Goal: Task Accomplishment & Management: Use online tool/utility

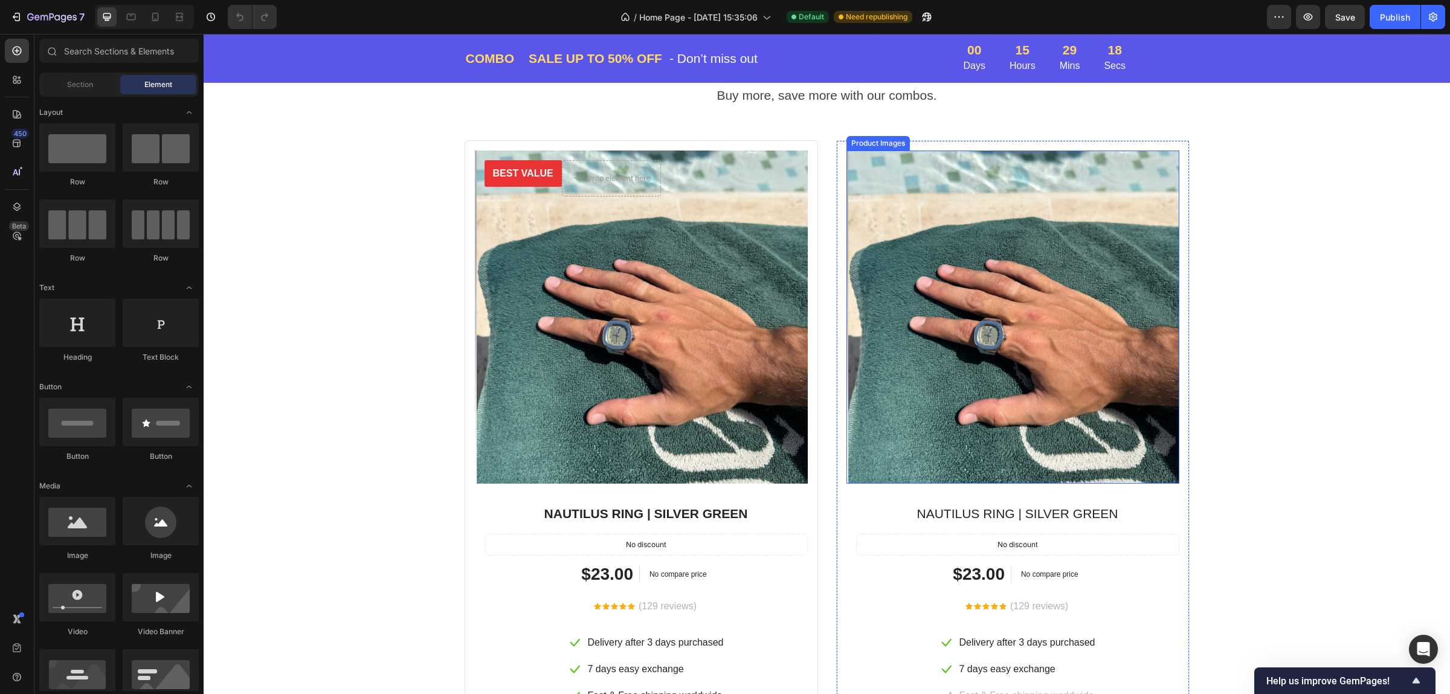
scroll to position [1284, 0]
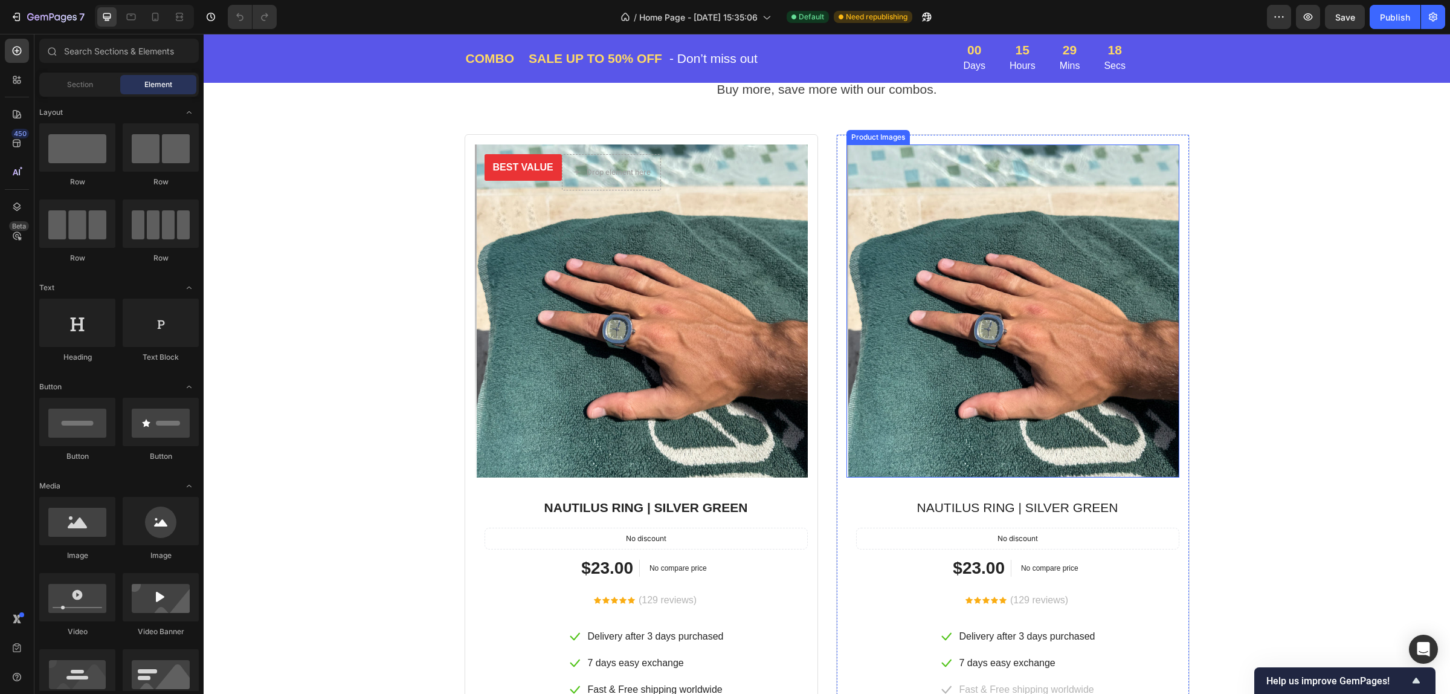
click at [1034, 225] on img at bounding box center [1014, 310] width 333 height 333
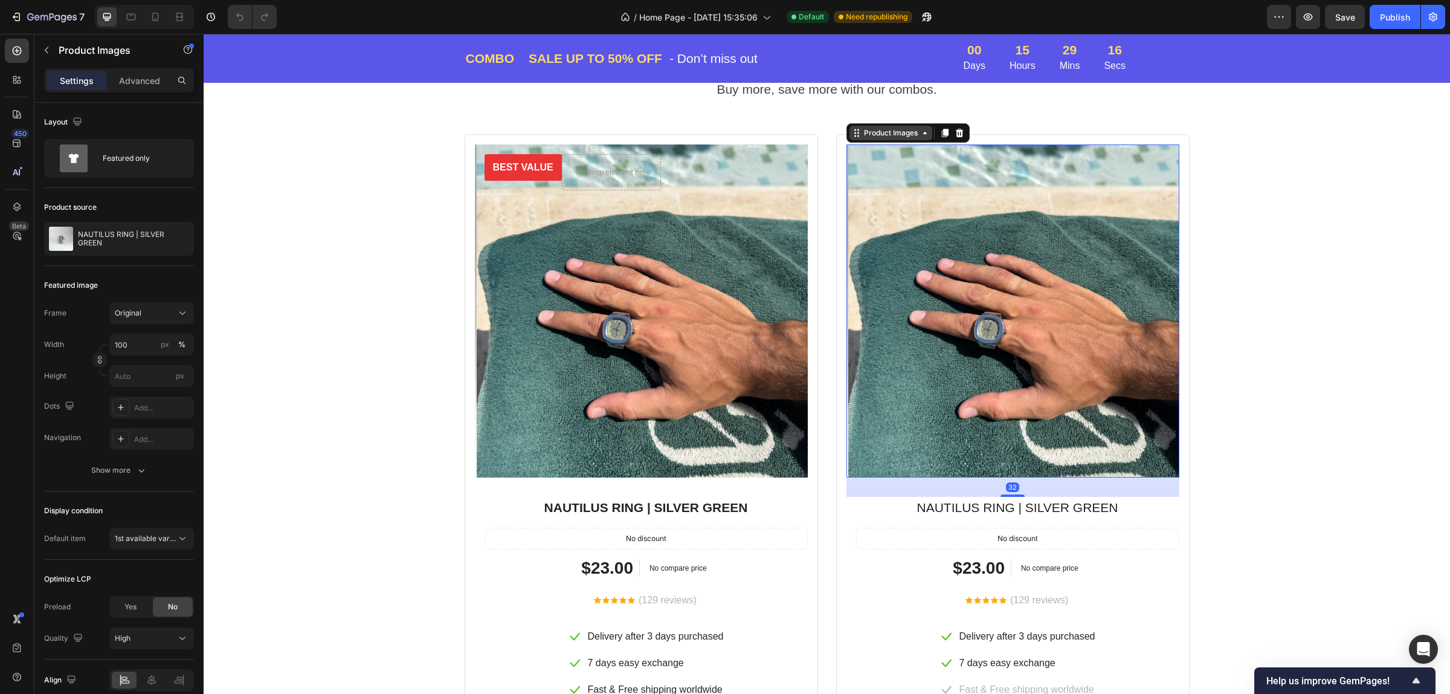
click at [907, 132] on div "Product Images" at bounding box center [891, 132] width 59 height 11
click at [920, 136] on icon at bounding box center [925, 133] width 10 height 10
click at [1032, 358] on img at bounding box center [1014, 310] width 333 height 333
click at [1071, 137] on div "Product Images 32 NAUTILUS RING | SILVER GREEN Product Title No discount Not be…" at bounding box center [1012, 460] width 353 height 652
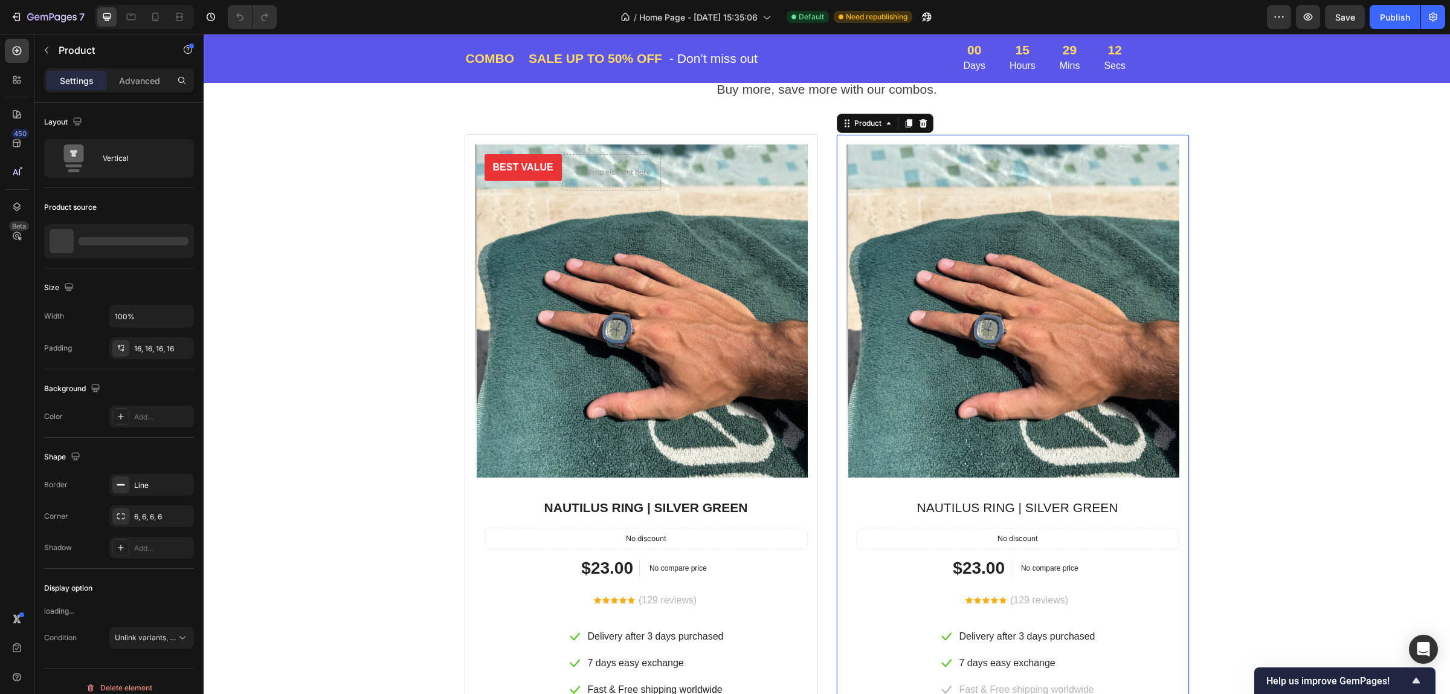
click at [1043, 137] on div "Product Images NAUTILUS RING | SILVER GREEN Product Title No discount Not be di…" at bounding box center [1012, 460] width 353 height 652
click at [1043, 139] on div "Product Images NAUTILUS RING | SILVER GREEN Product Title No discount Not be di…" at bounding box center [1012, 460] width 353 height 652
click at [1022, 136] on div "Product Images NAUTILUS RING | SILVER GREEN Product Title No discount Not be di…" at bounding box center [1012, 460] width 353 height 652
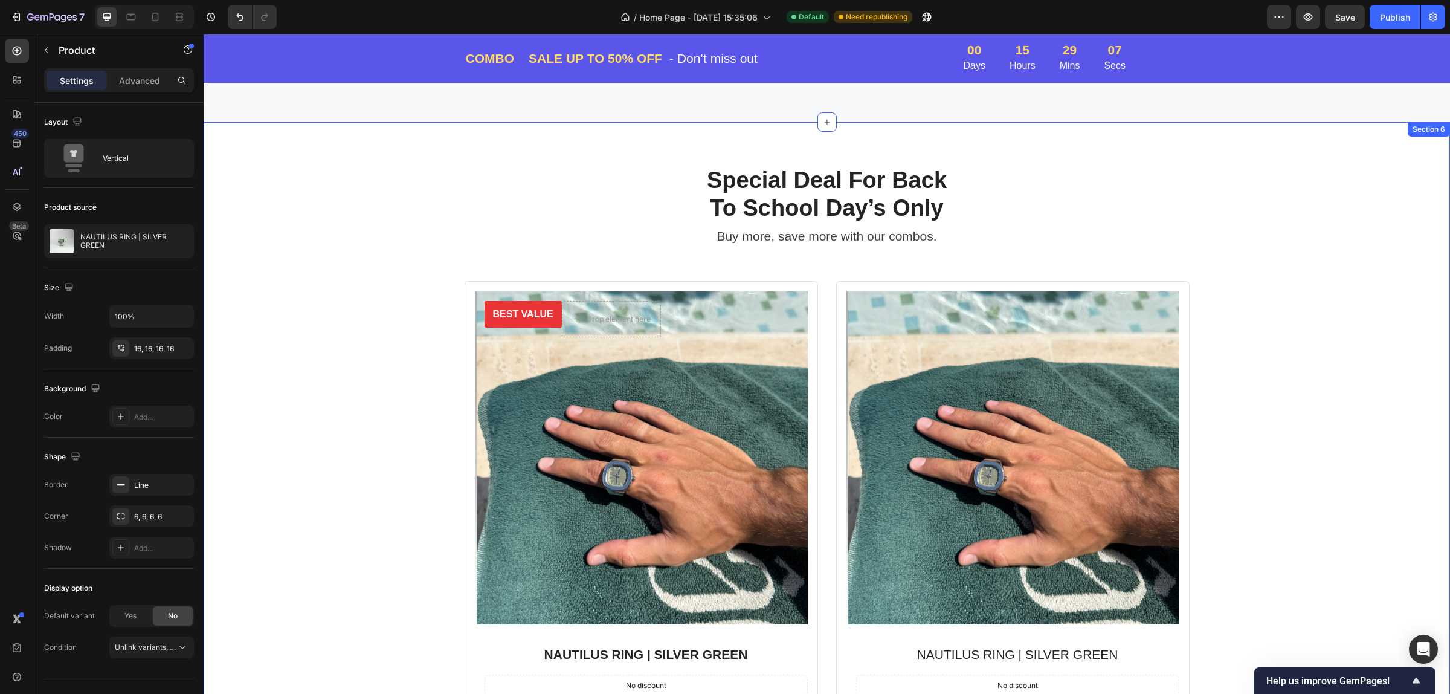
scroll to position [1133, 0]
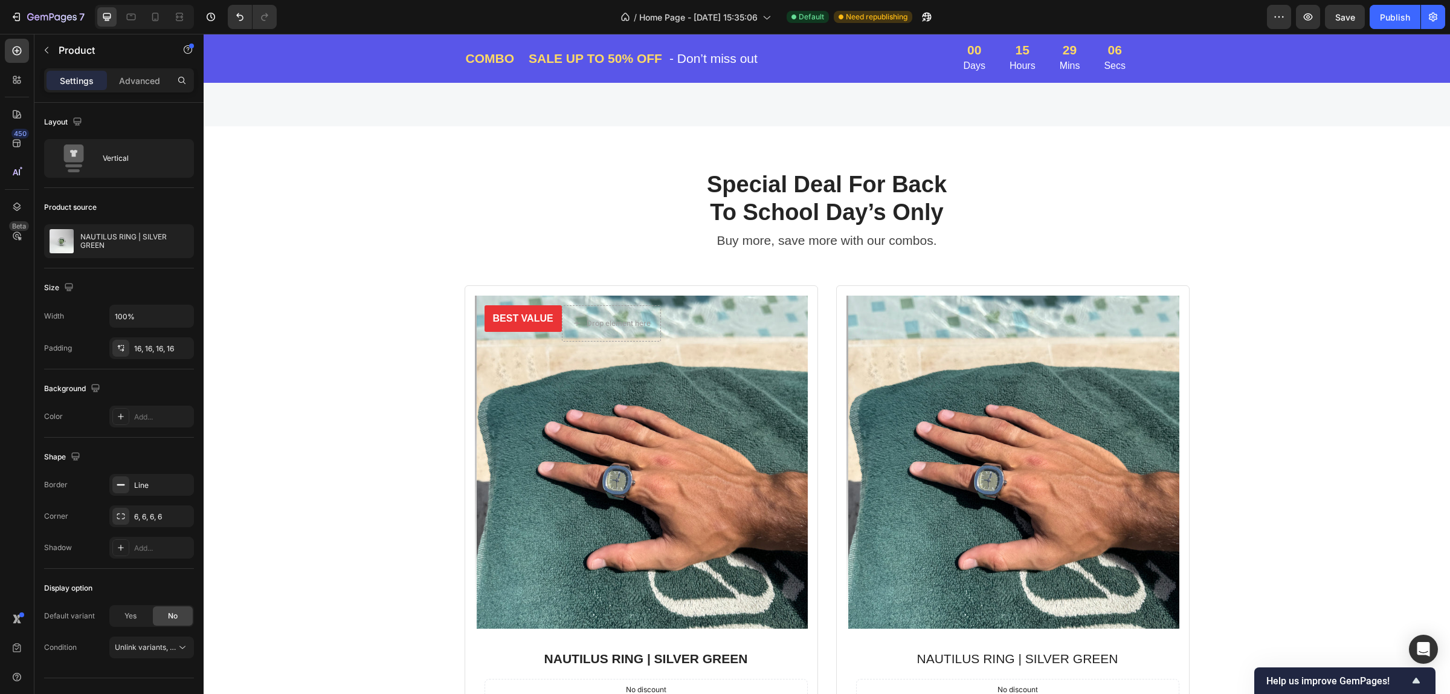
click at [955, 288] on div "Product Images NAUTILUS RING | SILVER GREEN Product Title No discount Not be di…" at bounding box center [1012, 611] width 353 height 652
click at [947, 355] on img at bounding box center [1014, 461] width 333 height 333
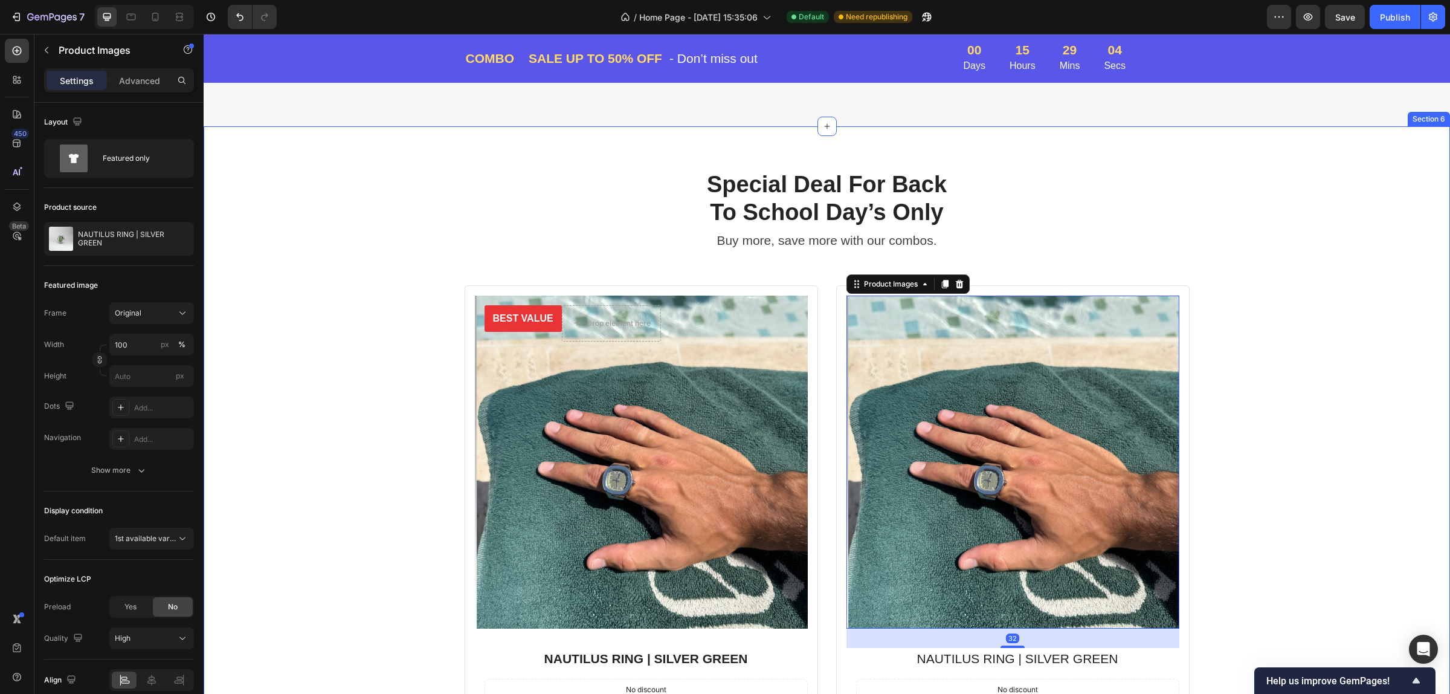
click at [995, 284] on div "Special Deal For Back To School Day’s Only Heading Buy more, save more with our…" at bounding box center [827, 553] width 1228 height 767
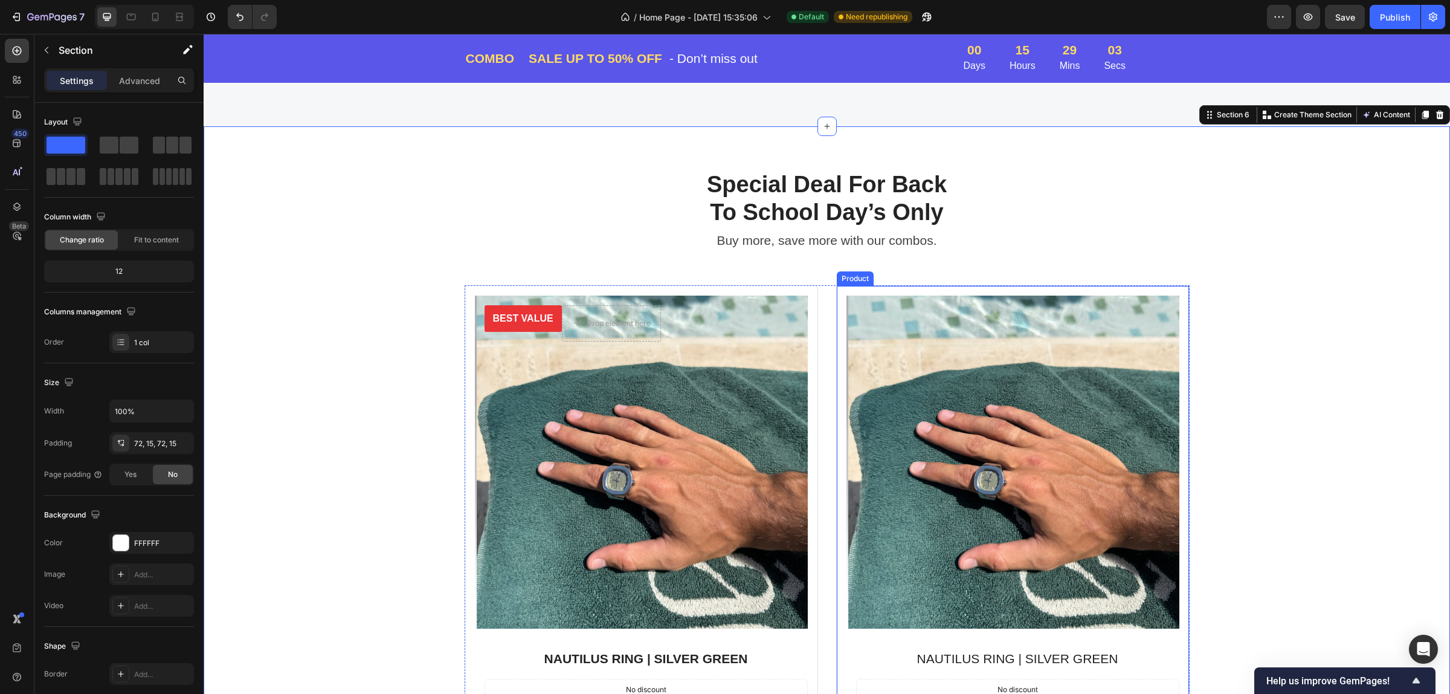
click at [995, 290] on div "Product Images NAUTILUS RING | SILVER GREEN Product Title No discount Not be di…" at bounding box center [1012, 611] width 353 height 652
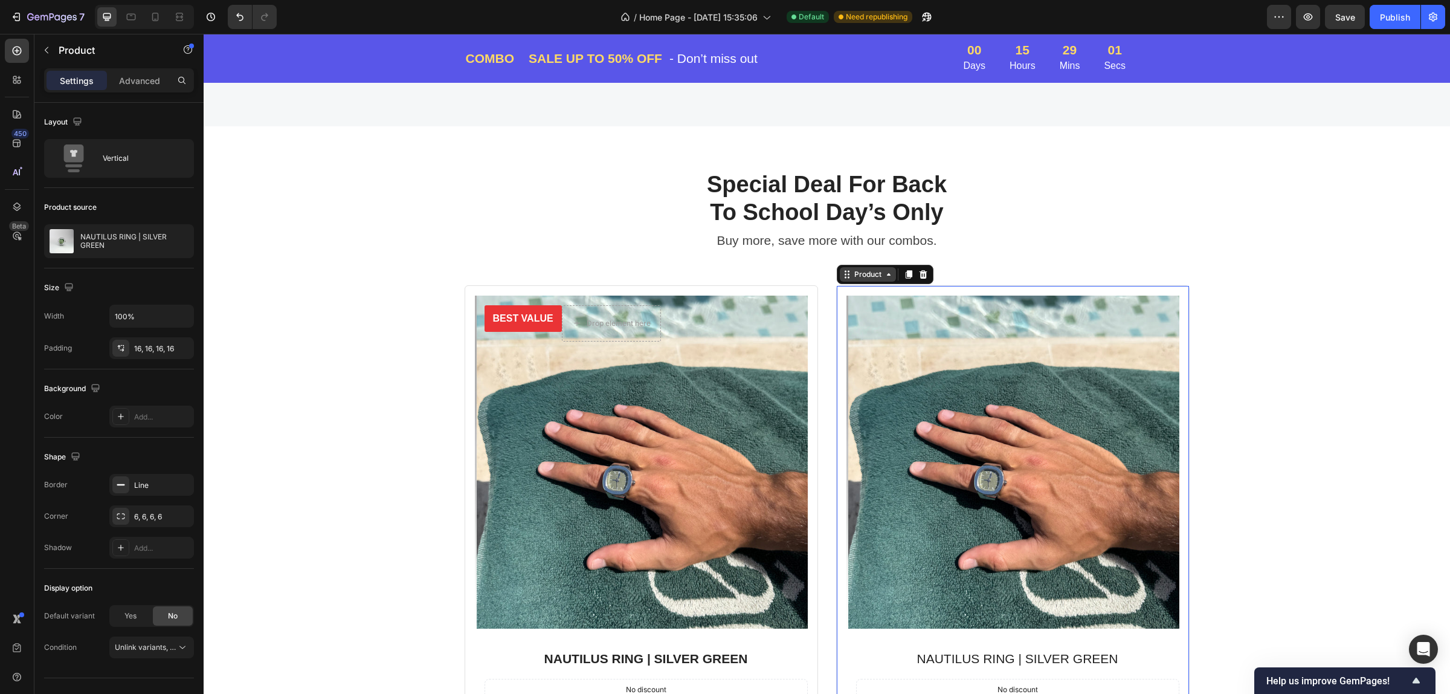
click at [867, 272] on div "Product" at bounding box center [868, 274] width 32 height 11
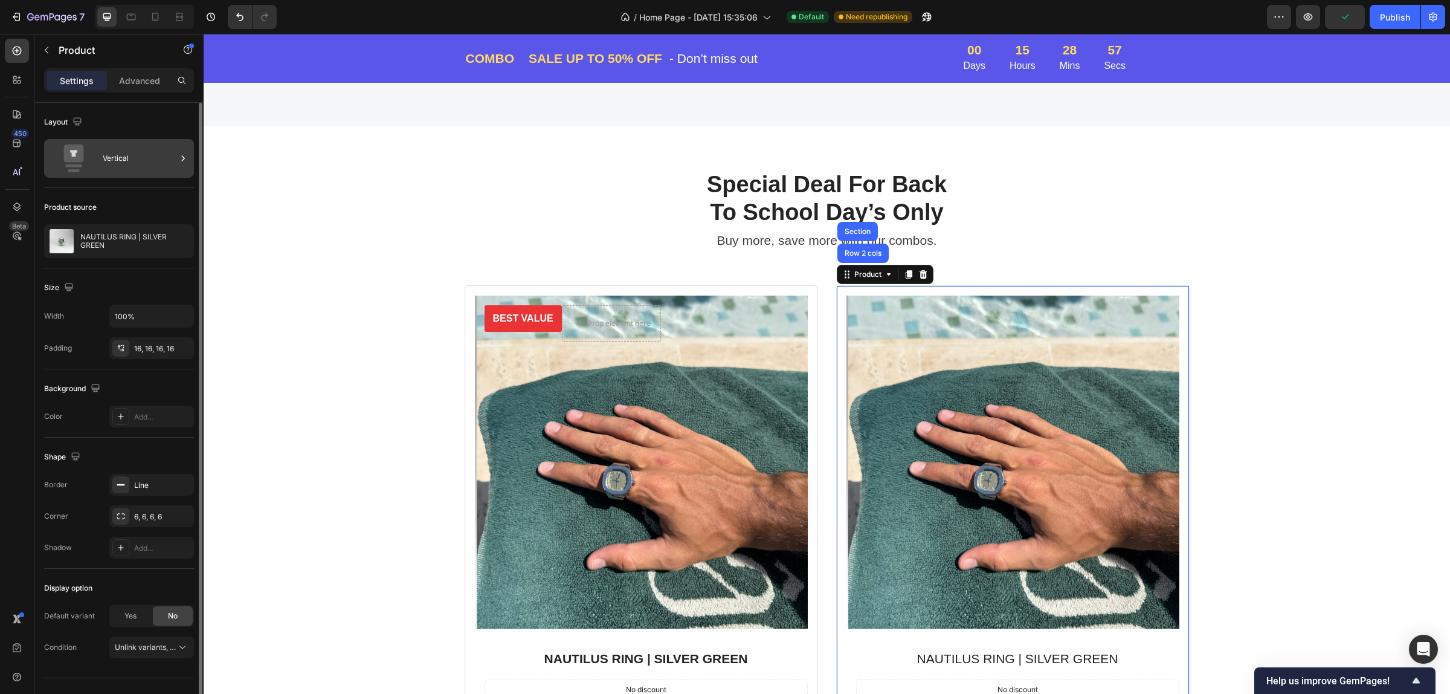
click at [114, 166] on div "Vertical" at bounding box center [140, 158] width 74 height 28
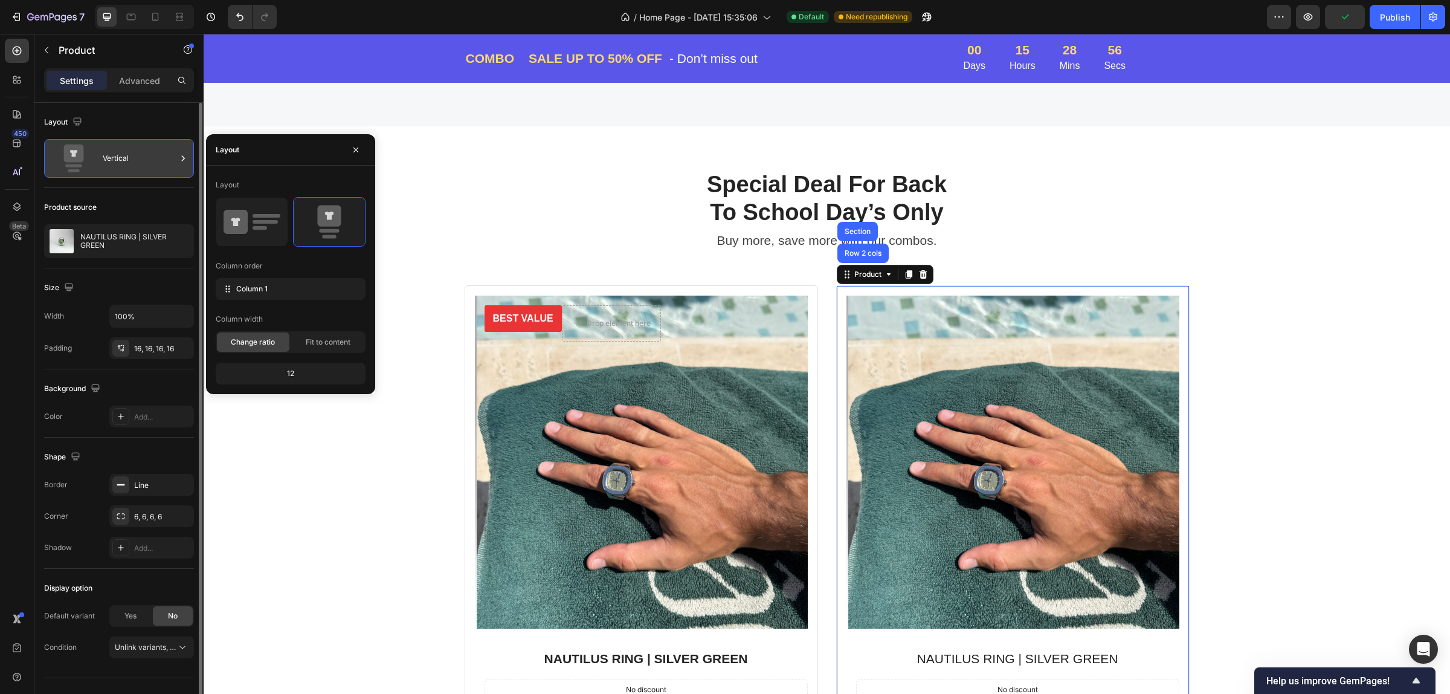
click at [119, 167] on div "Vertical" at bounding box center [140, 158] width 74 height 28
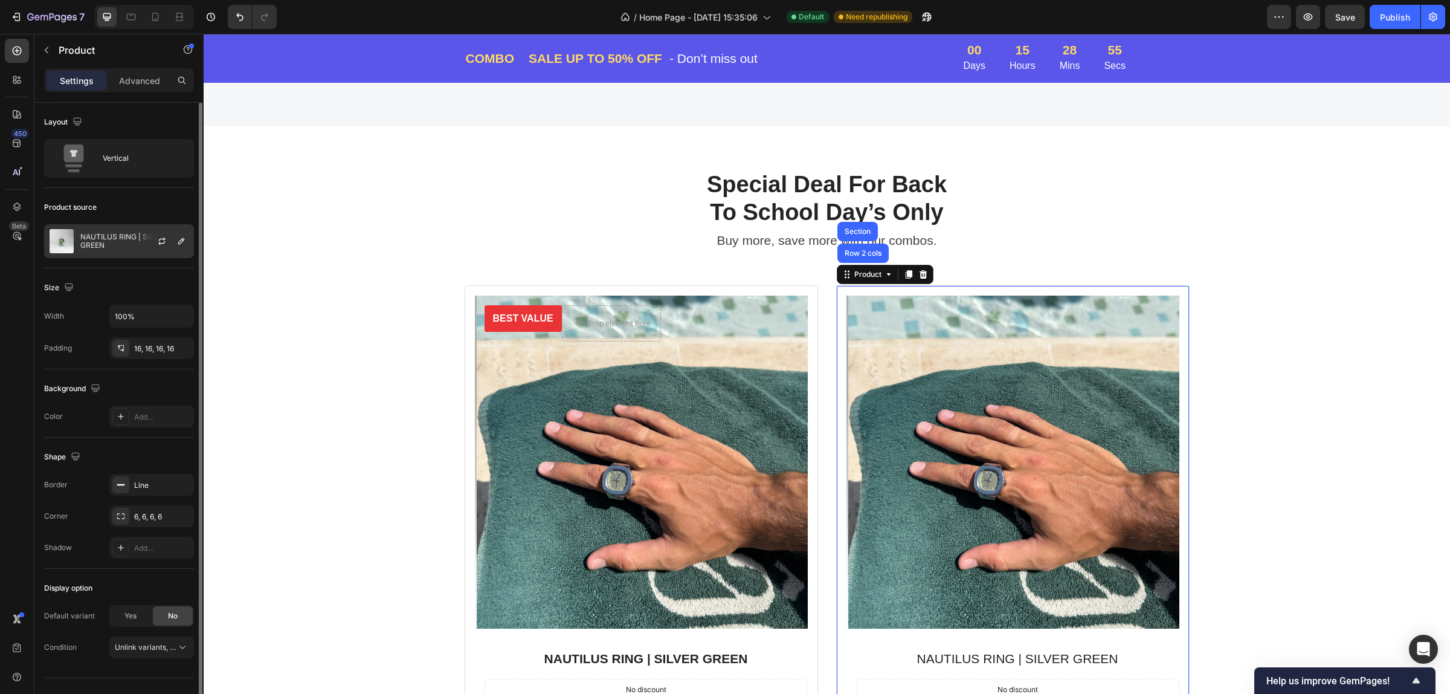
click at [118, 251] on div "NAUTILUS RING | SILVER GREEN" at bounding box center [119, 241] width 150 height 34
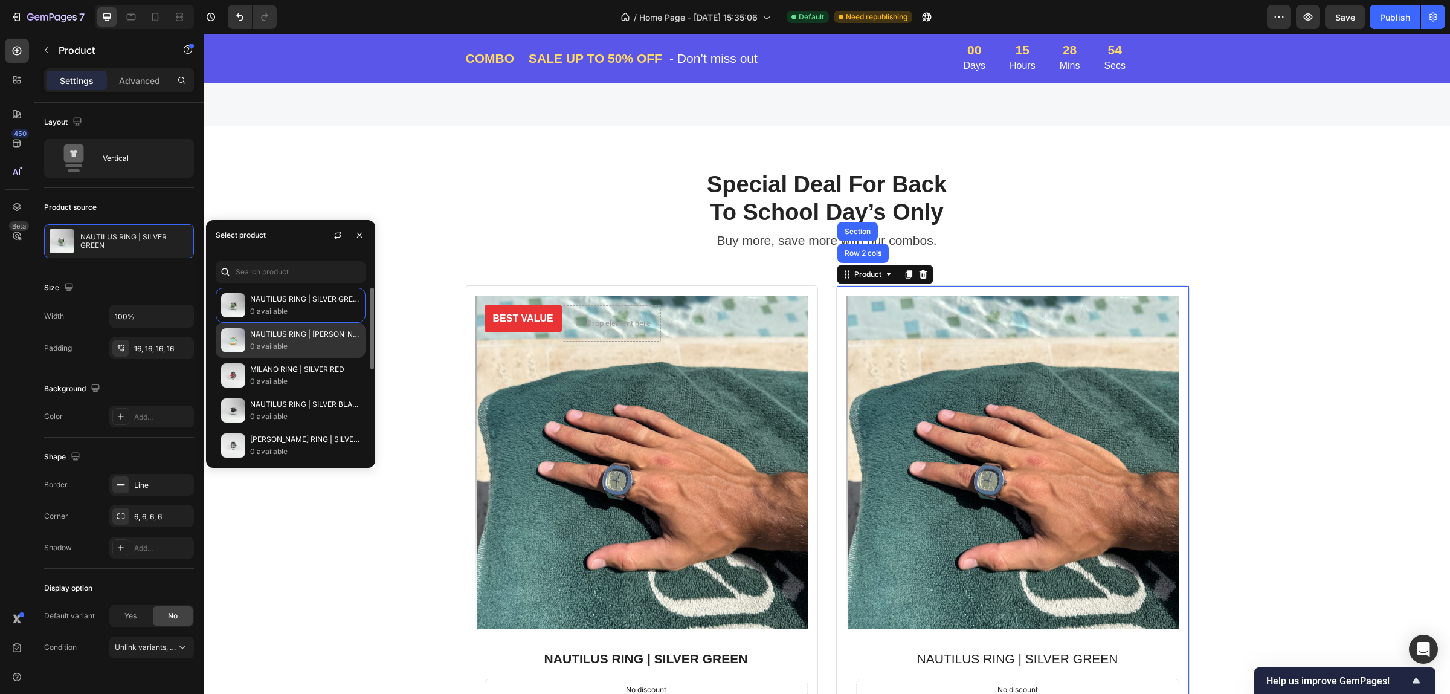
click at [291, 341] on p "0 available" at bounding box center [305, 346] width 110 height 12
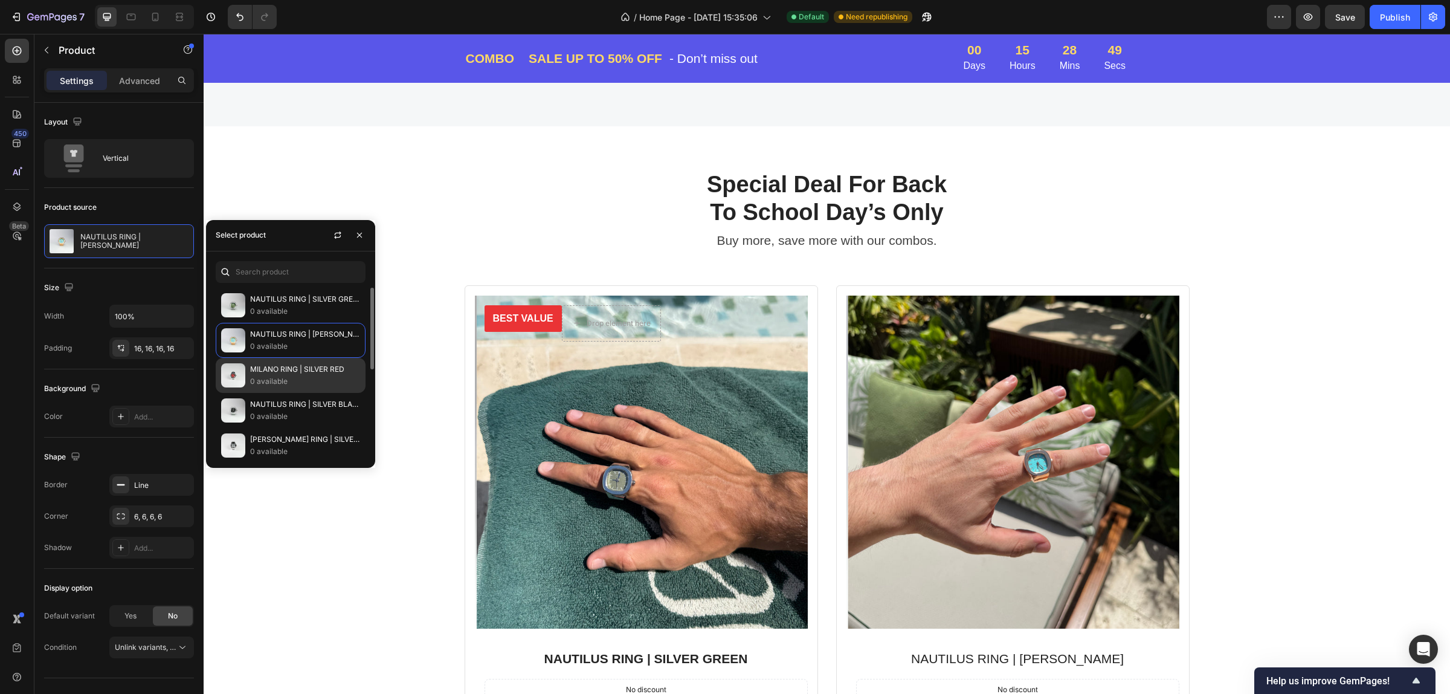
click at [297, 370] on p "MILANO RING | SILVER RED" at bounding box center [305, 369] width 110 height 12
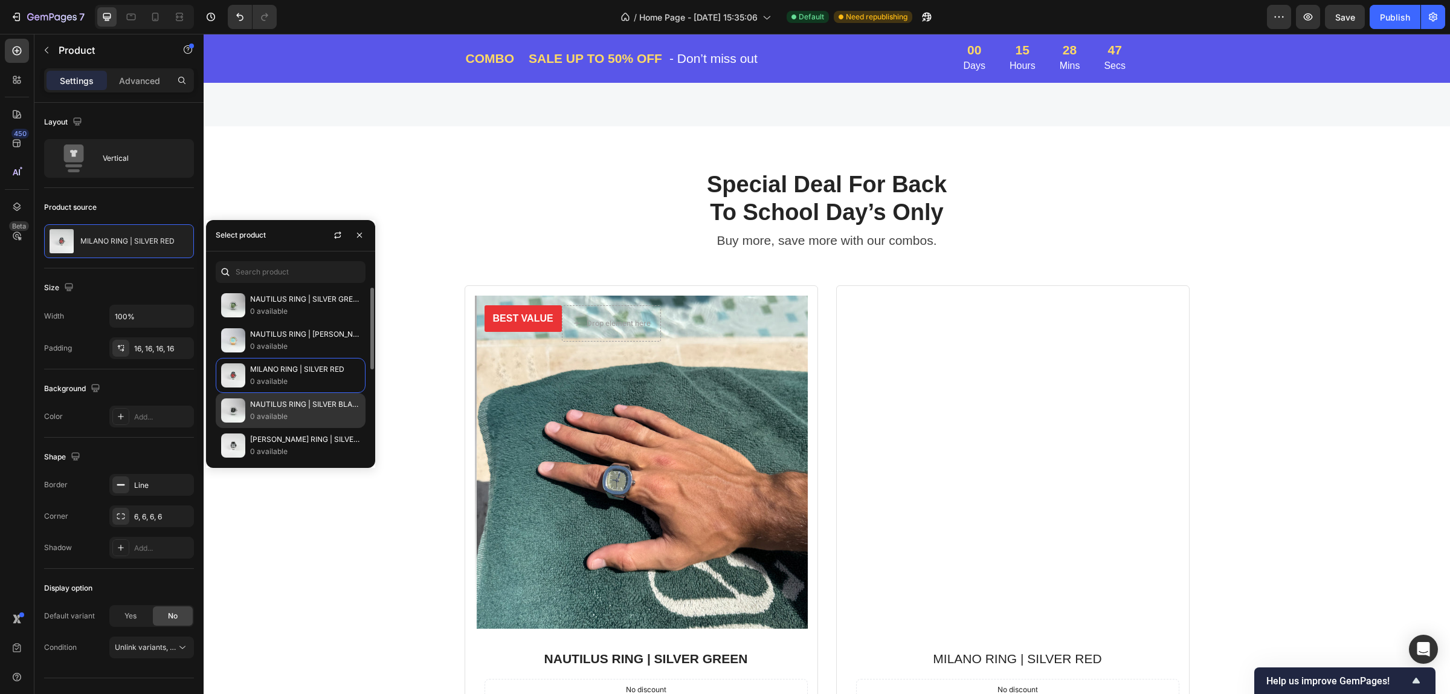
click at [288, 414] on p "0 available" at bounding box center [305, 416] width 110 height 12
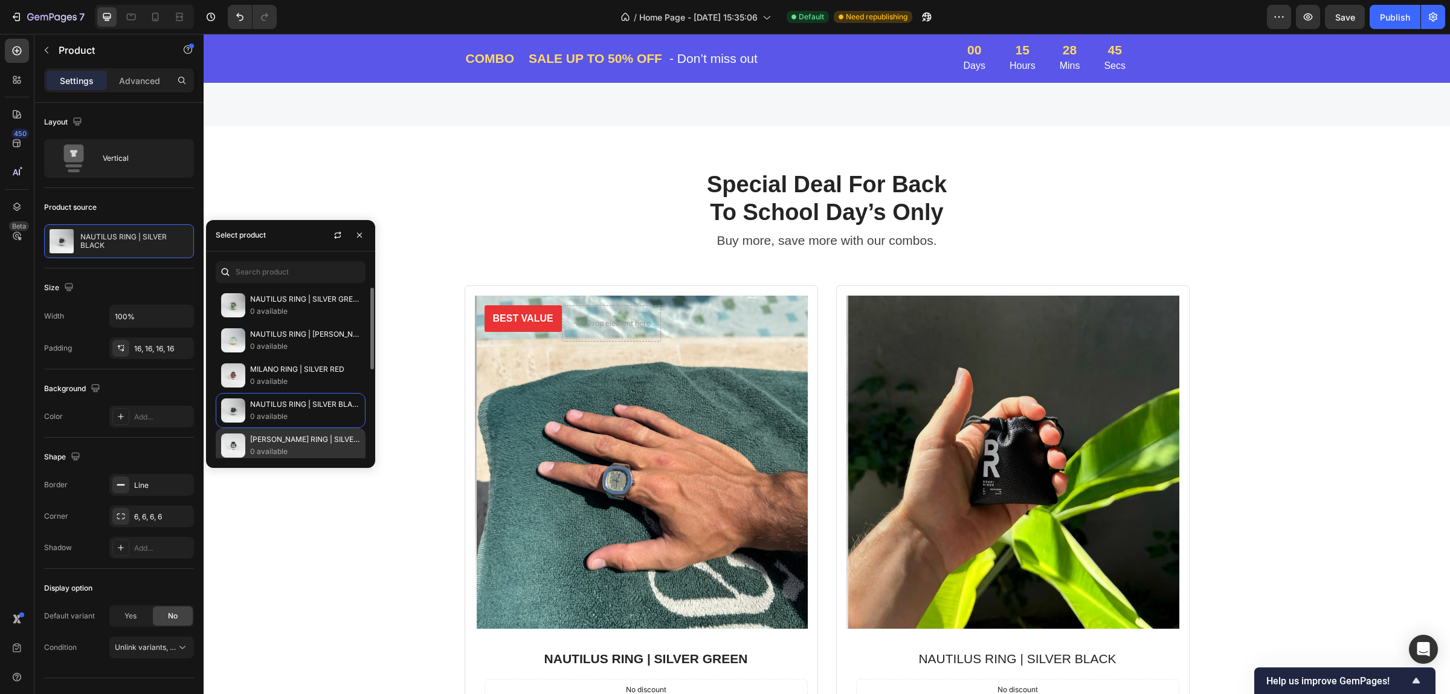
click at [278, 445] on p "0 available" at bounding box center [305, 451] width 110 height 12
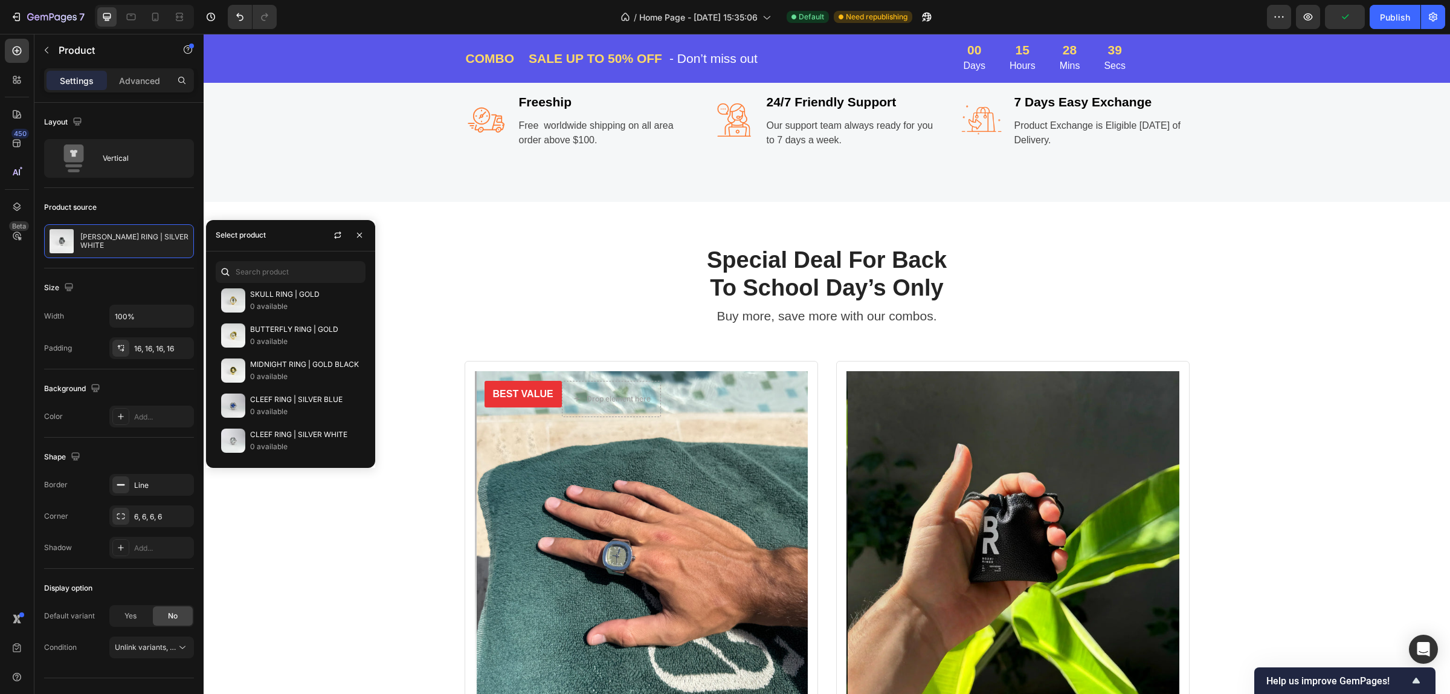
scroll to position [506, 0]
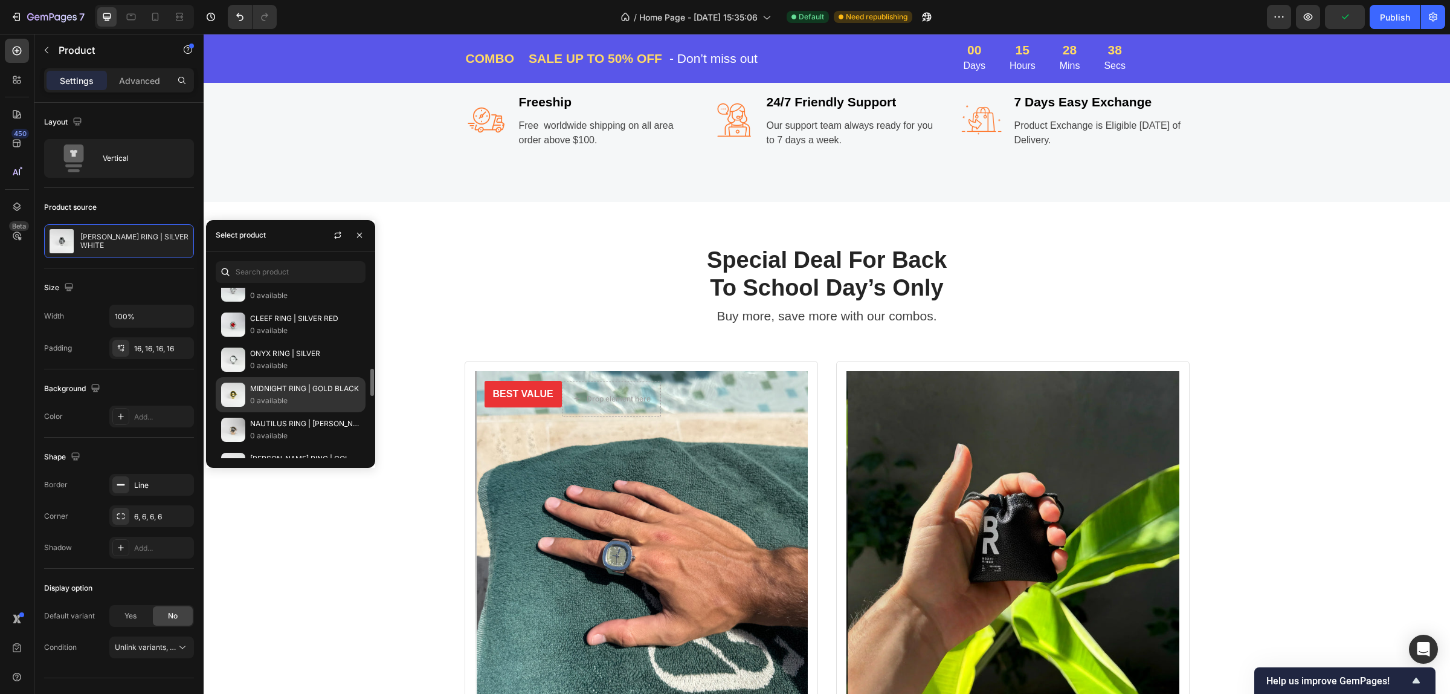
click at [277, 406] on p "0 available" at bounding box center [305, 401] width 110 height 12
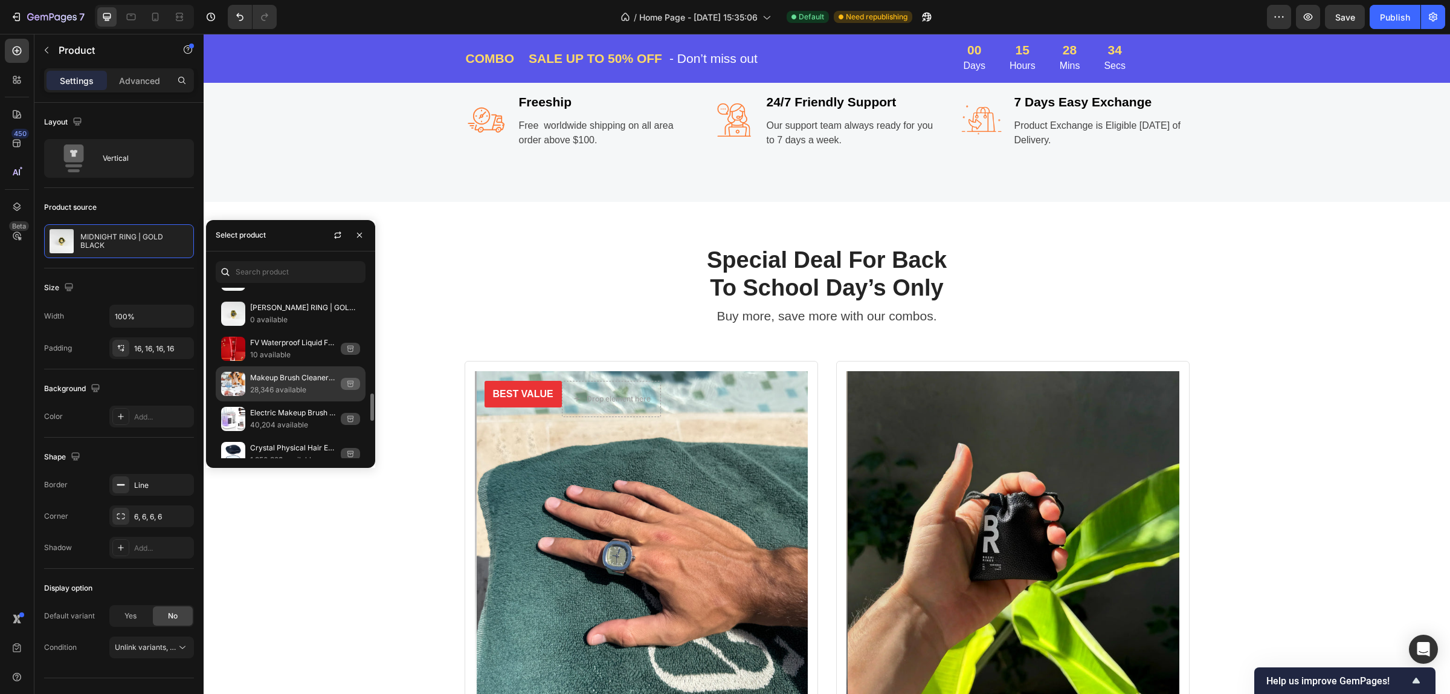
click at [274, 401] on div "Makeup Brush Cleaner Automatic Rotating Makeup Brush Cleaner USB Portable Elect…" at bounding box center [291, 383] width 150 height 35
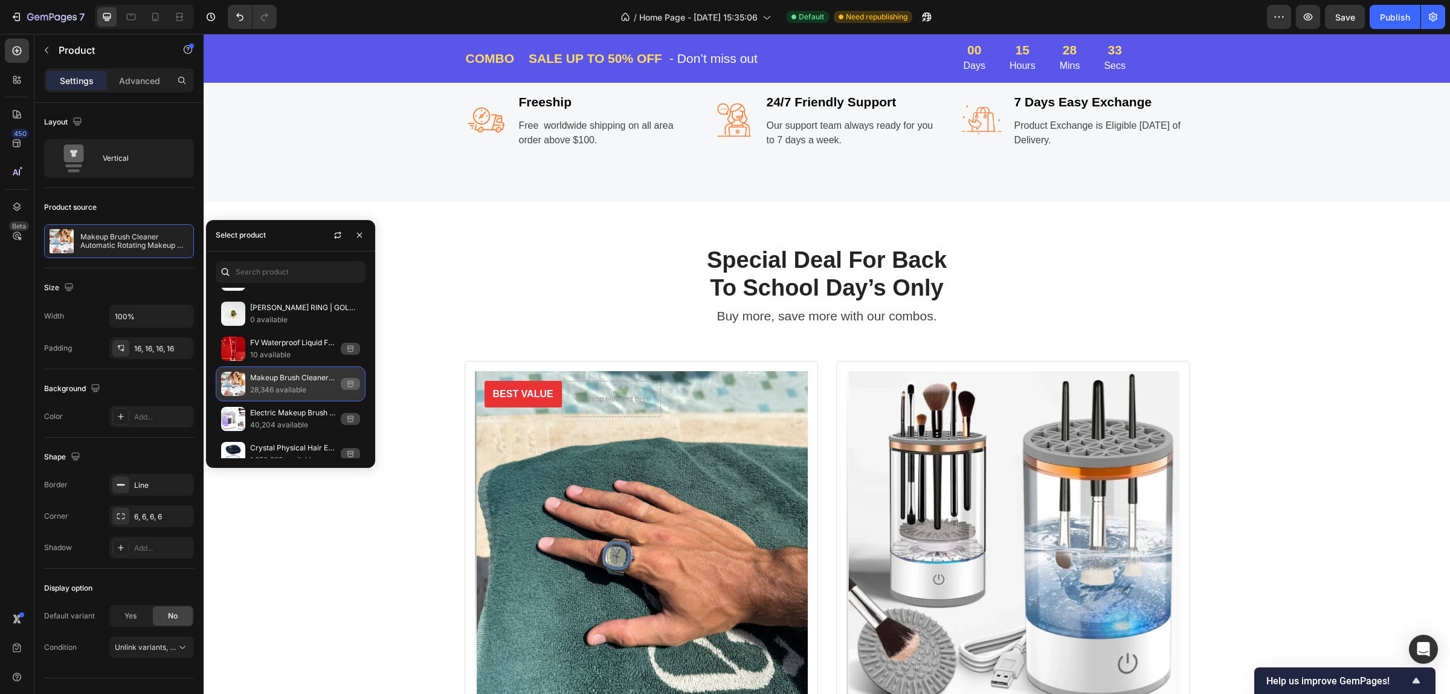
scroll to position [506, 0]
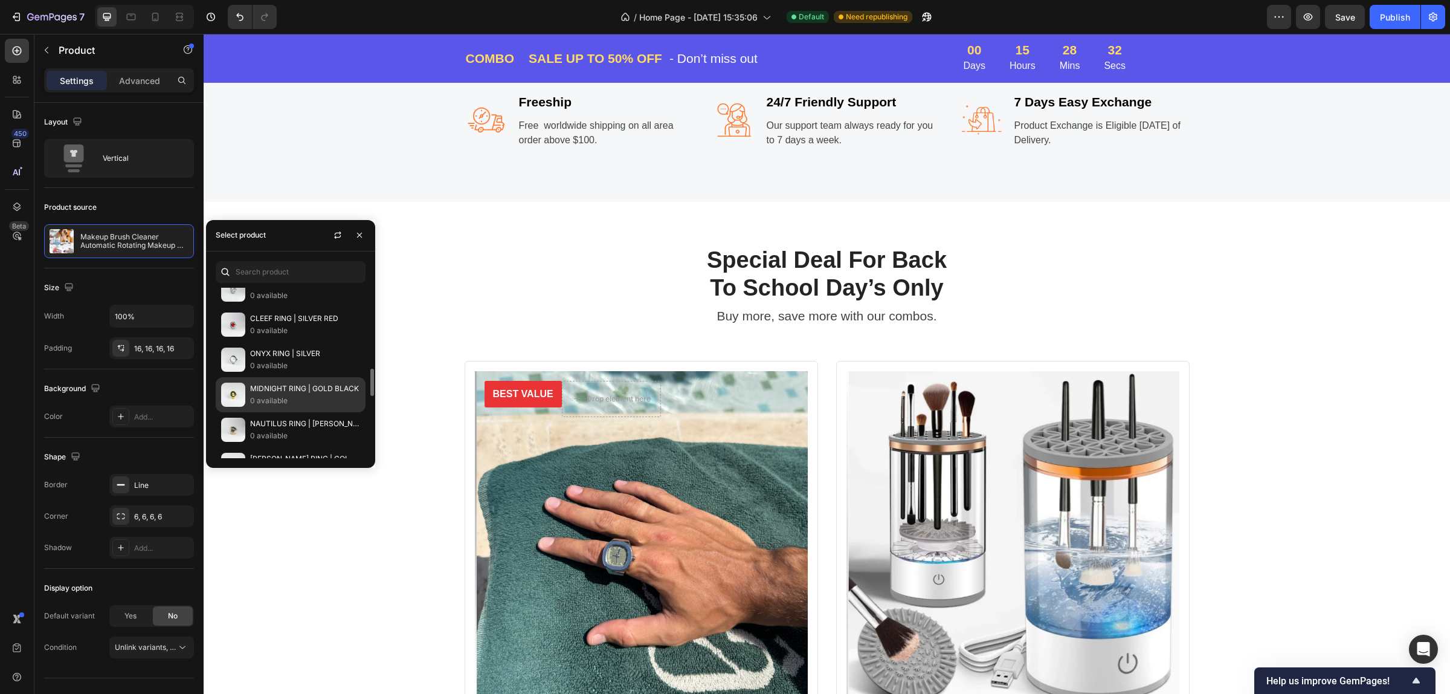
click at [273, 388] on p "MIDNIGHT RING | GOLD BLACK" at bounding box center [305, 388] width 110 height 12
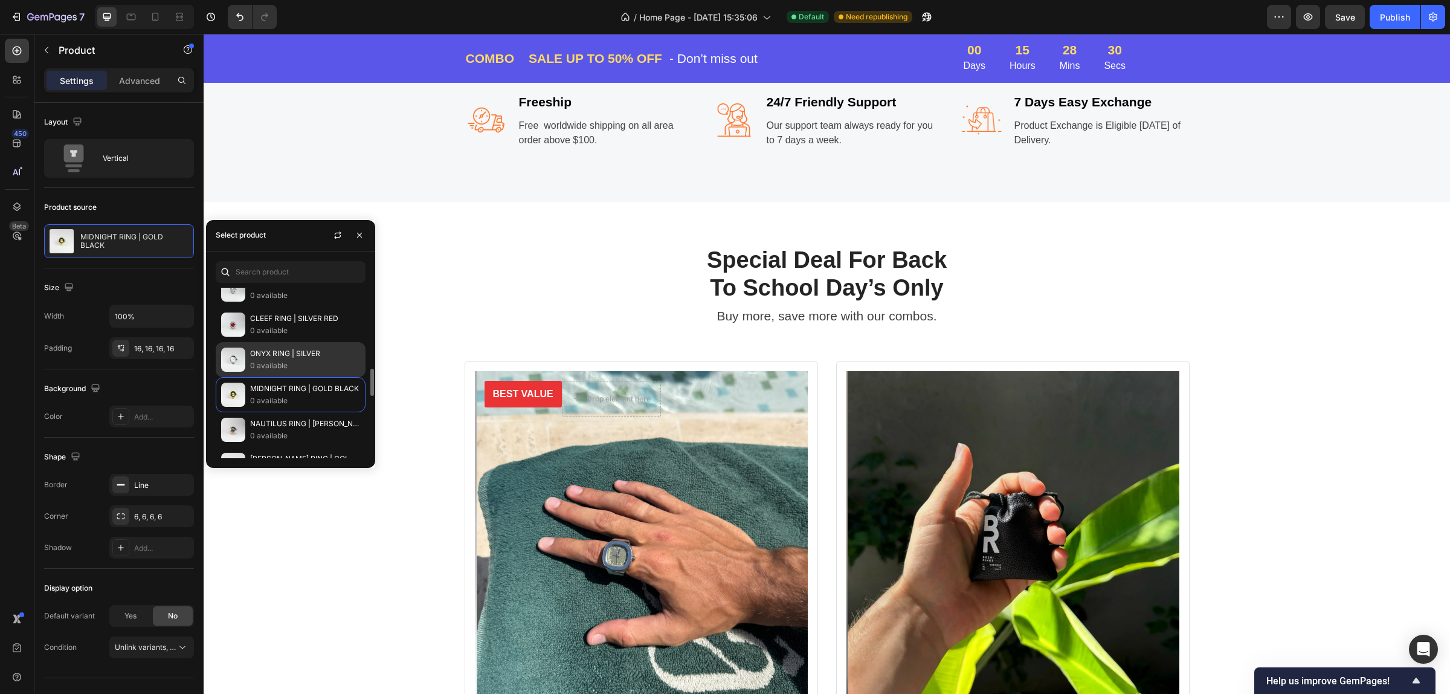
click at [281, 352] on p "ONYX RING | SILVER" at bounding box center [305, 353] width 110 height 12
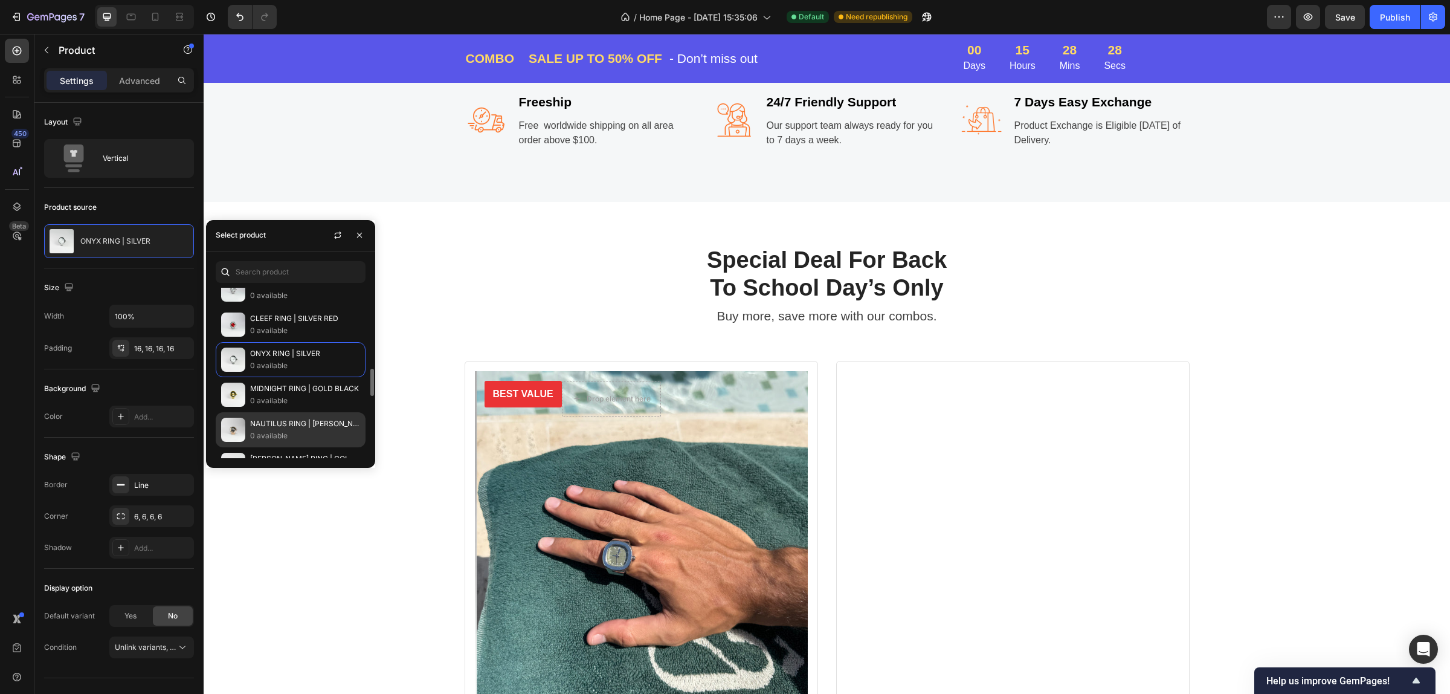
click at [294, 427] on p "NAUTILUS RING | [PERSON_NAME]" at bounding box center [305, 423] width 110 height 12
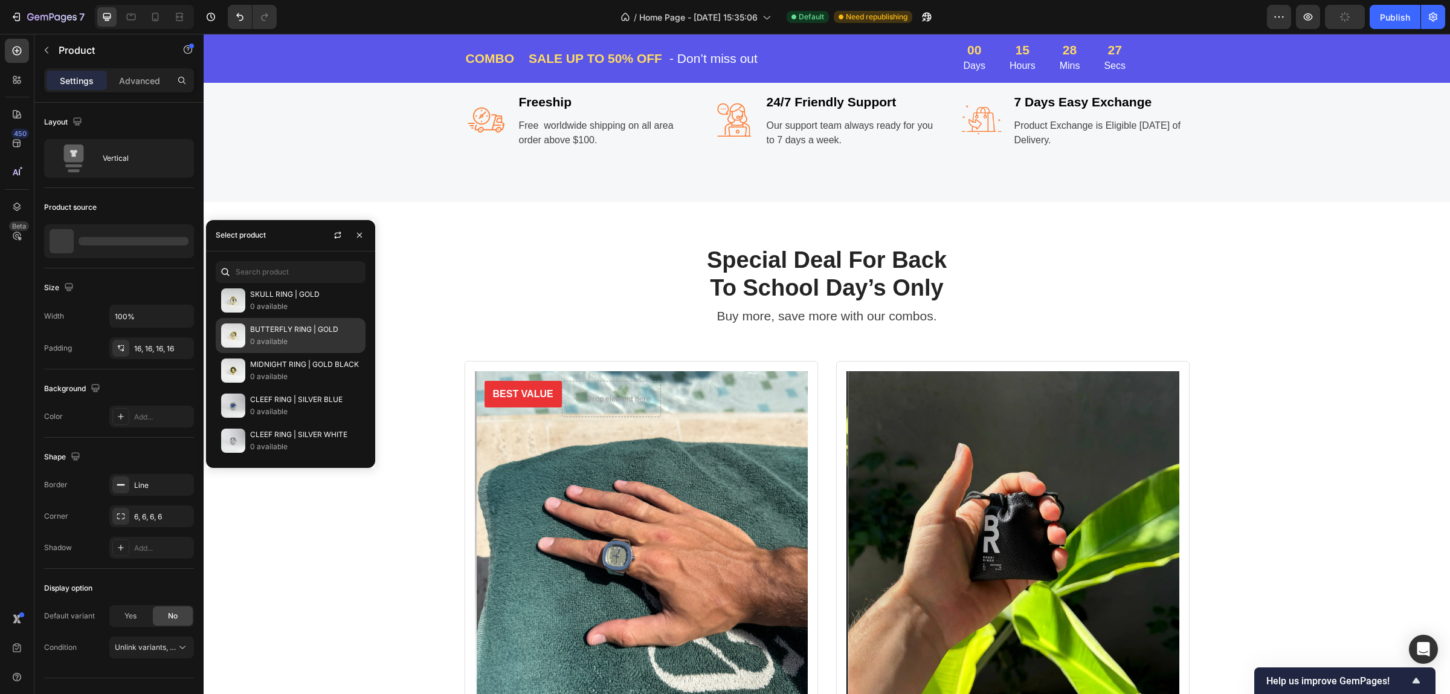
scroll to position [280, 0]
click at [272, 337] on p "GENEVE RING | GOLD" at bounding box center [305, 335] width 110 height 12
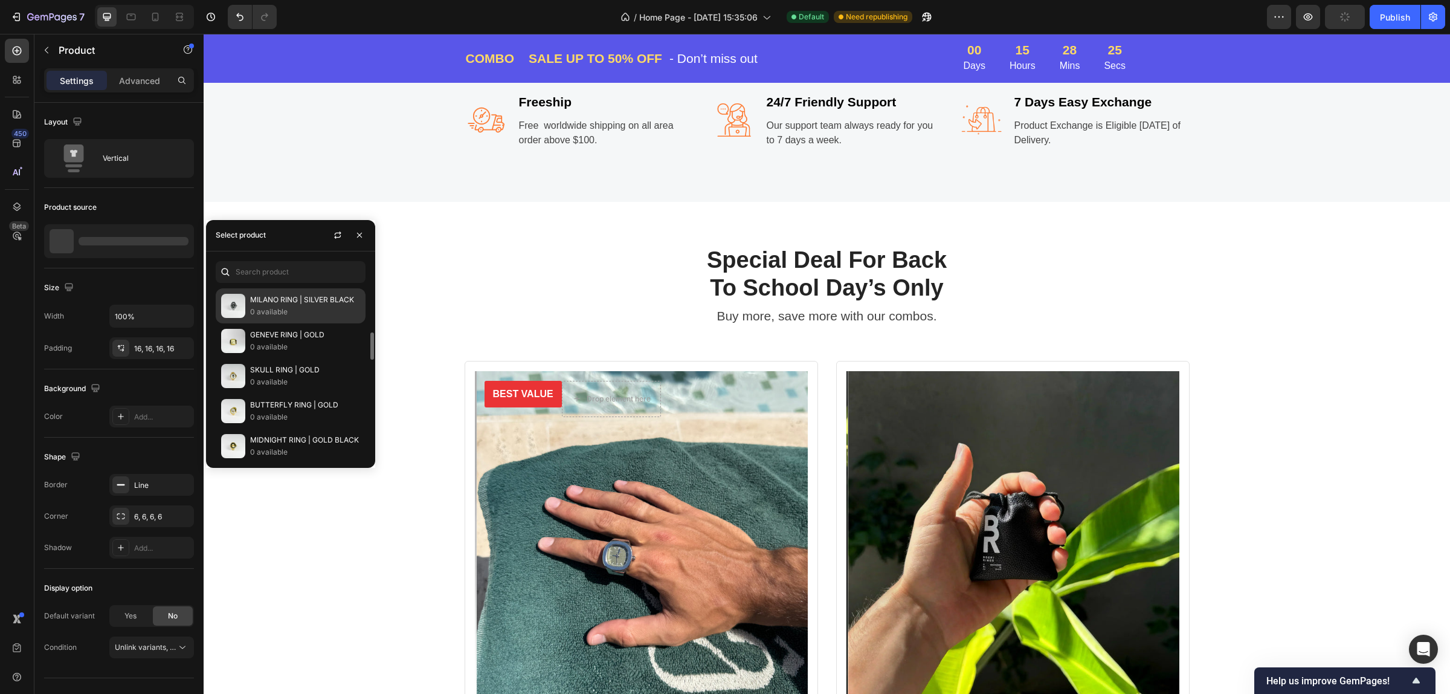
click at [285, 305] on p "MILANO RING | SILVER BLACK" at bounding box center [305, 300] width 110 height 12
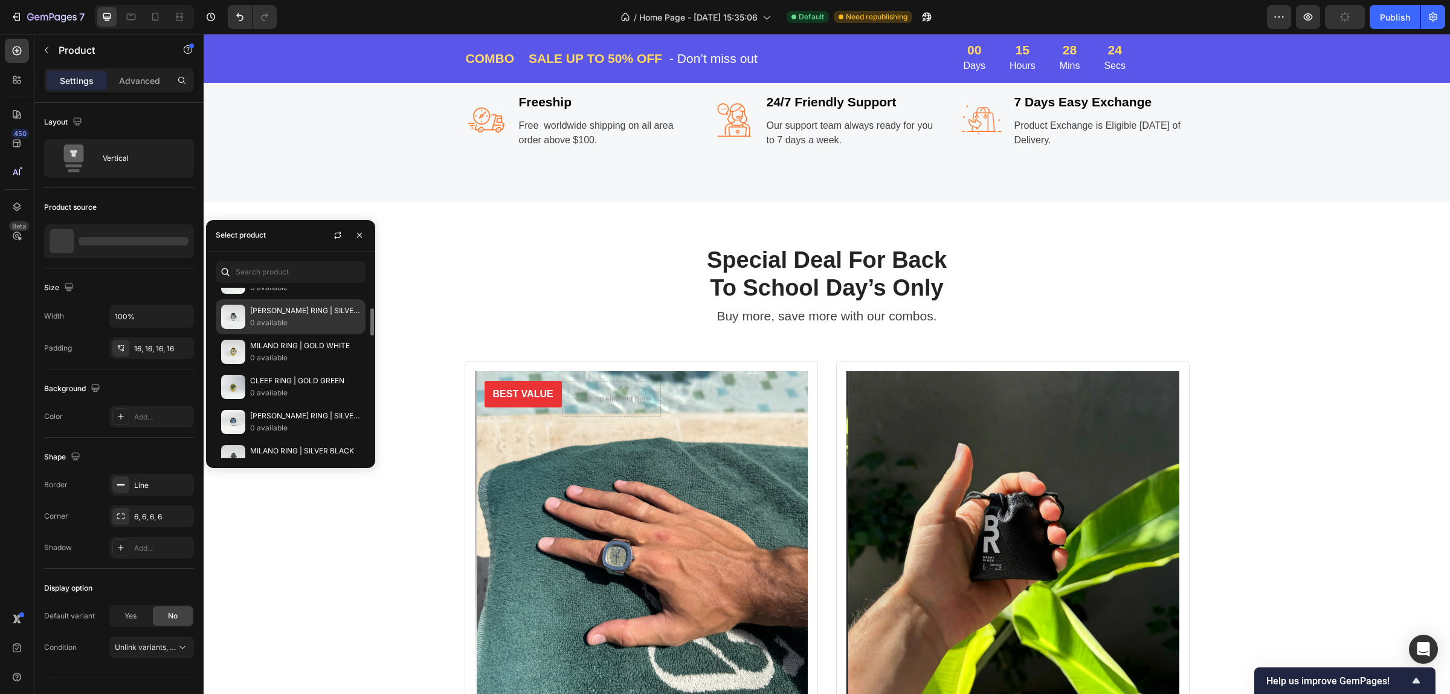
click at [291, 318] on p "0 available" at bounding box center [305, 323] width 110 height 12
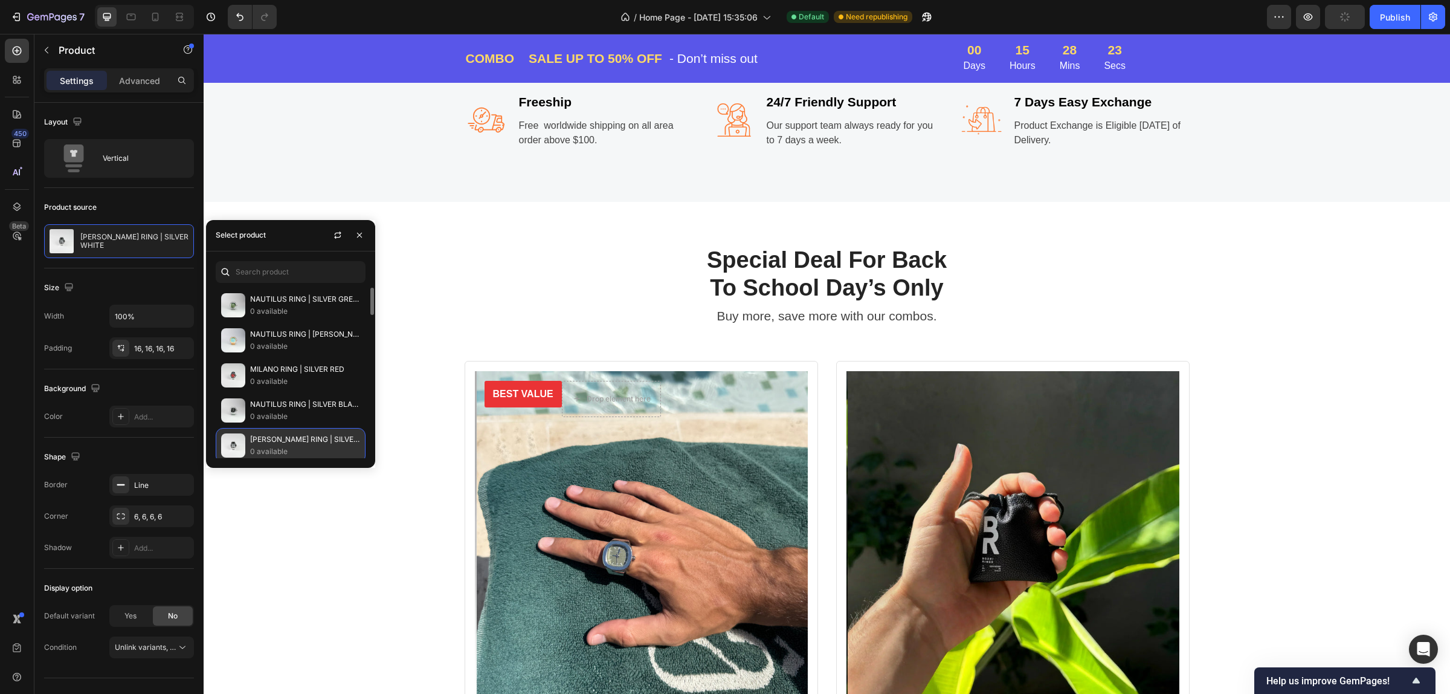
click at [291, 318] on div "NAUTILUS RING | SILVER GREEN 0 available" at bounding box center [291, 305] width 150 height 35
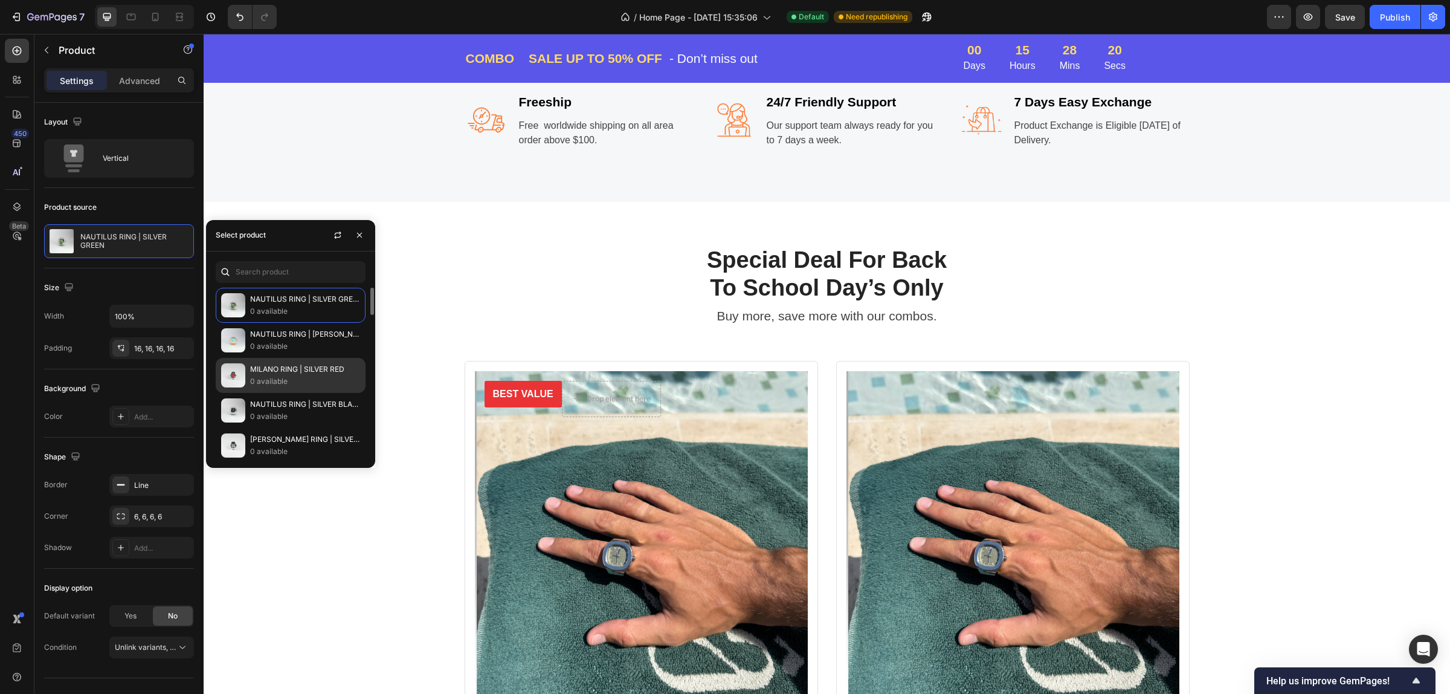
click at [291, 373] on p "MILANO RING | SILVER RED" at bounding box center [305, 369] width 110 height 12
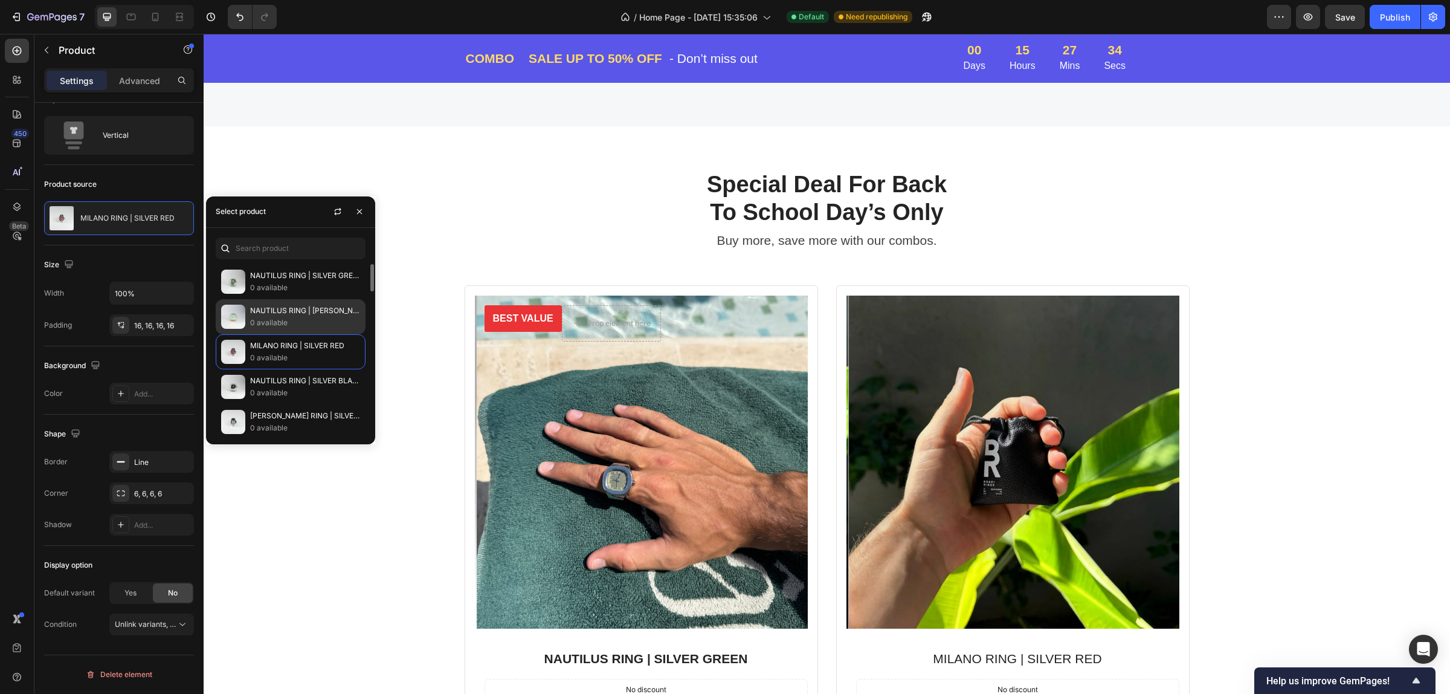
scroll to position [1057, 0]
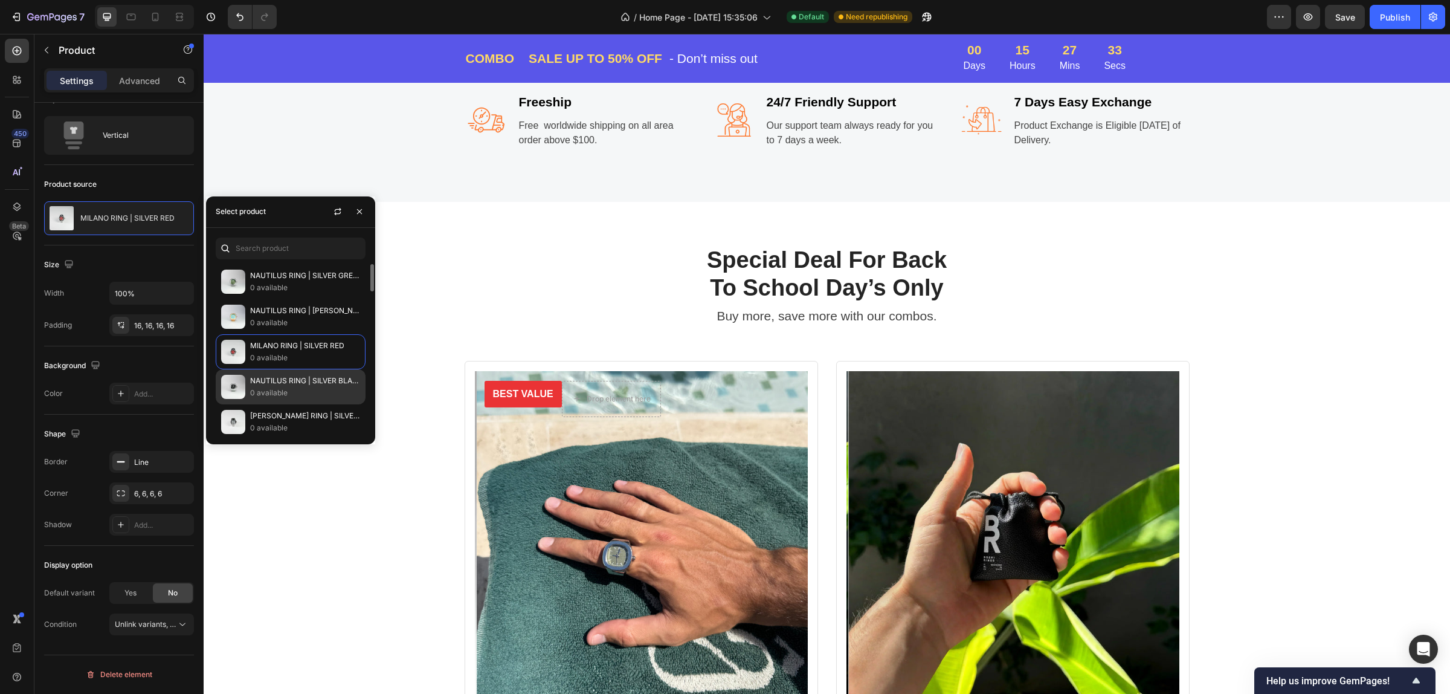
click at [281, 378] on p "NAUTILUS RING | SILVER BLACK" at bounding box center [305, 381] width 110 height 12
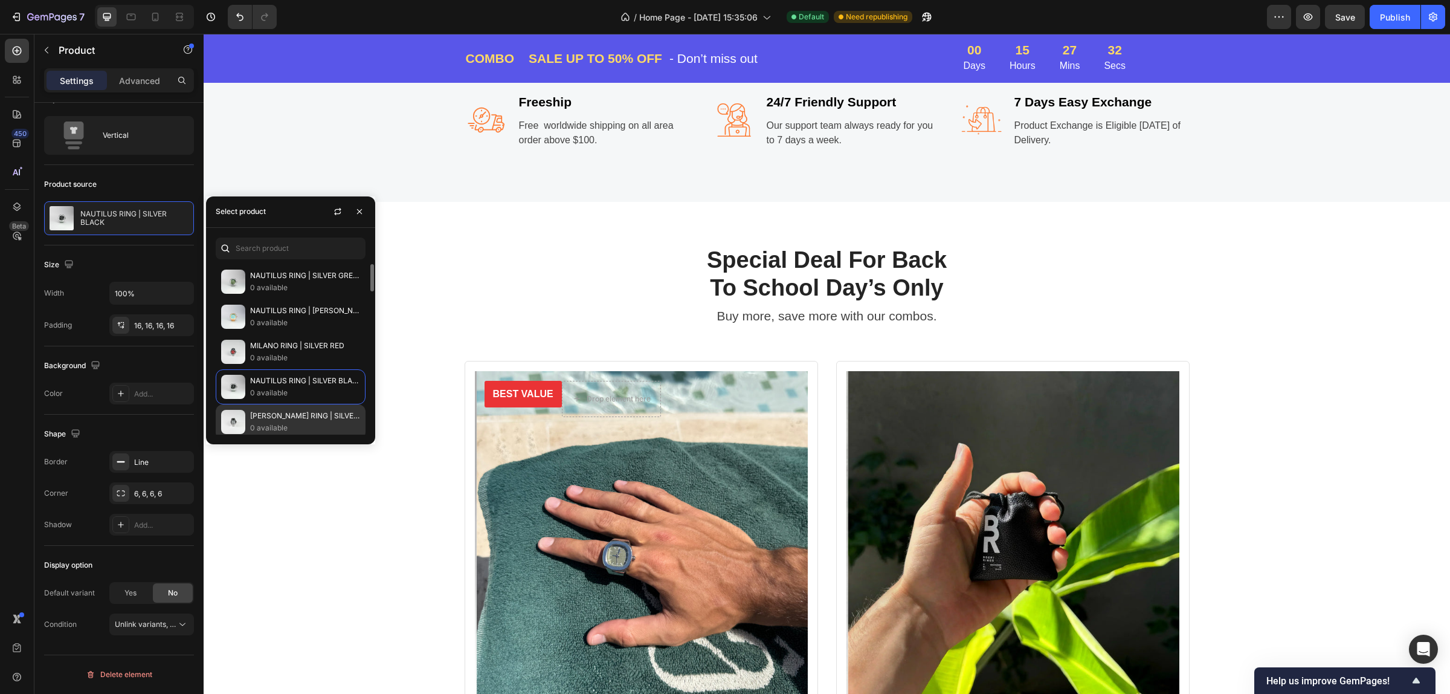
click at [280, 405] on div "SANTOS RING | SILVER WHITE 0 available" at bounding box center [291, 421] width 150 height 35
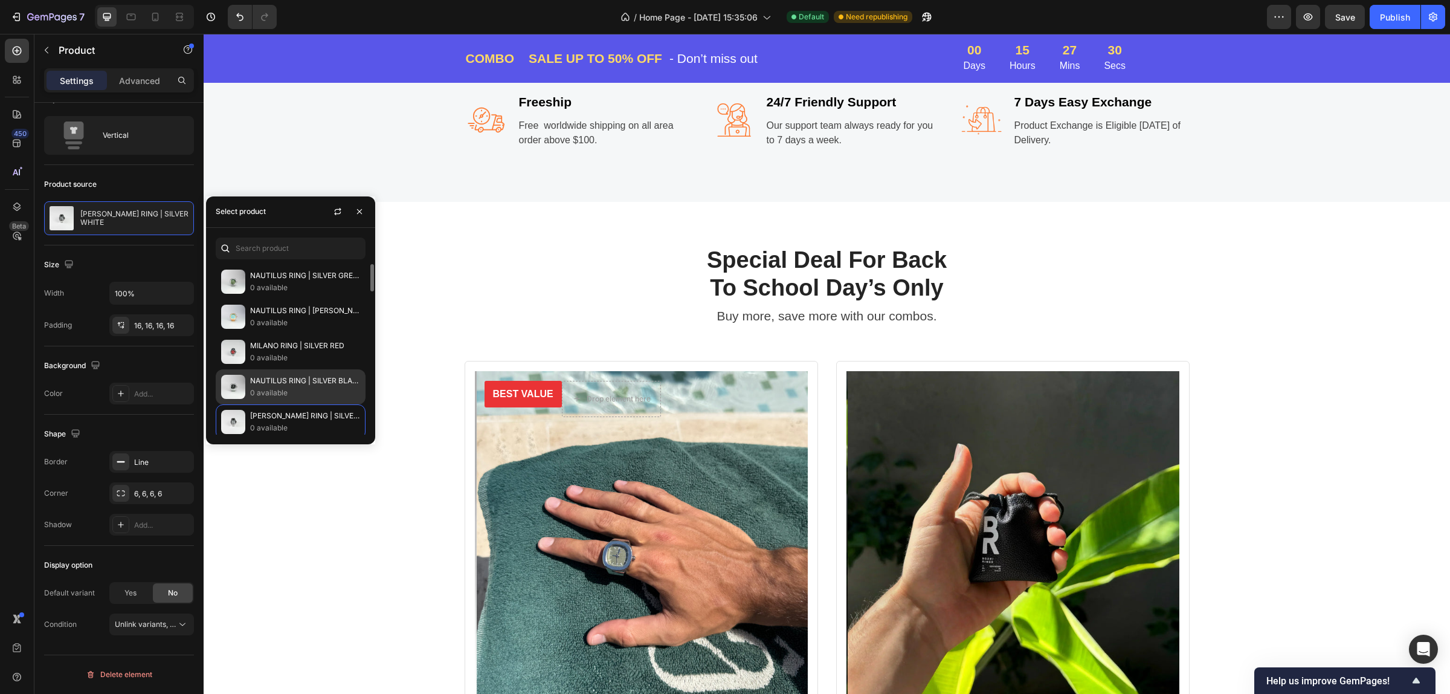
click at [286, 399] on p "0 available" at bounding box center [305, 393] width 110 height 12
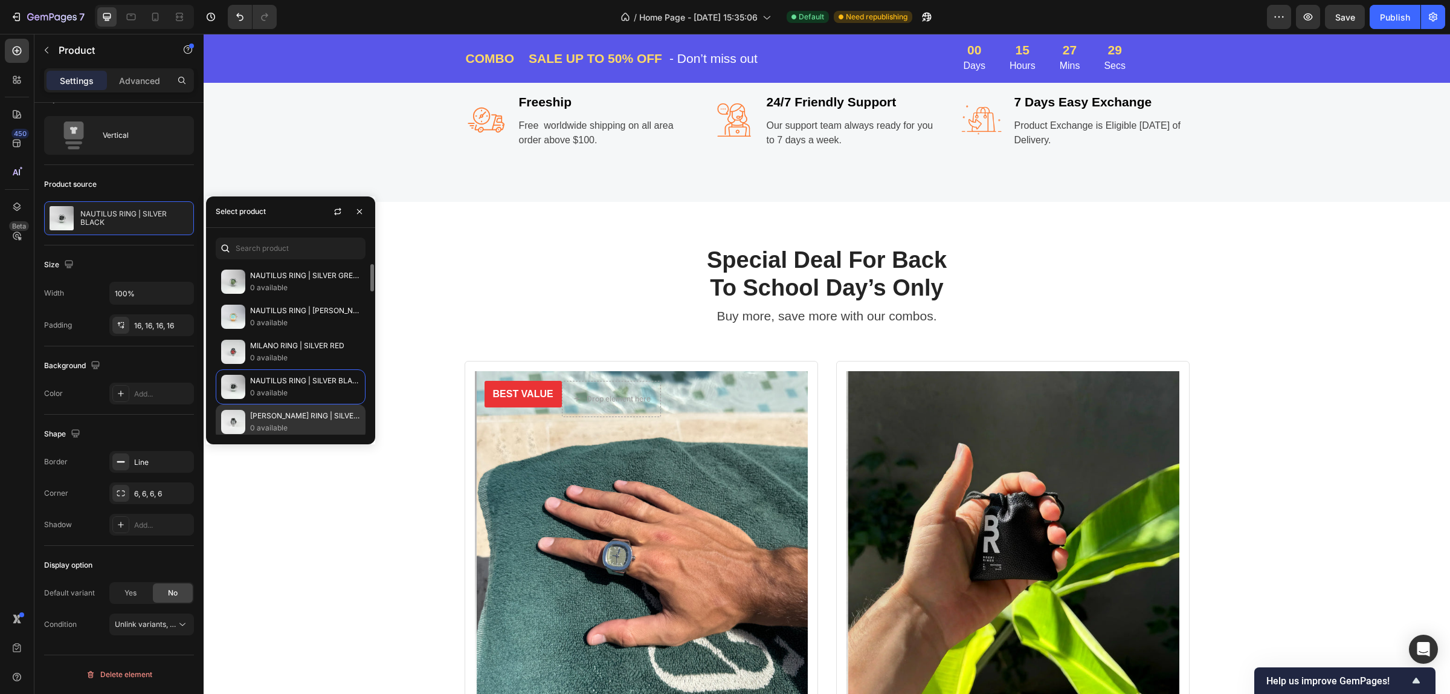
click at [282, 413] on p "[PERSON_NAME] RING | SILVER WHITE" at bounding box center [305, 416] width 110 height 12
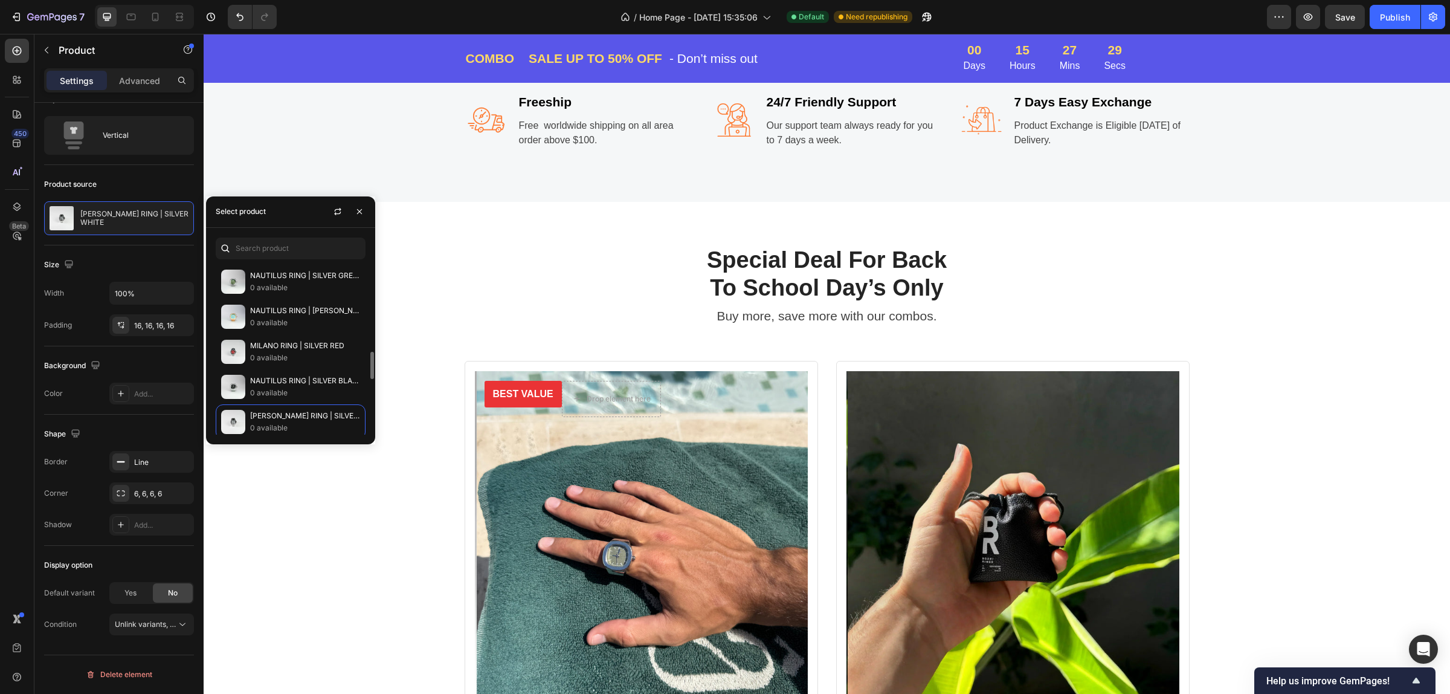
scroll to position [76, 0]
click at [288, 387] on p "0 available" at bounding box center [305, 387] width 110 height 12
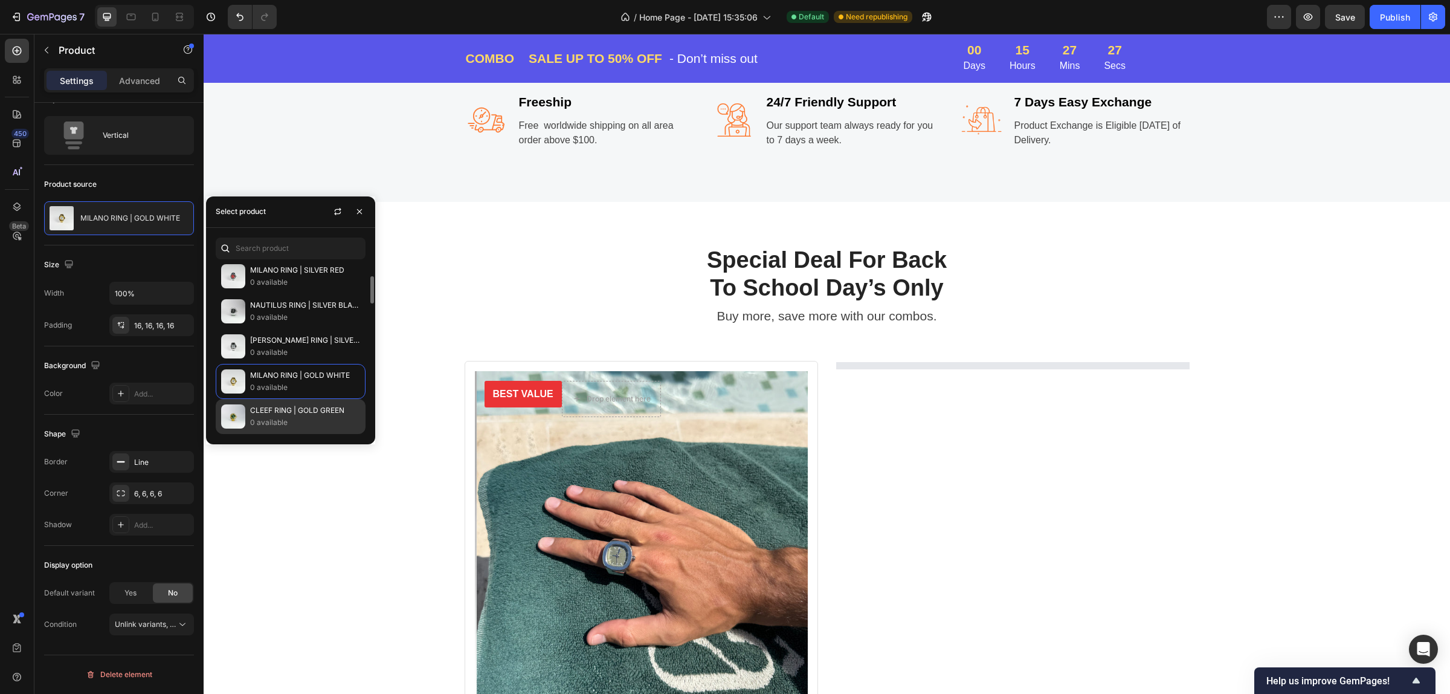
click at [273, 417] on p "0 available" at bounding box center [305, 422] width 110 height 12
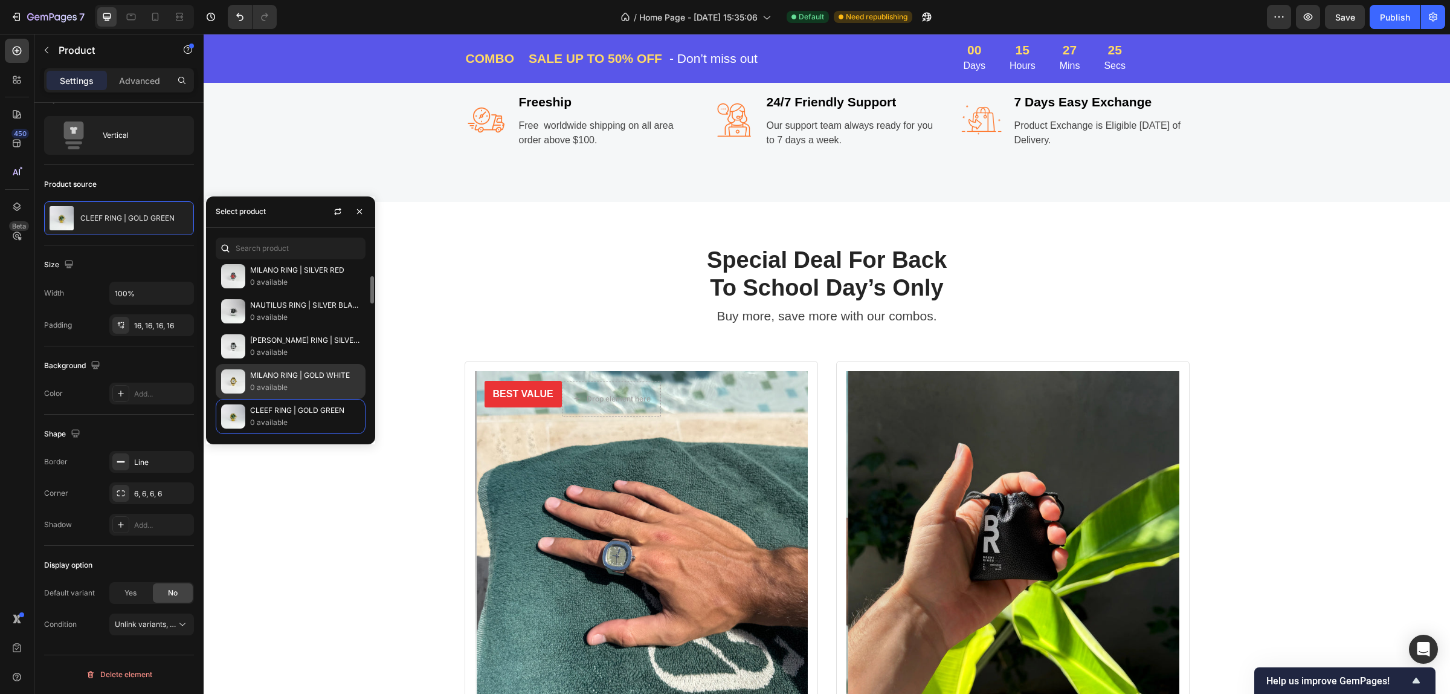
click at [283, 387] on p "0 available" at bounding box center [305, 387] width 110 height 12
click at [298, 344] on p "[PERSON_NAME] RING | SILVER WHITE" at bounding box center [305, 340] width 110 height 12
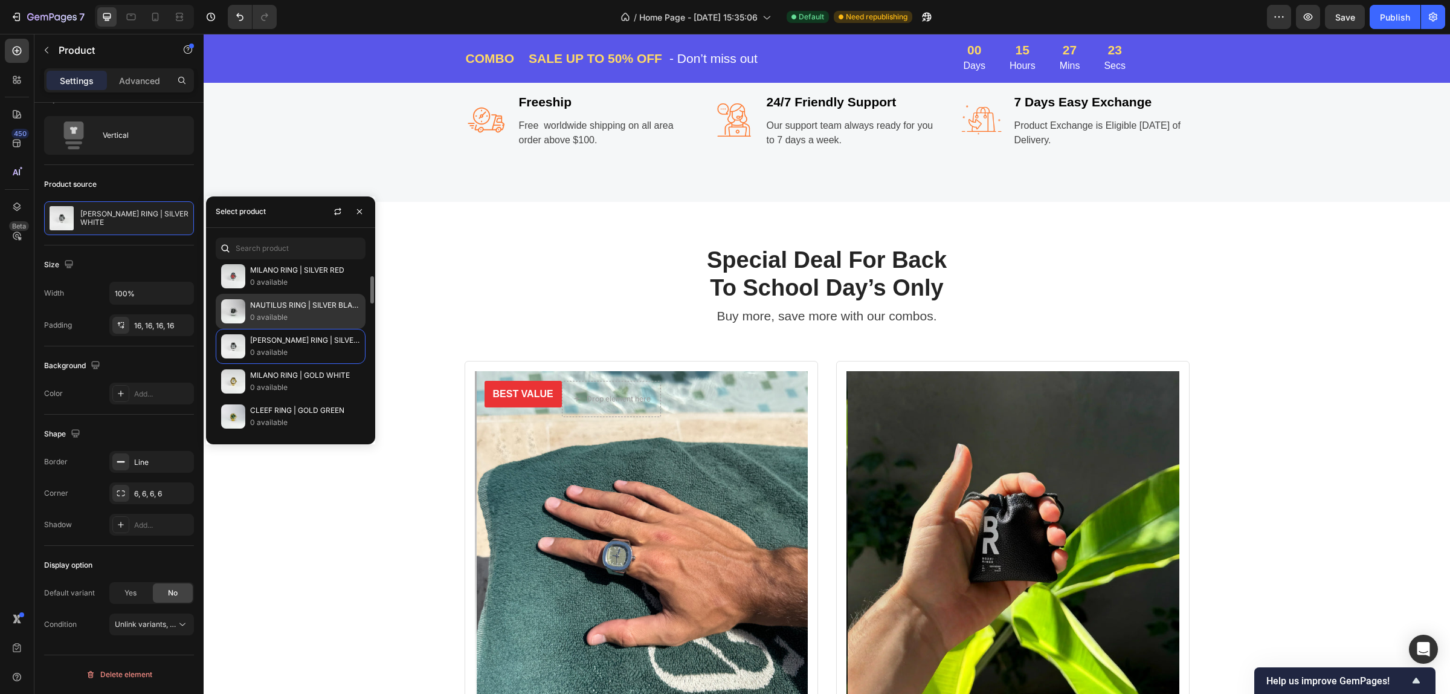
click at [303, 321] on p "0 available" at bounding box center [305, 317] width 110 height 12
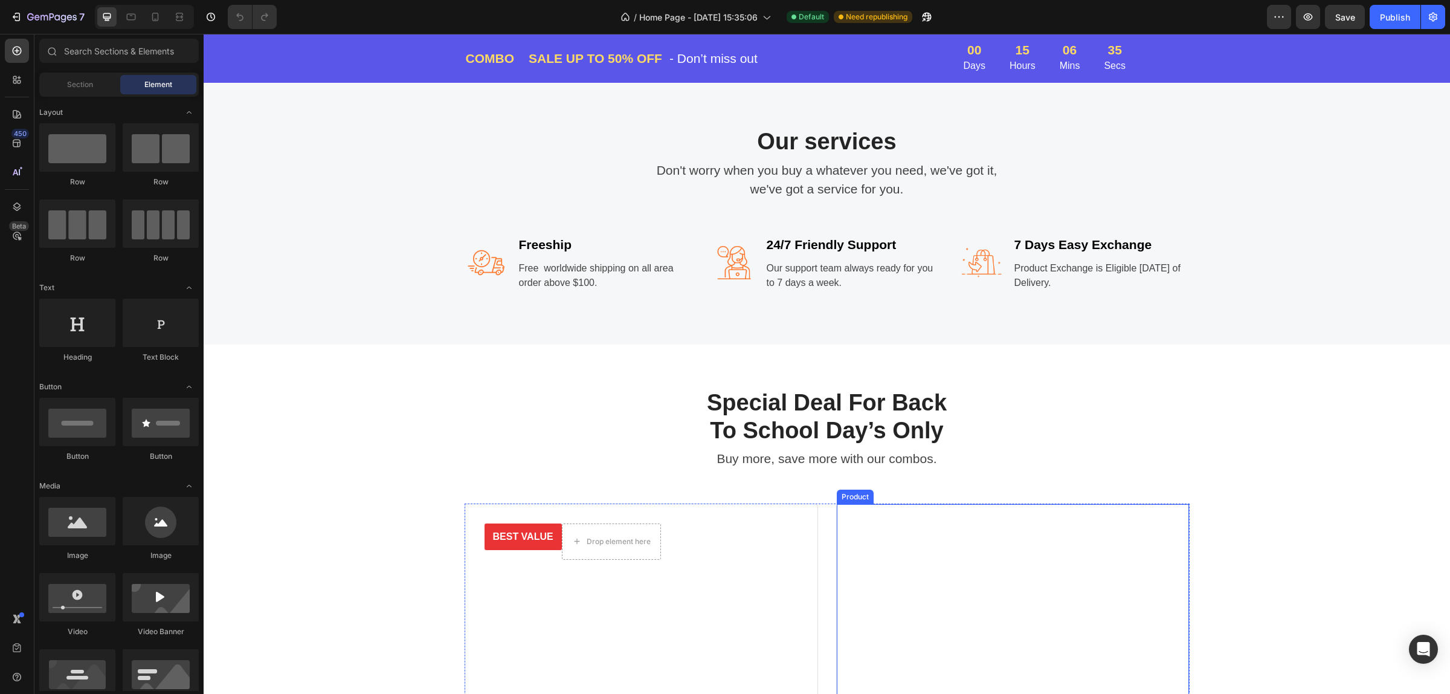
scroll to position [1510, 0]
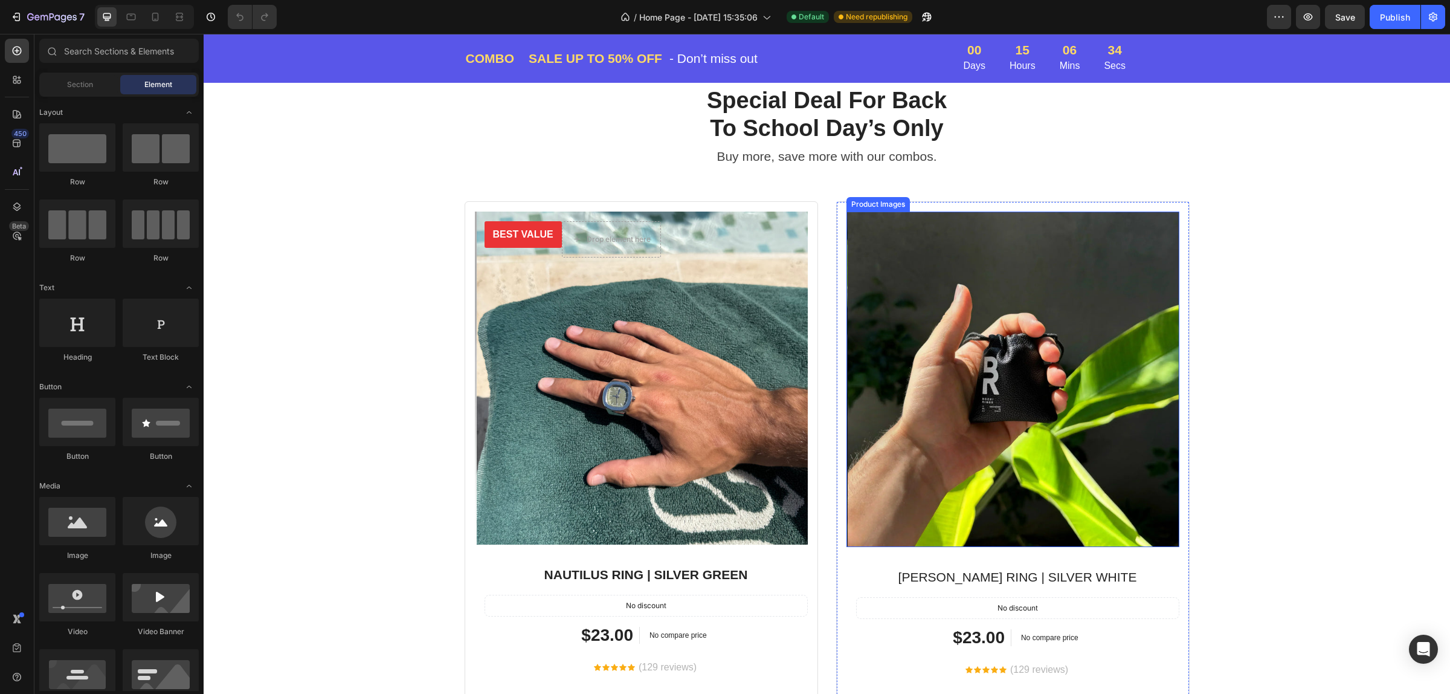
click at [1006, 267] on img at bounding box center [1013, 378] width 333 height 335
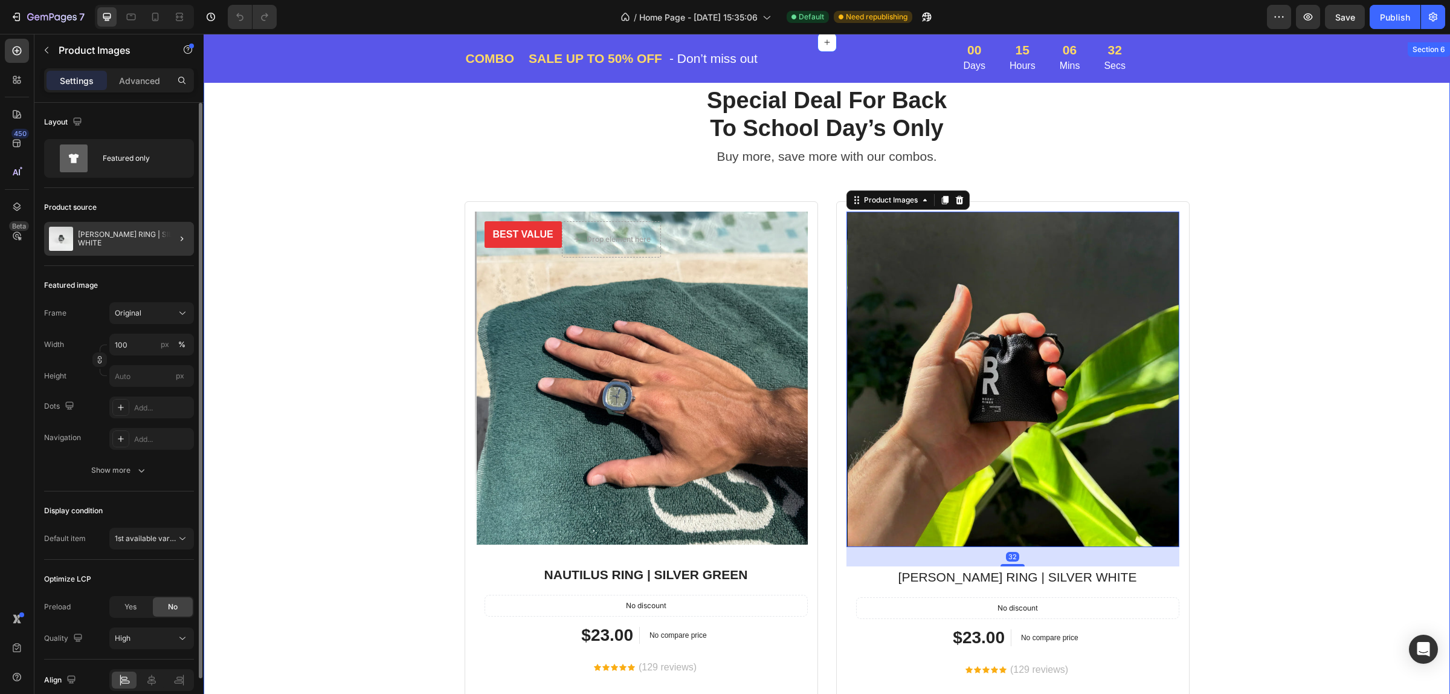
click at [154, 240] on p "[PERSON_NAME] RING | SILVER WHITE" at bounding box center [133, 238] width 111 height 17
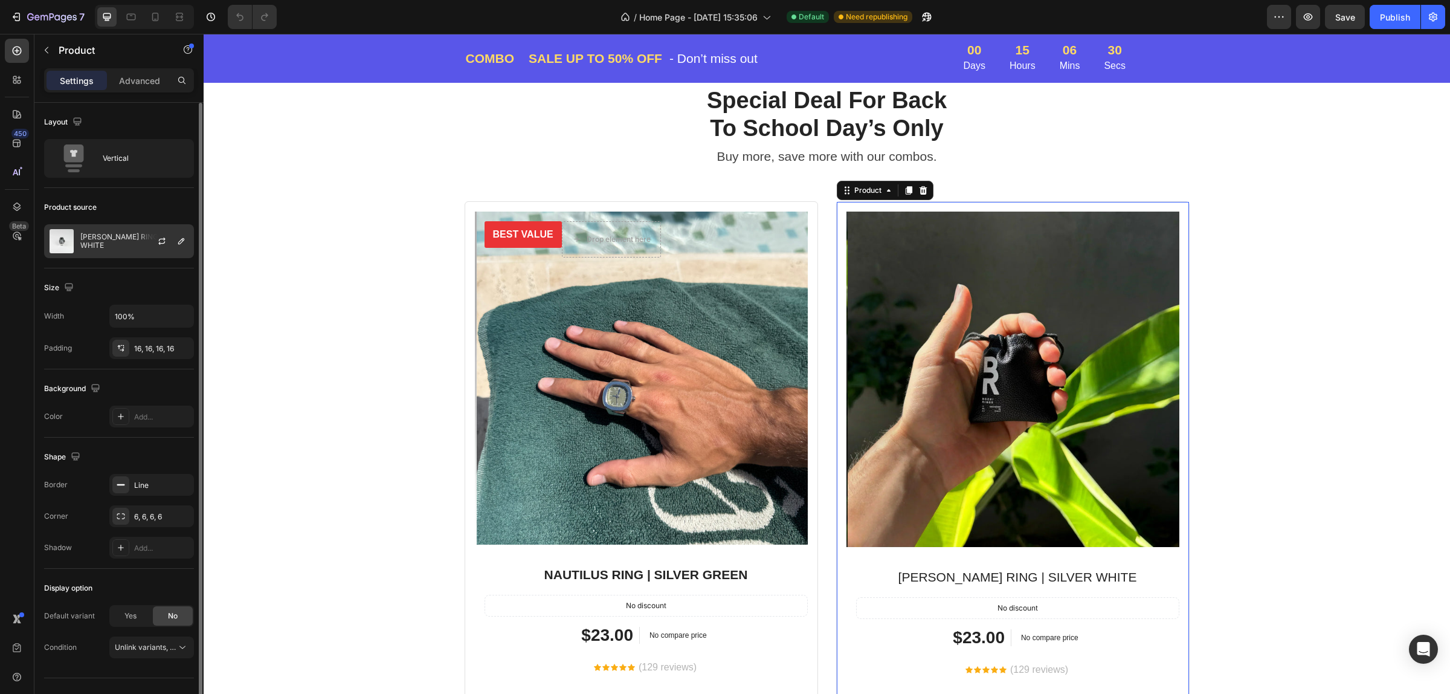
click at [140, 240] on div at bounding box center [166, 241] width 53 height 33
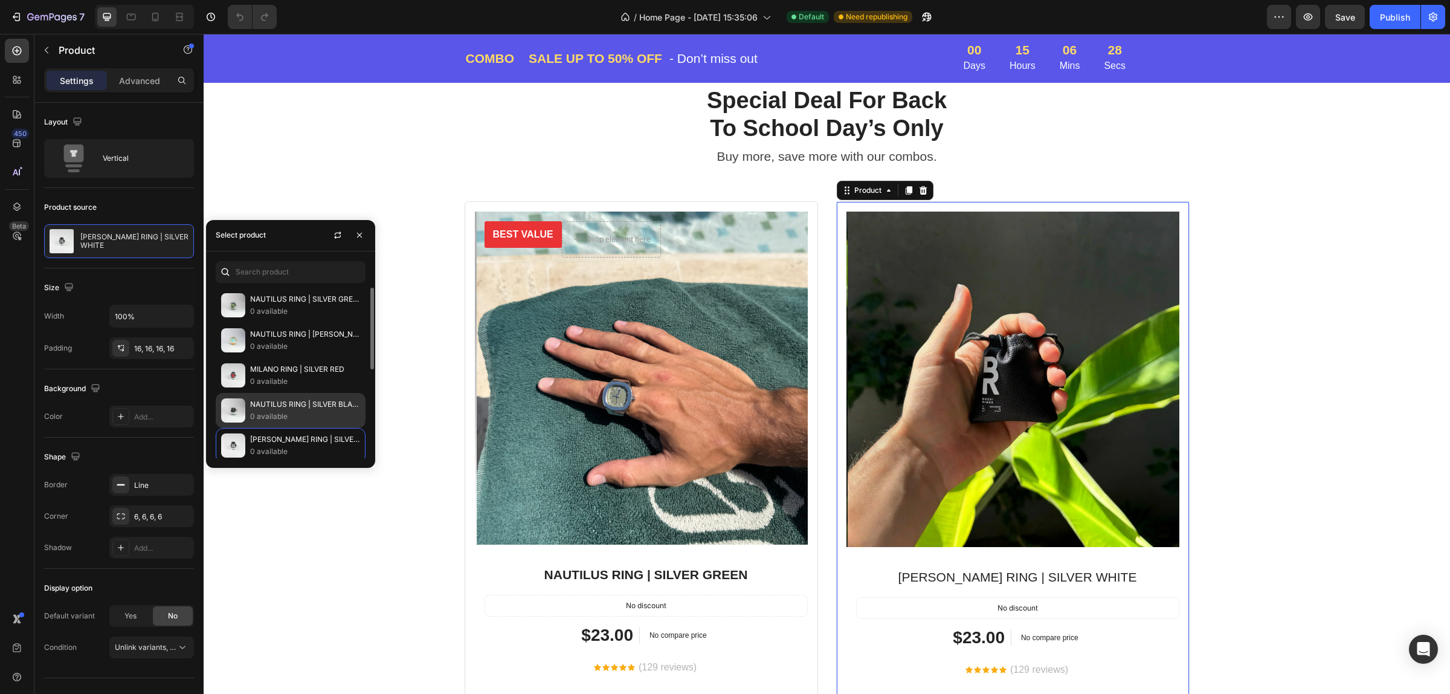
click at [279, 394] on div "NAUTILUS RING | SILVER BLACK 0 available" at bounding box center [291, 410] width 150 height 35
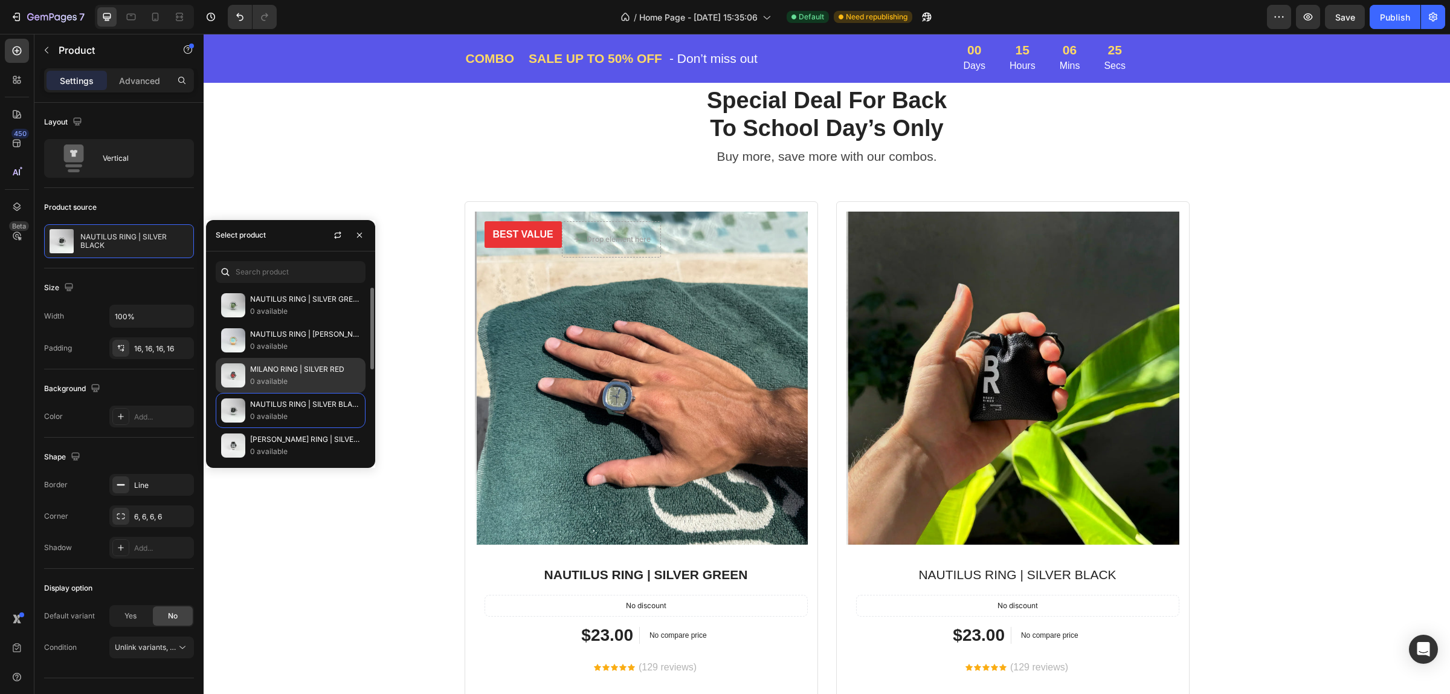
click at [278, 358] on div "MILANO RING | SILVER RED 0 available" at bounding box center [291, 375] width 150 height 35
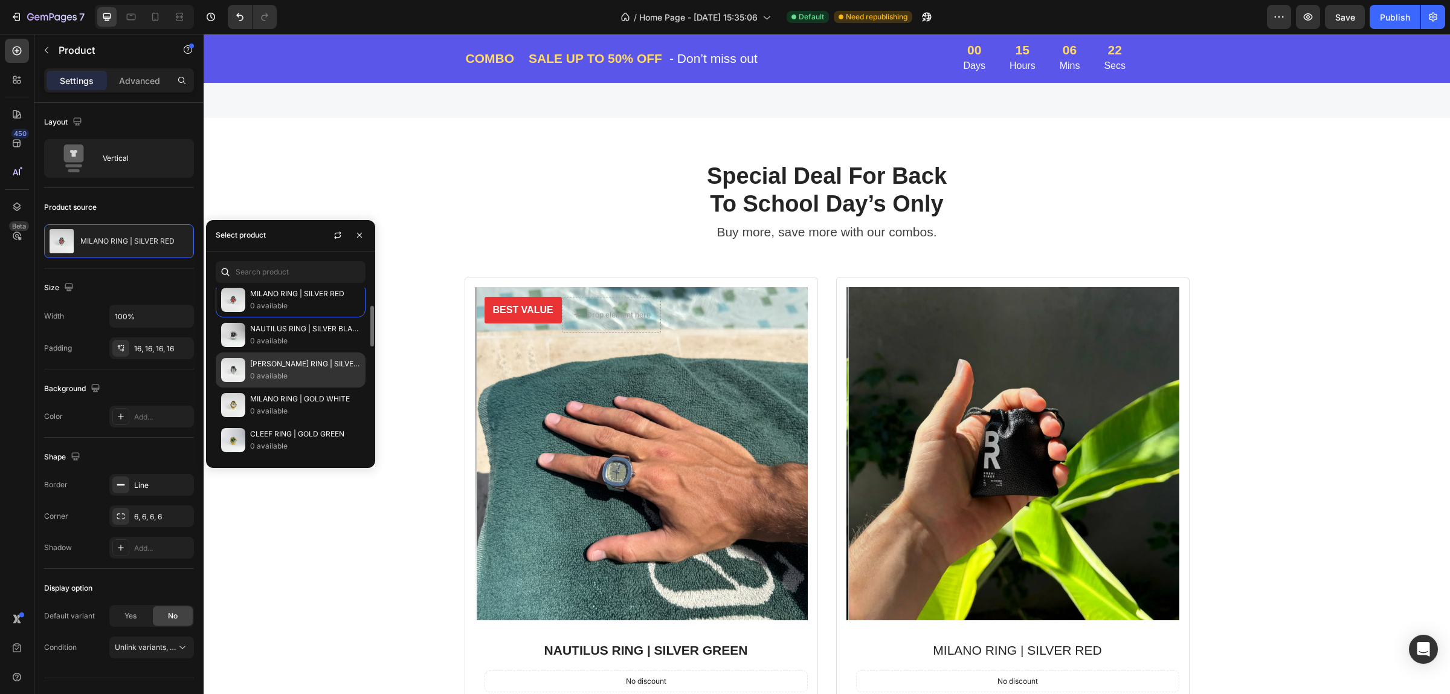
scroll to position [0, 0]
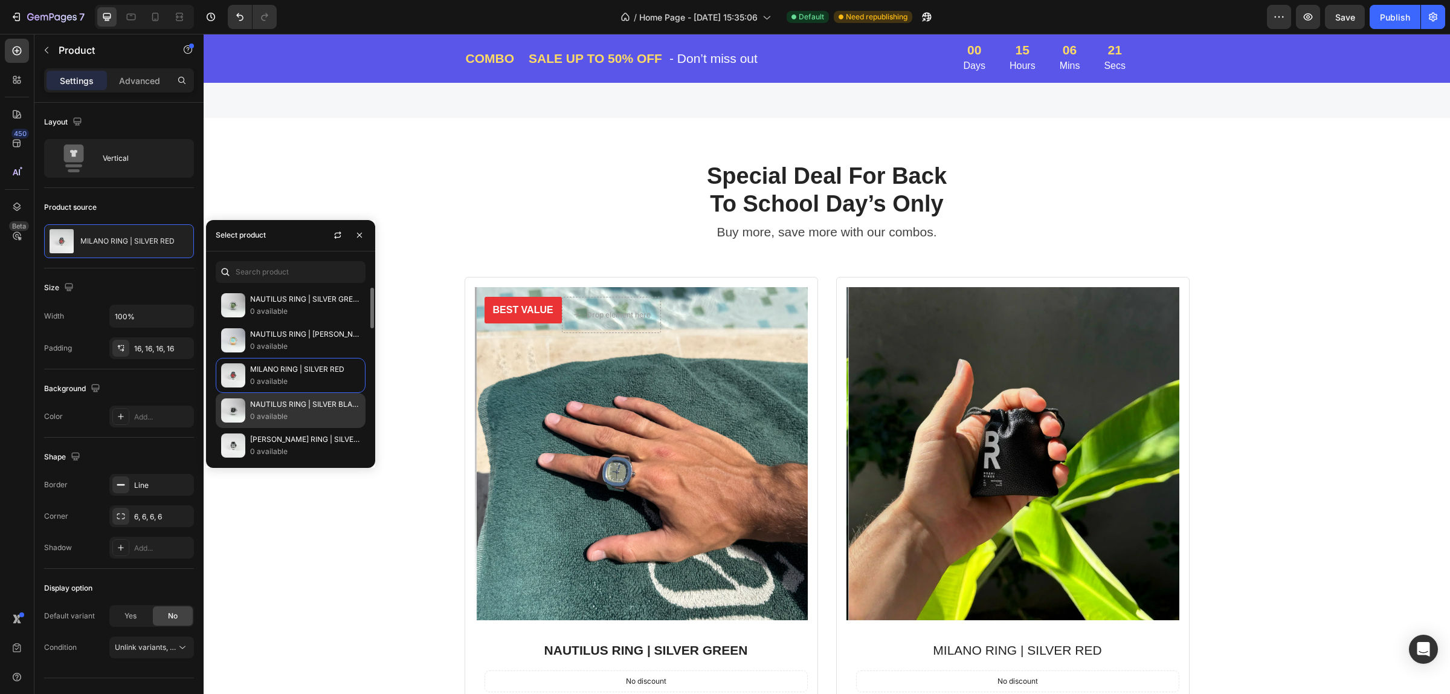
click at [281, 407] on p "NAUTILUS RING | SILVER BLACK" at bounding box center [305, 404] width 110 height 12
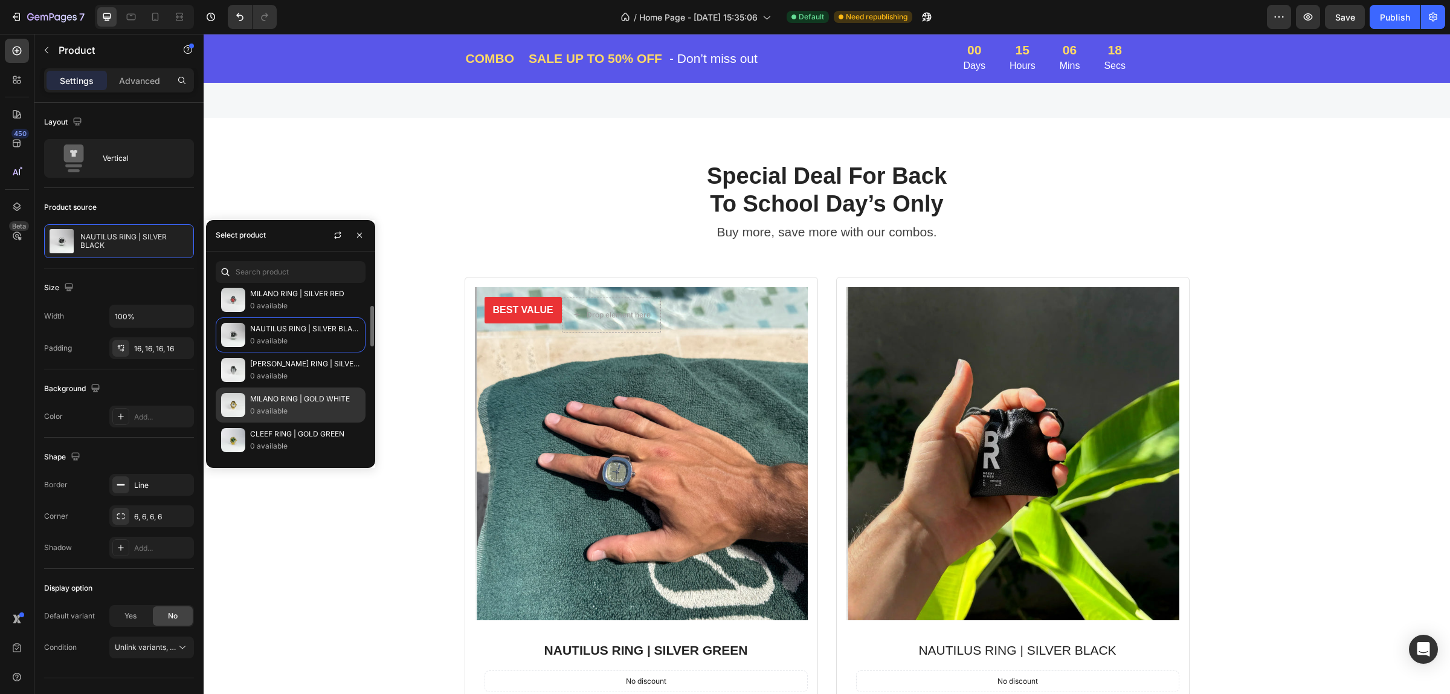
click at [284, 405] on p "0 available" at bounding box center [305, 411] width 110 height 12
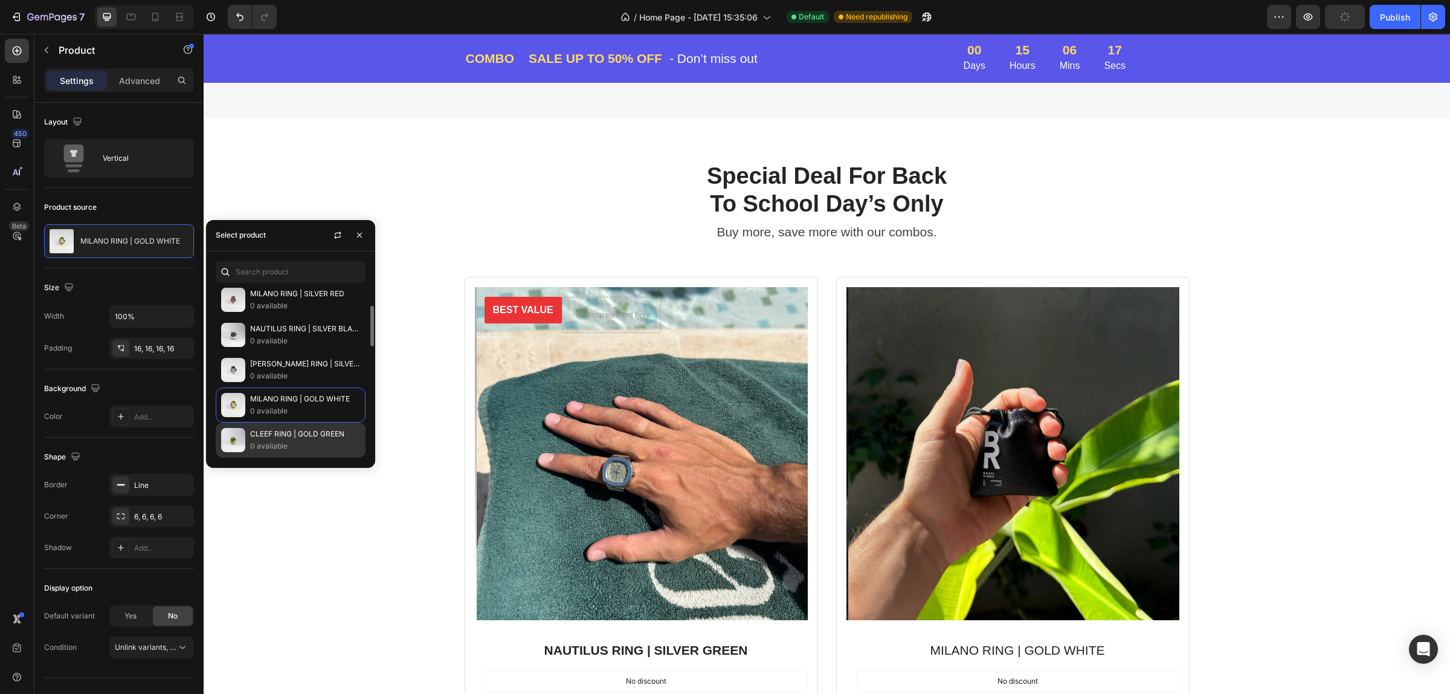
click at [264, 439] on p "CLEEF RING | GOLD GREEN" at bounding box center [305, 434] width 110 height 12
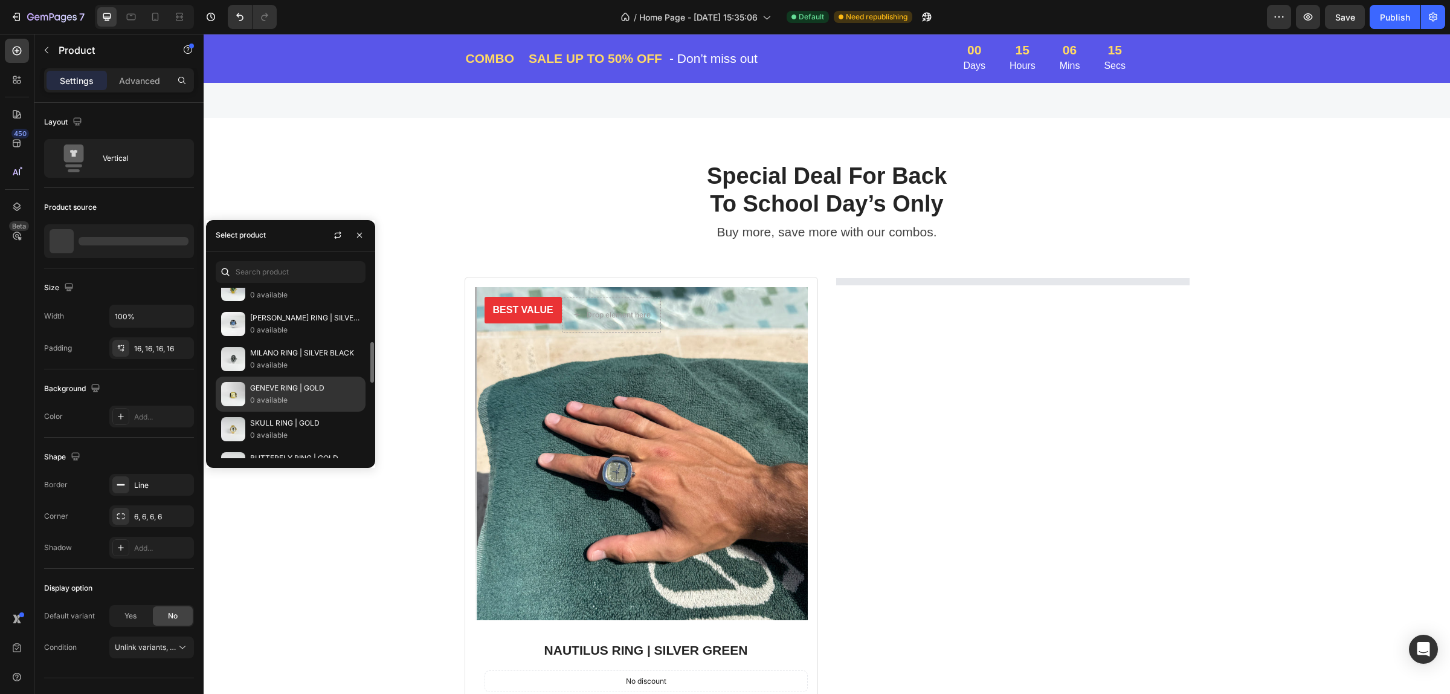
click at [295, 406] on p "0 available" at bounding box center [305, 400] width 110 height 12
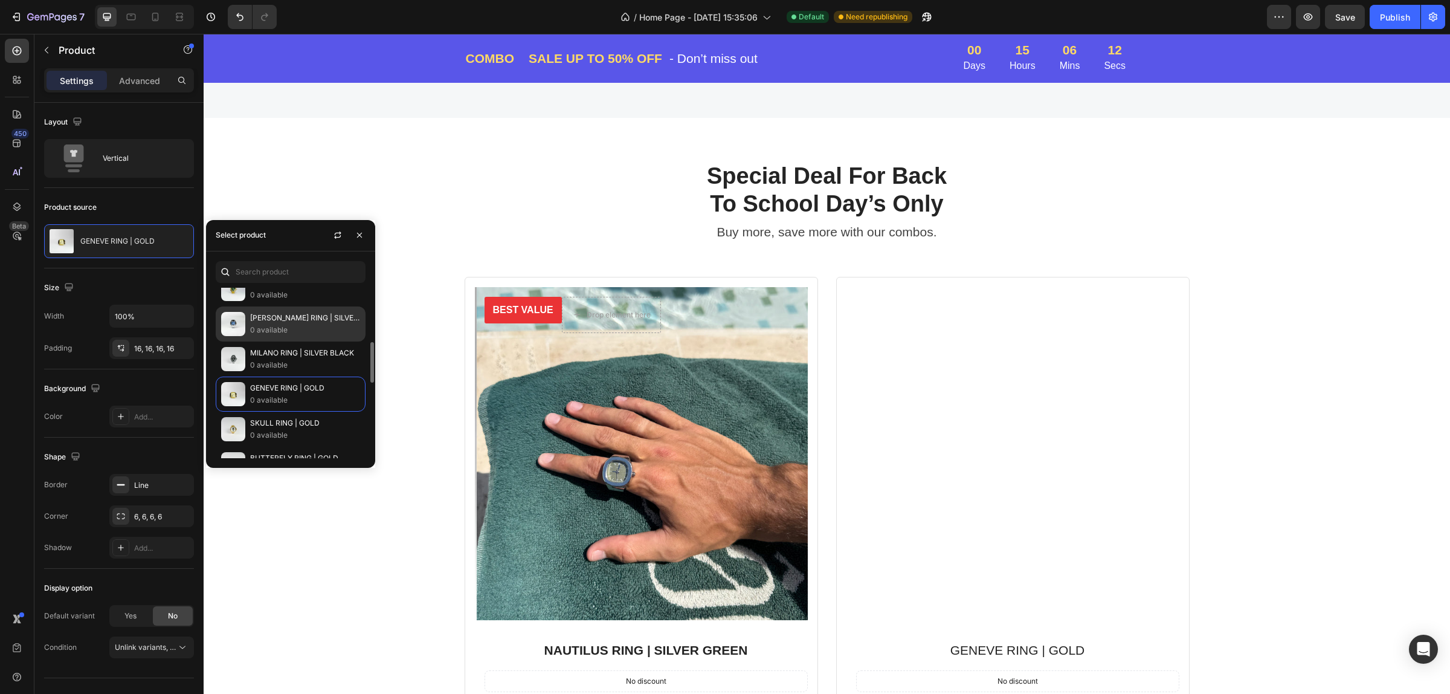
scroll to position [76, 0]
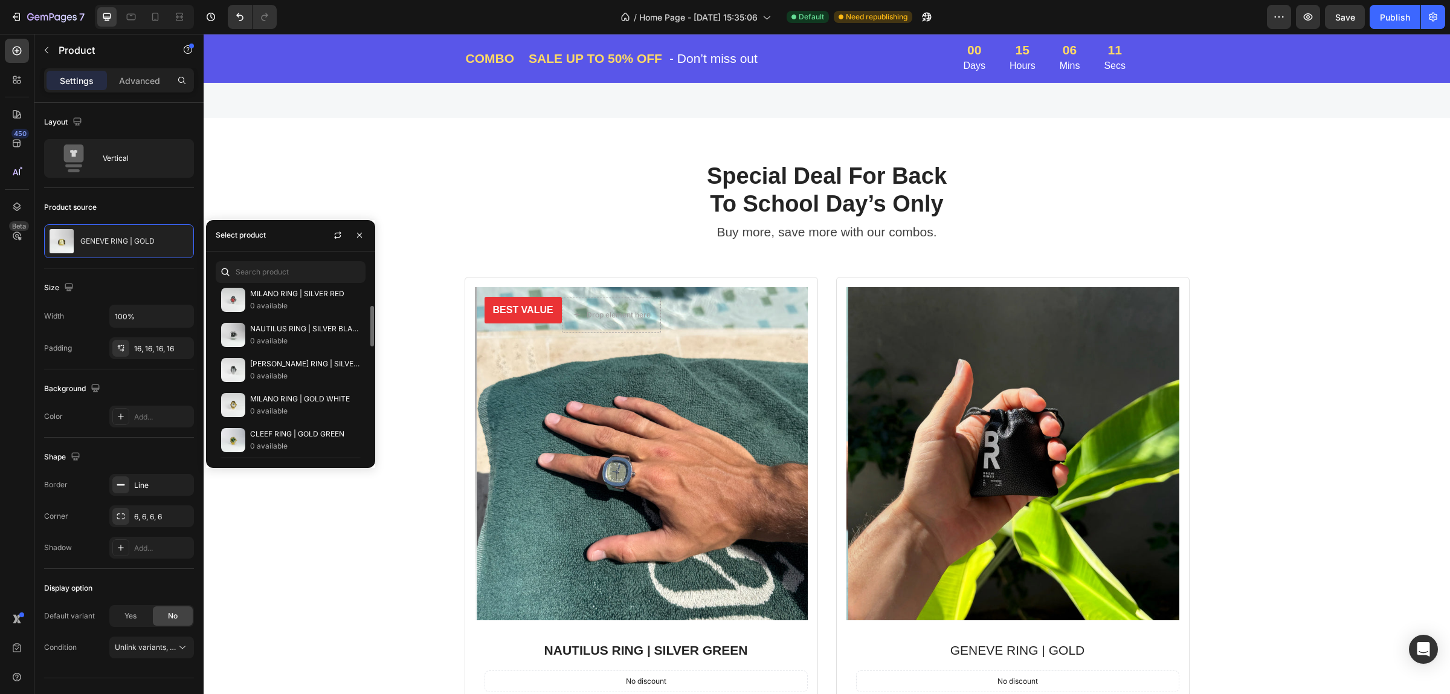
click at [287, 327] on p "NAUTILUS RING | SILVER BLACK" at bounding box center [305, 329] width 110 height 12
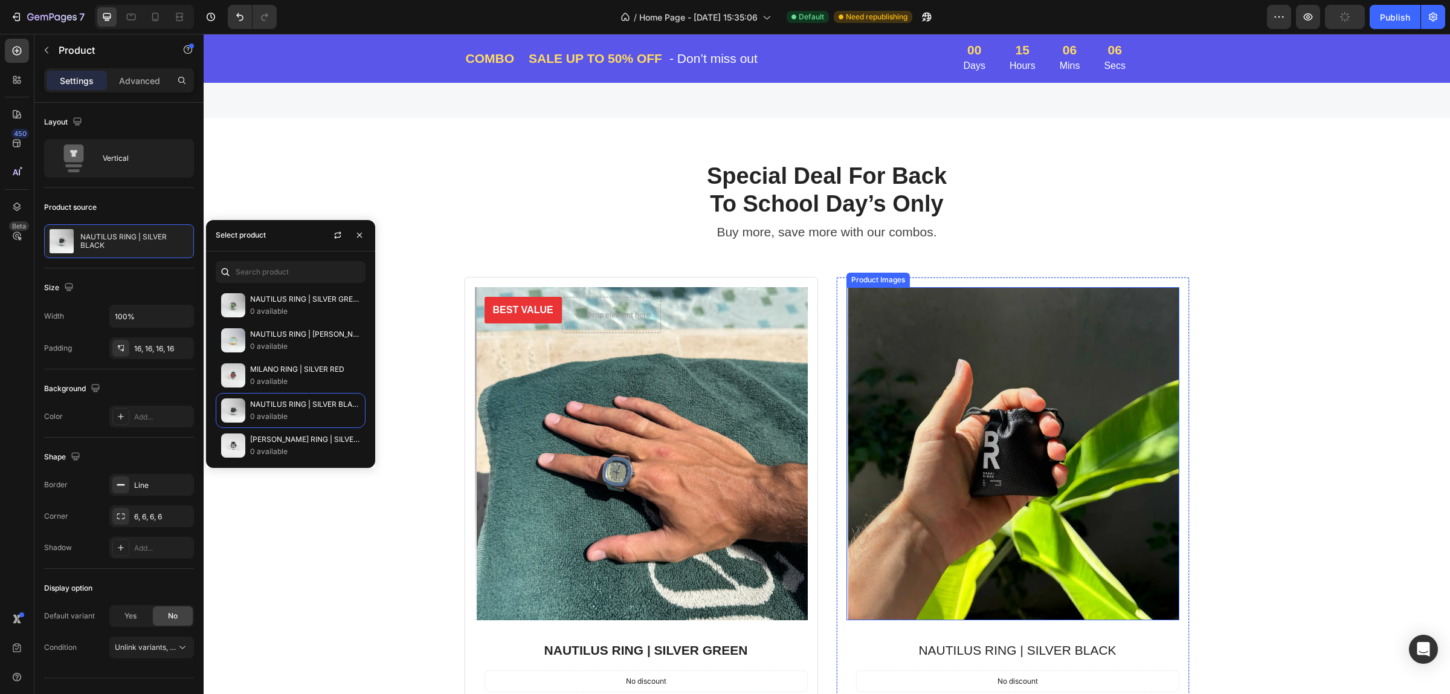
click at [1003, 378] on img at bounding box center [1014, 453] width 333 height 333
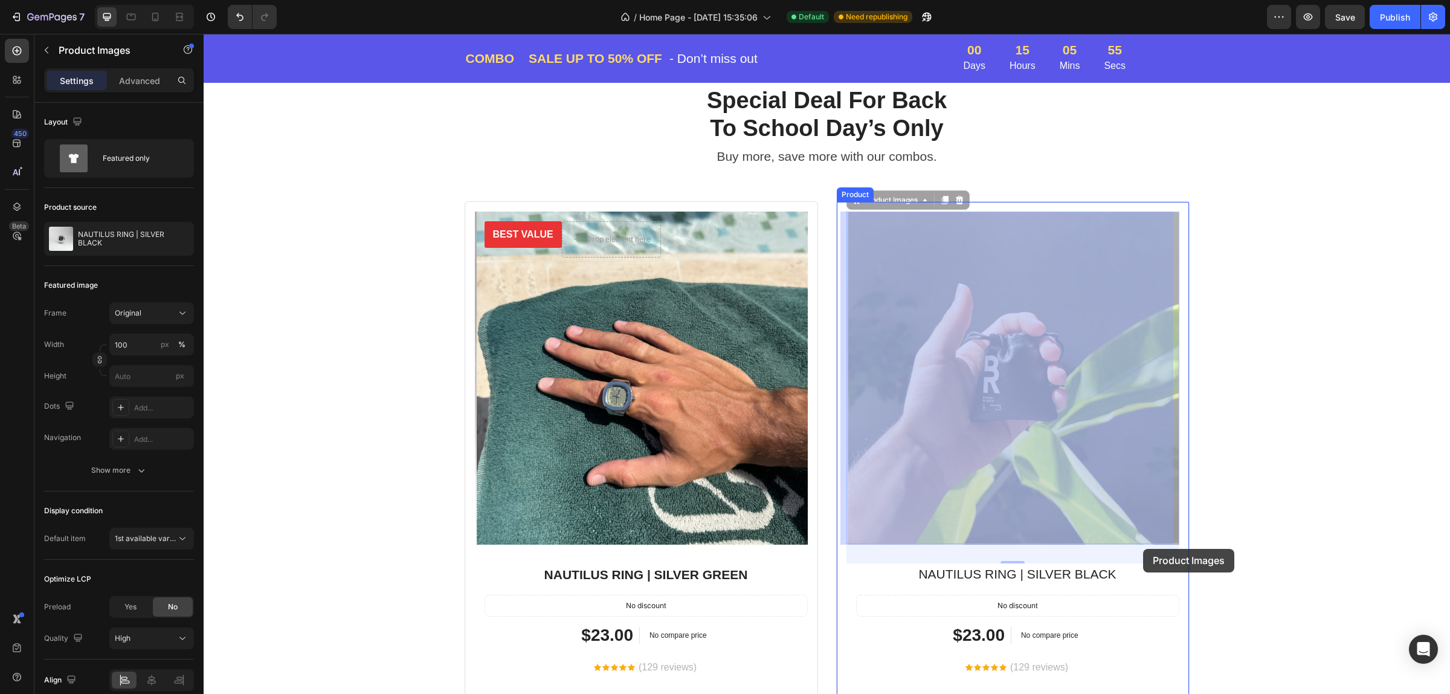
drag, startPoint x: 1142, startPoint y: 548, endPoint x: 1127, endPoint y: 535, distance: 20.1
click at [1142, 547] on div at bounding box center [827, 377] width 1246 height 3708
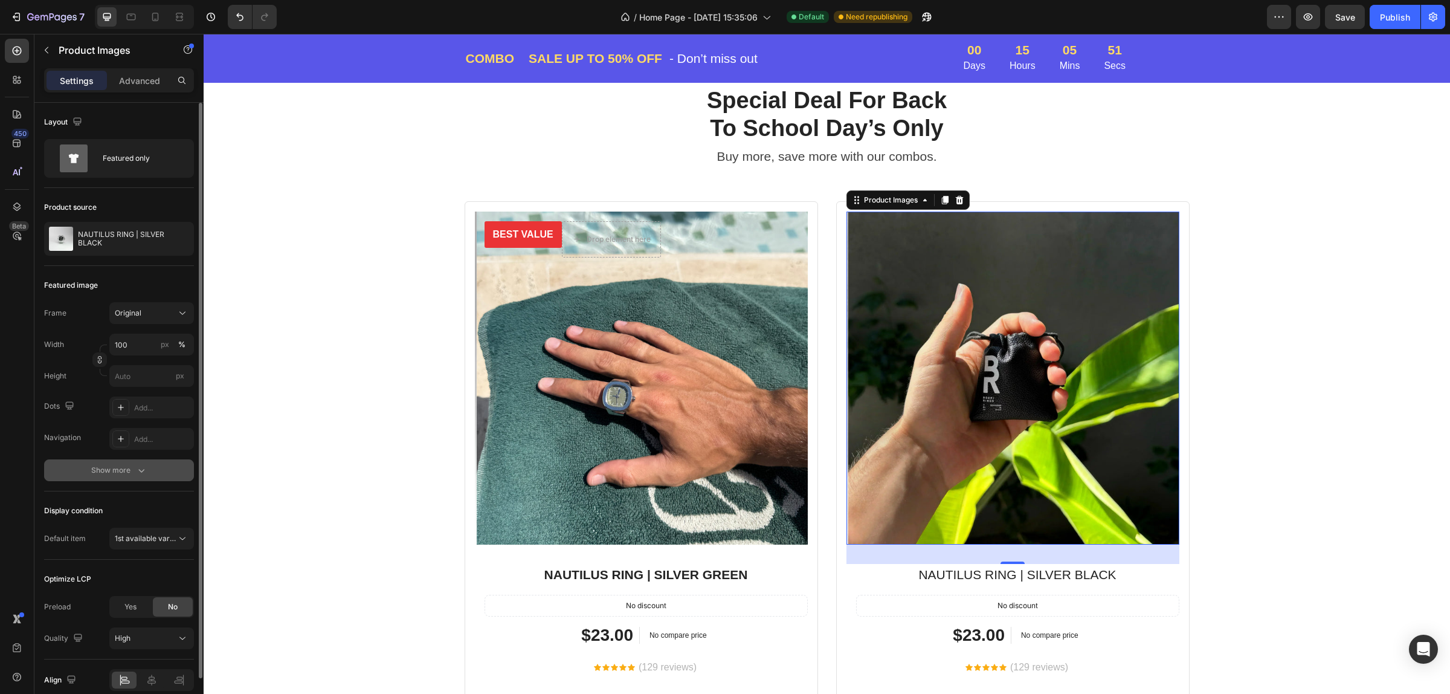
scroll to position [56, 0]
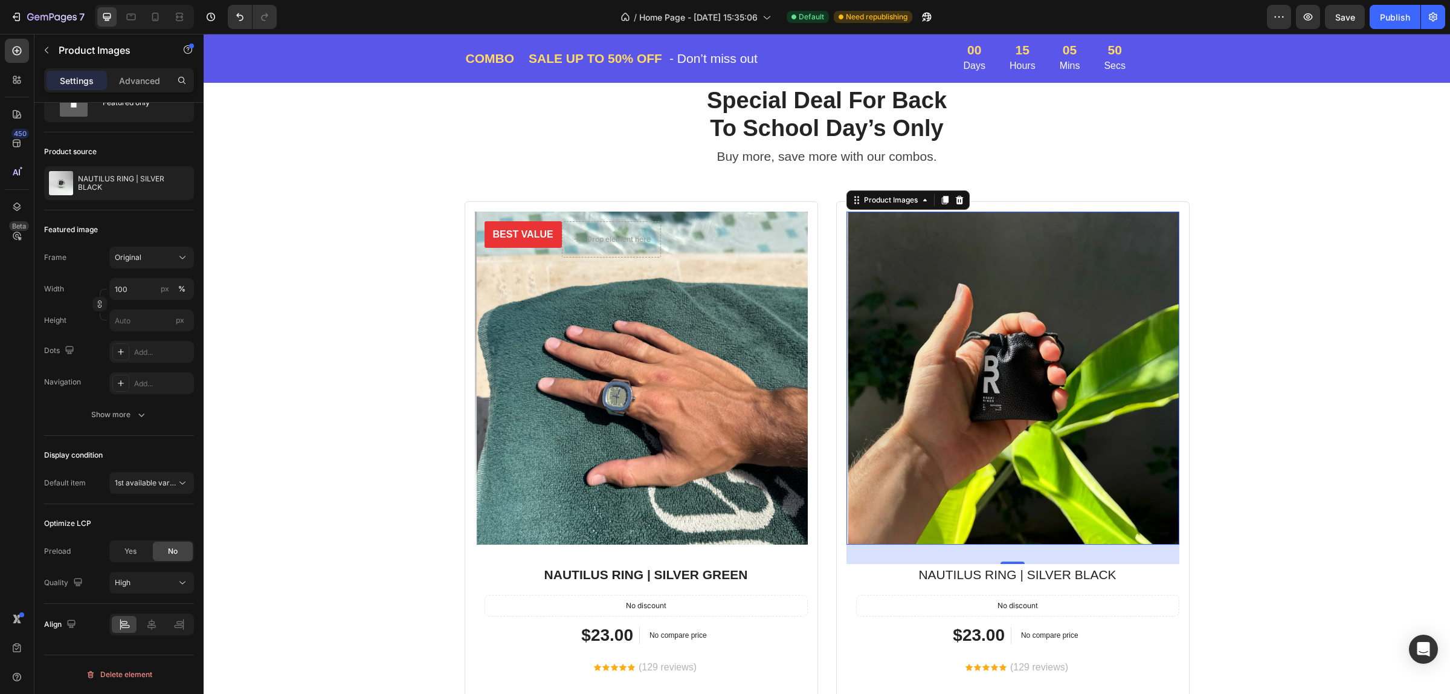
click at [885, 336] on img at bounding box center [1014, 377] width 333 height 333
click at [998, 553] on div "32" at bounding box center [1012, 553] width 333 height 19
click at [1139, 588] on div "NAUTILUS RING | SILVER BLACK Product Title No discount Not be displayed when pu…" at bounding box center [1017, 698] width 323 height 269
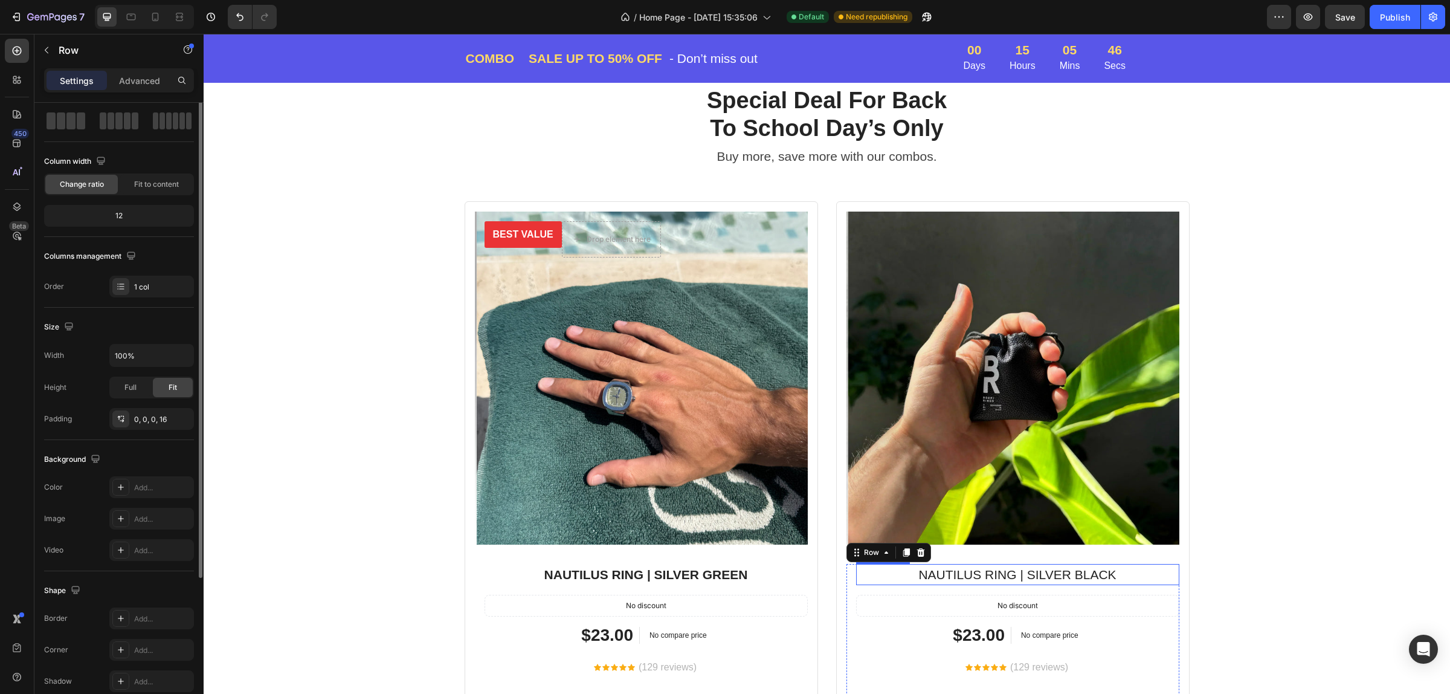
scroll to position [0, 0]
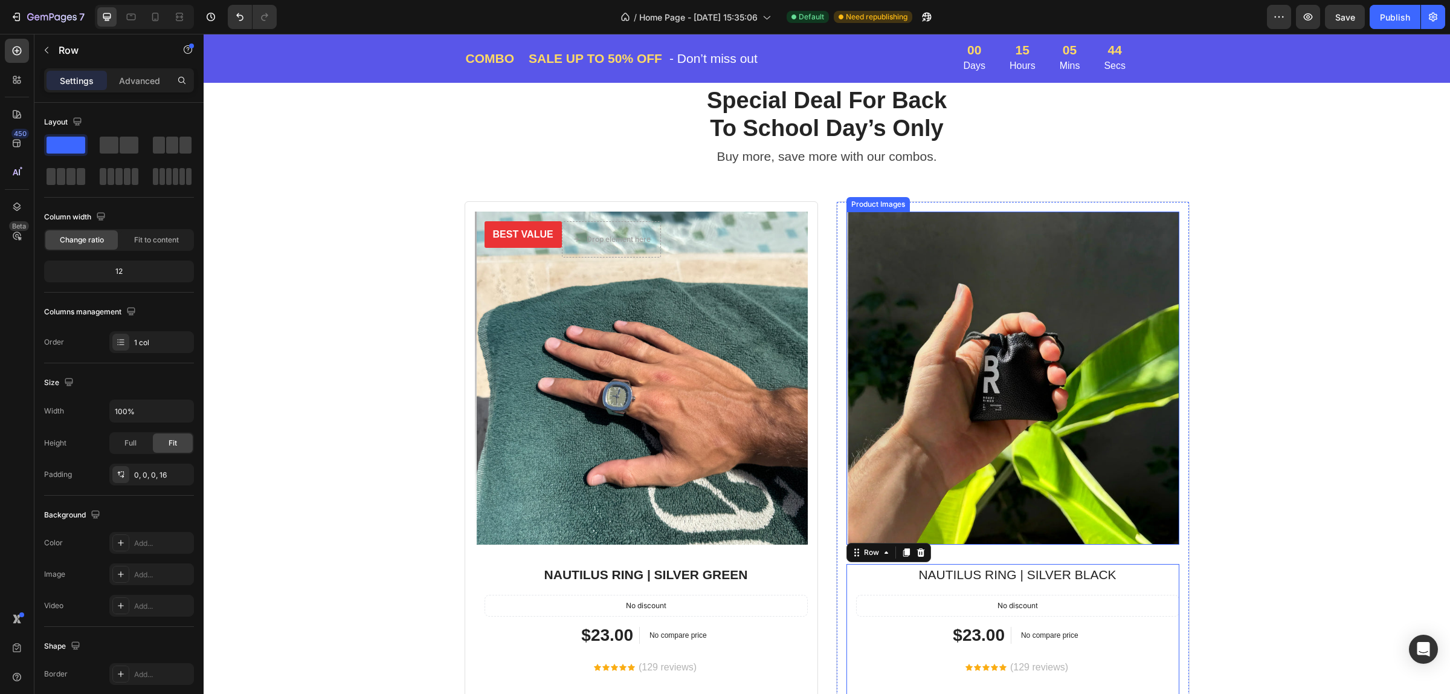
click at [1043, 214] on img at bounding box center [1014, 377] width 333 height 333
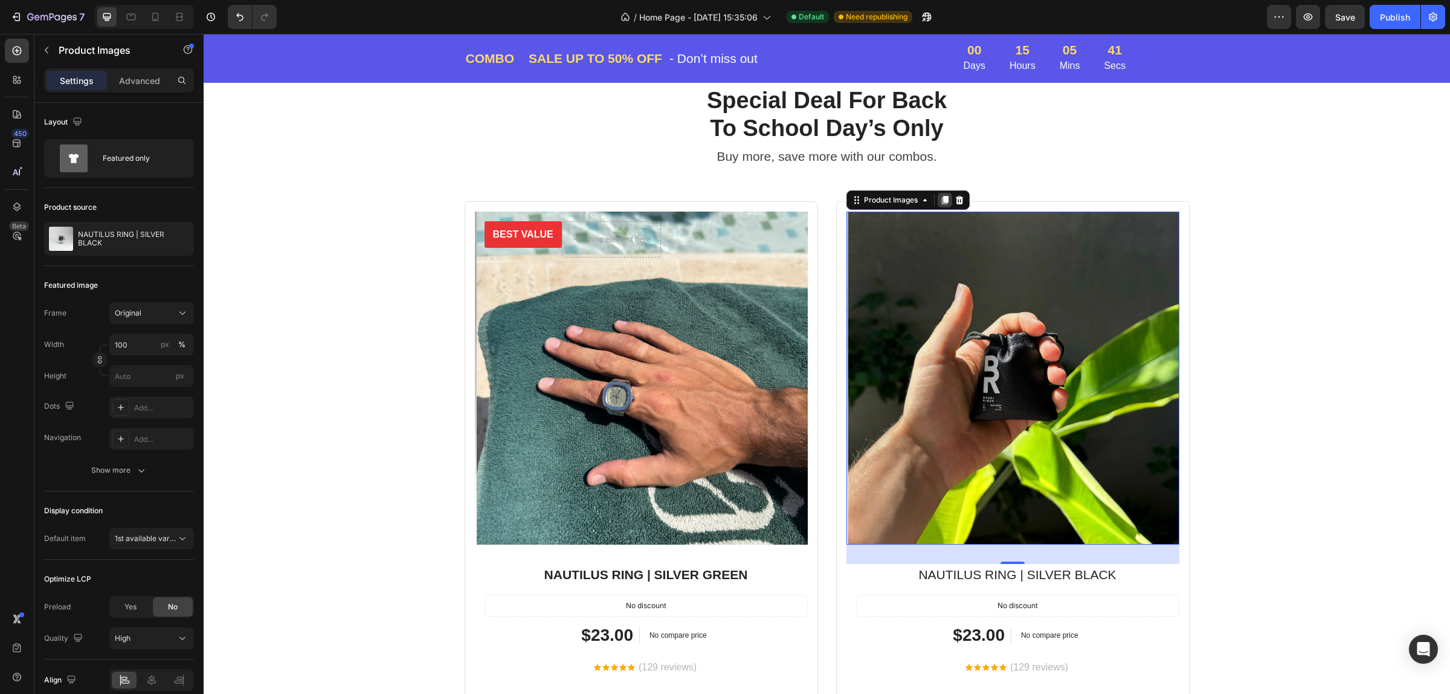
click at [943, 203] on icon at bounding box center [945, 200] width 10 height 10
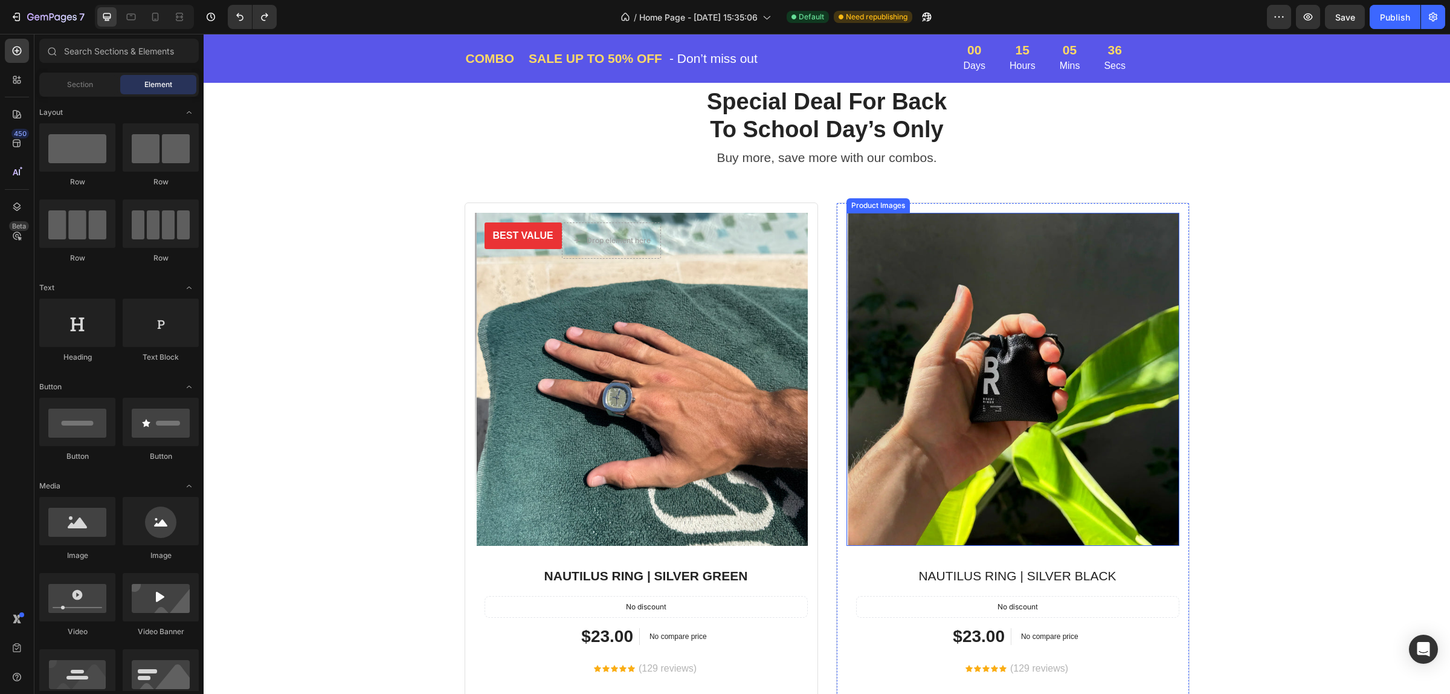
scroll to position [1544, 0]
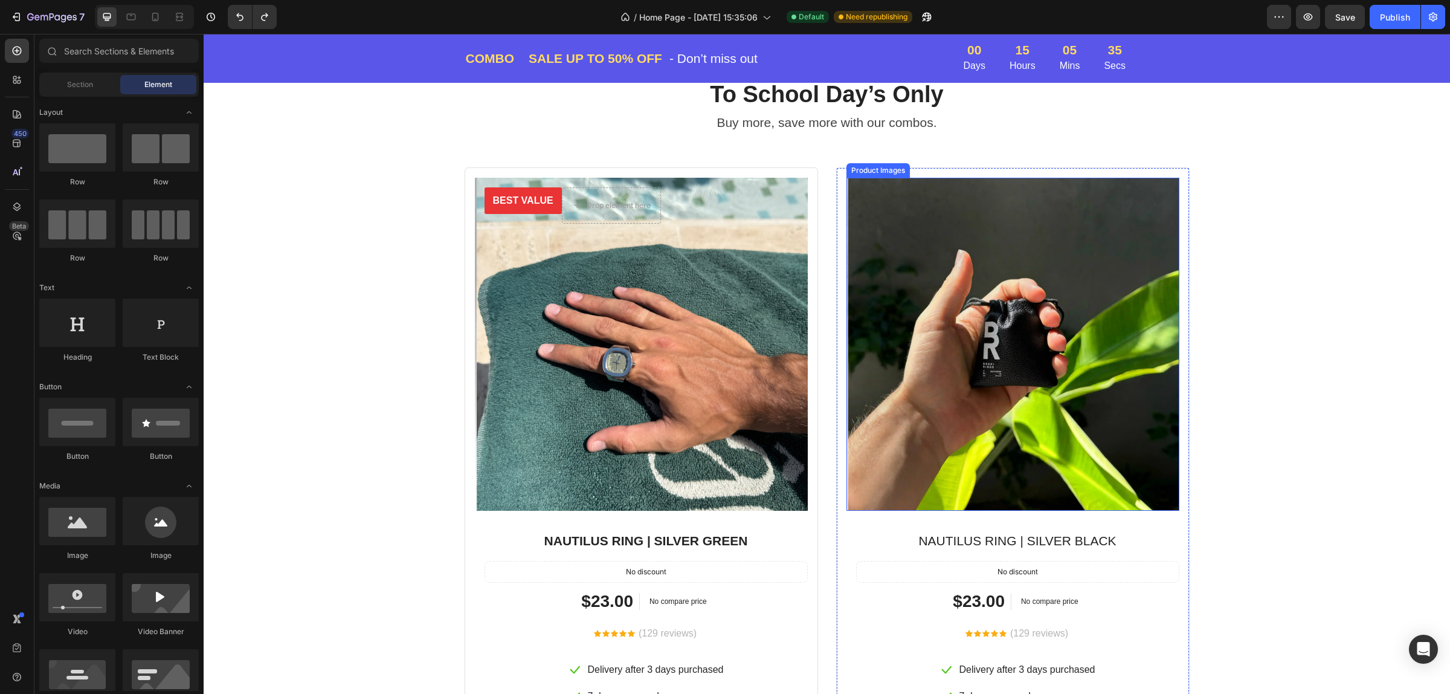
click at [1085, 262] on img at bounding box center [1014, 344] width 333 height 333
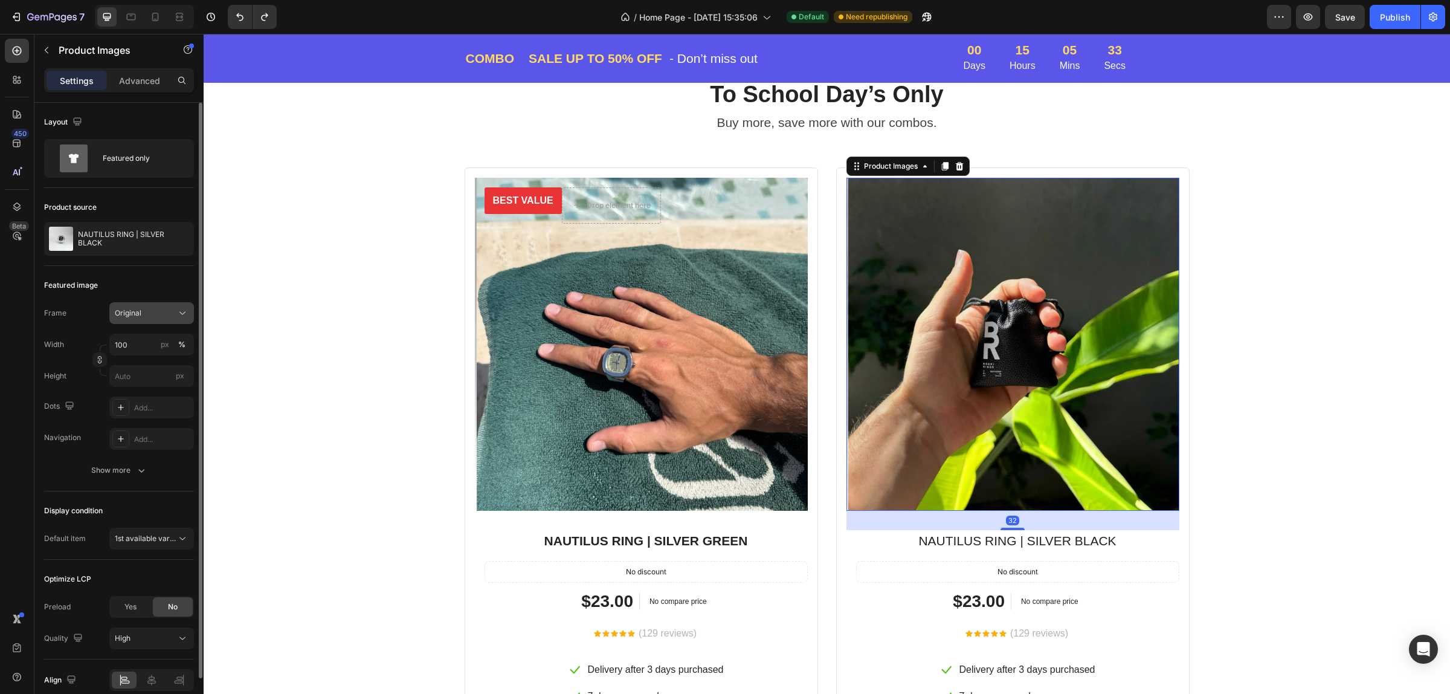
click at [160, 316] on div "Original" at bounding box center [144, 313] width 59 height 11
click at [176, 317] on icon at bounding box center [182, 313] width 12 height 12
click at [152, 538] on span "1st available variant" at bounding box center [149, 537] width 68 height 9
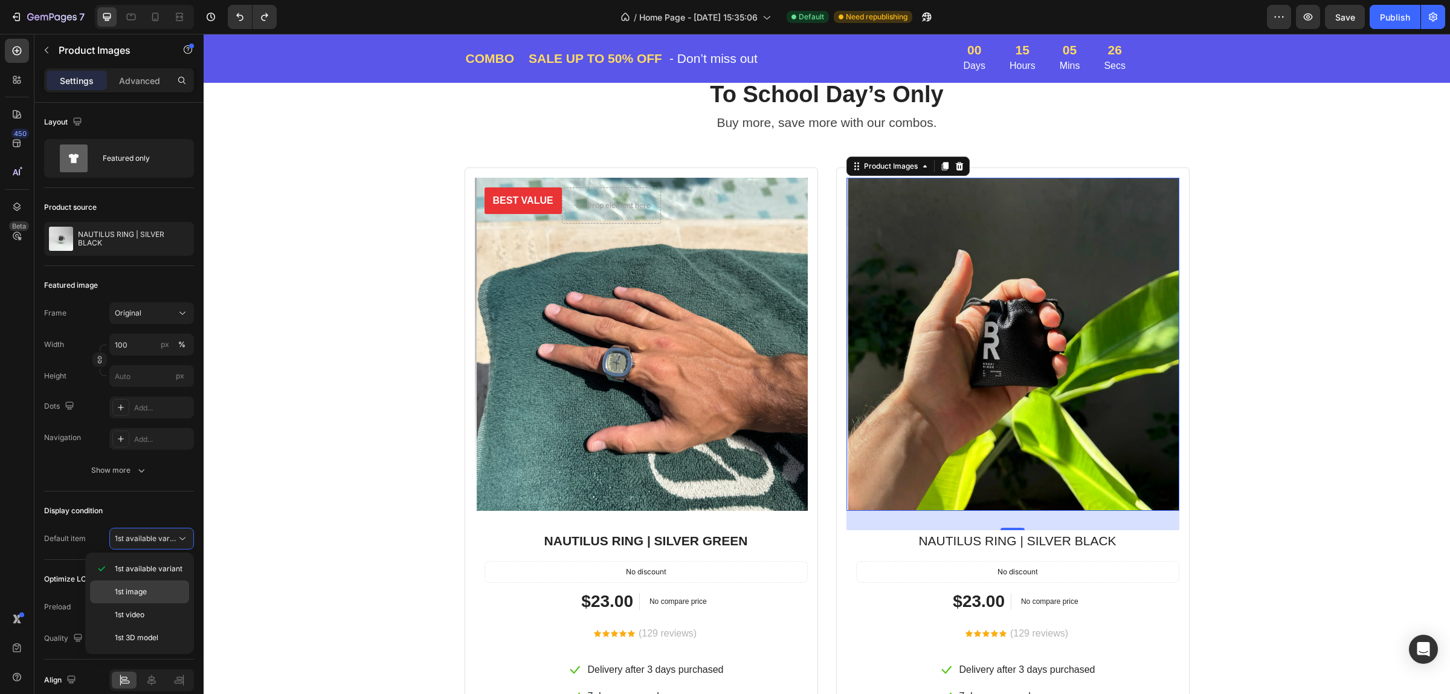
click at [152, 599] on div "1st image" at bounding box center [139, 591] width 99 height 23
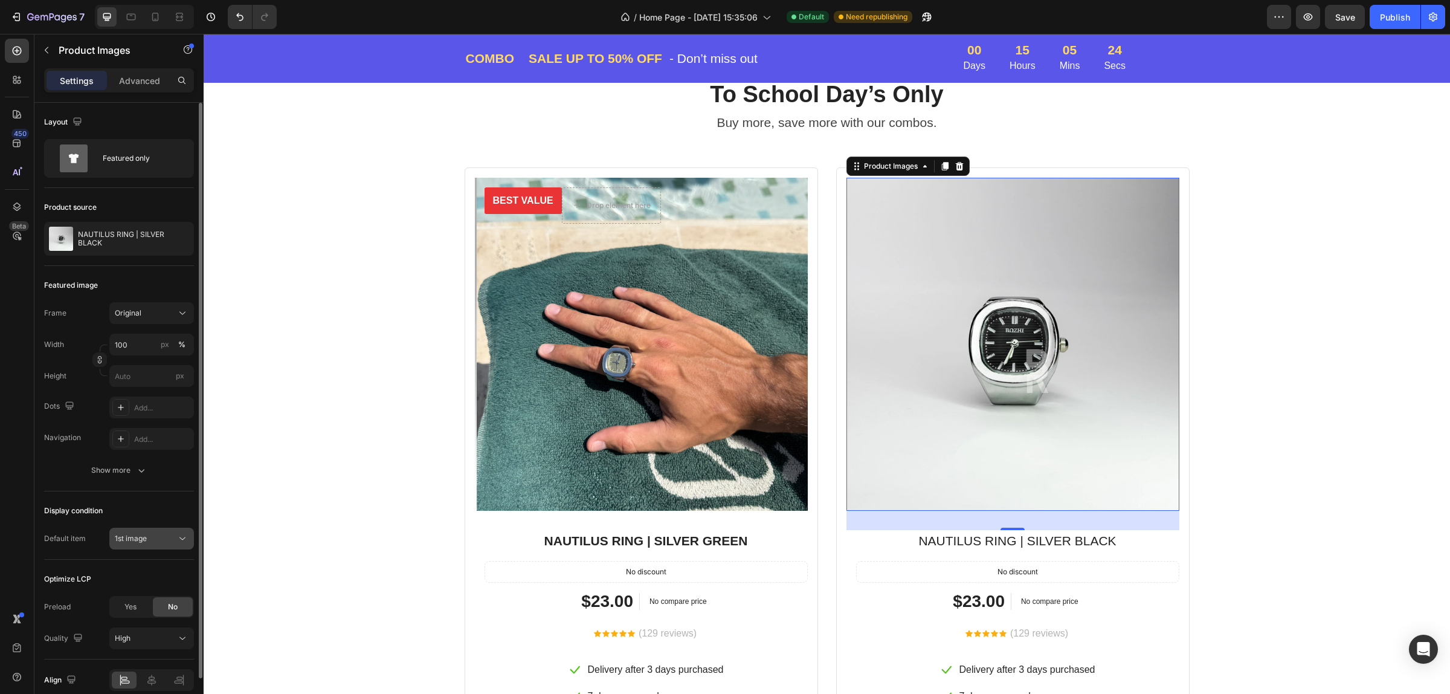
click at [167, 535] on div "1st image" at bounding box center [146, 538] width 62 height 11
click at [166, 535] on div "1st image" at bounding box center [146, 538] width 62 height 11
click at [158, 535] on div "1st image" at bounding box center [146, 538] width 62 height 11
click at [161, 539] on div "1st image" at bounding box center [146, 538] width 62 height 11
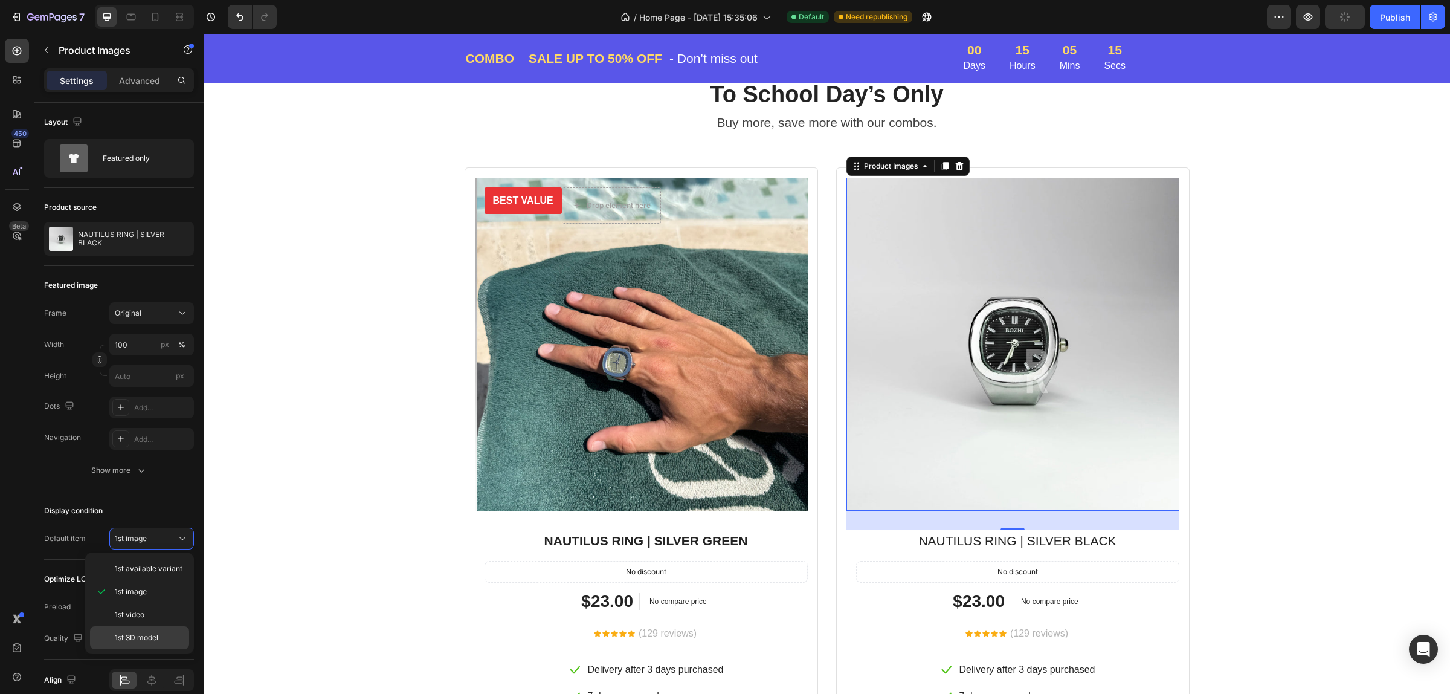
click at [162, 636] on p "1st 3D model" at bounding box center [149, 637] width 69 height 11
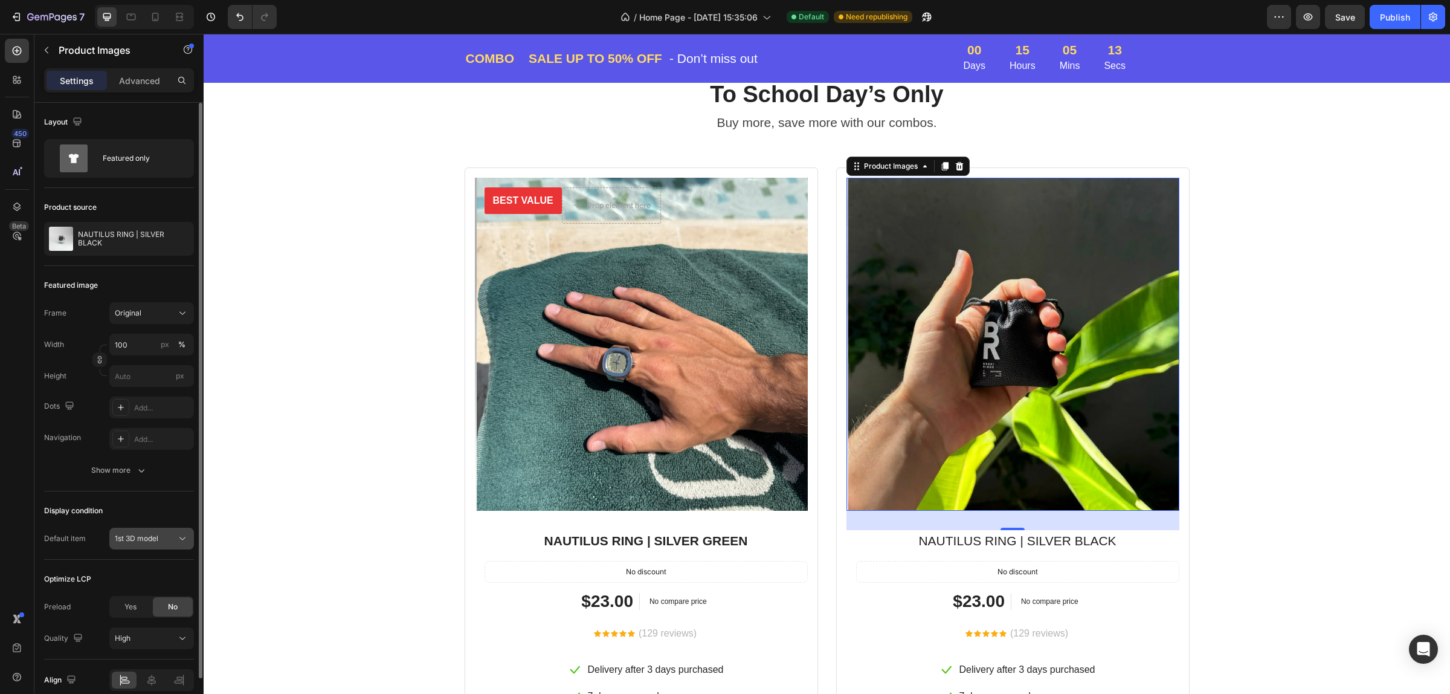
click at [168, 535] on div "1st 3D model" at bounding box center [146, 538] width 62 height 11
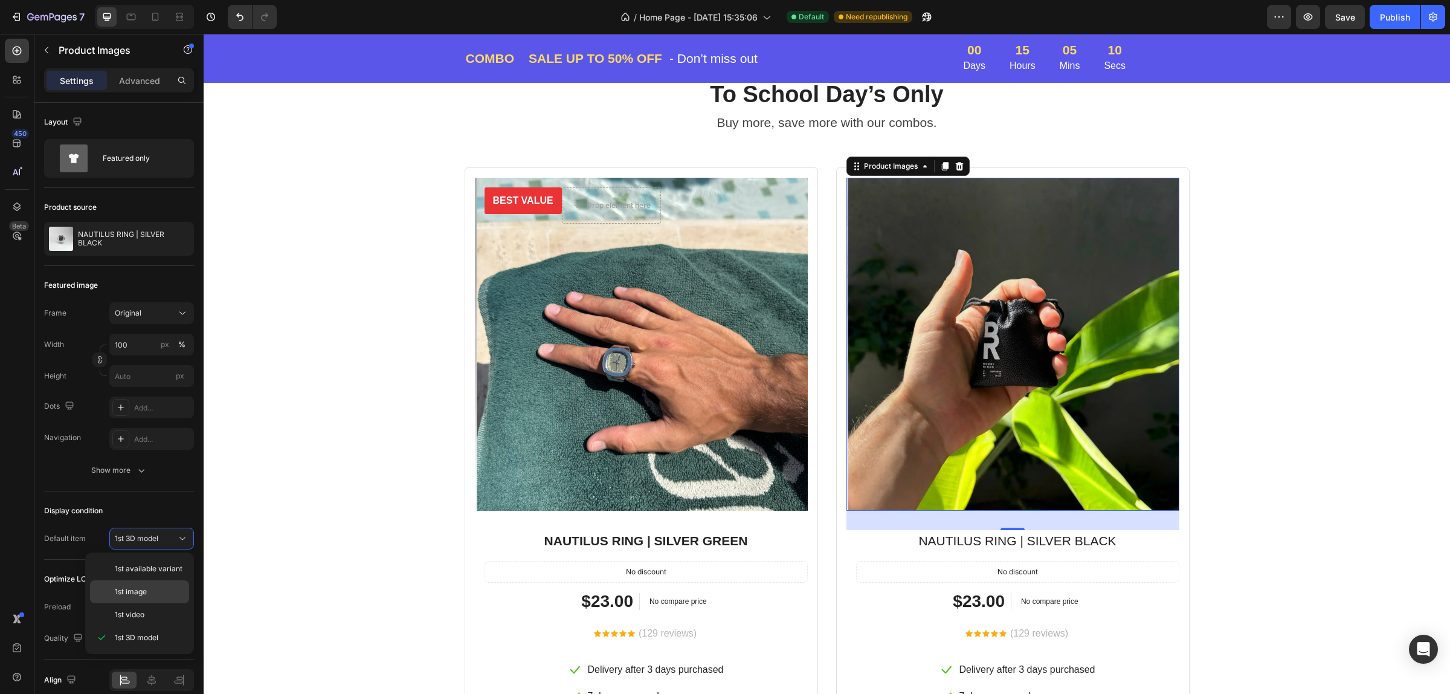
click at [160, 588] on p "1st image" at bounding box center [149, 591] width 69 height 11
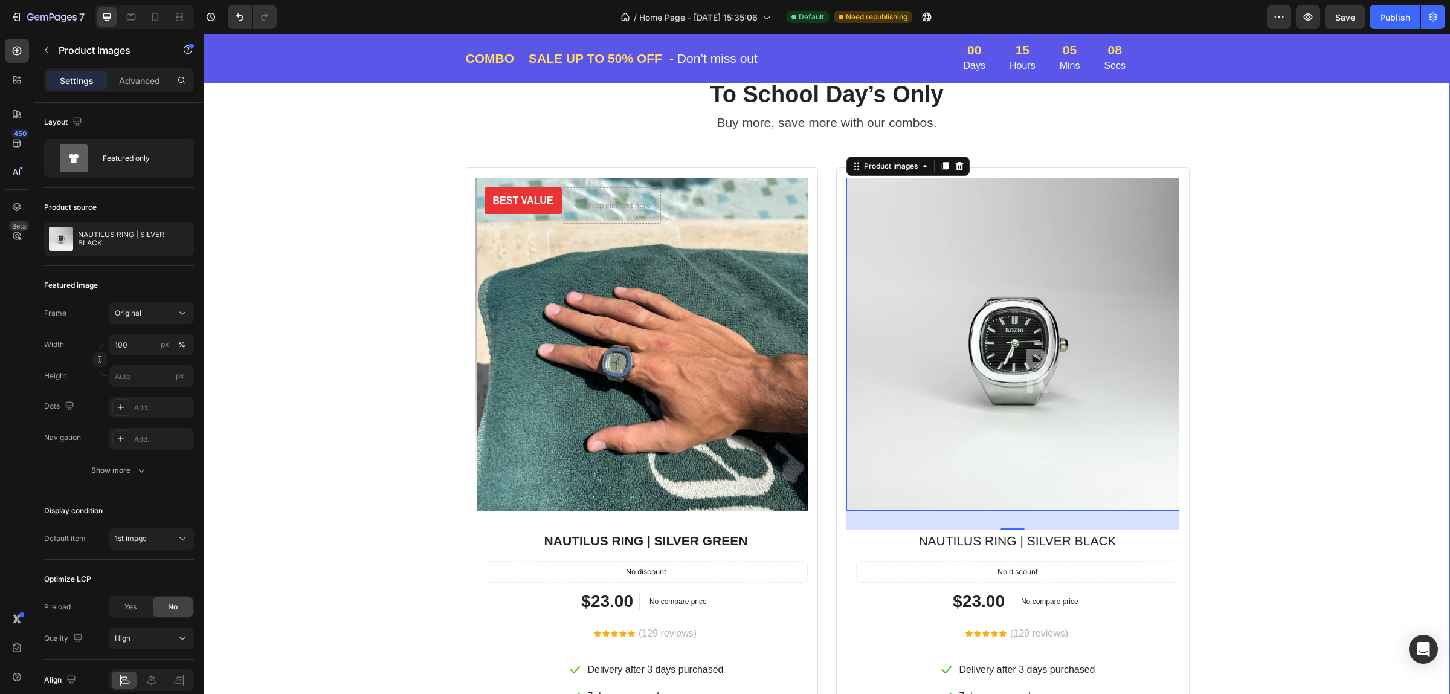
click at [350, 396] on div "Special Deal For Back To School Day’s Only Heading Buy more, save more with our…" at bounding box center [827, 435] width 1228 height 767
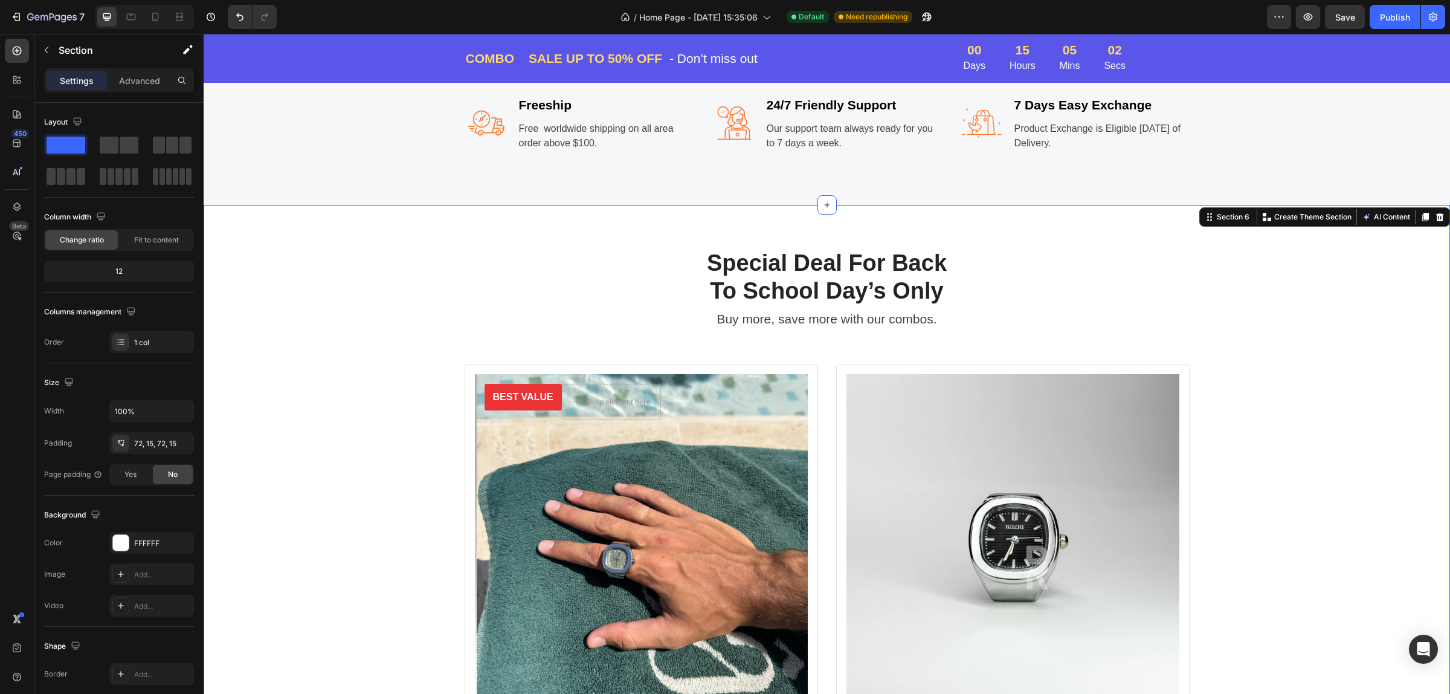
scroll to position [1393, 0]
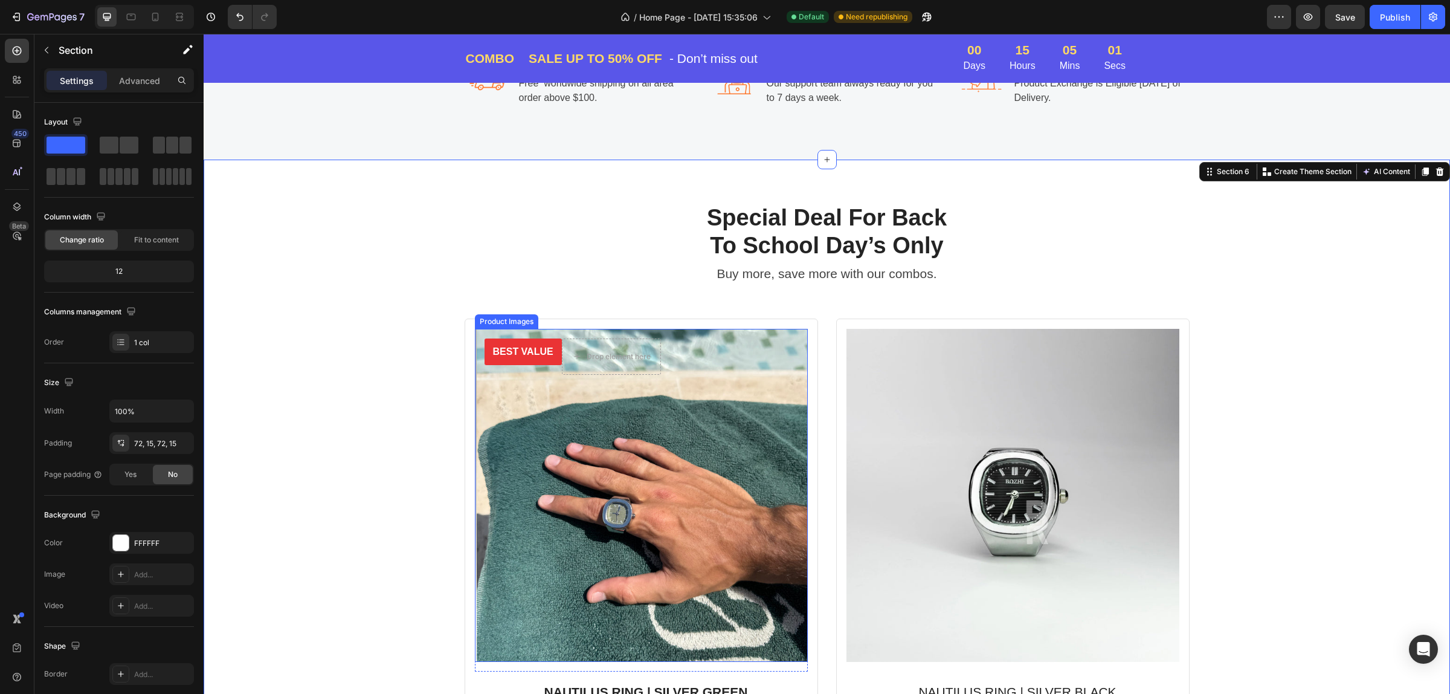
click at [644, 421] on img at bounding box center [642, 495] width 333 height 333
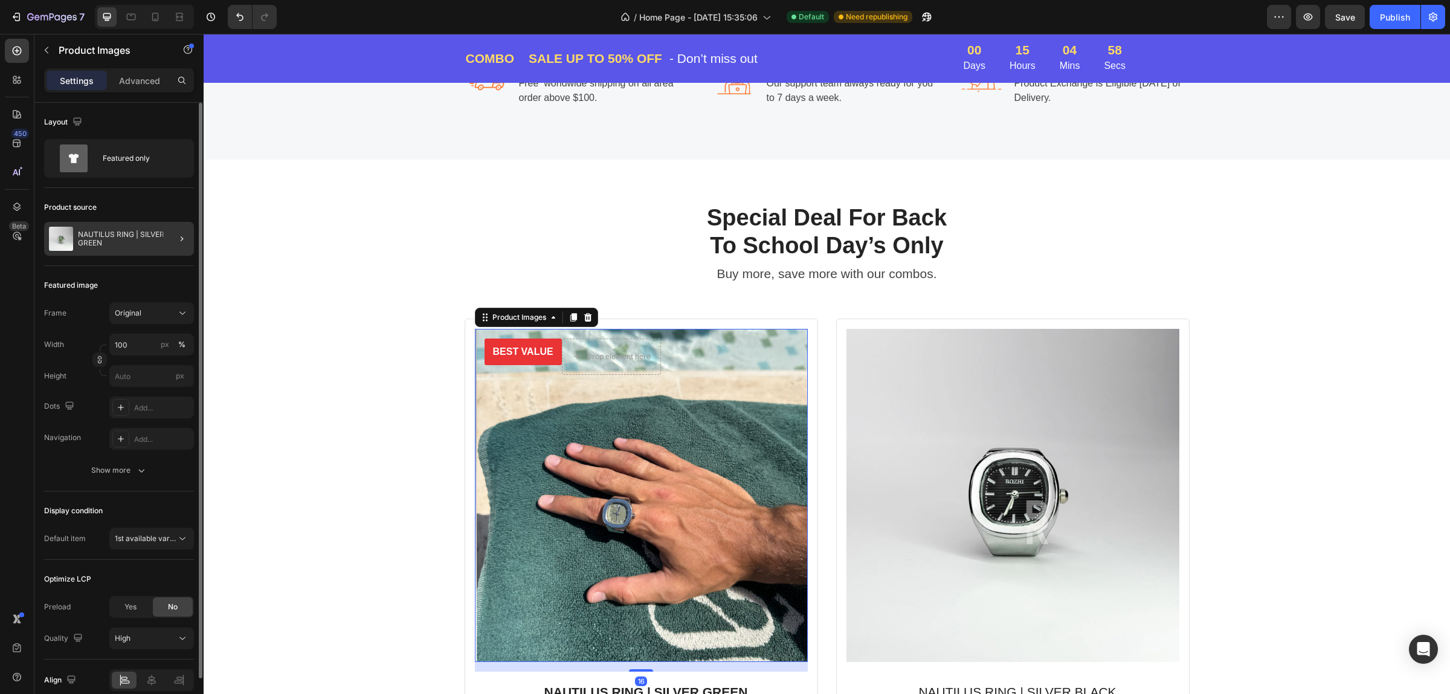
click at [106, 239] on p "NAUTILUS RING | SILVER GREEN" at bounding box center [133, 238] width 111 height 17
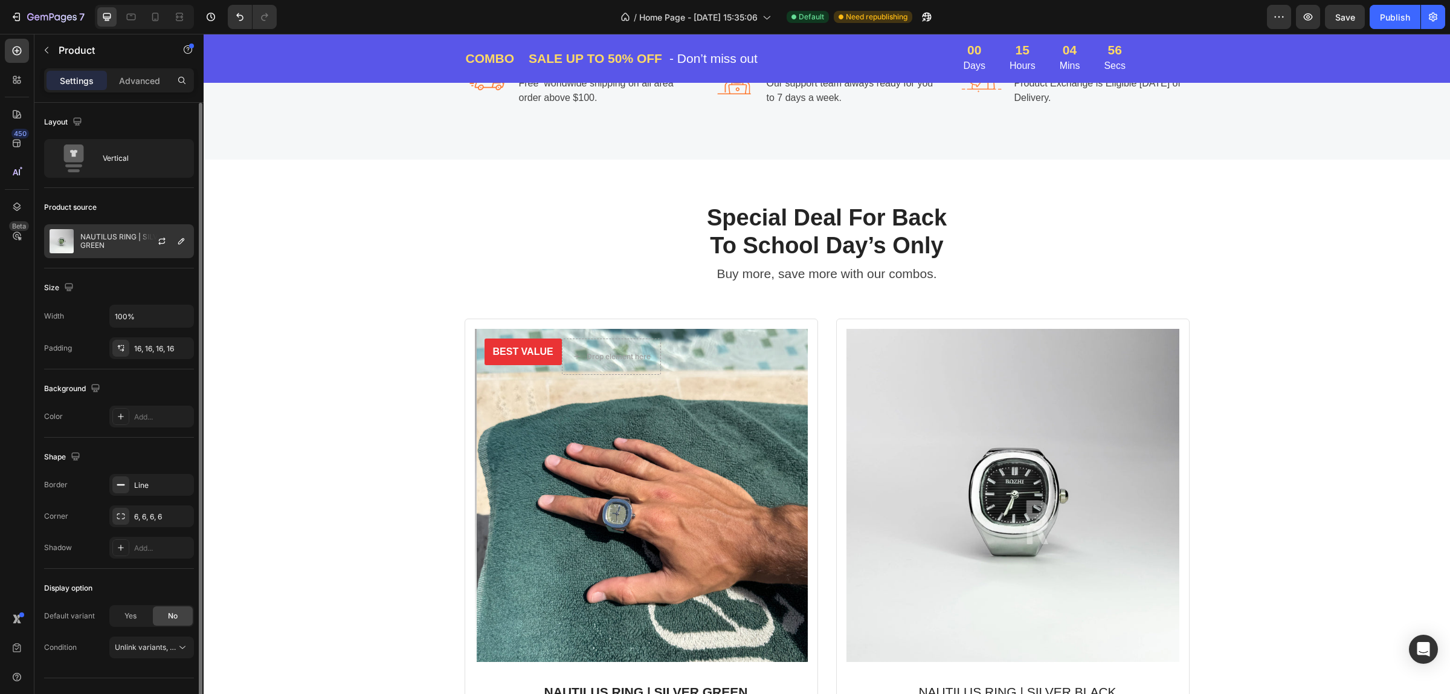
click at [137, 248] on p "NAUTILUS RING | SILVER GREEN" at bounding box center [134, 241] width 108 height 17
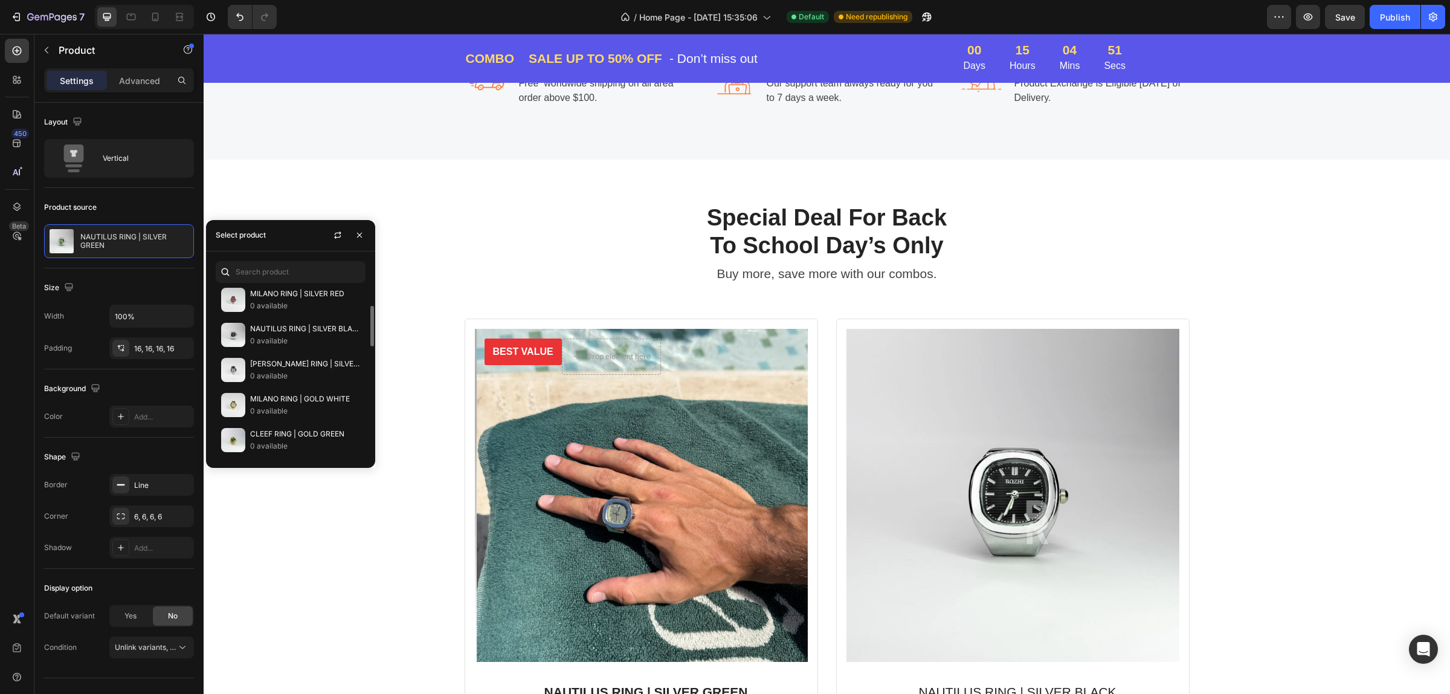
scroll to position [151, 0]
drag, startPoint x: 272, startPoint y: 369, endPoint x: 275, endPoint y: 355, distance: 14.2
click at [272, 369] on p "0 available" at bounding box center [305, 370] width 110 height 12
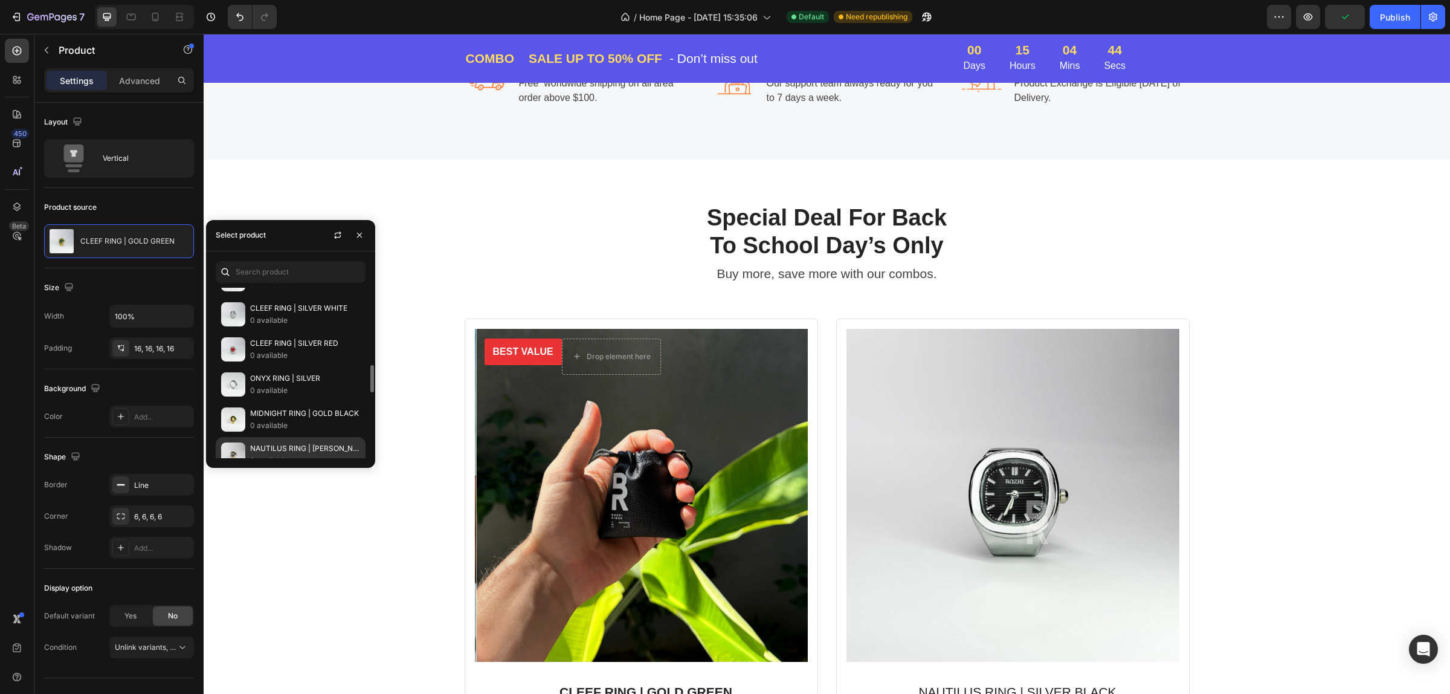
scroll to position [330, 0]
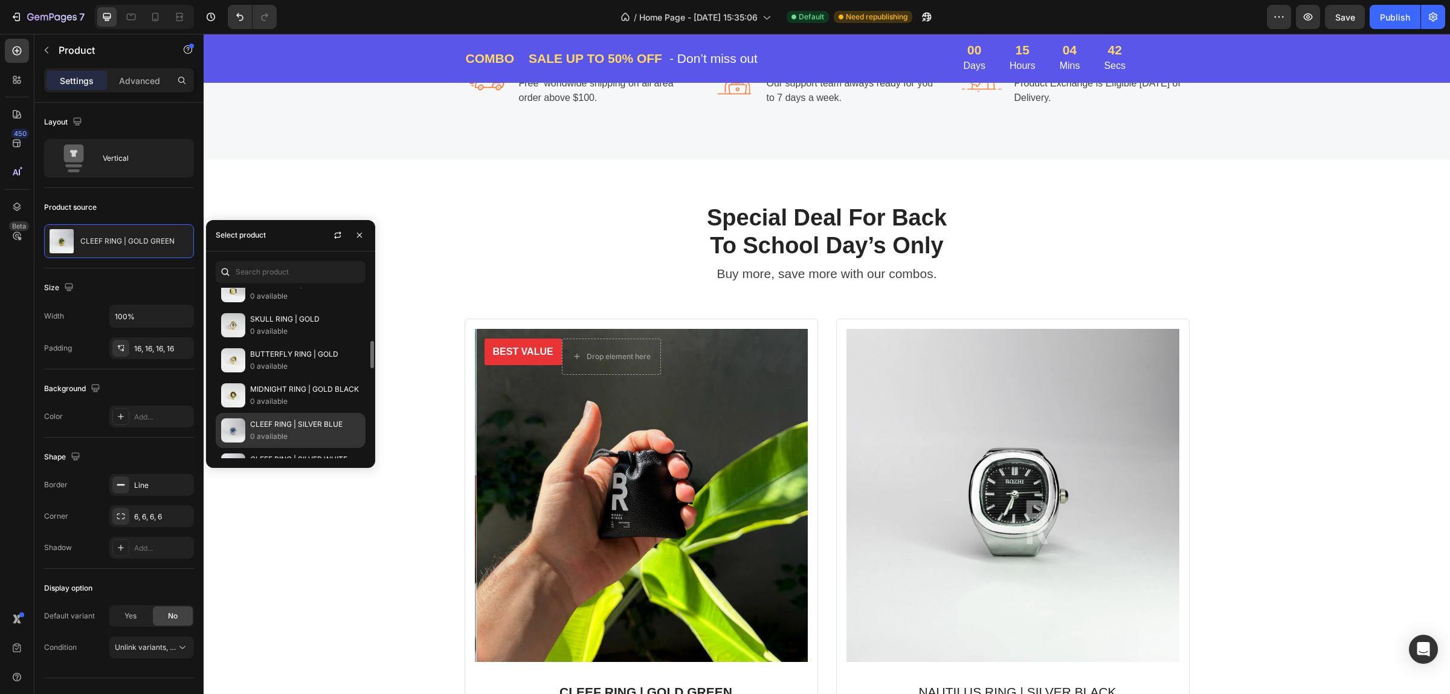
click at [286, 416] on div "CLEEF RING | SILVER BLUE 0 available" at bounding box center [291, 430] width 150 height 35
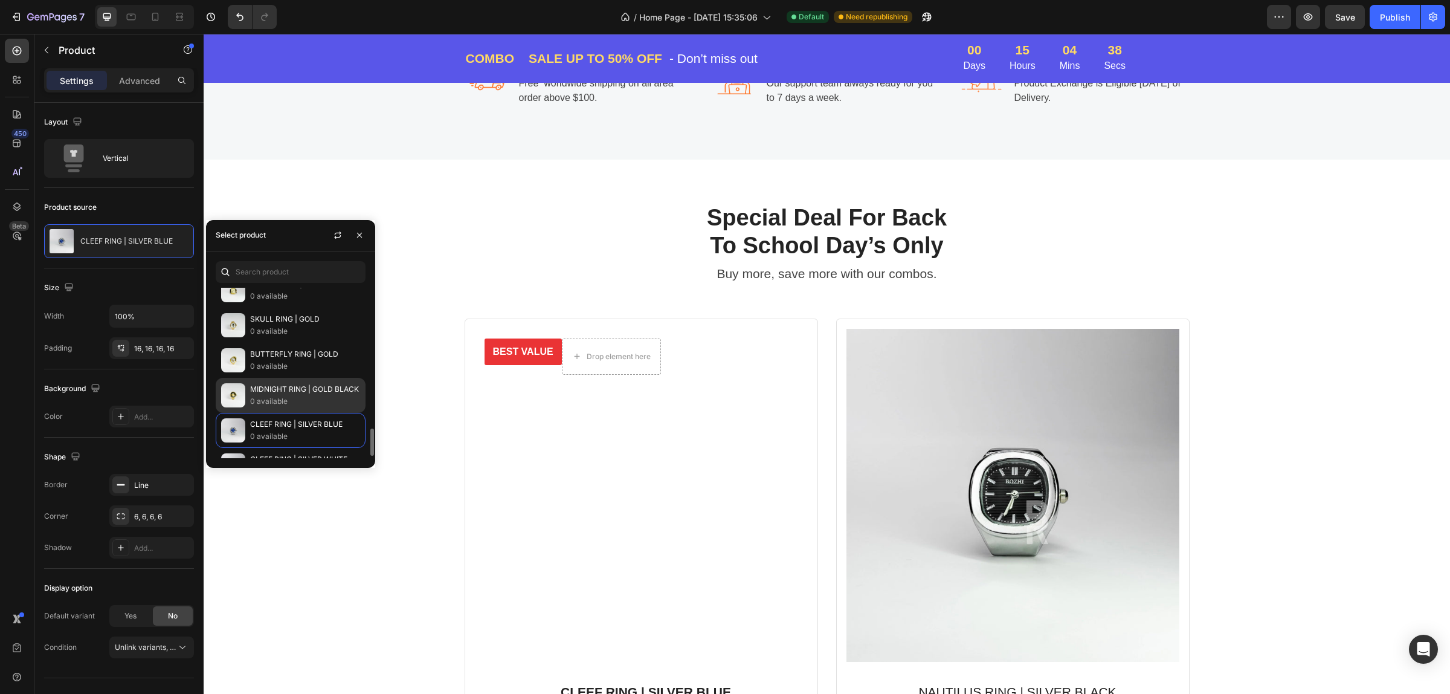
scroll to position [406, 0]
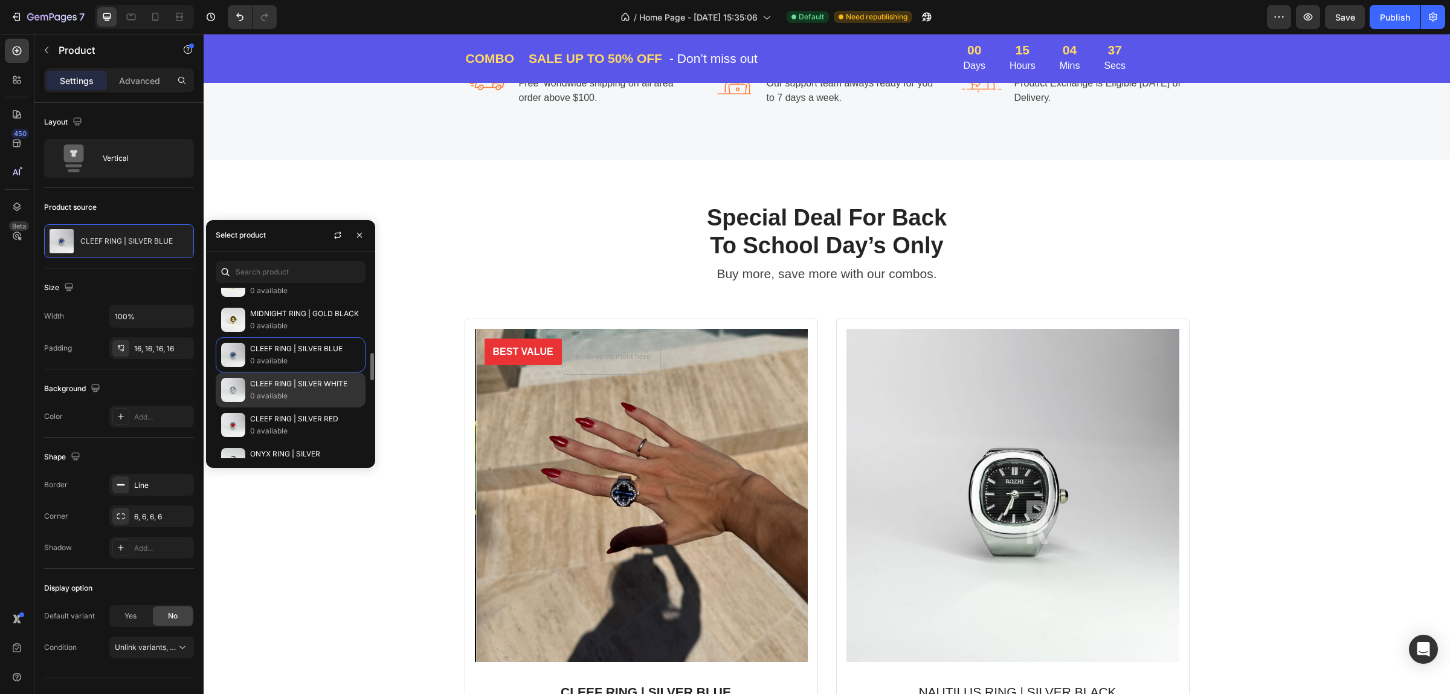
click at [291, 401] on p "0 available" at bounding box center [305, 396] width 110 height 12
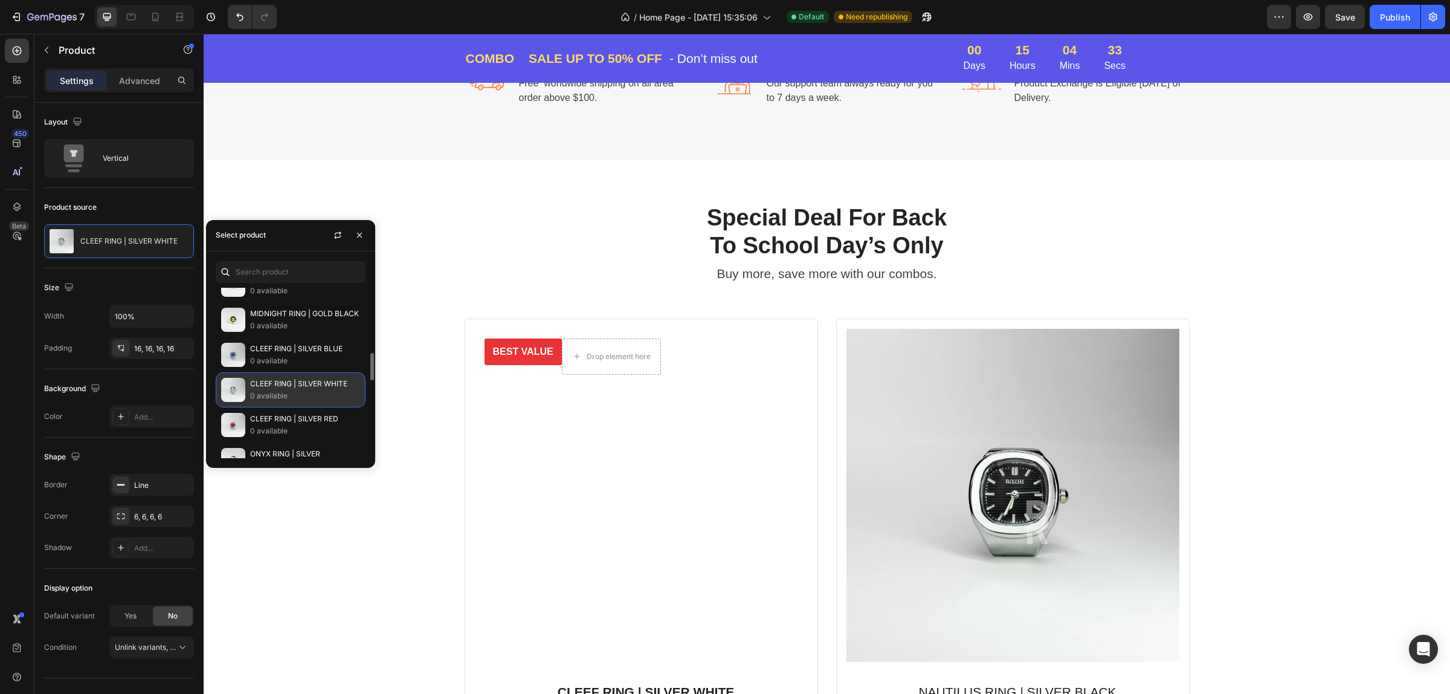
scroll to position [481, 0]
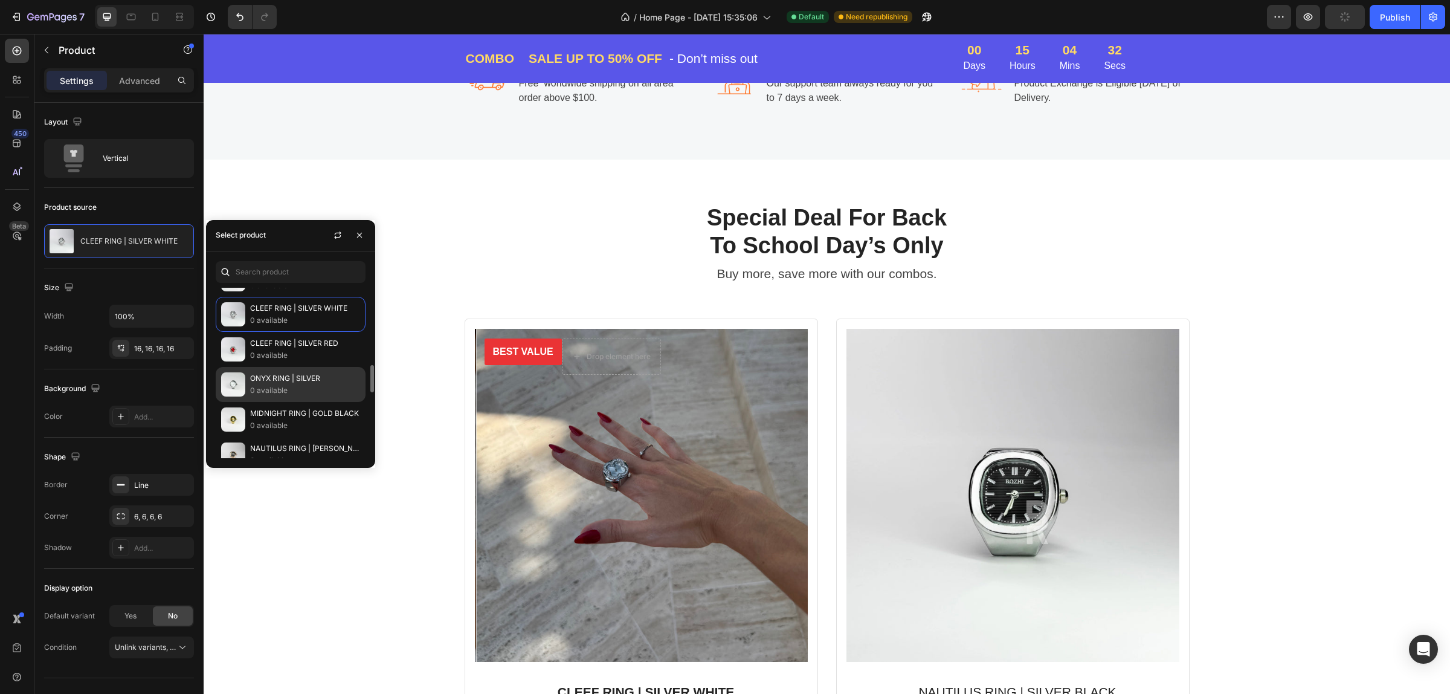
click at [298, 393] on p "0 available" at bounding box center [305, 390] width 110 height 12
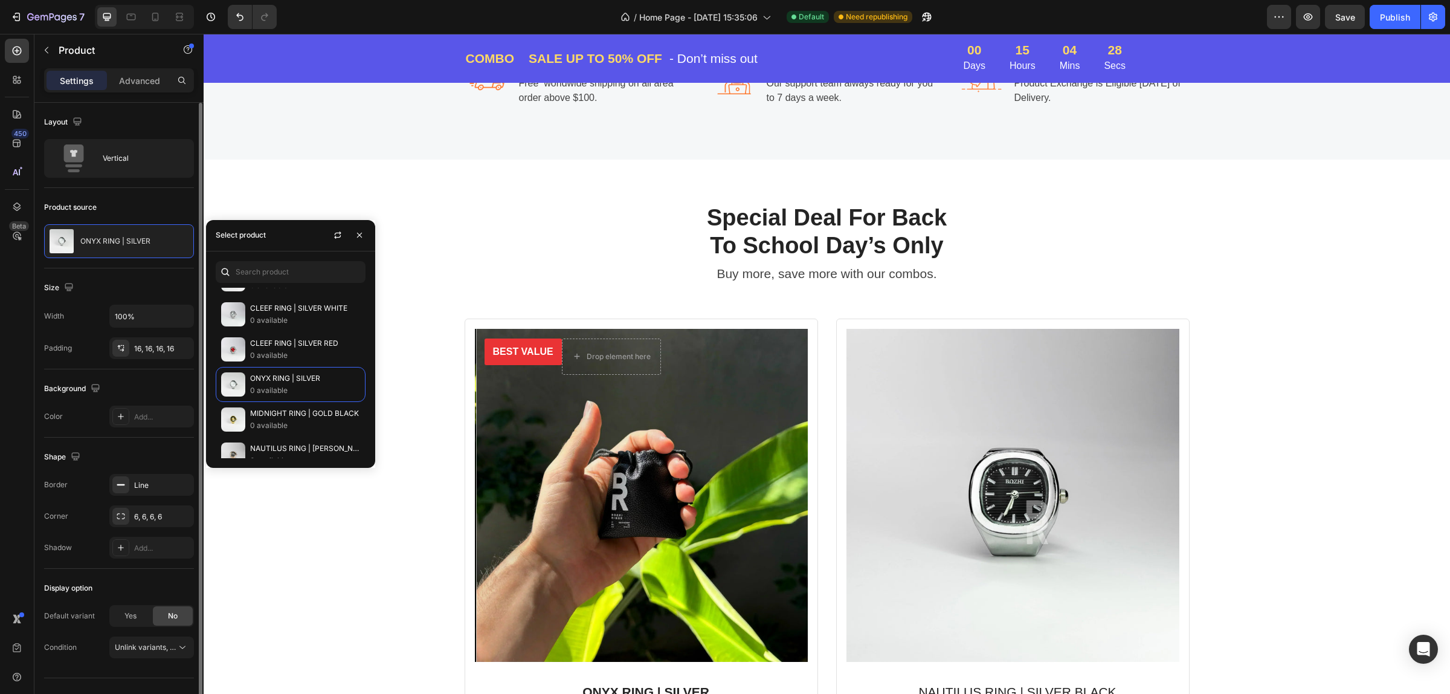
scroll to position [23, 0]
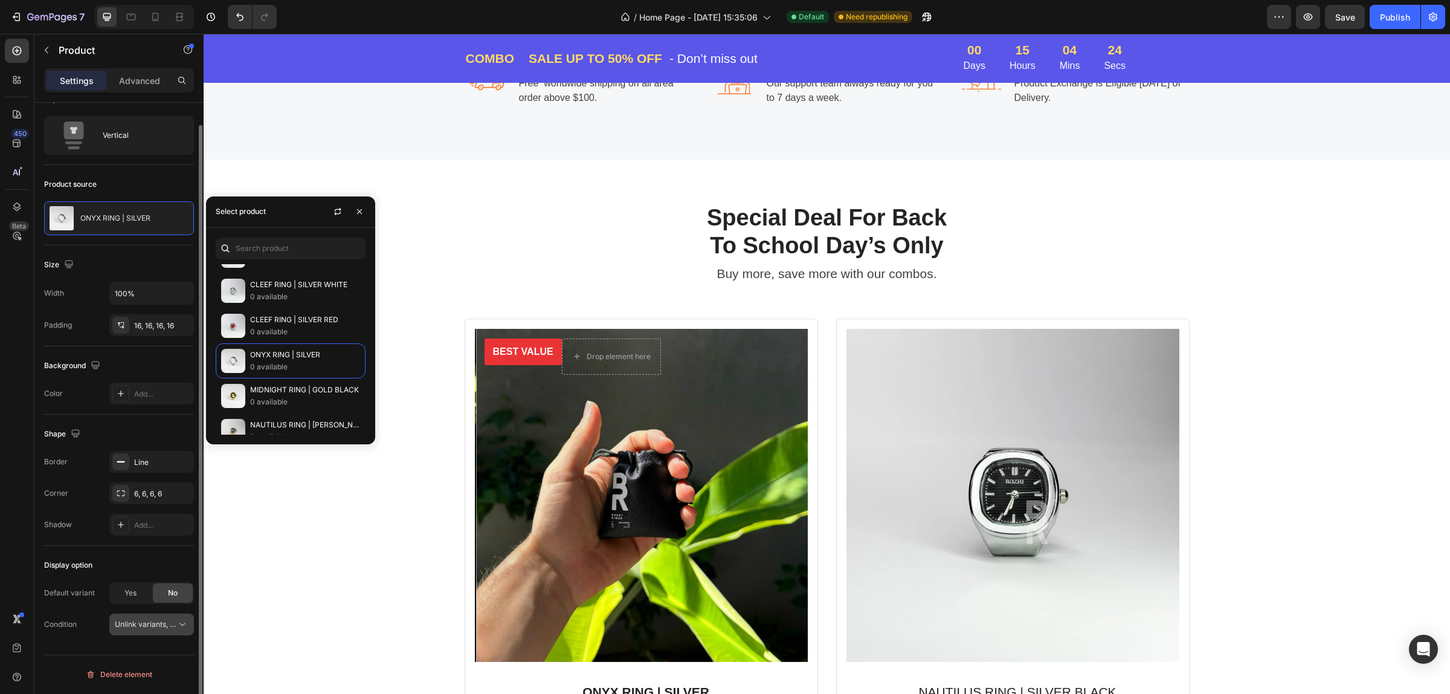
click at [159, 633] on button "Unlink variants, quantity <br> between same products" at bounding box center [151, 624] width 85 height 22
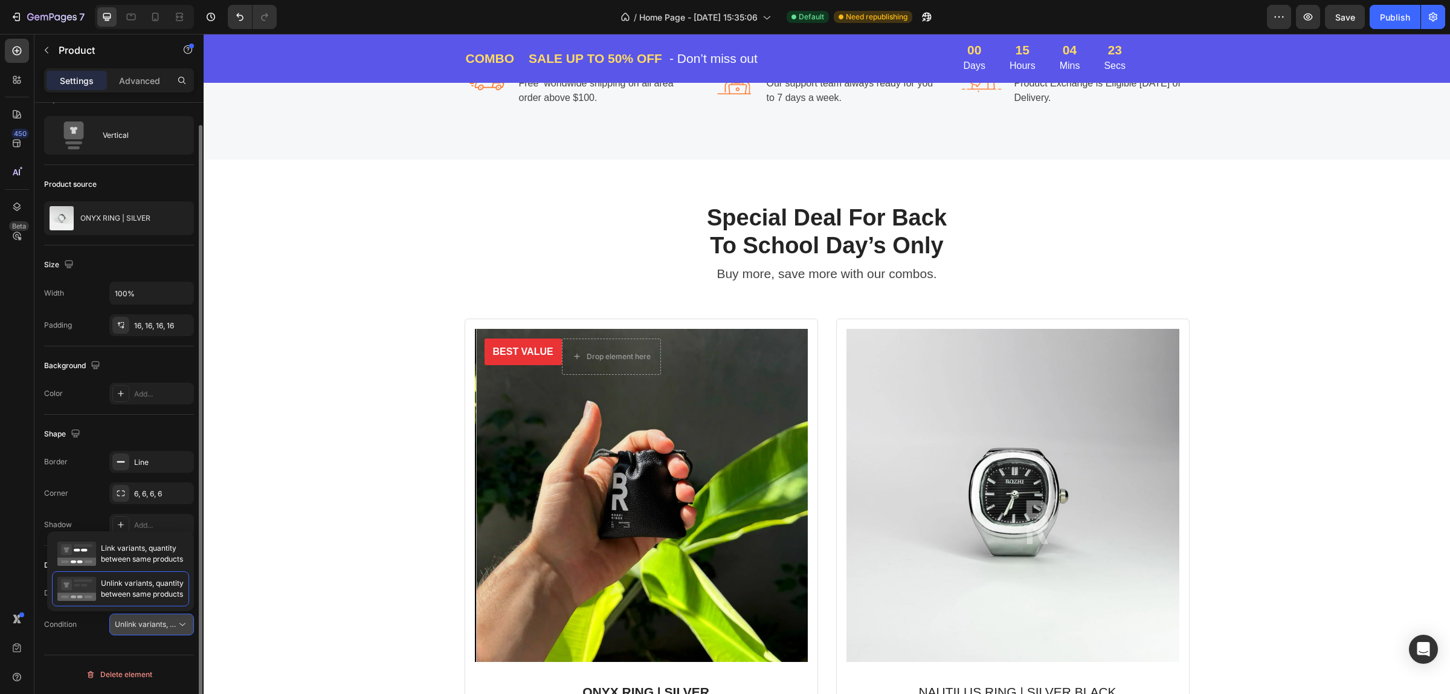
click at [158, 627] on span "Unlink variants, quantity <br> between same products" at bounding box center [207, 623] width 185 height 9
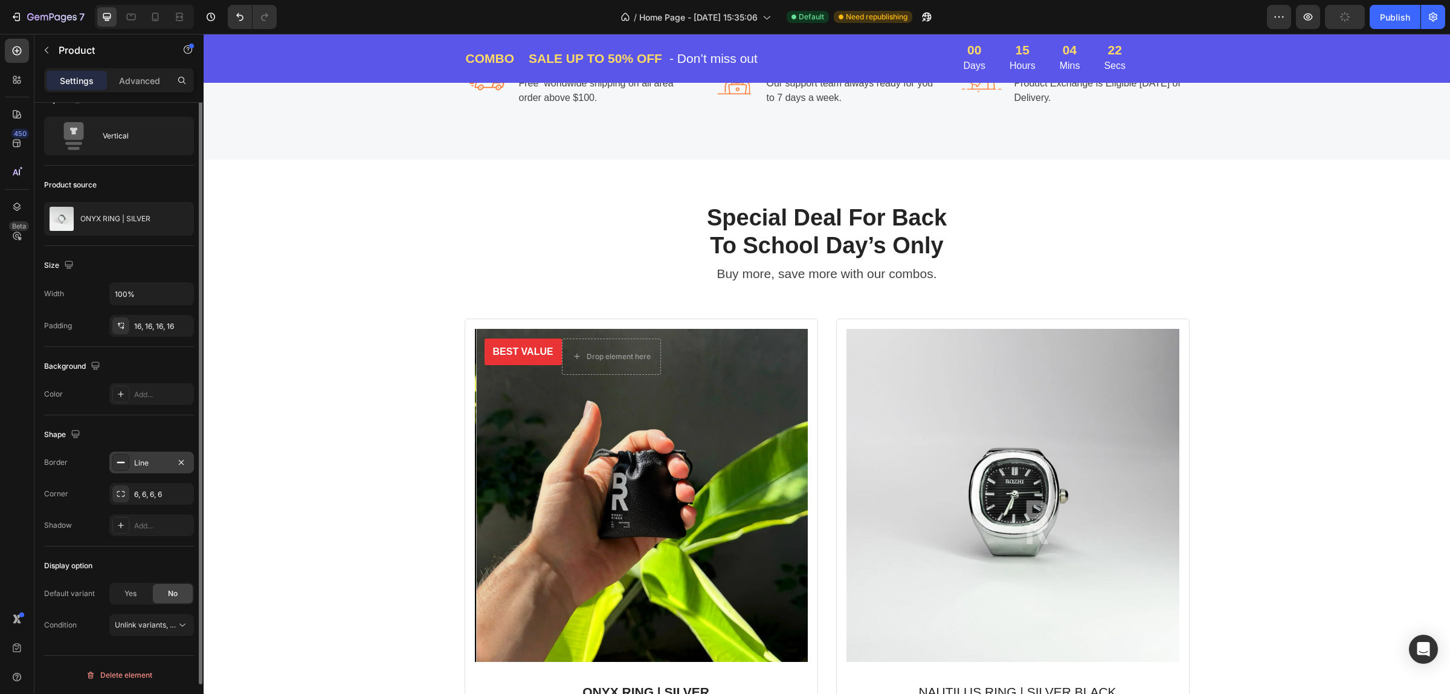
scroll to position [0, 0]
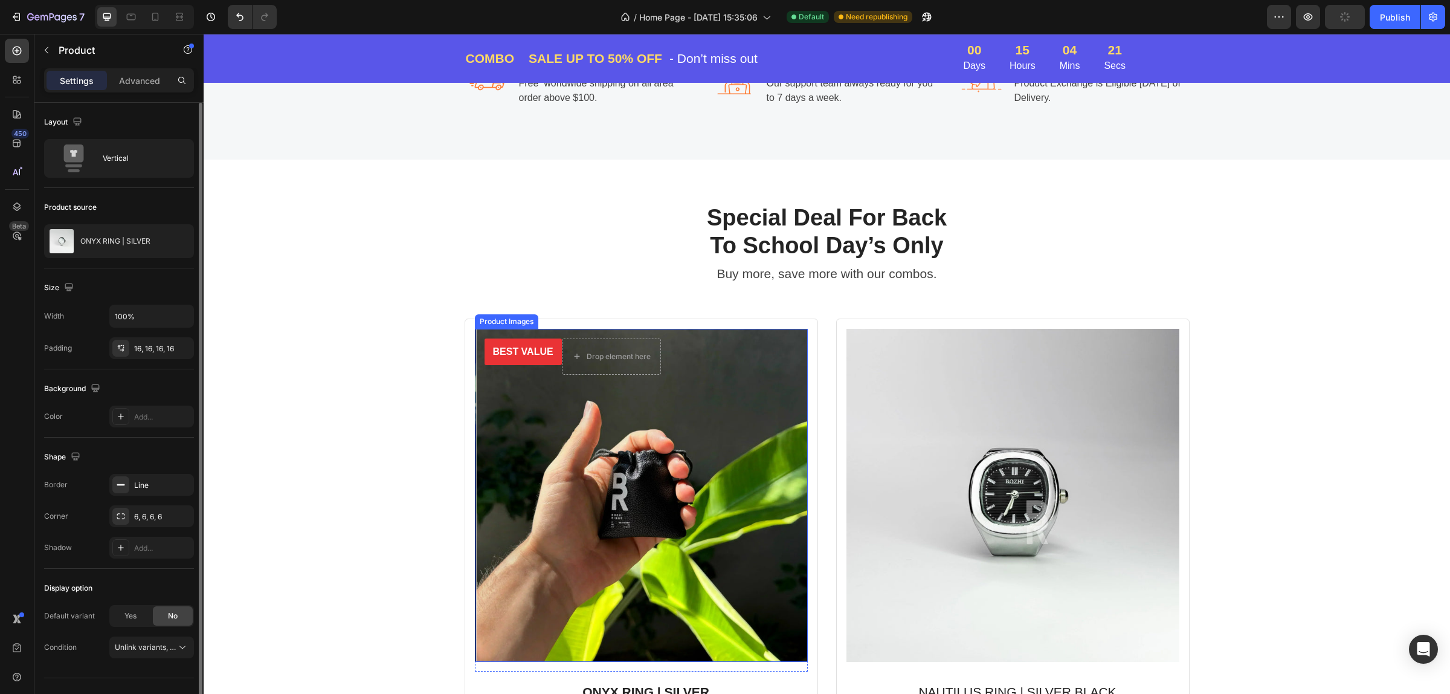
click at [590, 413] on img at bounding box center [642, 495] width 333 height 333
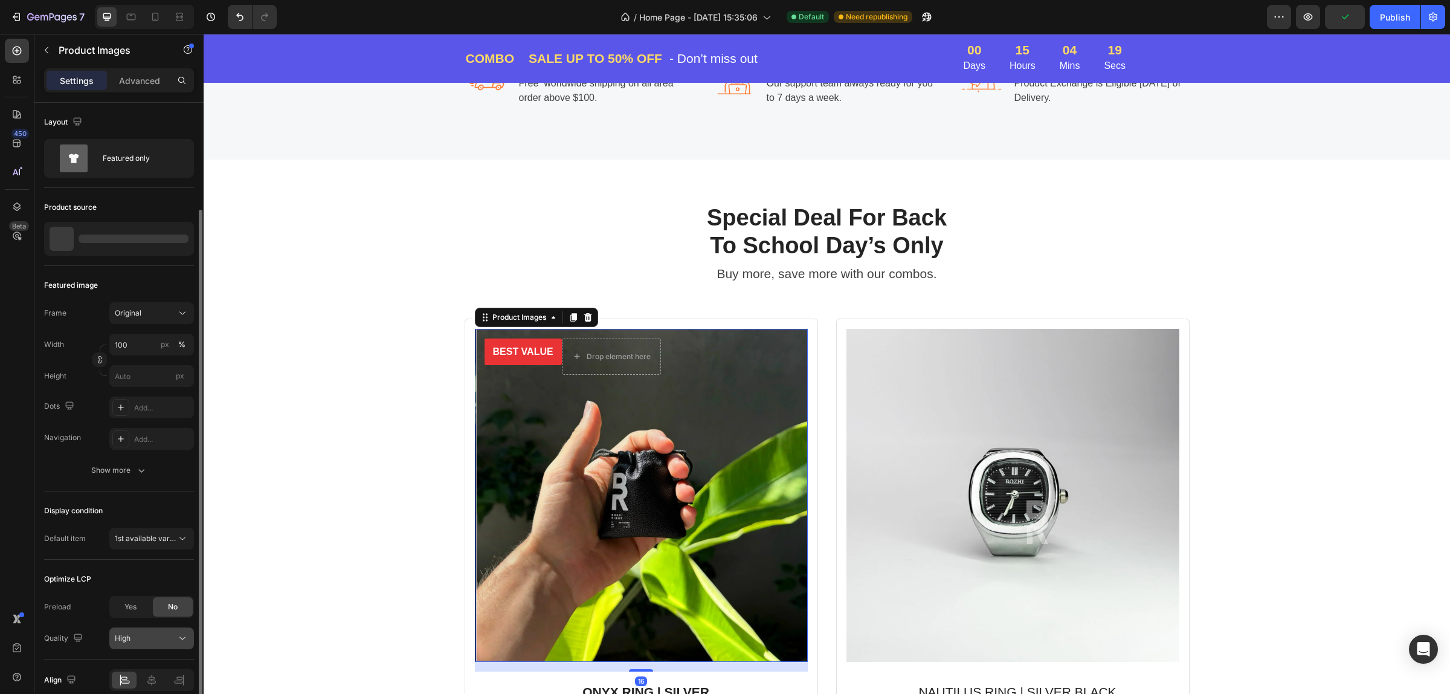
scroll to position [56, 0]
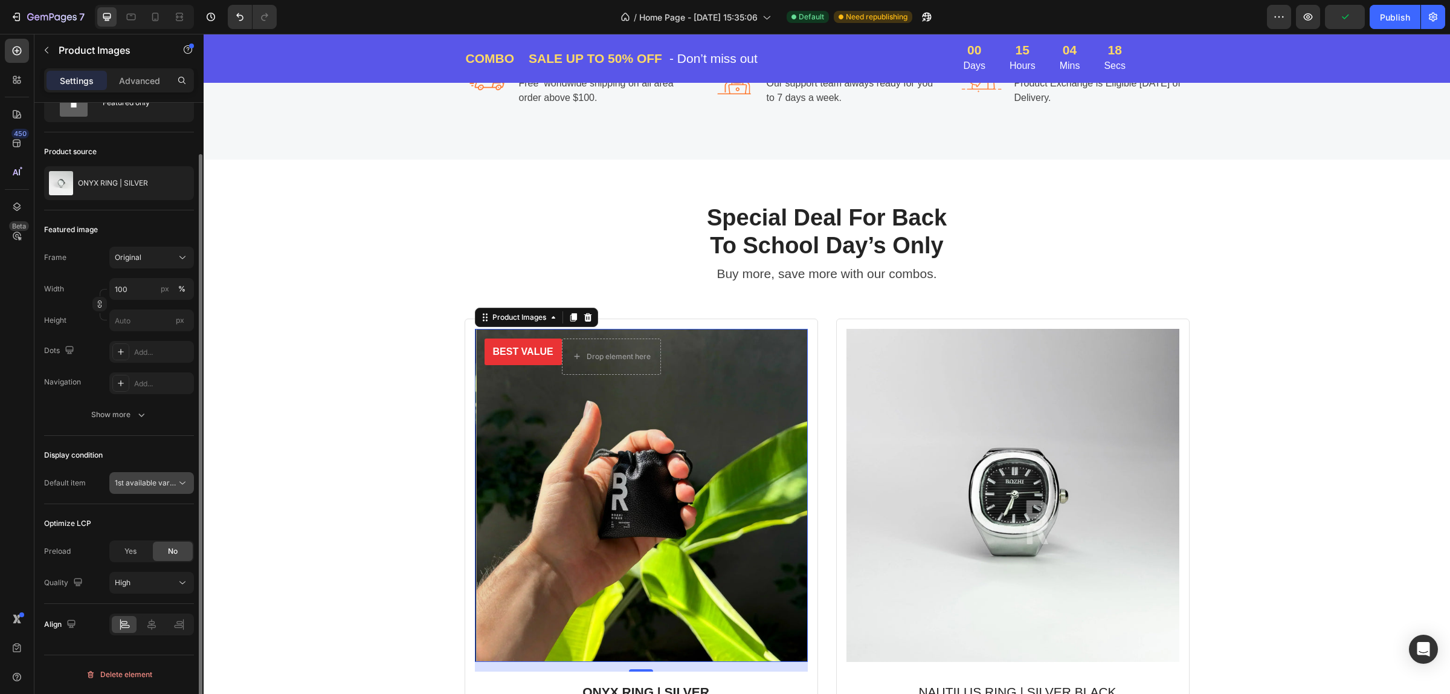
click at [152, 490] on button "1st available variant" at bounding box center [151, 483] width 85 height 22
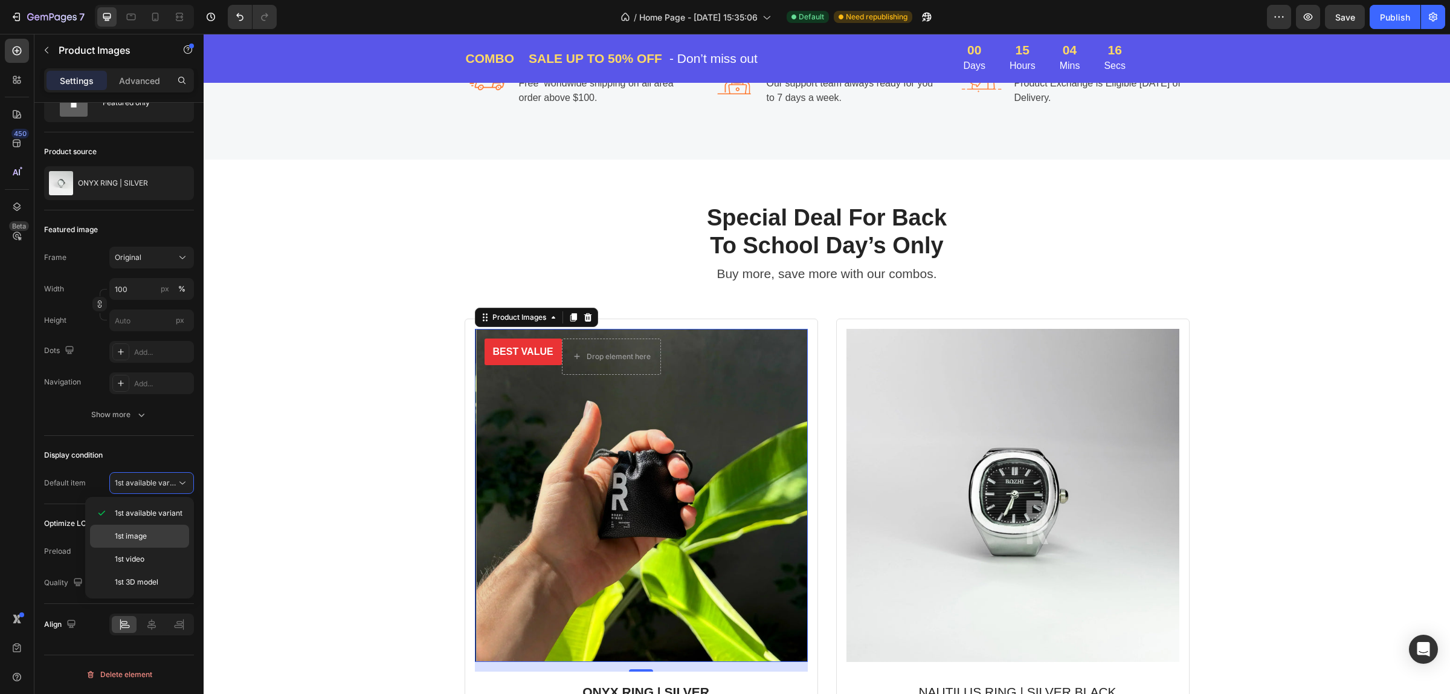
click at [159, 535] on p "1st image" at bounding box center [149, 535] width 69 height 11
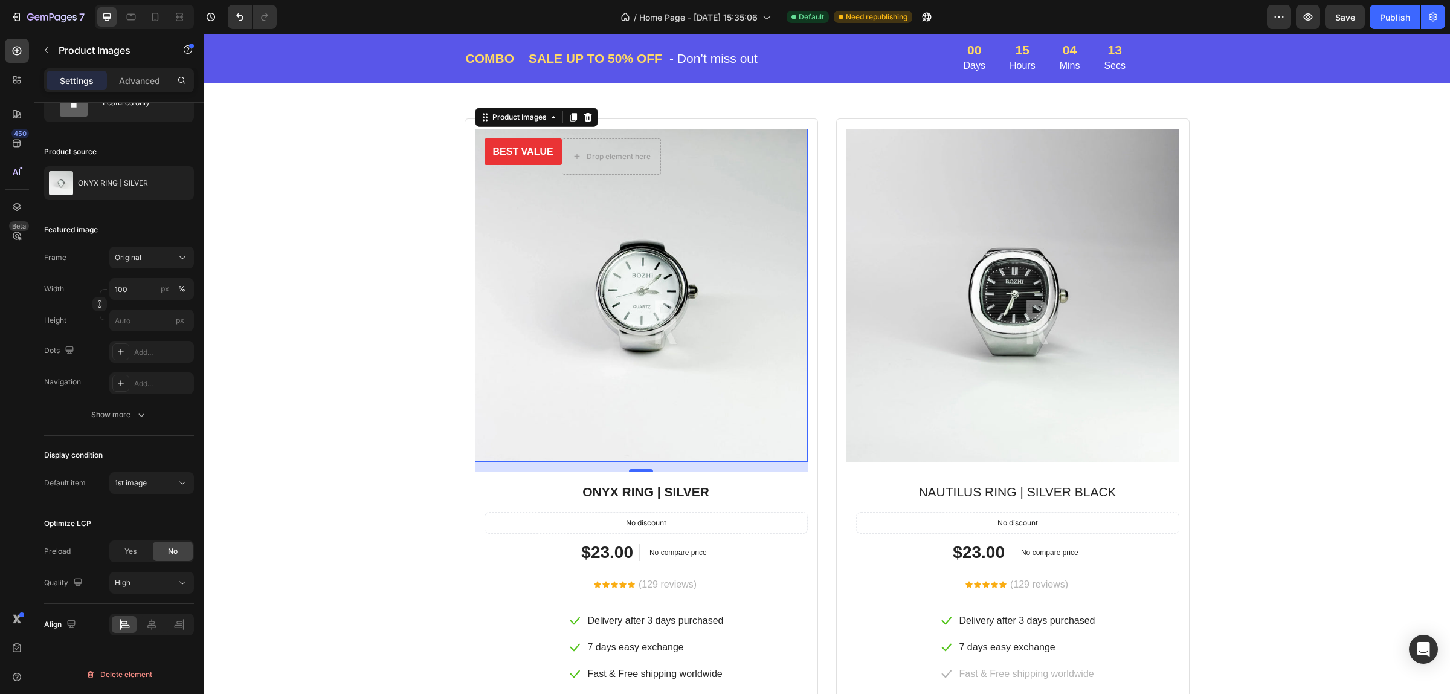
scroll to position [1695, 0]
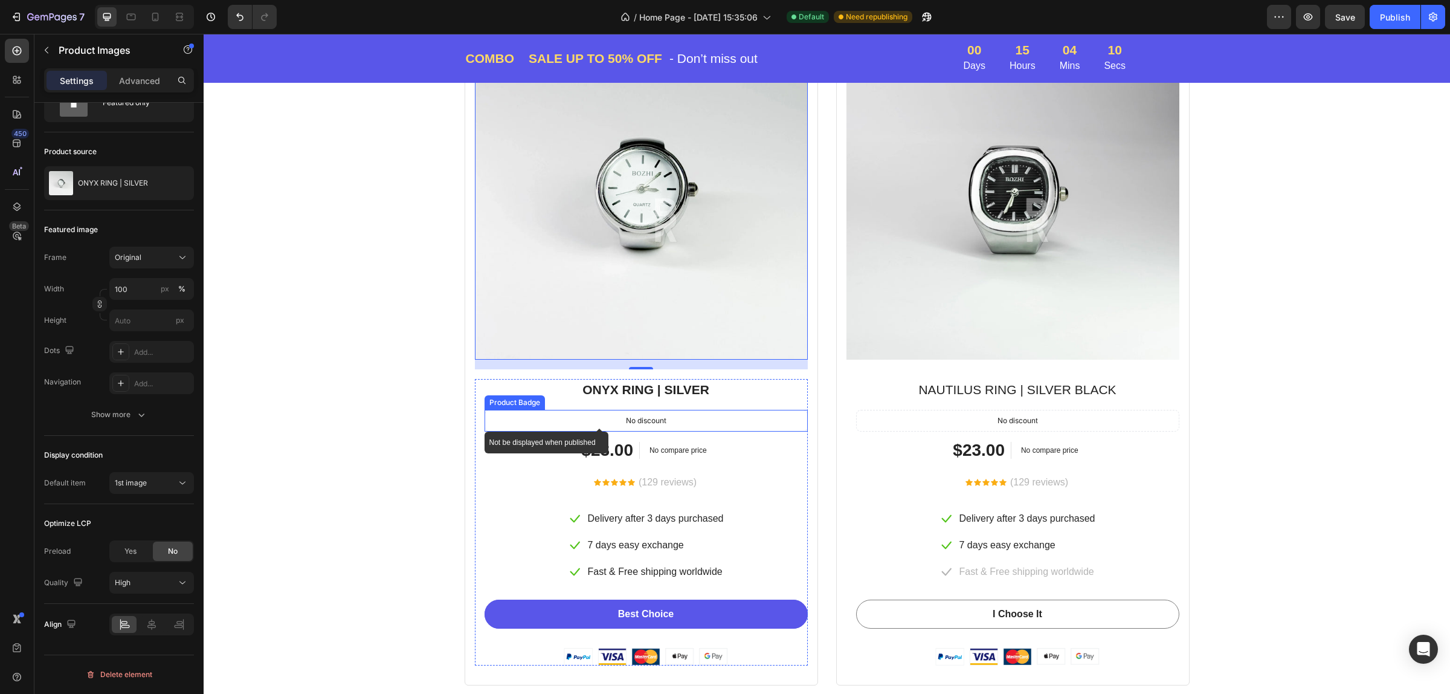
click at [659, 420] on p "No discount" at bounding box center [646, 420] width 40 height 11
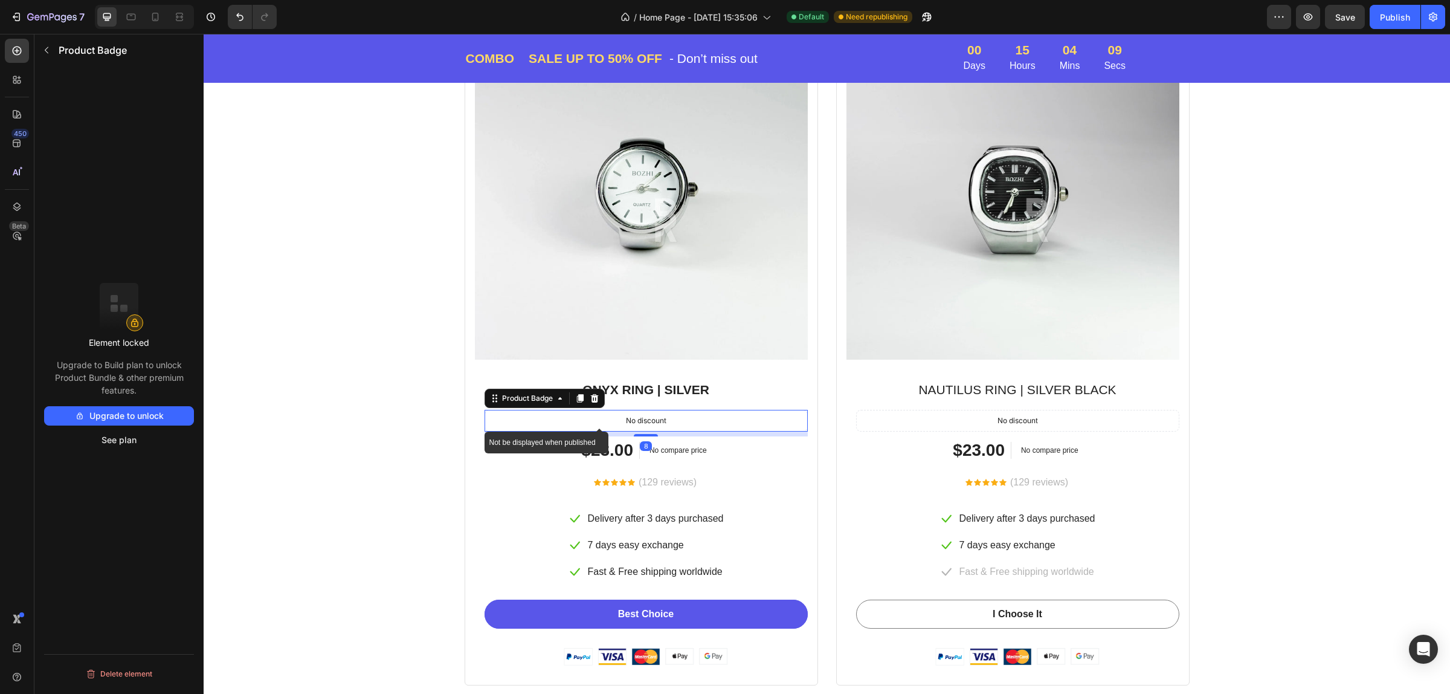
click at [638, 424] on p "No discount" at bounding box center [646, 420] width 40 height 11
click at [639, 424] on p "No discount" at bounding box center [646, 420] width 40 height 11
click at [636, 419] on p "No discount" at bounding box center [646, 420] width 40 height 11
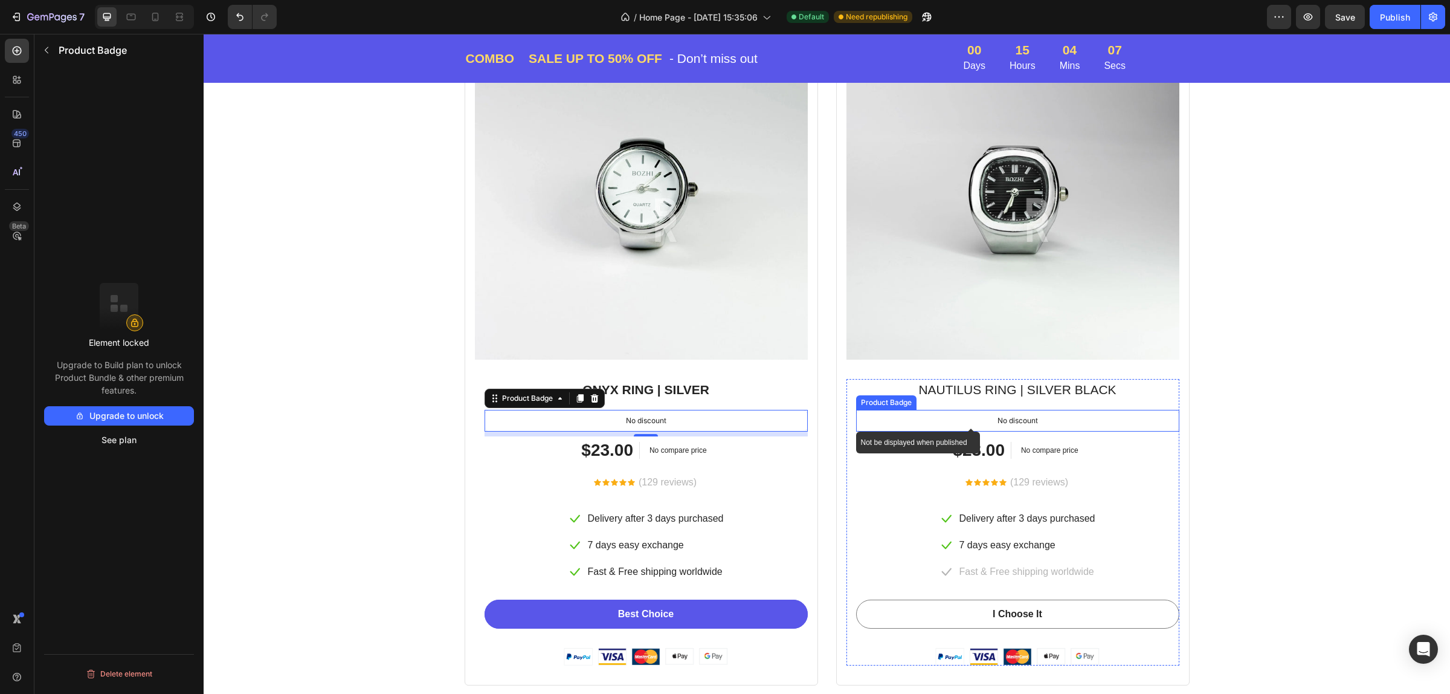
click at [997, 417] on p "No discount" at bounding box center [1017, 420] width 40 height 11
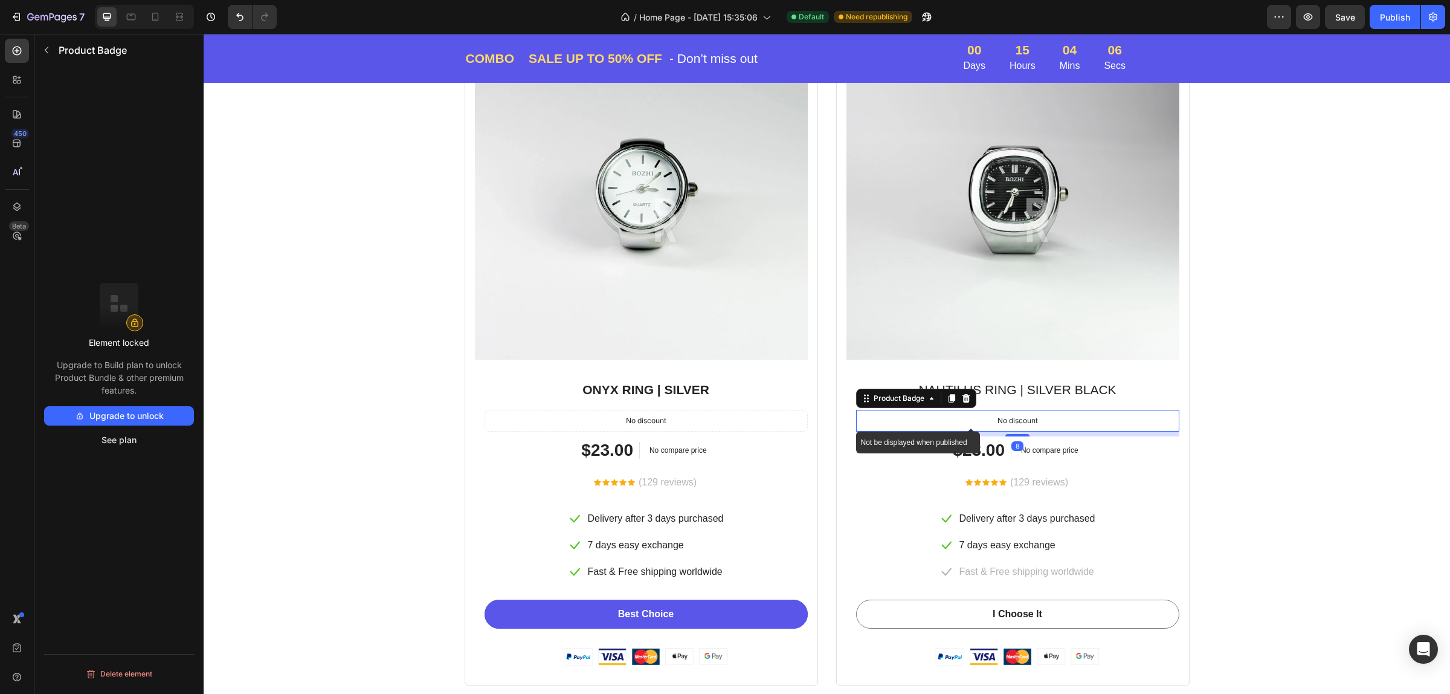
click at [997, 417] on p "No discount" at bounding box center [1017, 420] width 40 height 11
click at [1025, 571] on p "Fast & Free shipping worldwide" at bounding box center [1026, 571] width 135 height 14
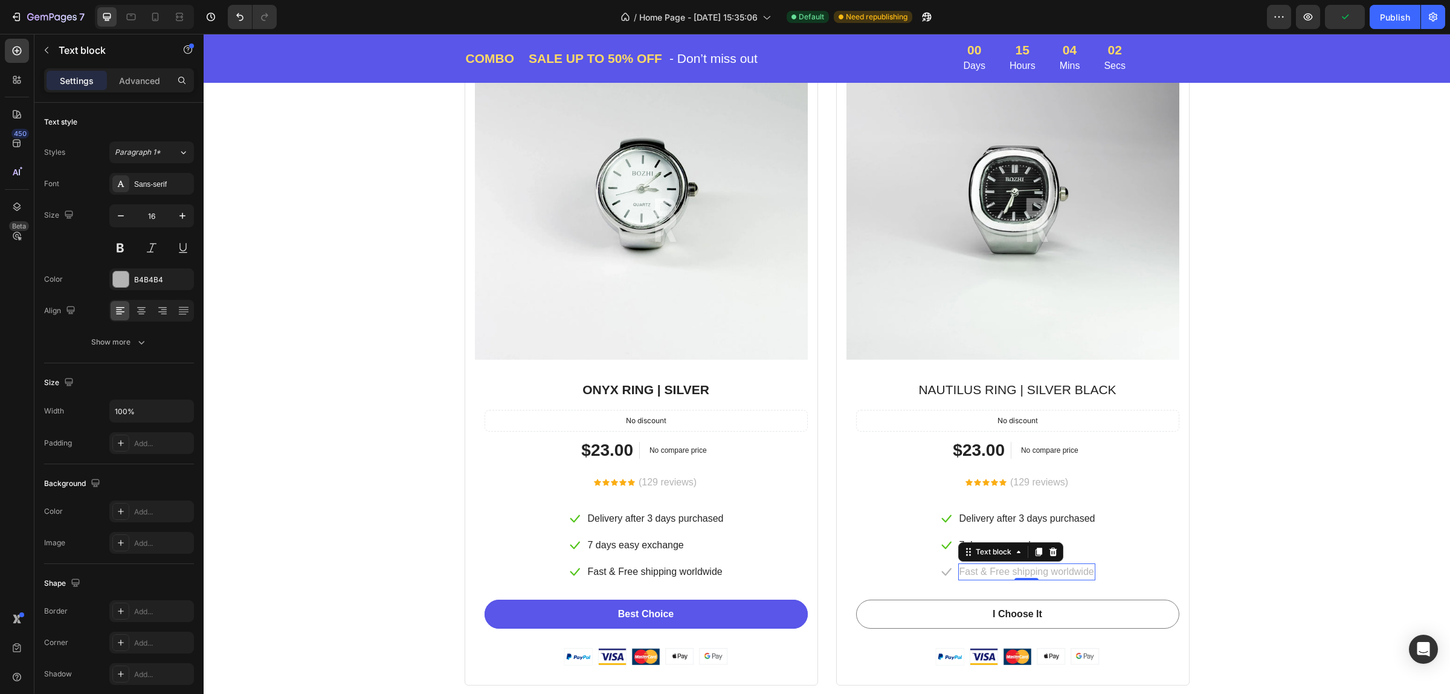
click at [1055, 566] on p "Fast & Free shipping worldwide" at bounding box center [1026, 571] width 135 height 14
drag, startPoint x: 375, startPoint y: 530, endPoint x: 382, endPoint y: 533, distance: 7.1
click at [375, 530] on div "Special Deal For Back To School Day’s Only Heading Buy more, save more with our…" at bounding box center [827, 293] width 1228 height 784
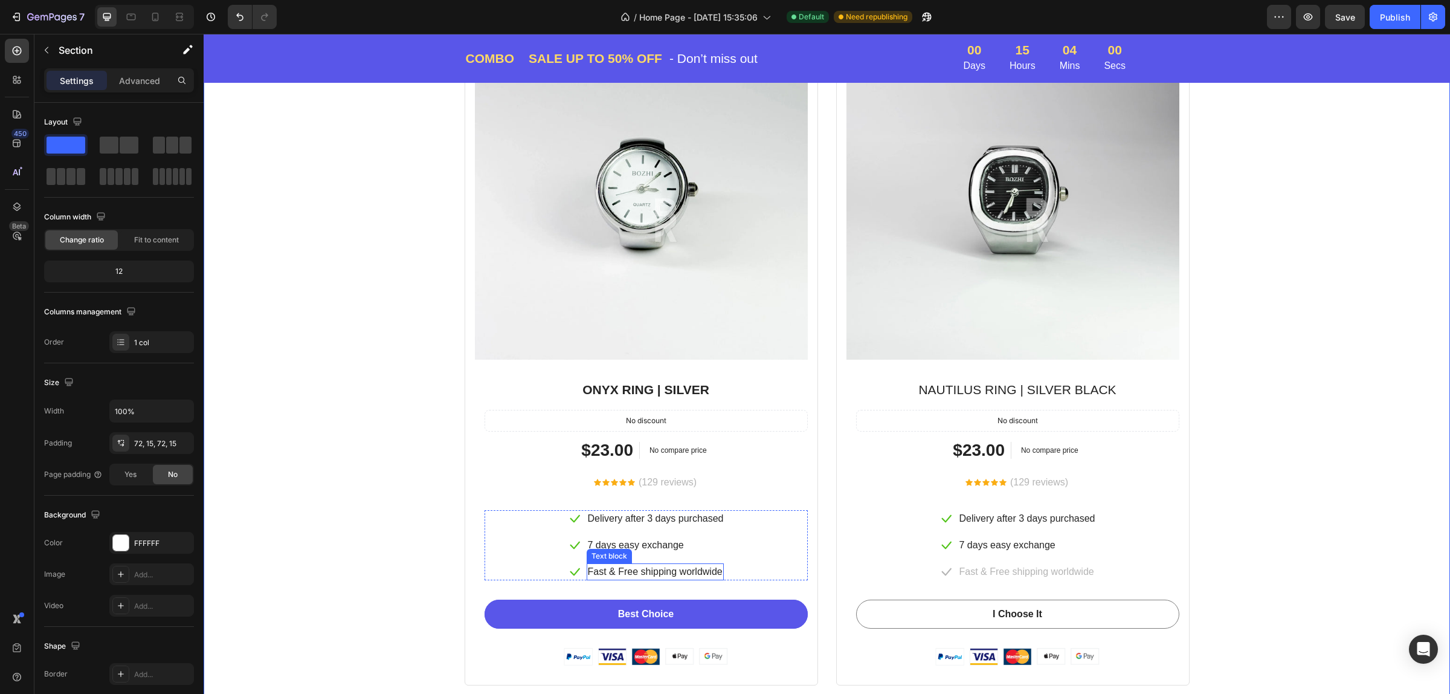
click at [686, 572] on p "Fast & Free shipping worldwide" at bounding box center [655, 571] width 135 height 14
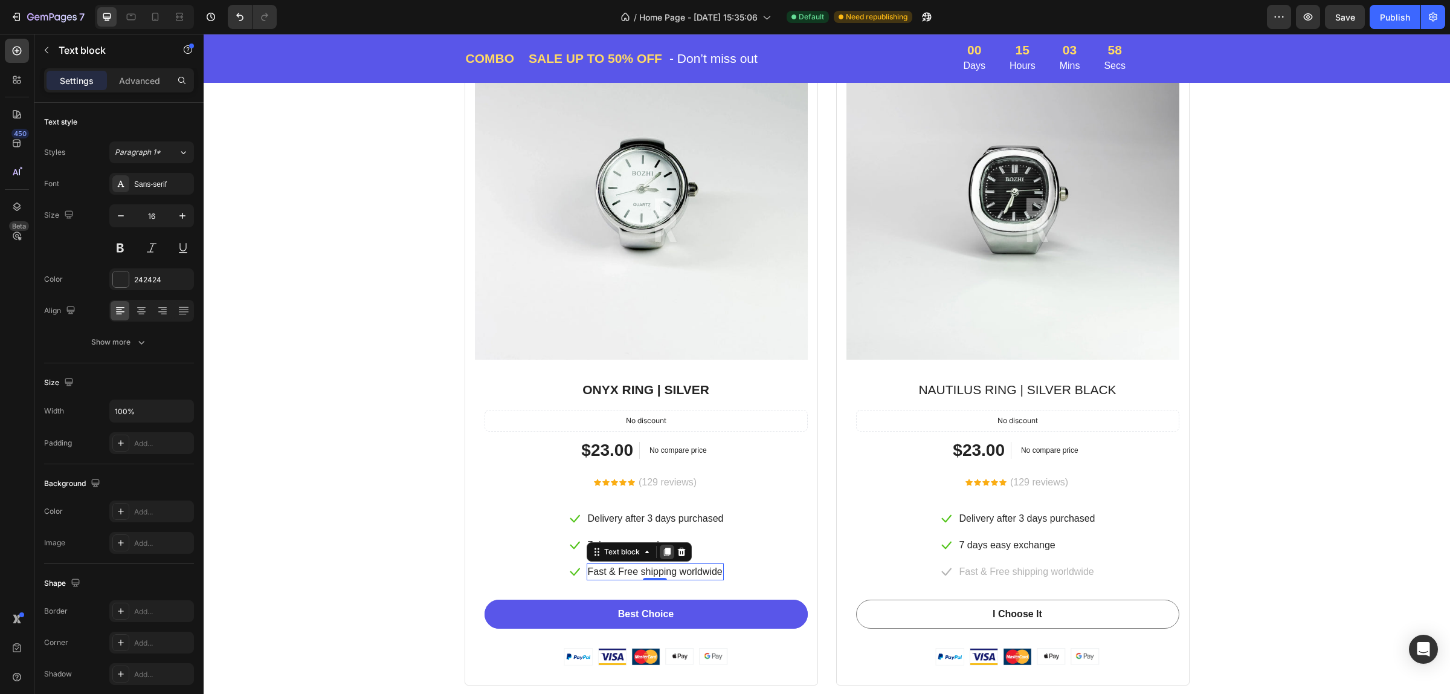
click at [662, 554] on icon at bounding box center [667, 552] width 10 height 10
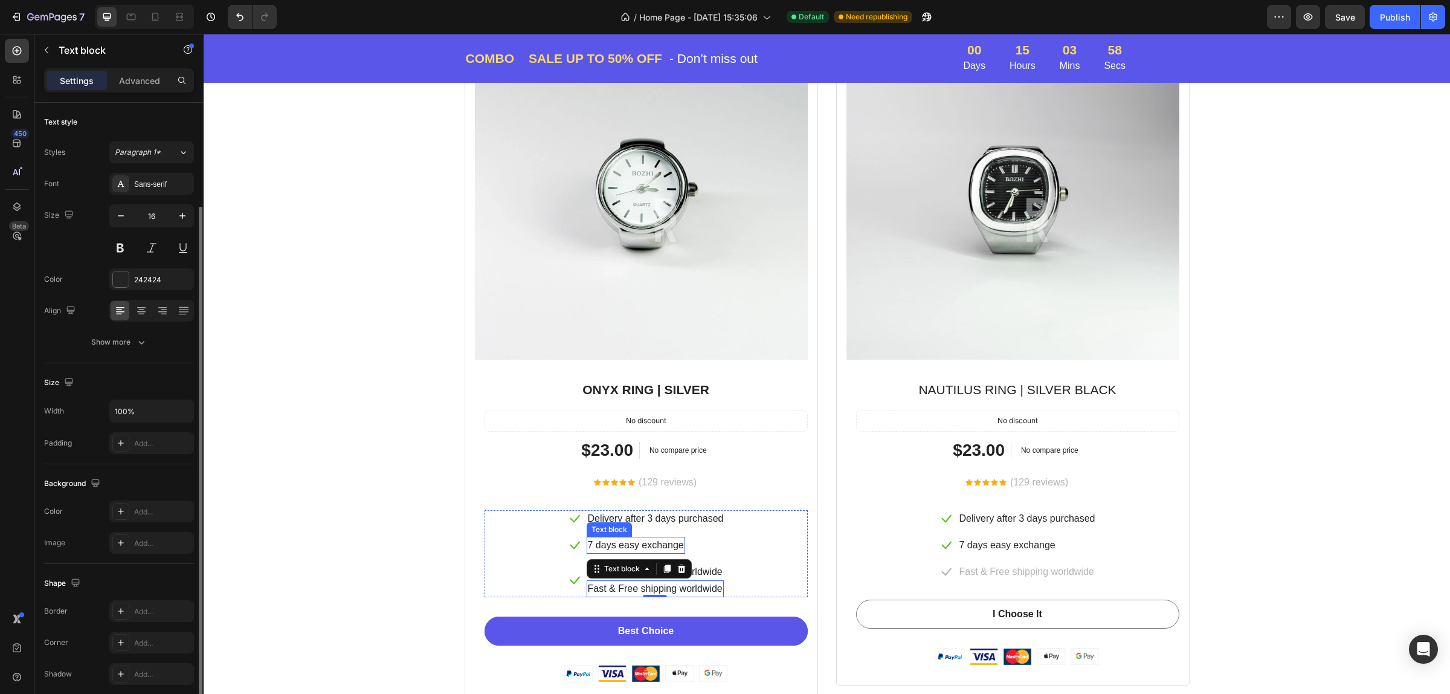
scroll to position [56, 0]
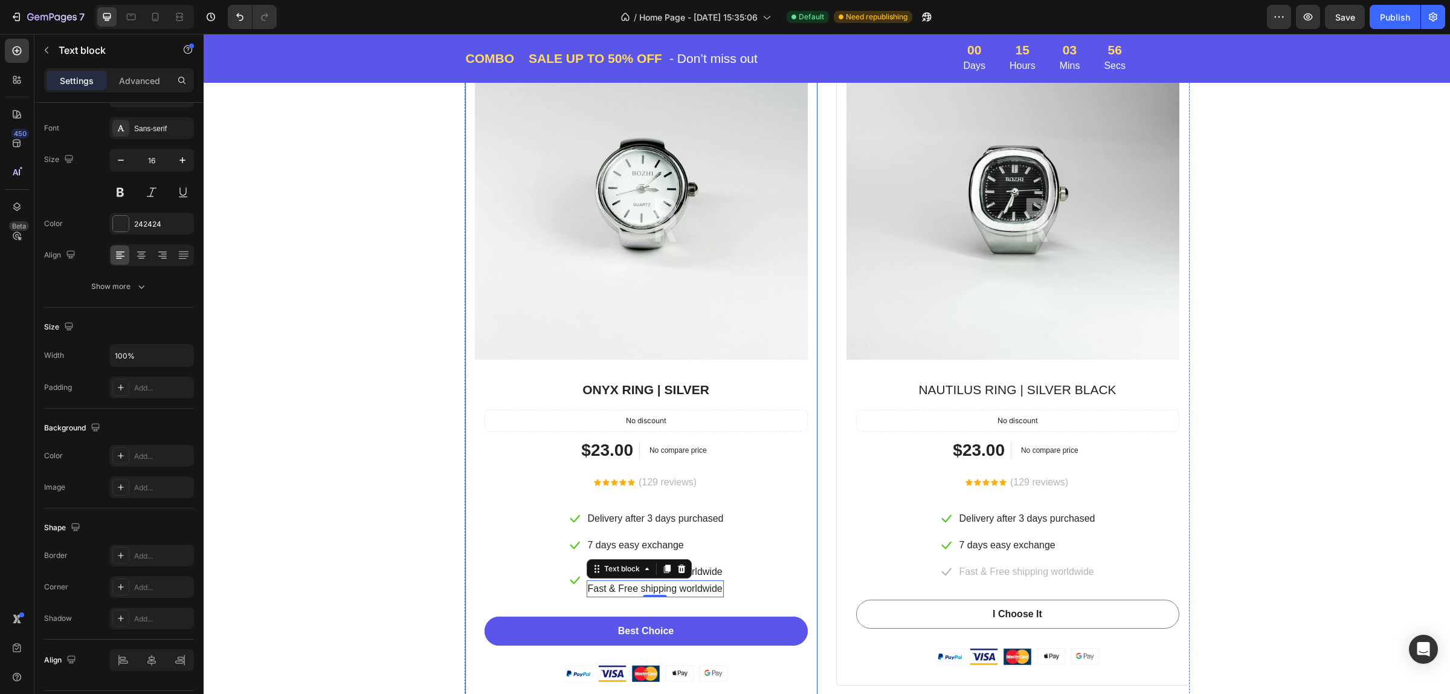
click at [393, 562] on div "Special Deal For Back To School Day’s Only Heading Buy more, save more with our…" at bounding box center [827, 301] width 1228 height 801
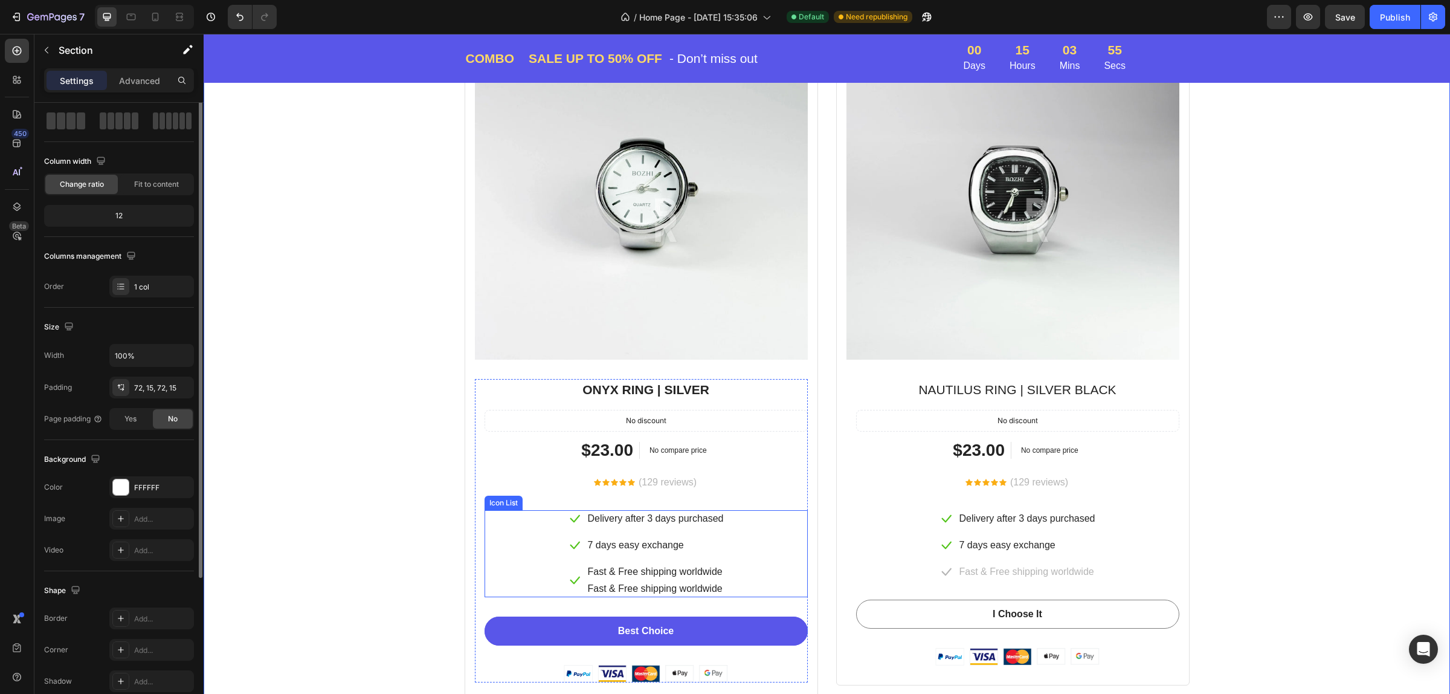
scroll to position [0, 0]
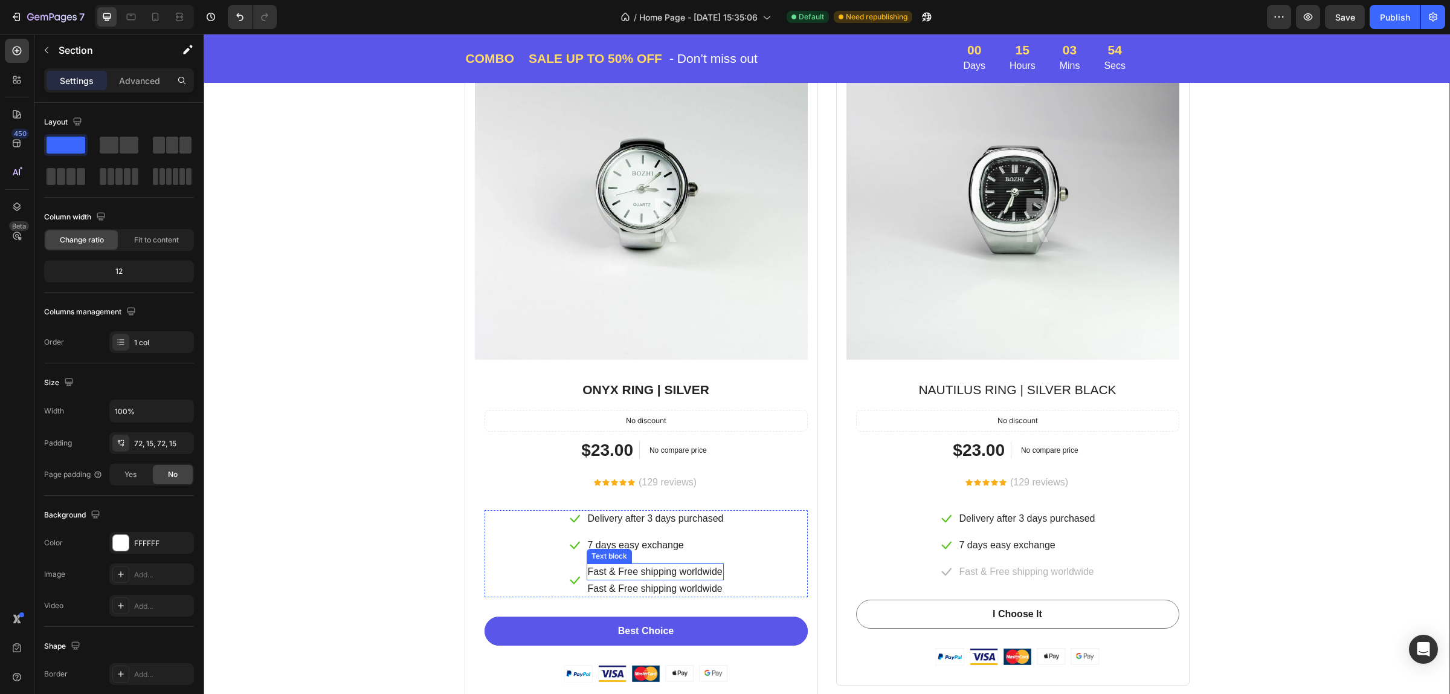
click at [704, 570] on p "Fast & Free shipping worldwide" at bounding box center [655, 571] width 135 height 14
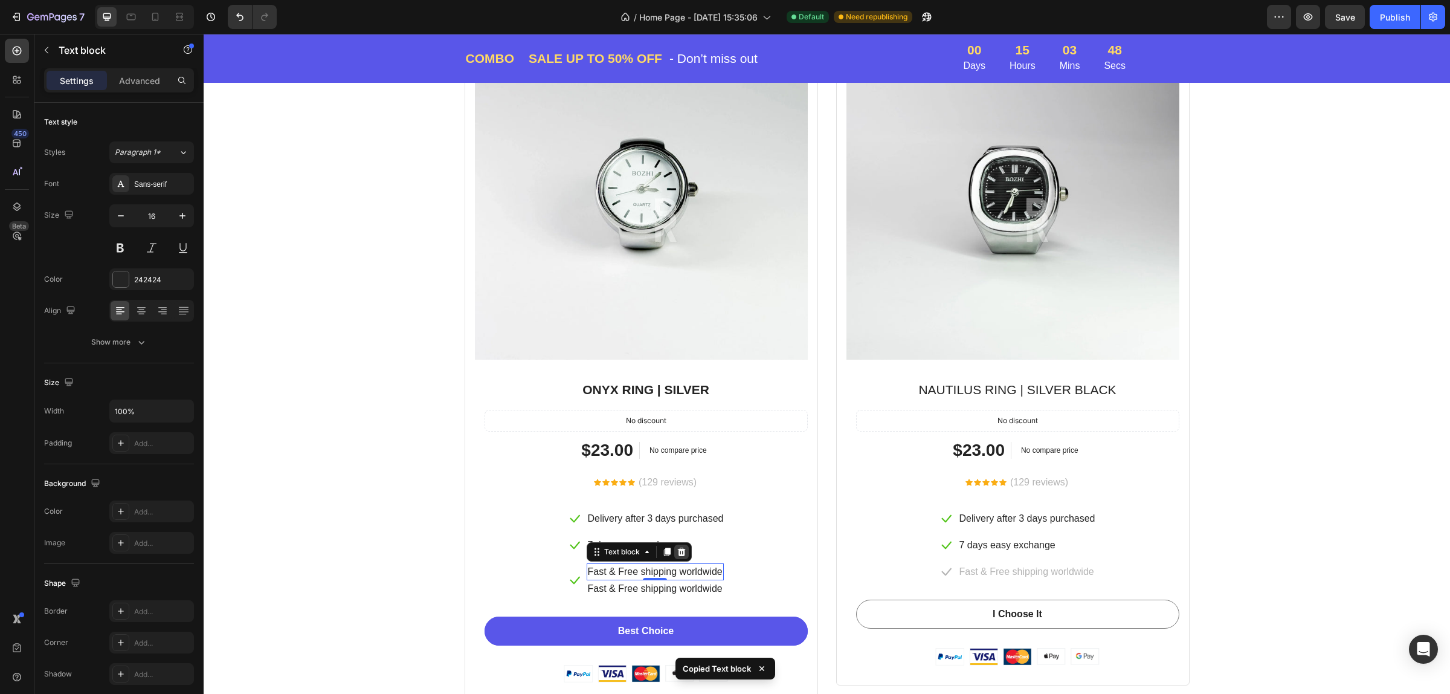
click at [677, 547] on icon at bounding box center [682, 552] width 10 height 10
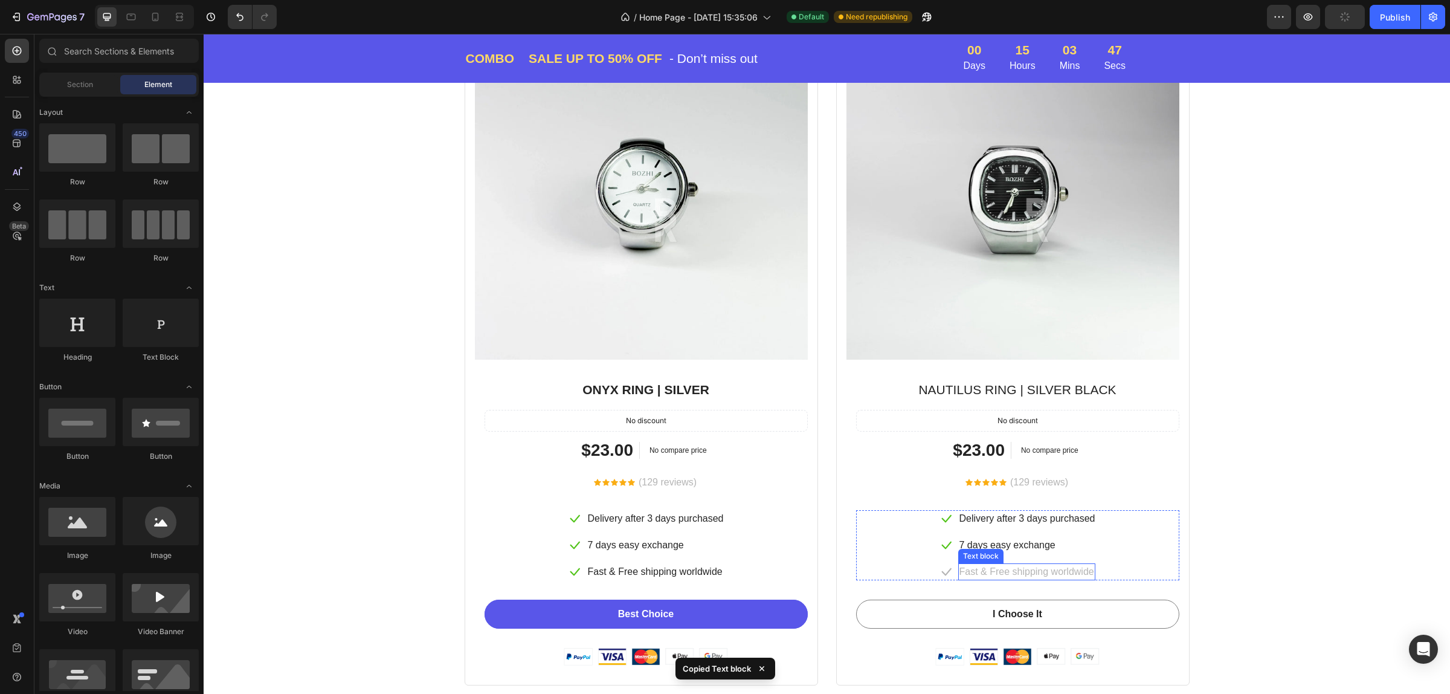
click at [993, 574] on p "Fast & Free shipping worldwide" at bounding box center [1026, 571] width 135 height 14
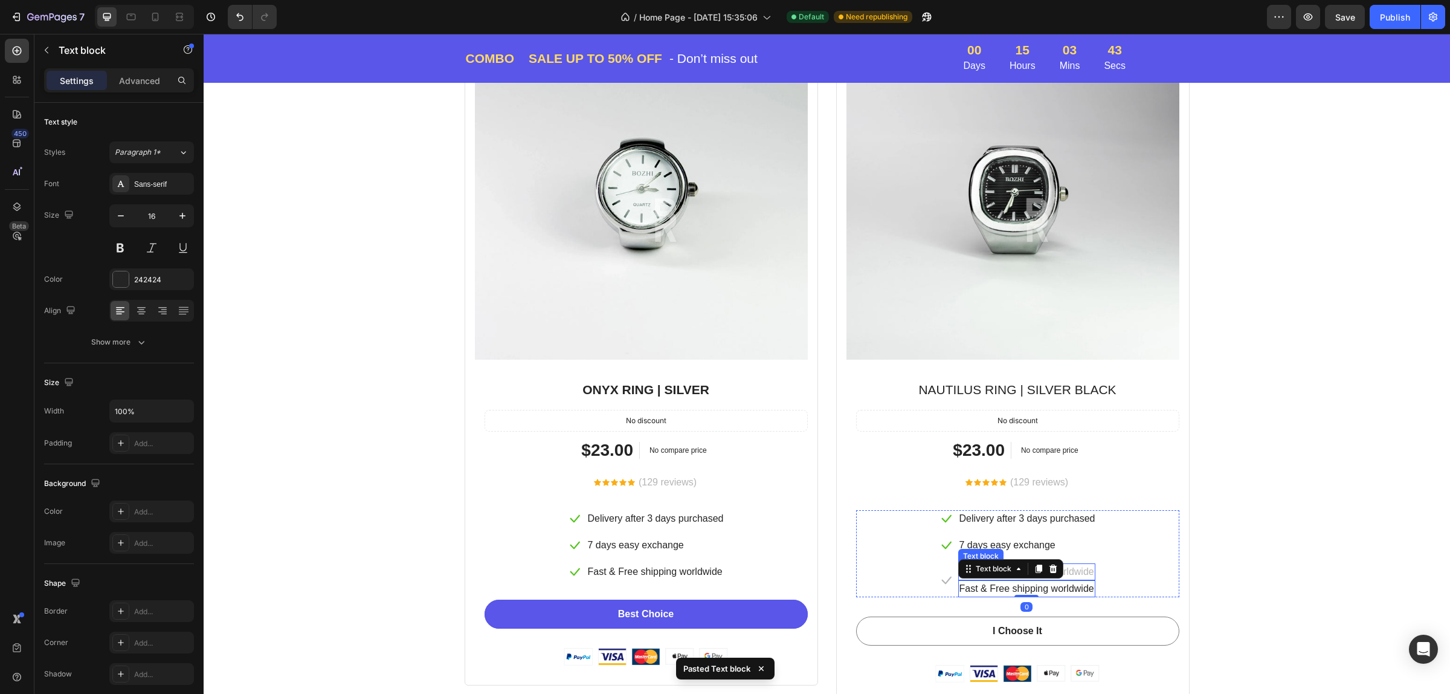
click at [1077, 574] on p "Fast & Free shipping worldwide" at bounding box center [1026, 571] width 135 height 14
click at [1049, 551] on icon at bounding box center [1053, 551] width 8 height 8
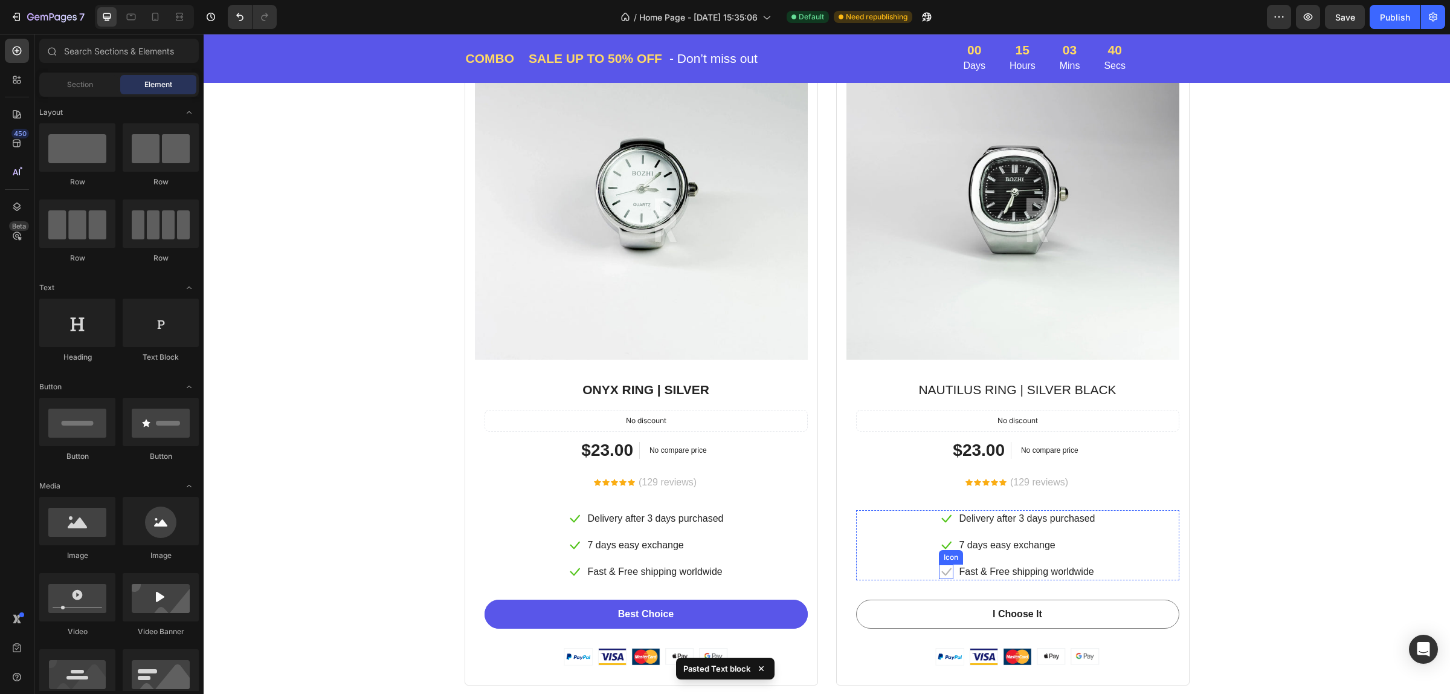
click at [939, 572] on icon at bounding box center [946, 571] width 14 height 14
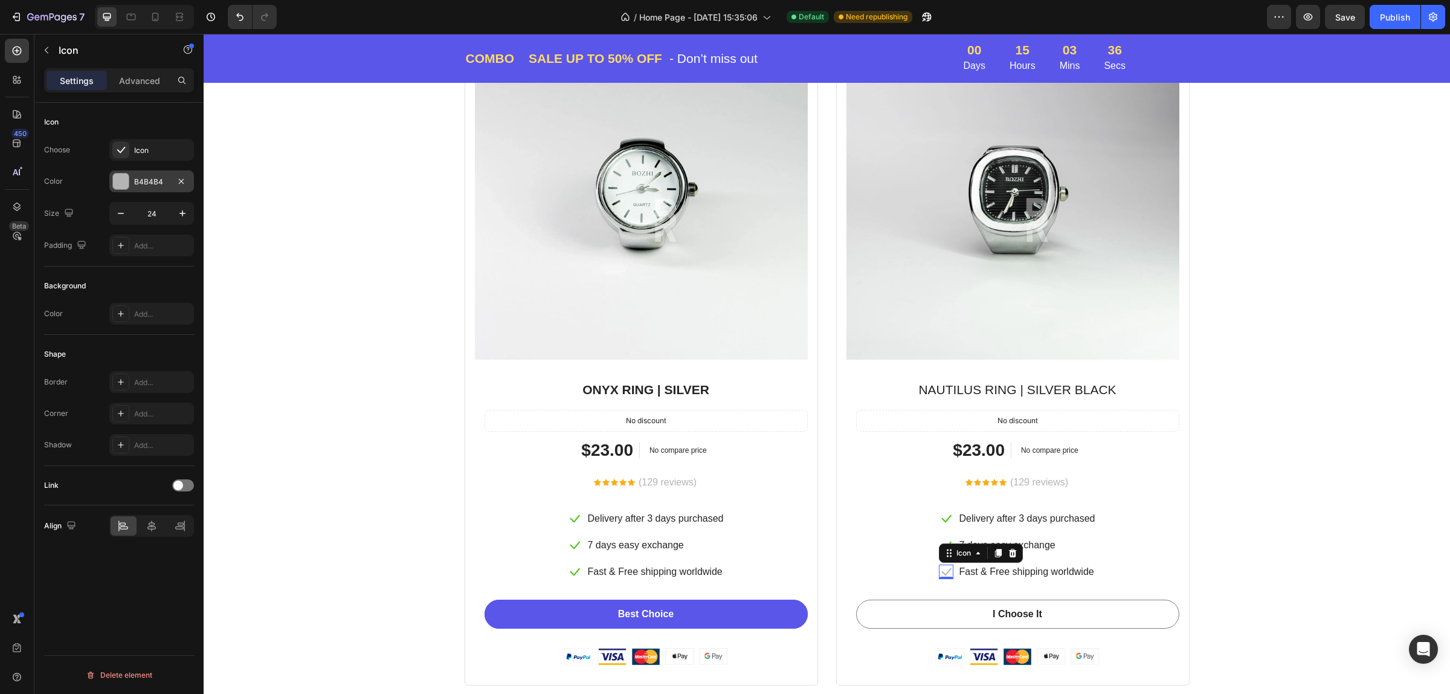
click at [129, 176] on div "B4B4B4" at bounding box center [151, 181] width 85 height 22
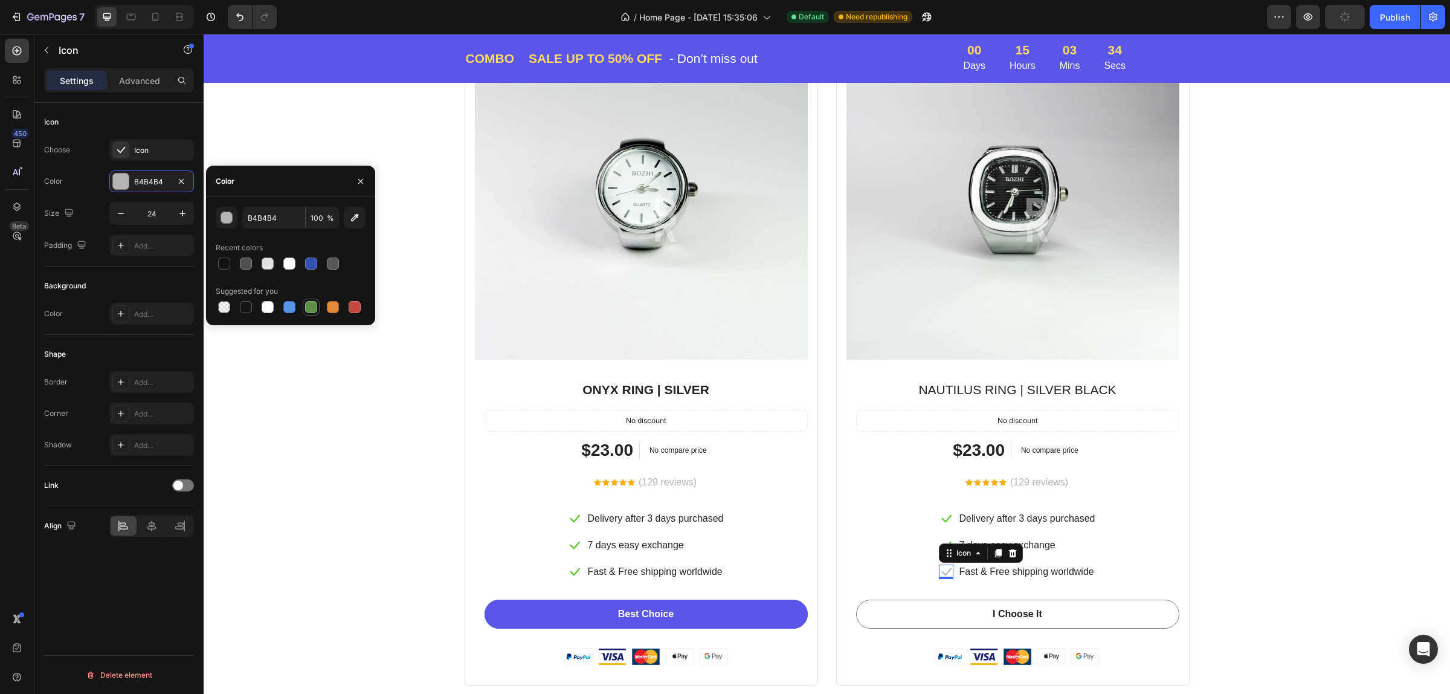
click at [315, 307] on div at bounding box center [311, 307] width 12 height 12
type input "5E8E49"
click at [419, 512] on div "Special Deal For Back To School Day’s Only Heading Buy more, save more with our…" at bounding box center [827, 293] width 1228 height 784
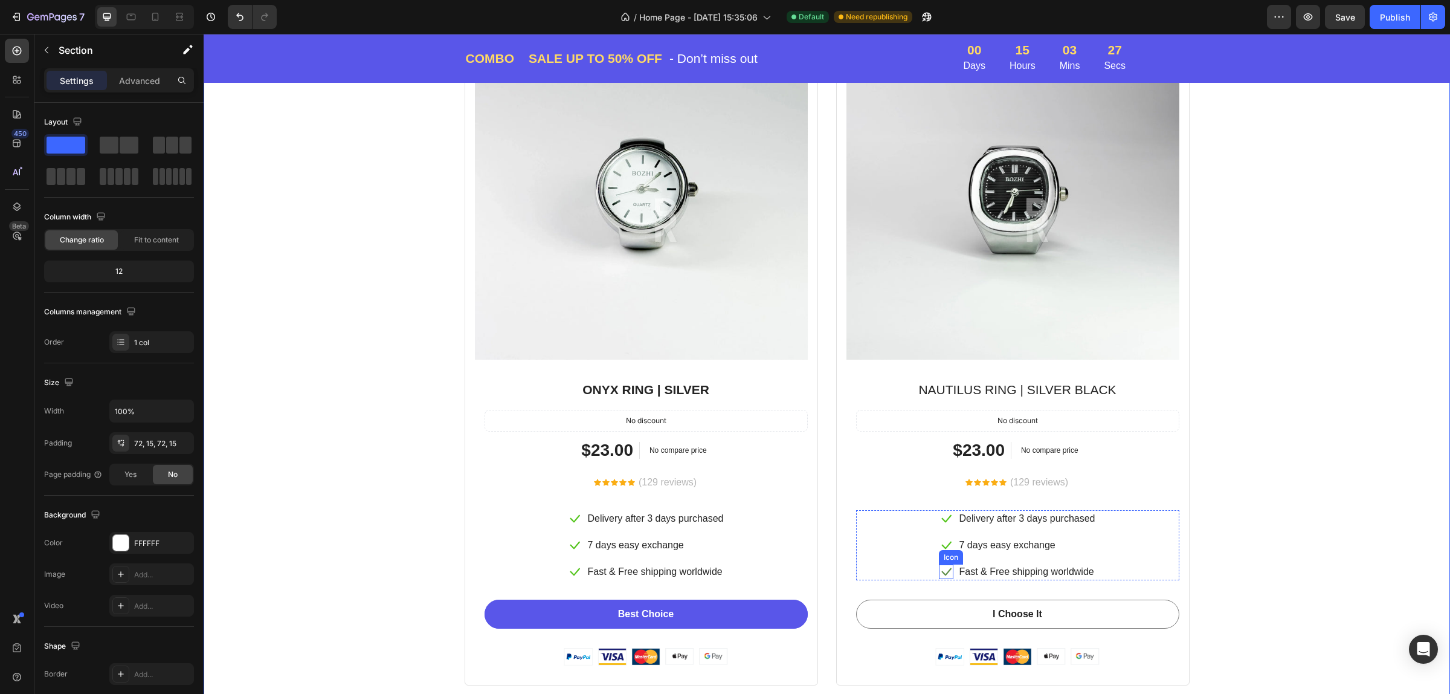
click at [941, 568] on icon at bounding box center [946, 571] width 14 height 14
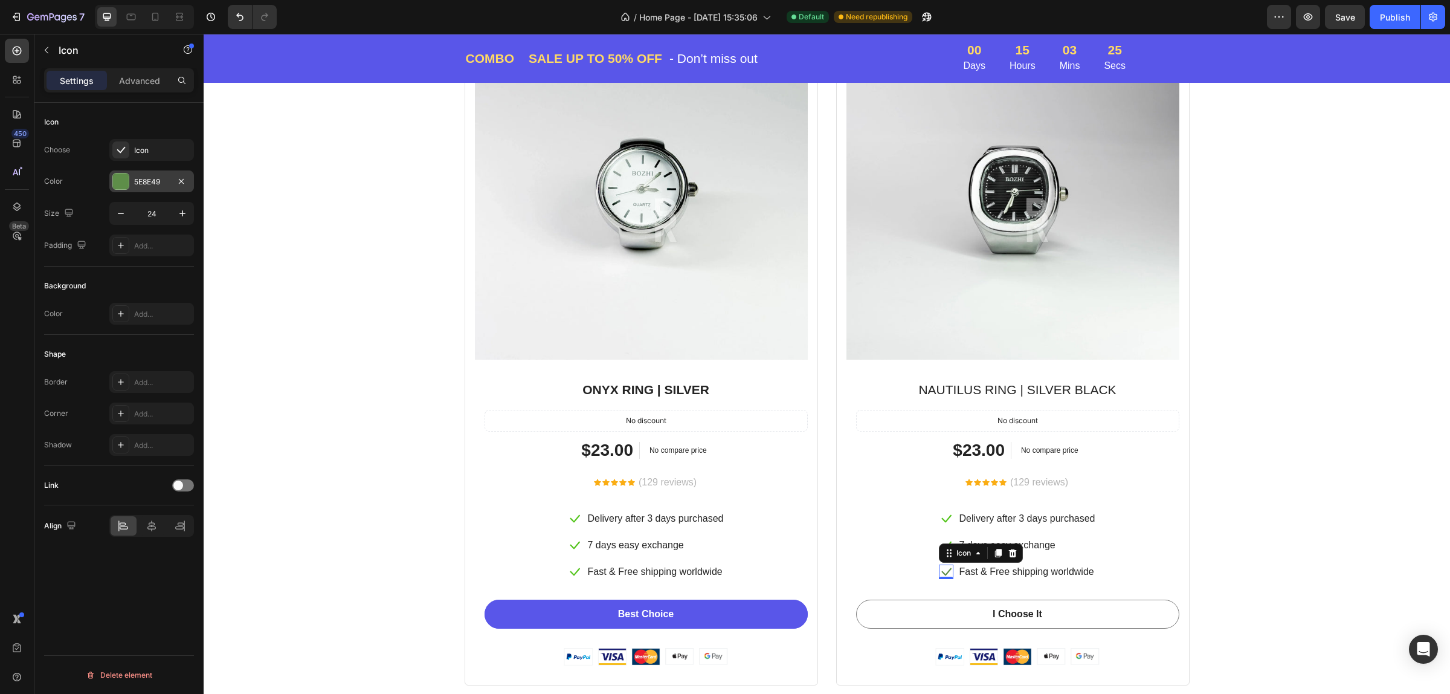
click at [136, 185] on div "5E8E49" at bounding box center [151, 181] width 35 height 11
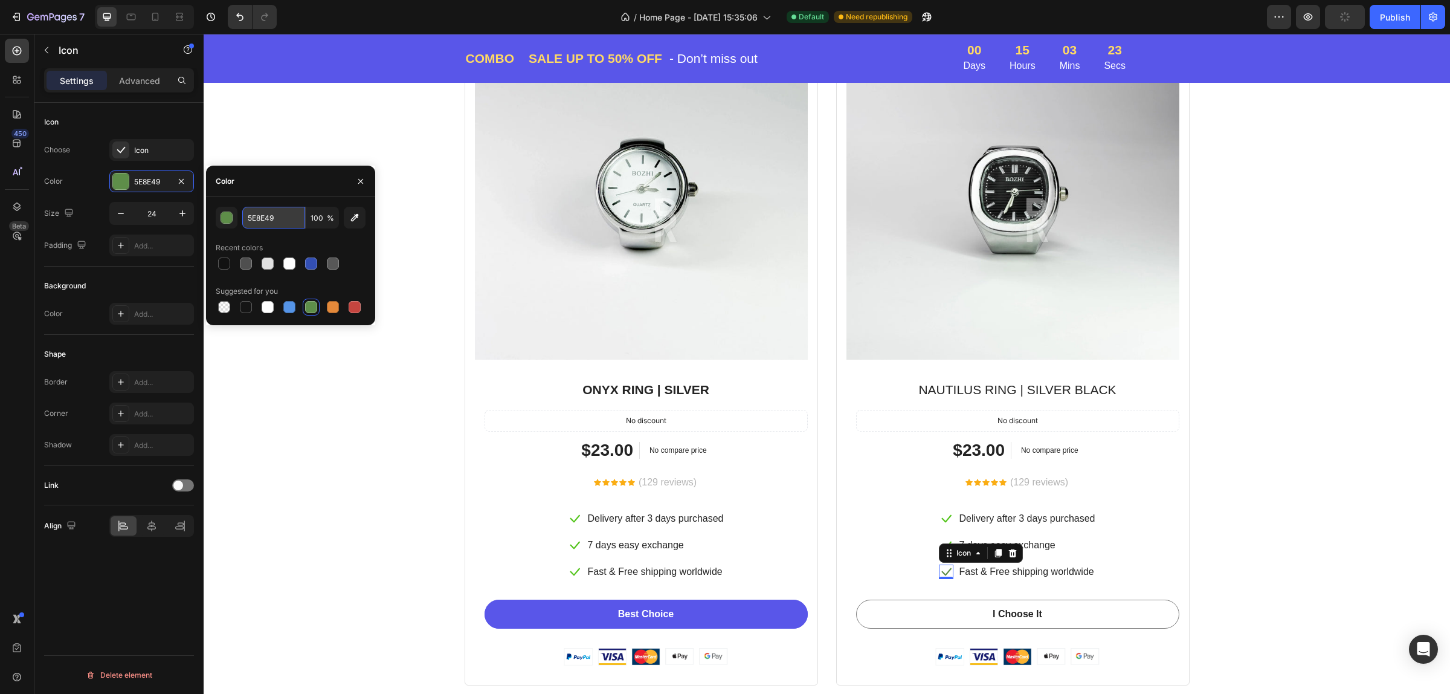
click at [284, 216] on input "5E8E49" at bounding box center [273, 218] width 63 height 22
click at [360, 218] on icon "button" at bounding box center [355, 217] width 12 height 12
type input "52C41A"
click at [485, 527] on div "Icon Delivery after 3 days purchased Text block Icon 7 days easy exchange Text …" at bounding box center [646, 545] width 323 height 70
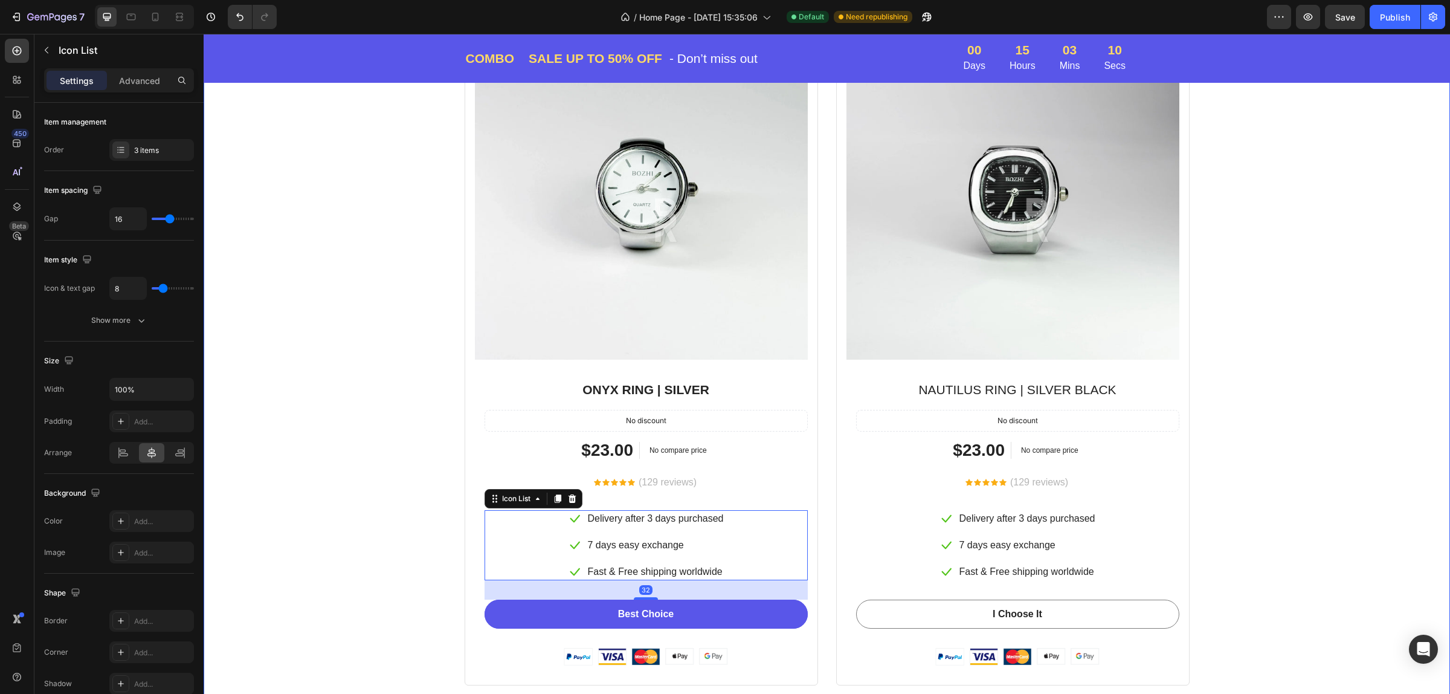
click at [378, 512] on div "Special Deal For Back To School Day’s Only Heading Buy more, save more with our…" at bounding box center [827, 293] width 1228 height 784
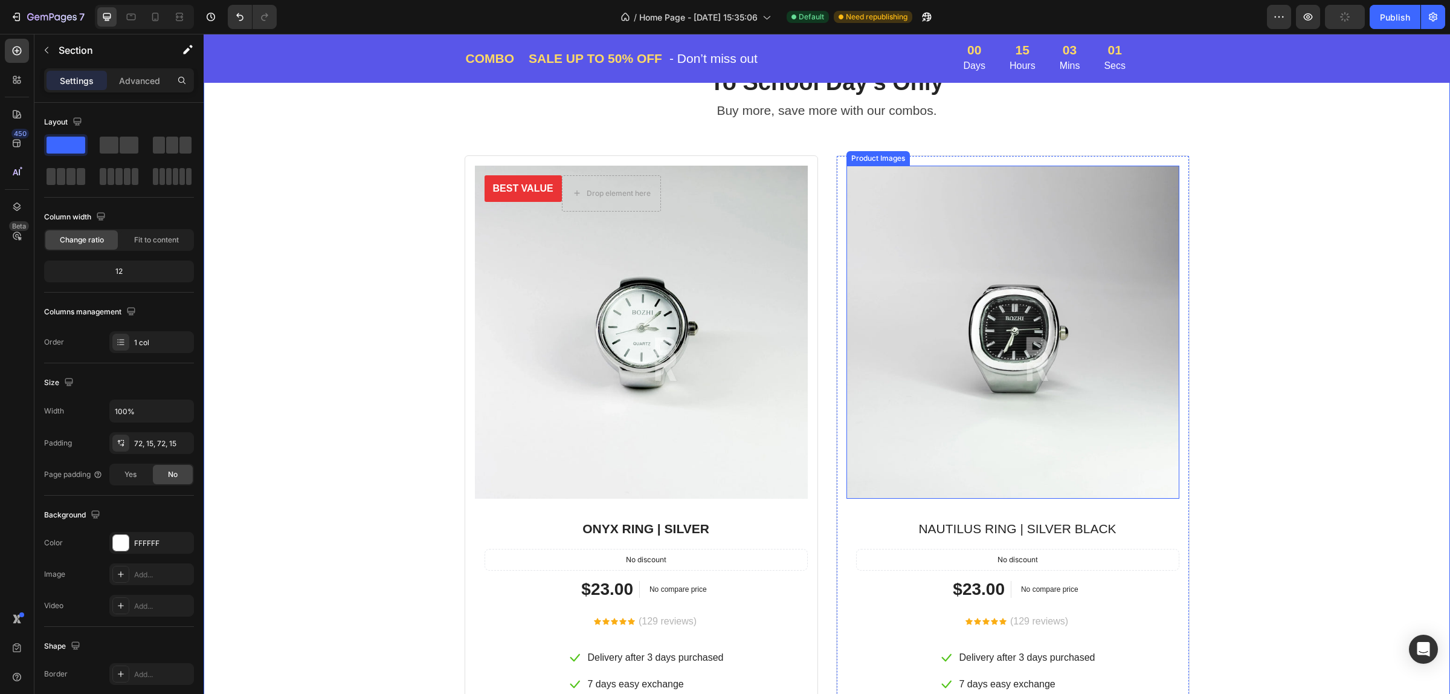
scroll to position [1469, 0]
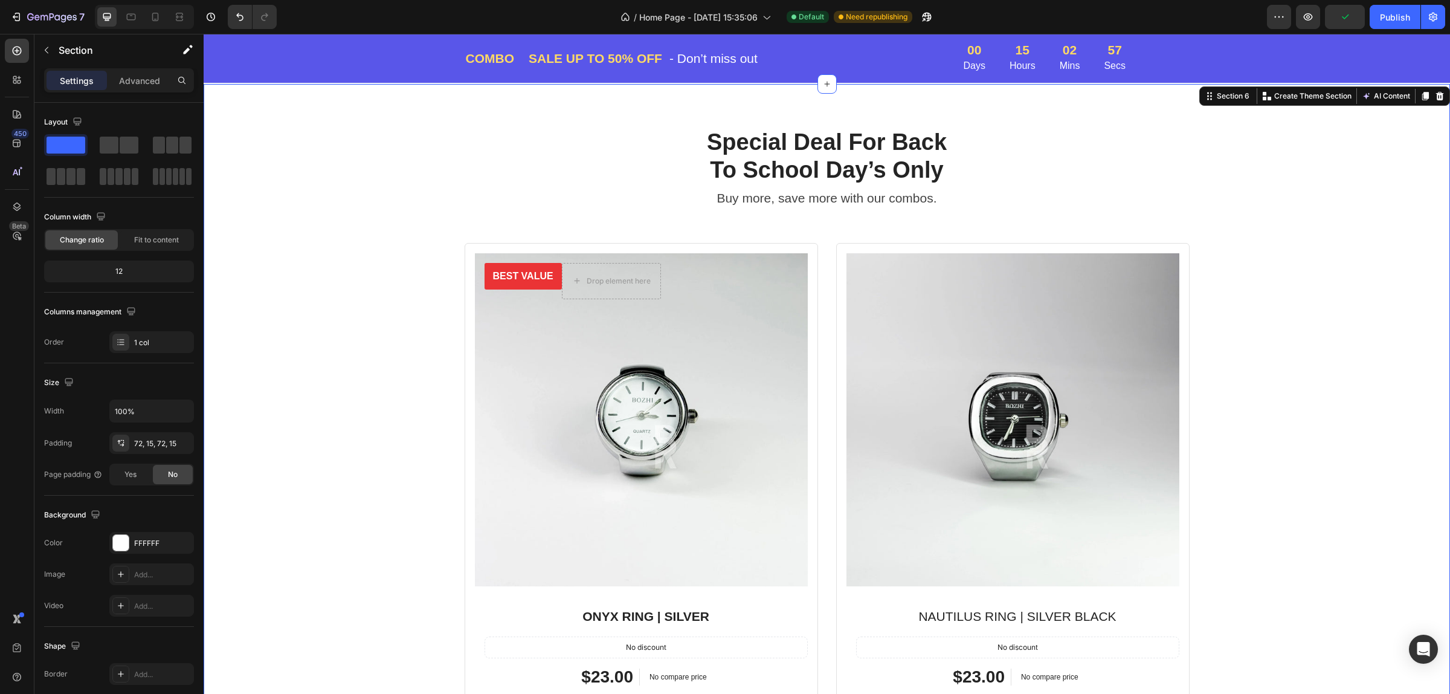
click at [312, 268] on div "Special Deal For Back To School Day’s Only Heading Buy more, save more with our…" at bounding box center [827, 519] width 1228 height 784
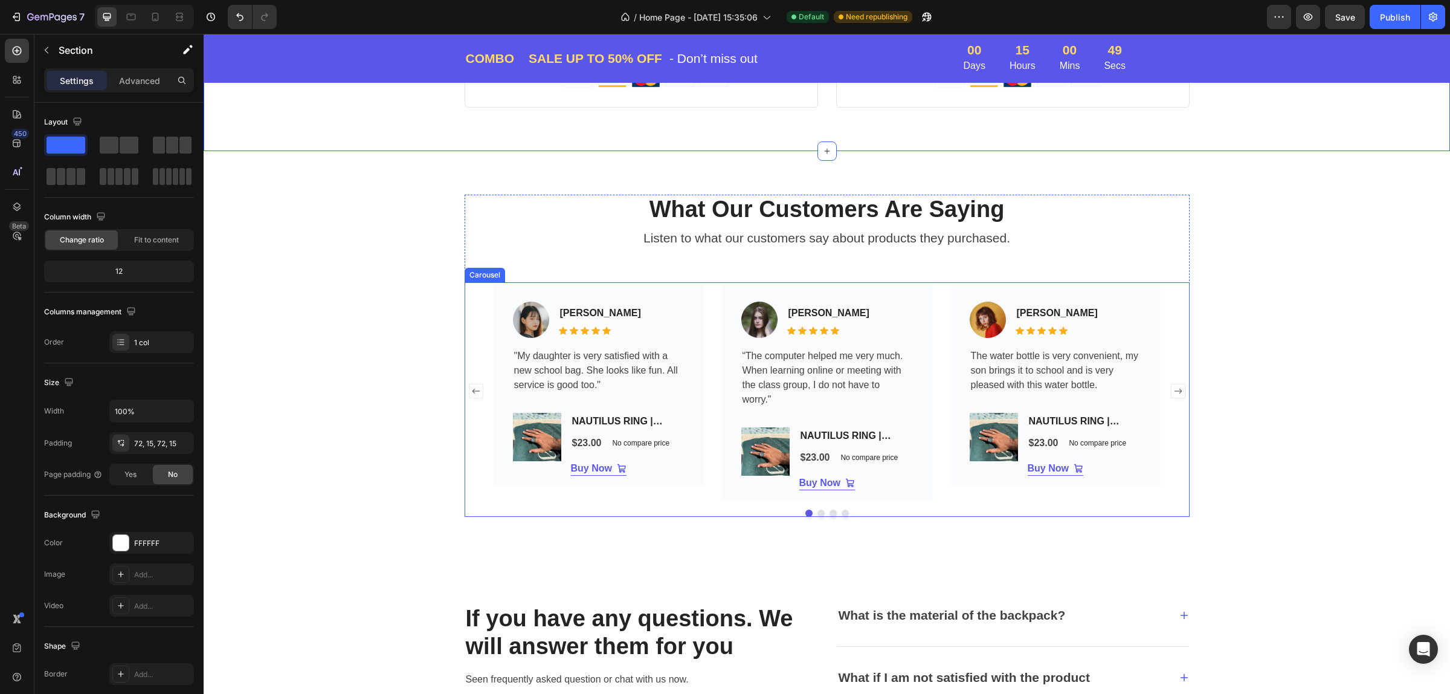
scroll to position [2299, 0]
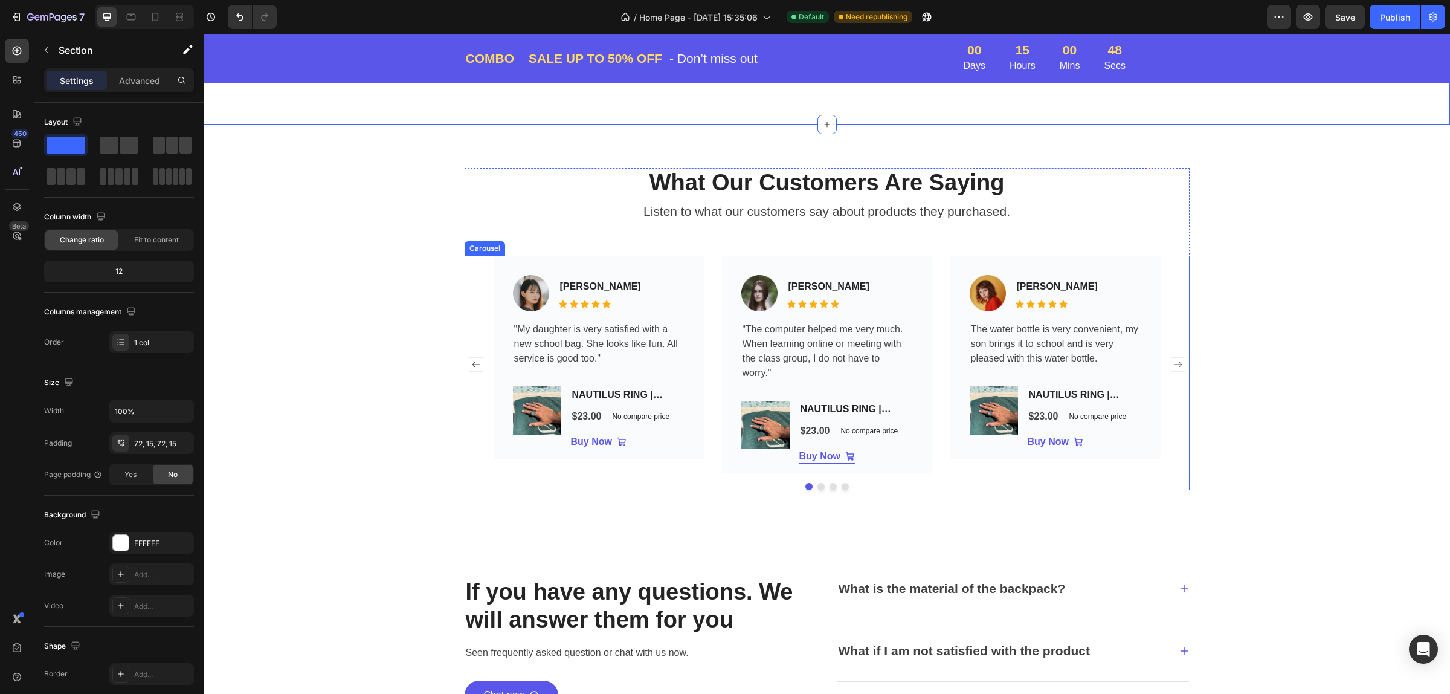
click at [817, 484] on button "Dot" at bounding box center [820, 486] width 7 height 7
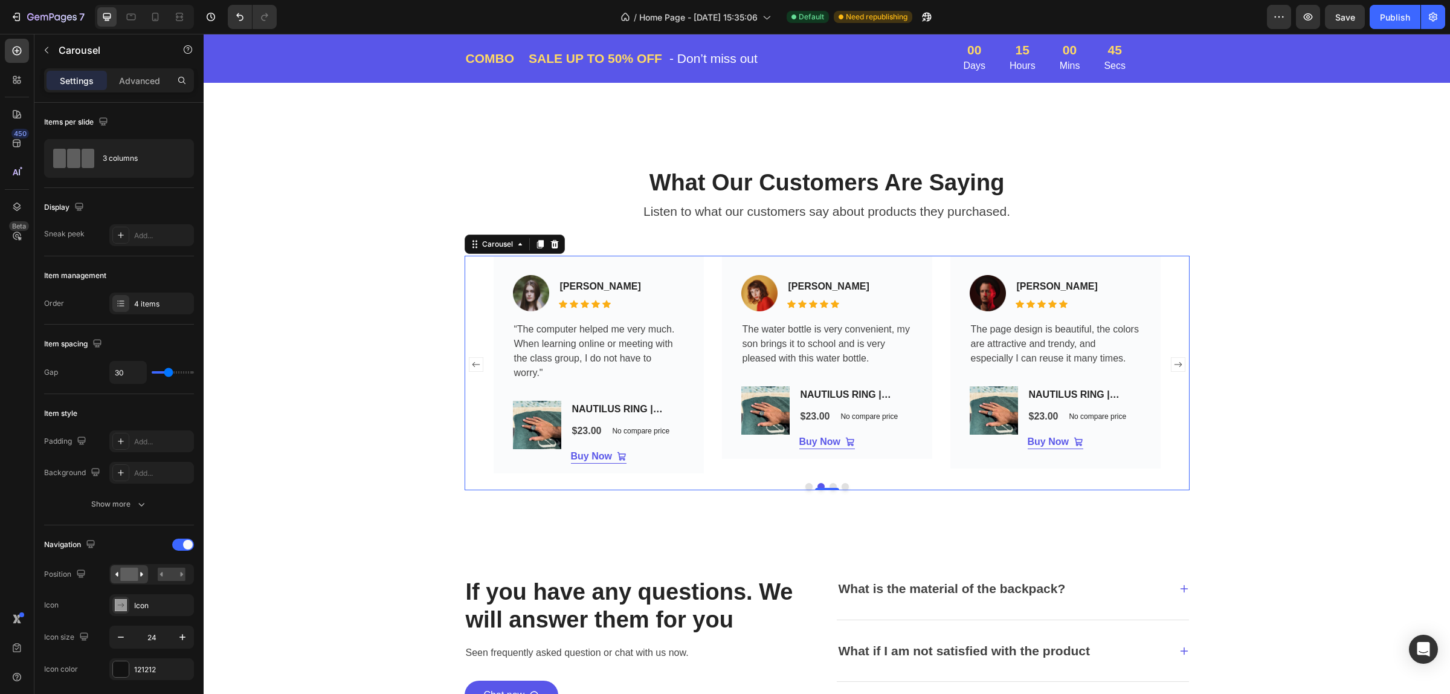
click at [829, 484] on button "Dot" at bounding box center [832, 486] width 7 height 7
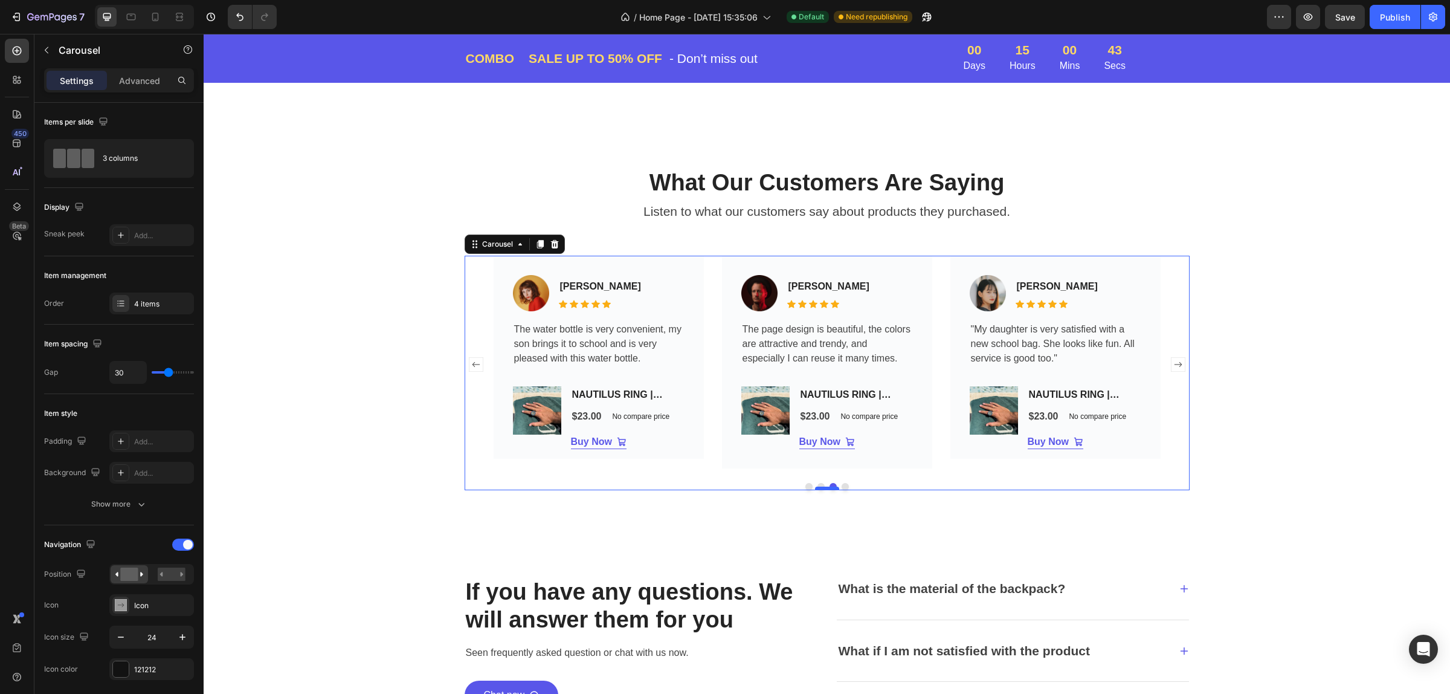
click at [815, 487] on div at bounding box center [827, 488] width 24 height 4
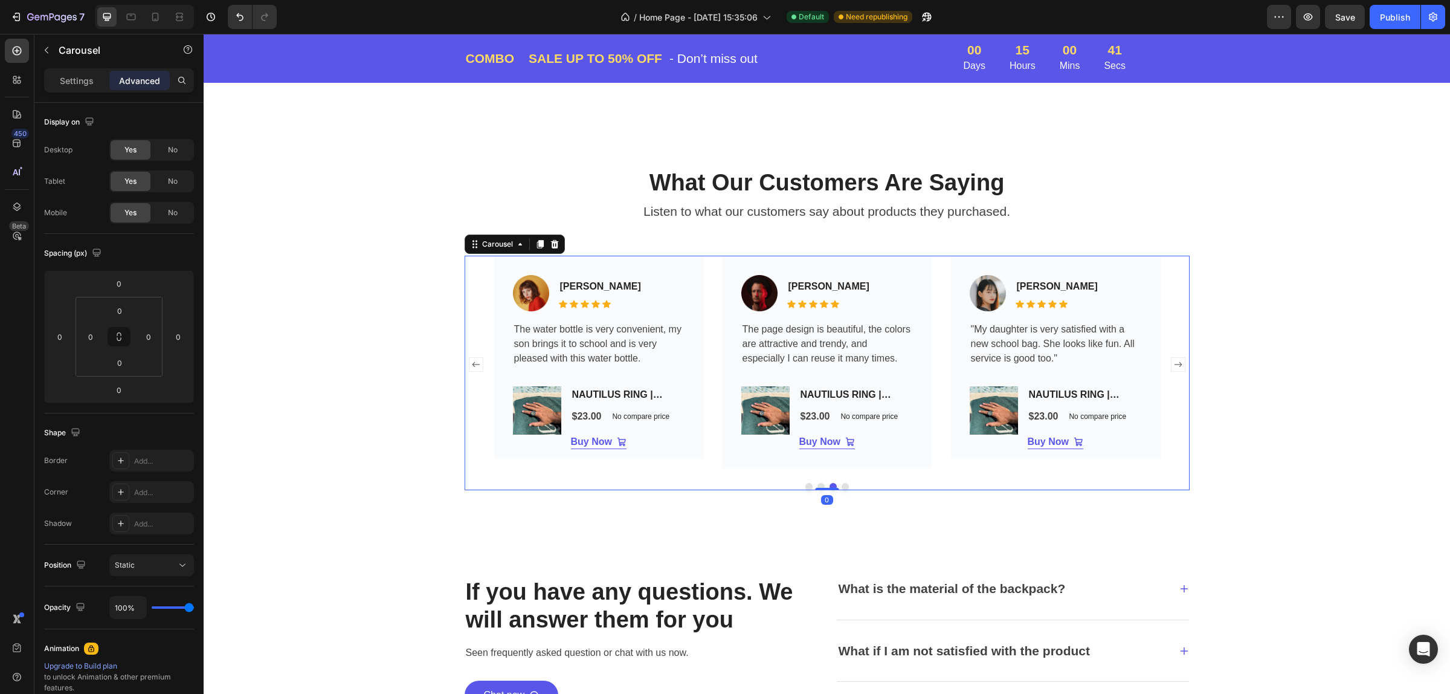
click at [805, 486] on button "Dot" at bounding box center [808, 486] width 7 height 7
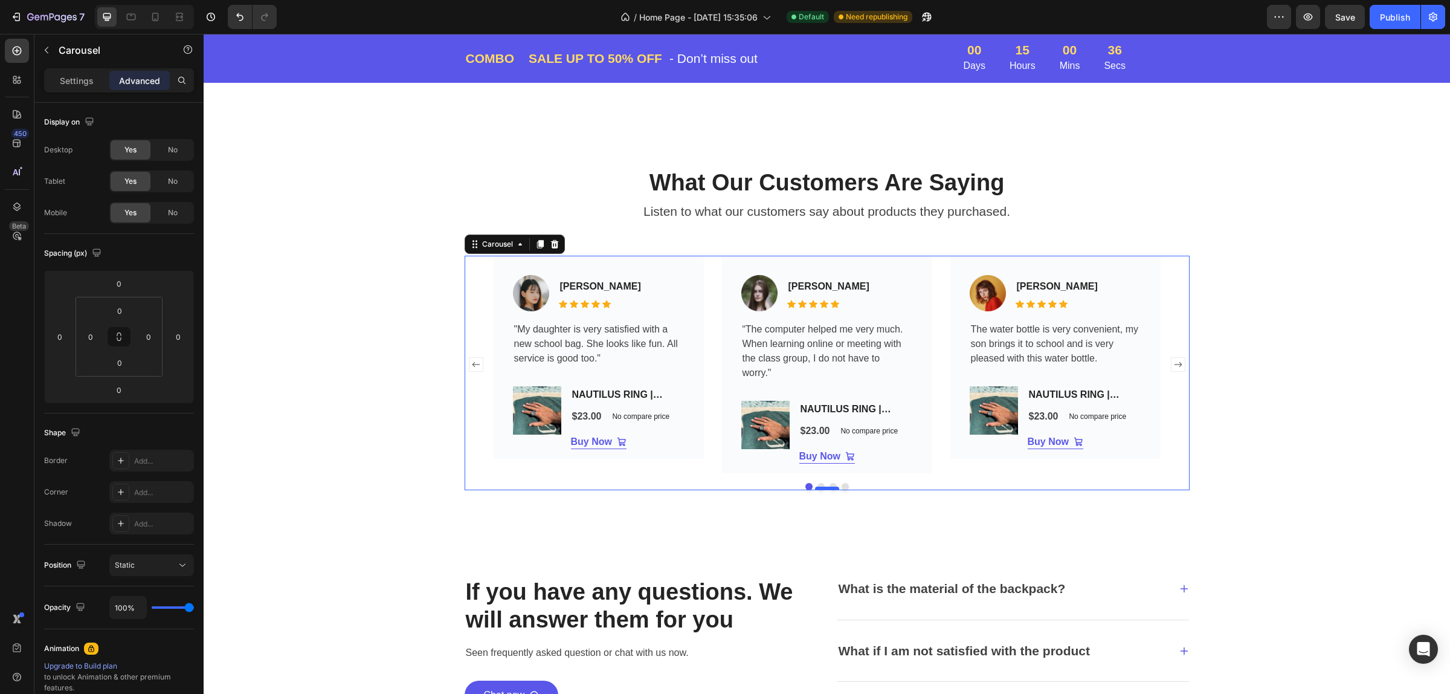
click at [815, 487] on div at bounding box center [827, 488] width 24 height 4
click at [854, 504] on div "What Our Customers Are Saying Heading Listen to what our customers say about pr…" at bounding box center [827, 328] width 1246 height 409
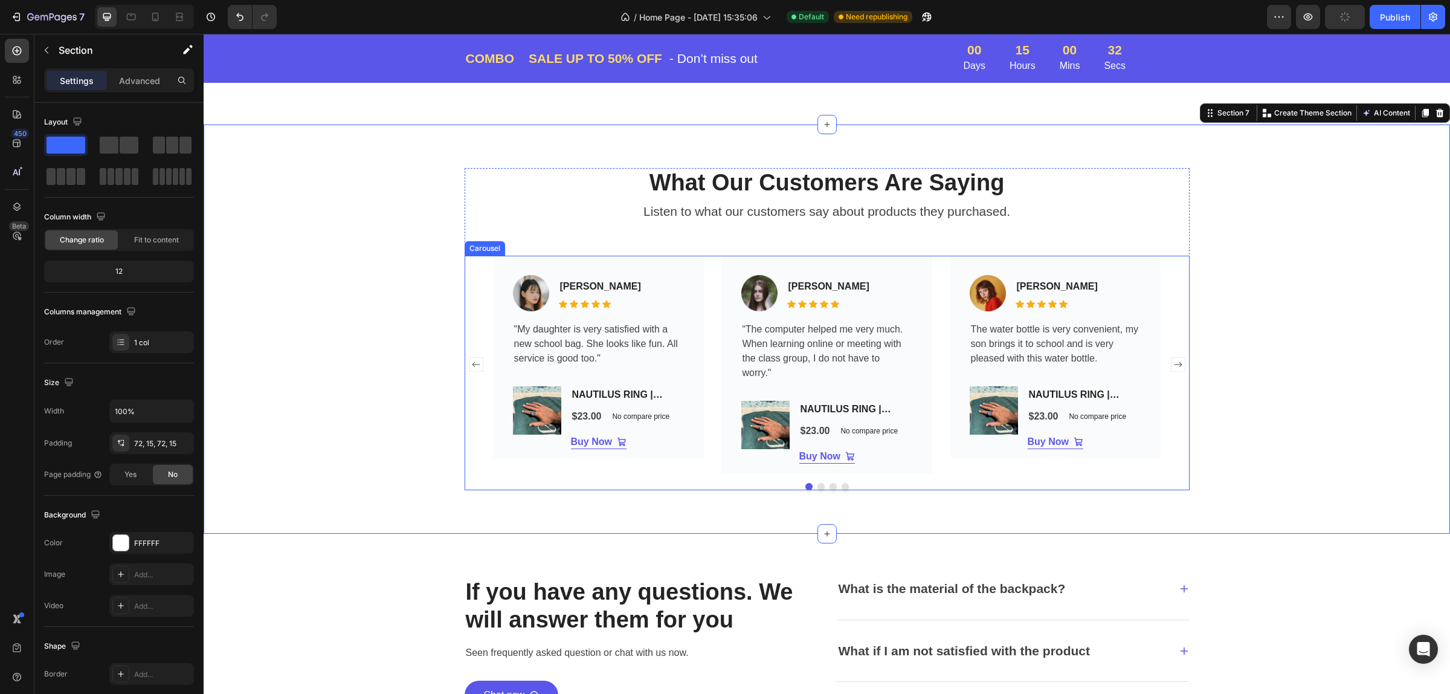
click at [817, 486] on button "Dot" at bounding box center [820, 486] width 7 height 7
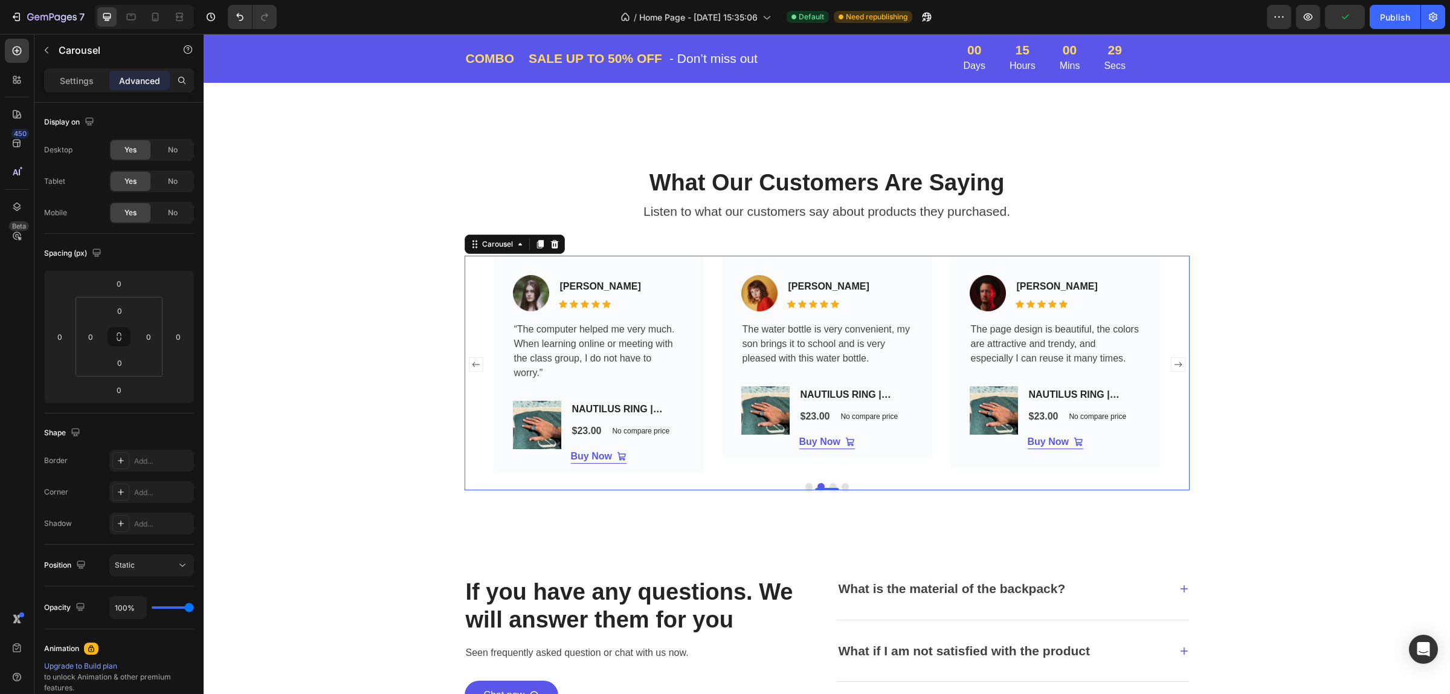
click at [829, 484] on button "Dot" at bounding box center [832, 486] width 7 height 7
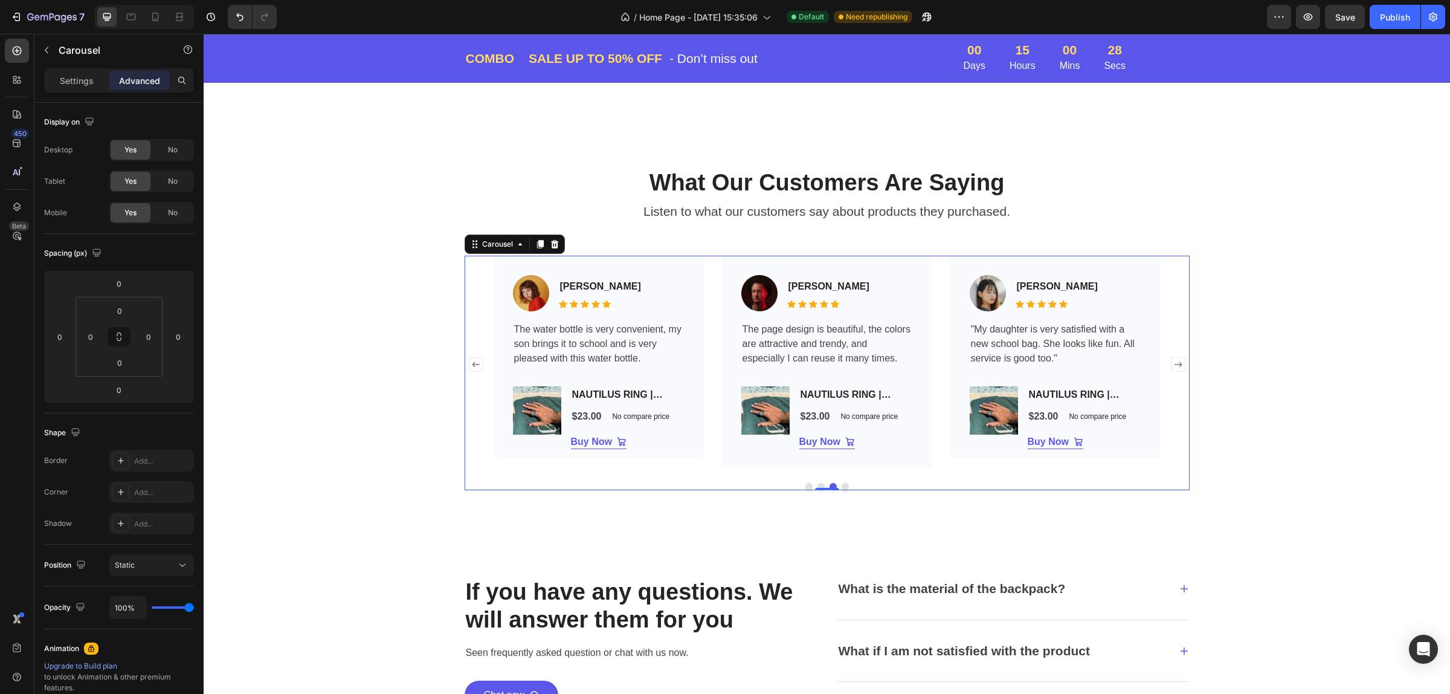
click at [842, 483] on button "Dot" at bounding box center [845, 486] width 7 height 7
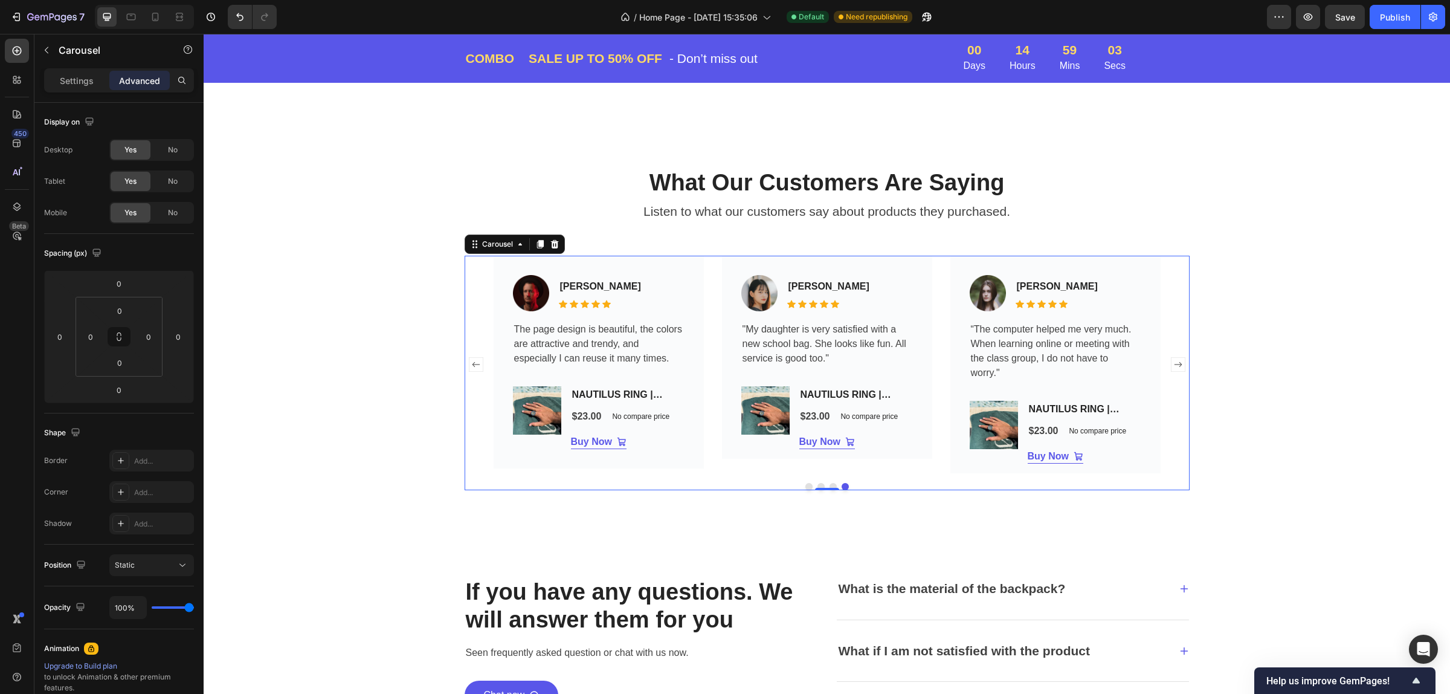
click at [805, 485] on button "Dot" at bounding box center [808, 486] width 7 height 7
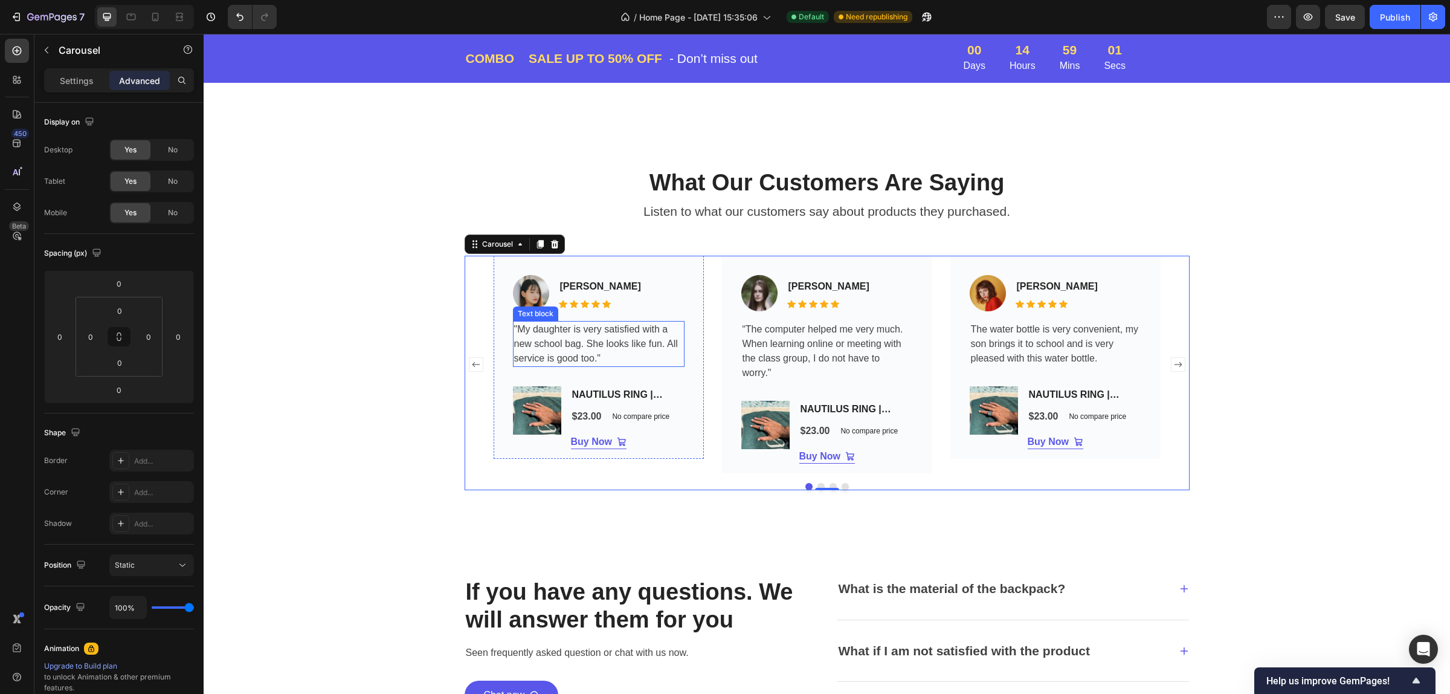
click at [582, 327] on p ""My daughter is very satisfied with a new school bag. She looks like fun. All s…" at bounding box center [598, 343] width 169 height 43
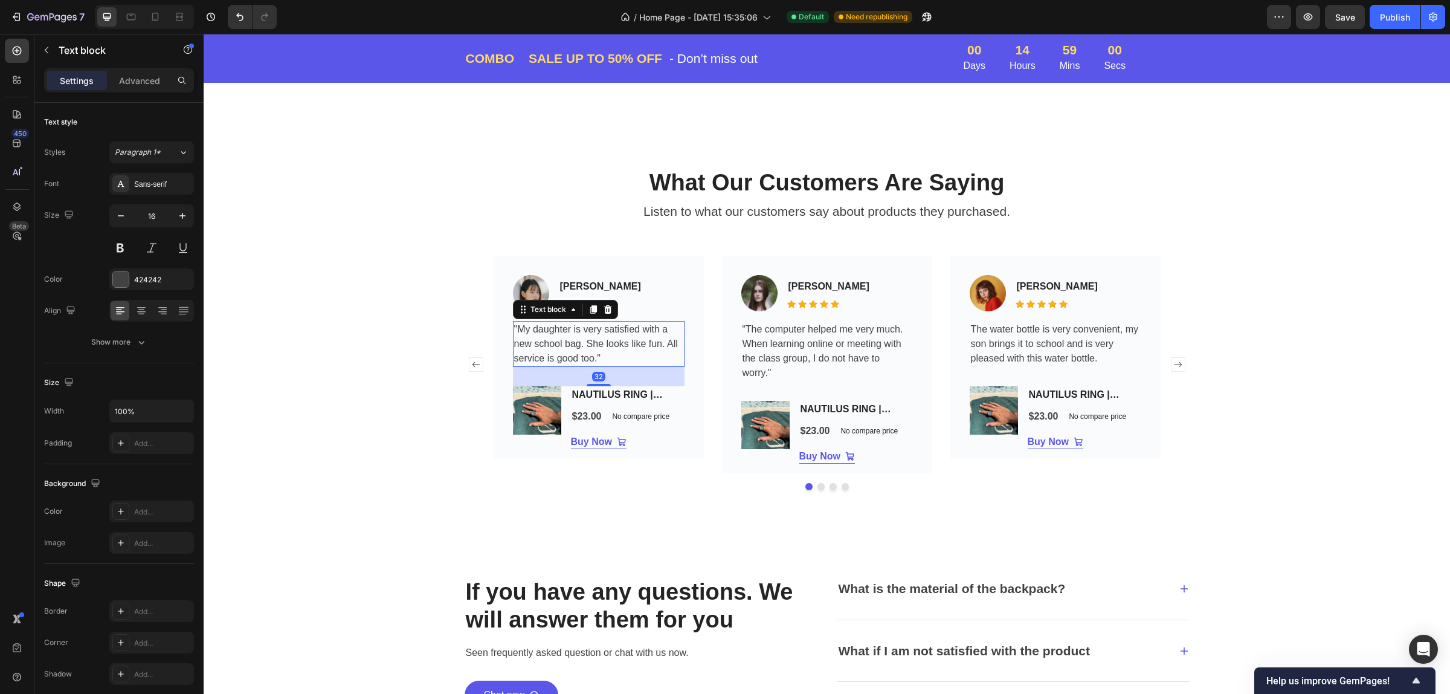
click at [610, 335] on p ""My daughter is very satisfied with a new school bag. She looks like fun. All s…" at bounding box center [598, 343] width 169 height 43
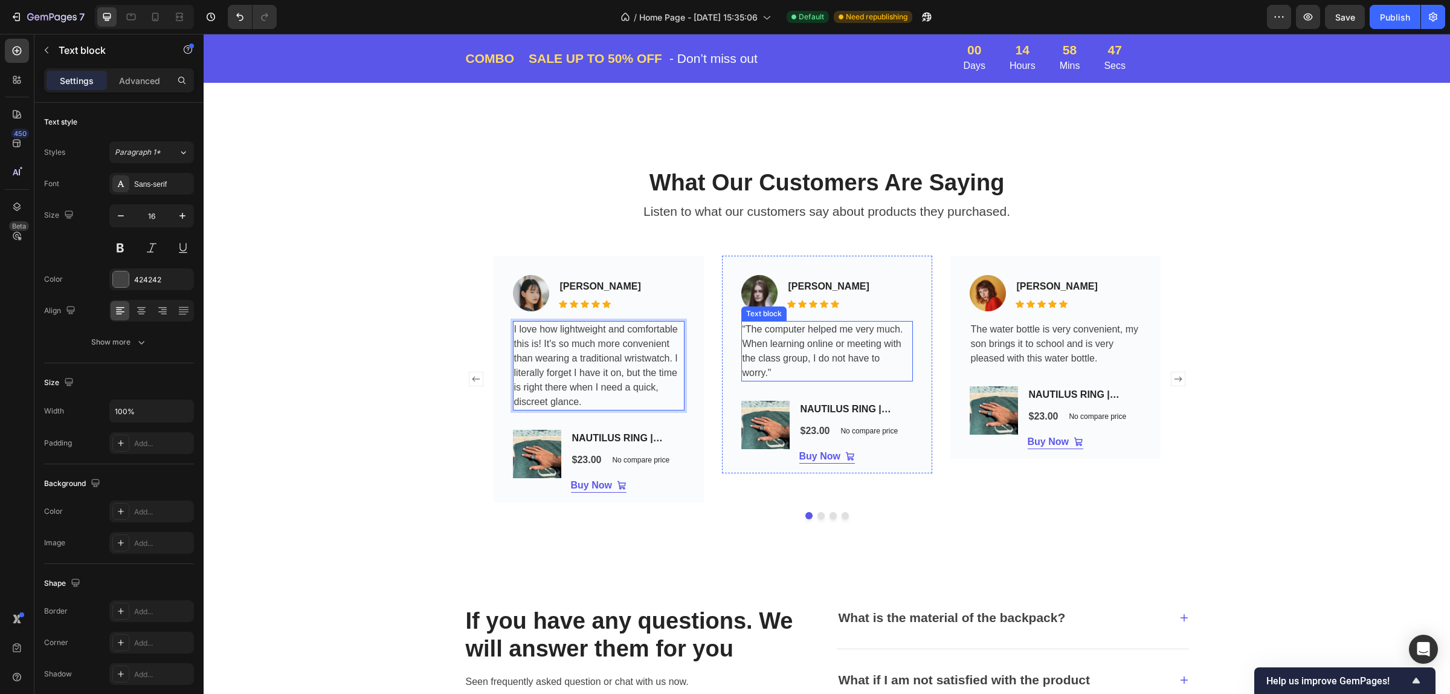
click at [798, 352] on p "“The computer helped me very much. When learning online or meeting with the cla…" at bounding box center [826, 351] width 169 height 58
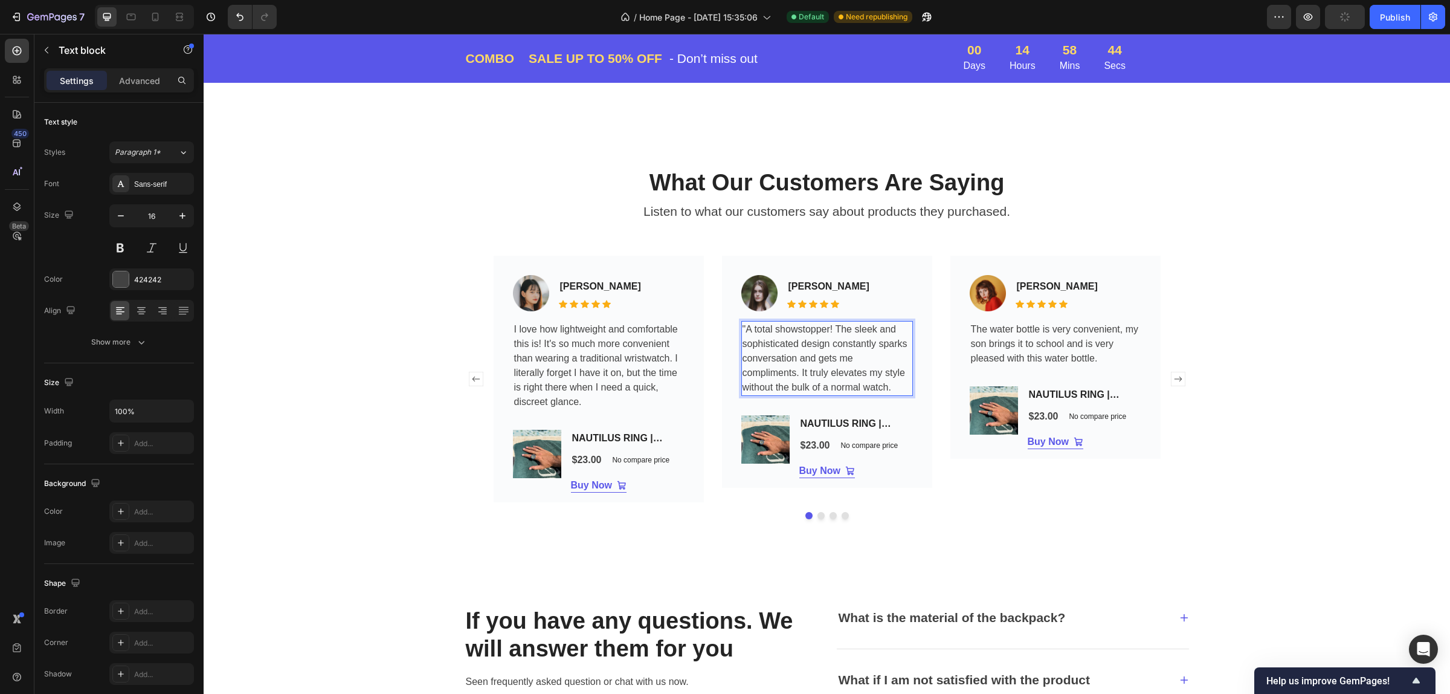
click at [742, 330] on p ""A total showstopper! The sleek and sophisticated design constantly sparks conv…" at bounding box center [826, 358] width 169 height 72
click at [1049, 333] on p "The water bottle is very convenient, my son brings it to school and is very ple…" at bounding box center [1055, 343] width 169 height 43
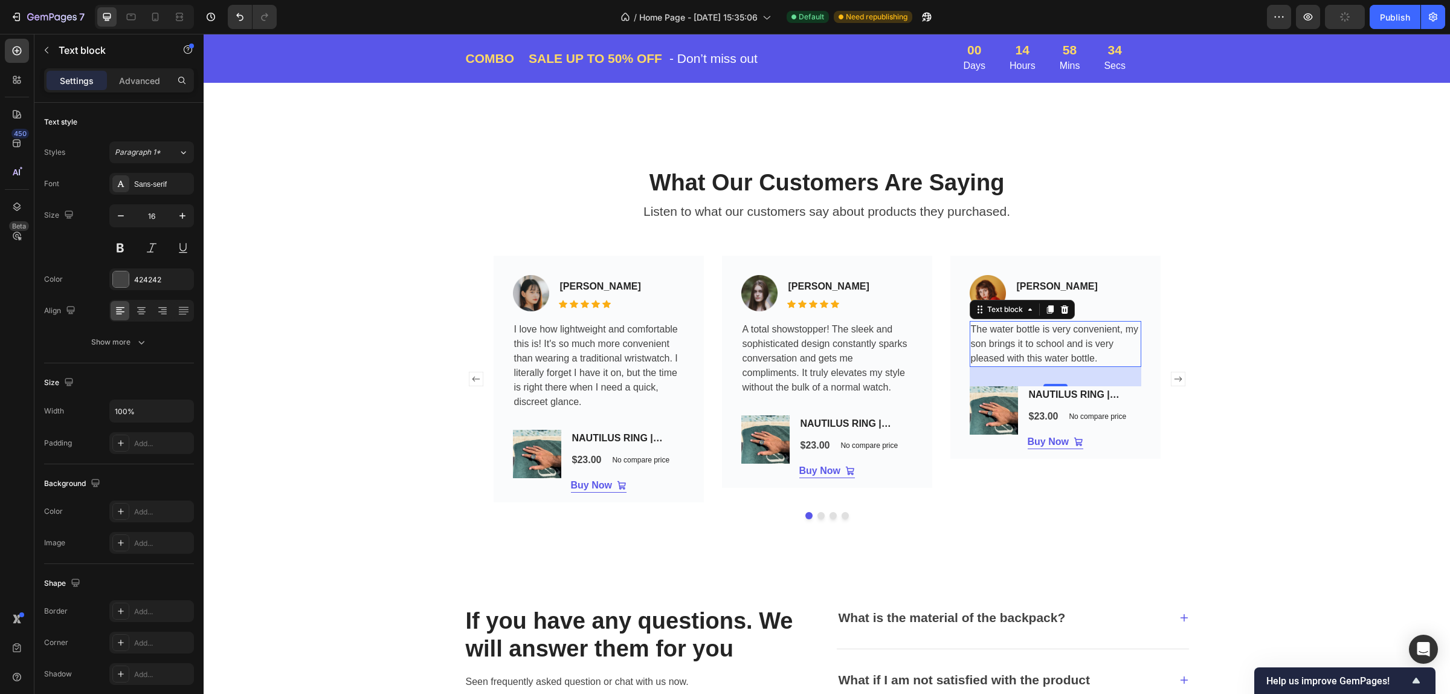
click at [1014, 337] on p "The water bottle is very convenient, my son brings it to school and is very ple…" at bounding box center [1055, 343] width 169 height 43
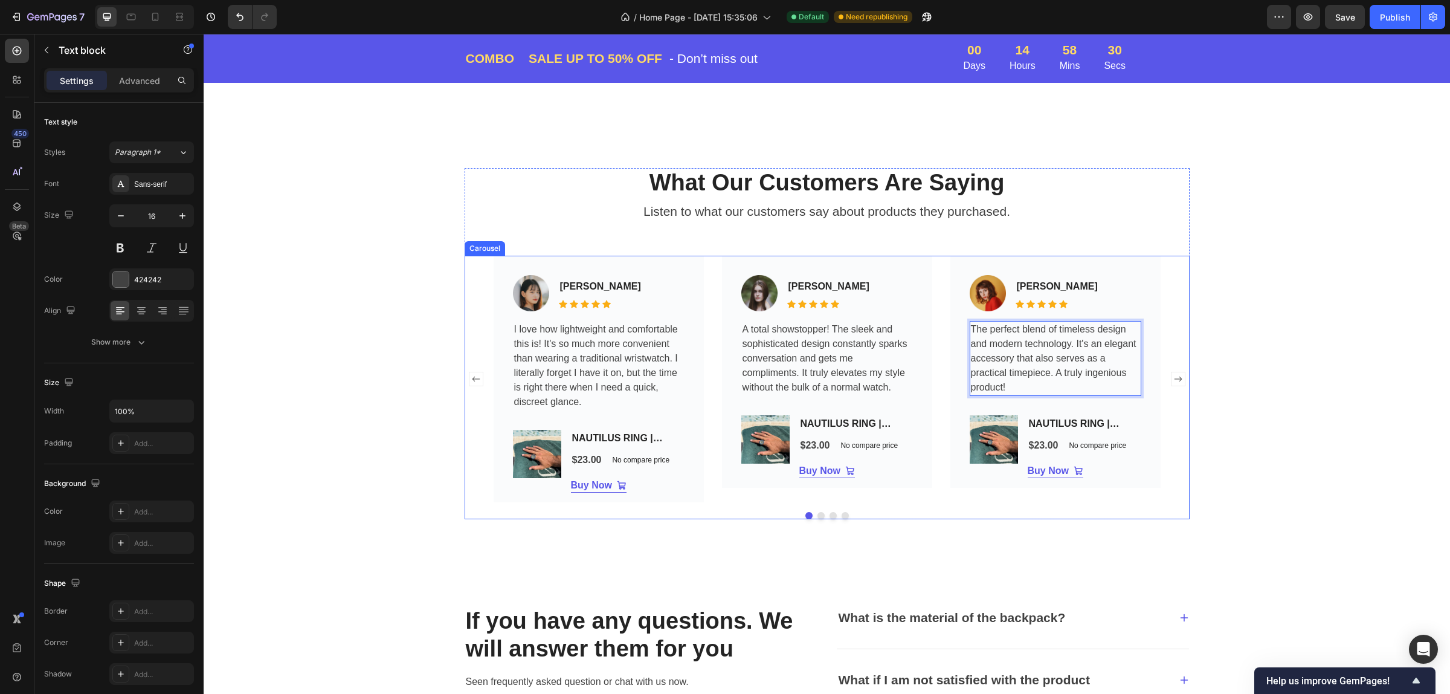
click at [817, 517] on button "Dot" at bounding box center [820, 515] width 7 height 7
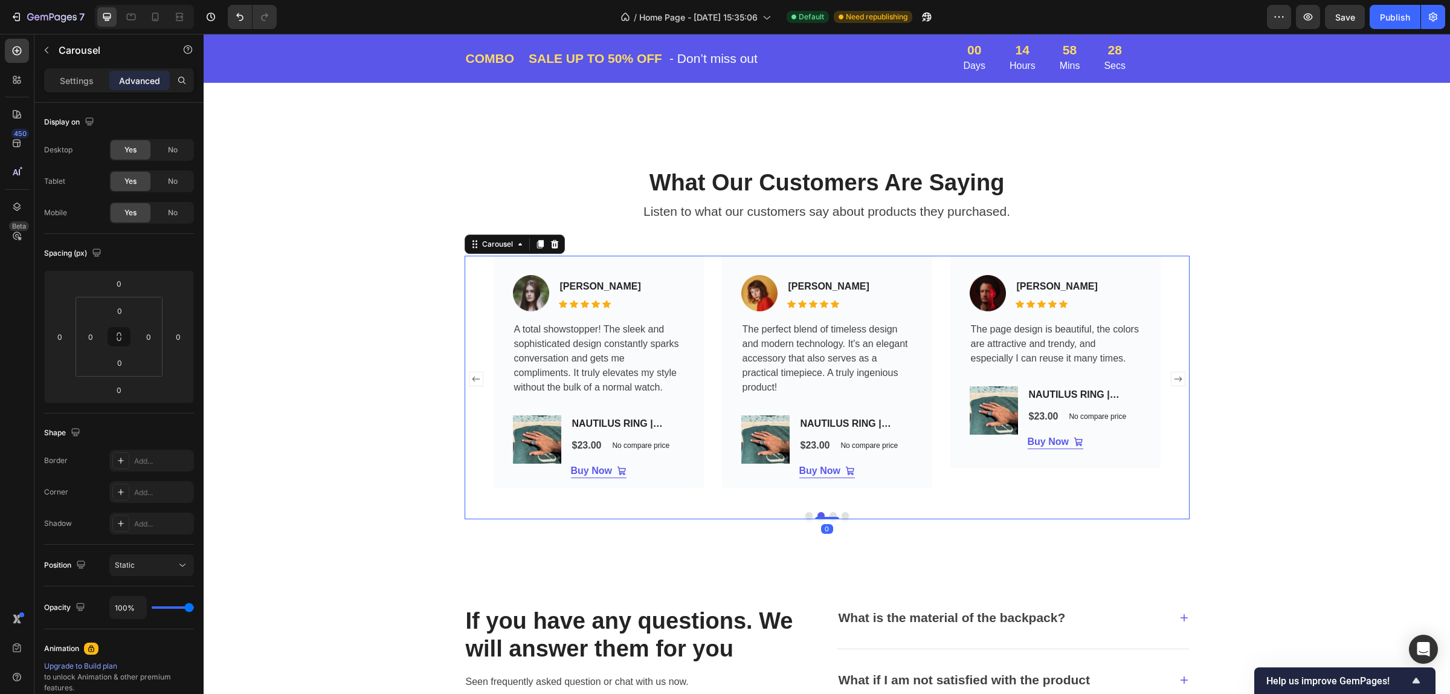
click at [829, 512] on button "Dot" at bounding box center [832, 515] width 7 height 7
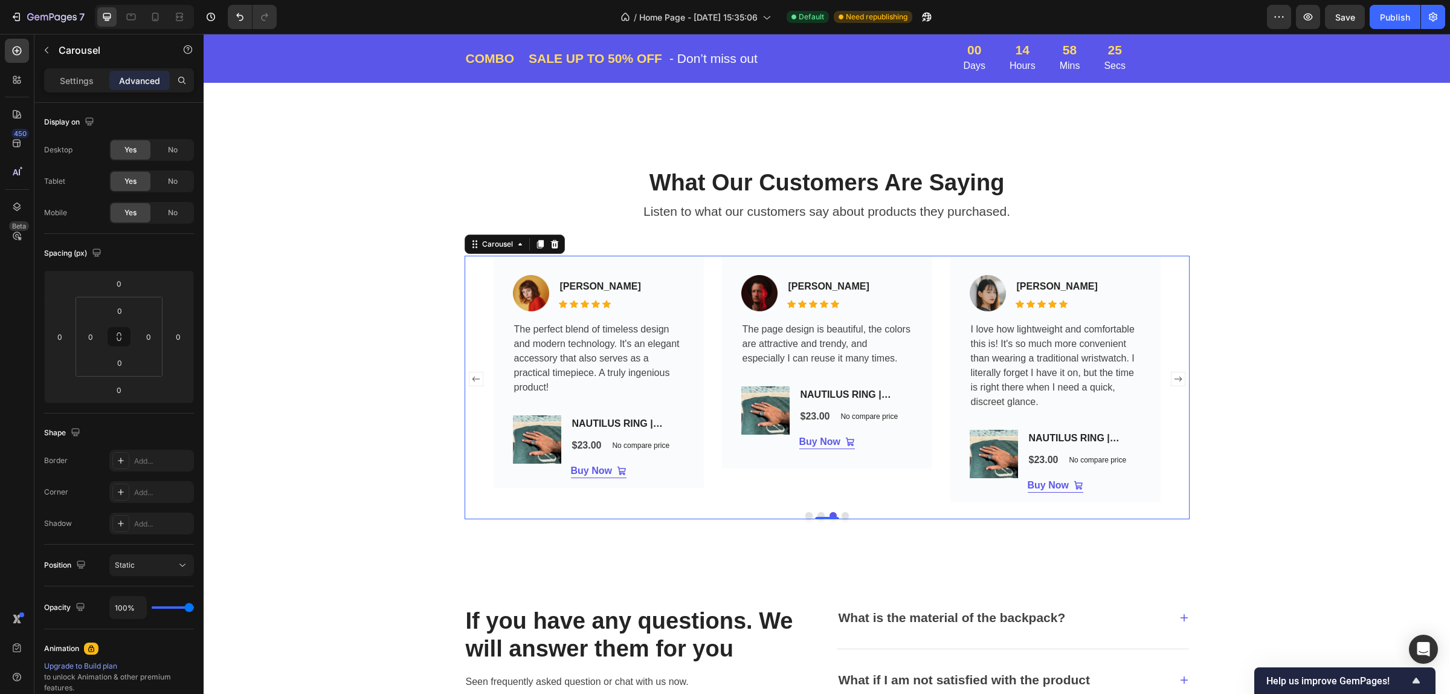
click at [805, 515] on button "Dot" at bounding box center [808, 515] width 7 height 7
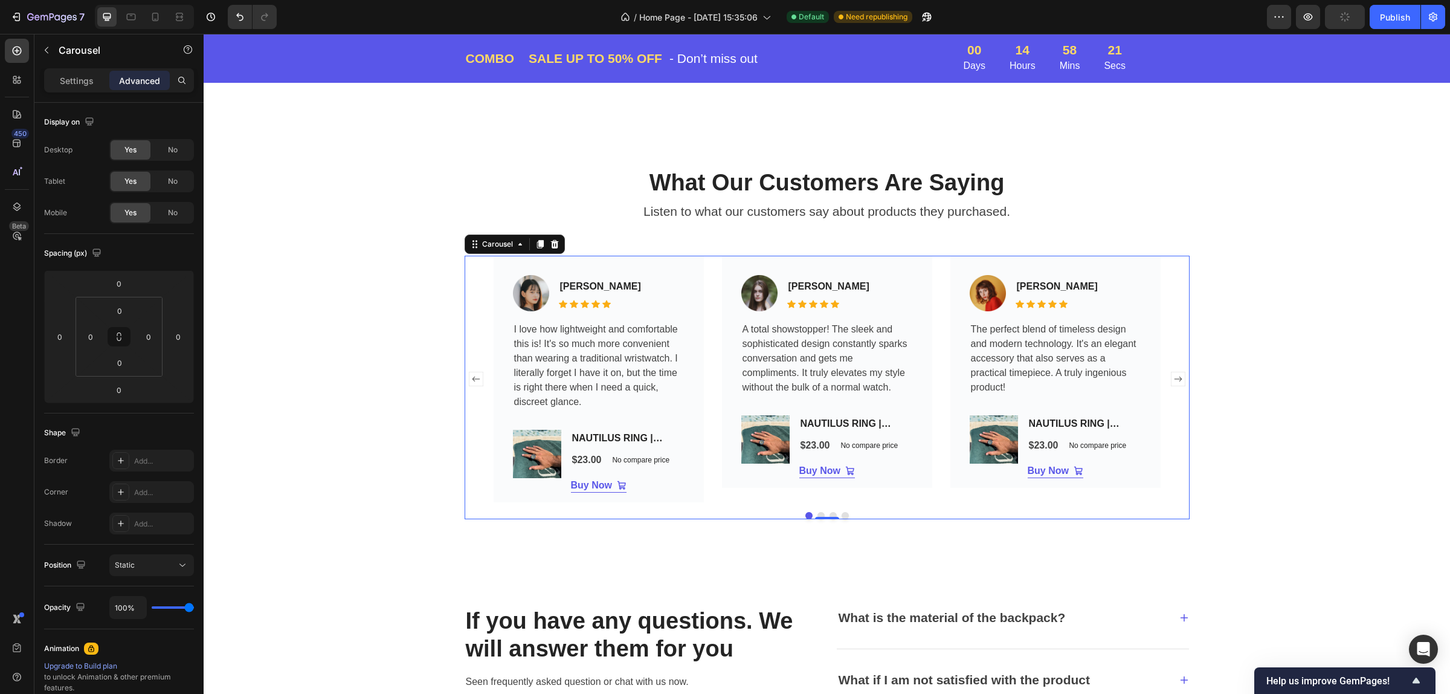
click at [829, 514] on button "Dot" at bounding box center [832, 515] width 7 height 7
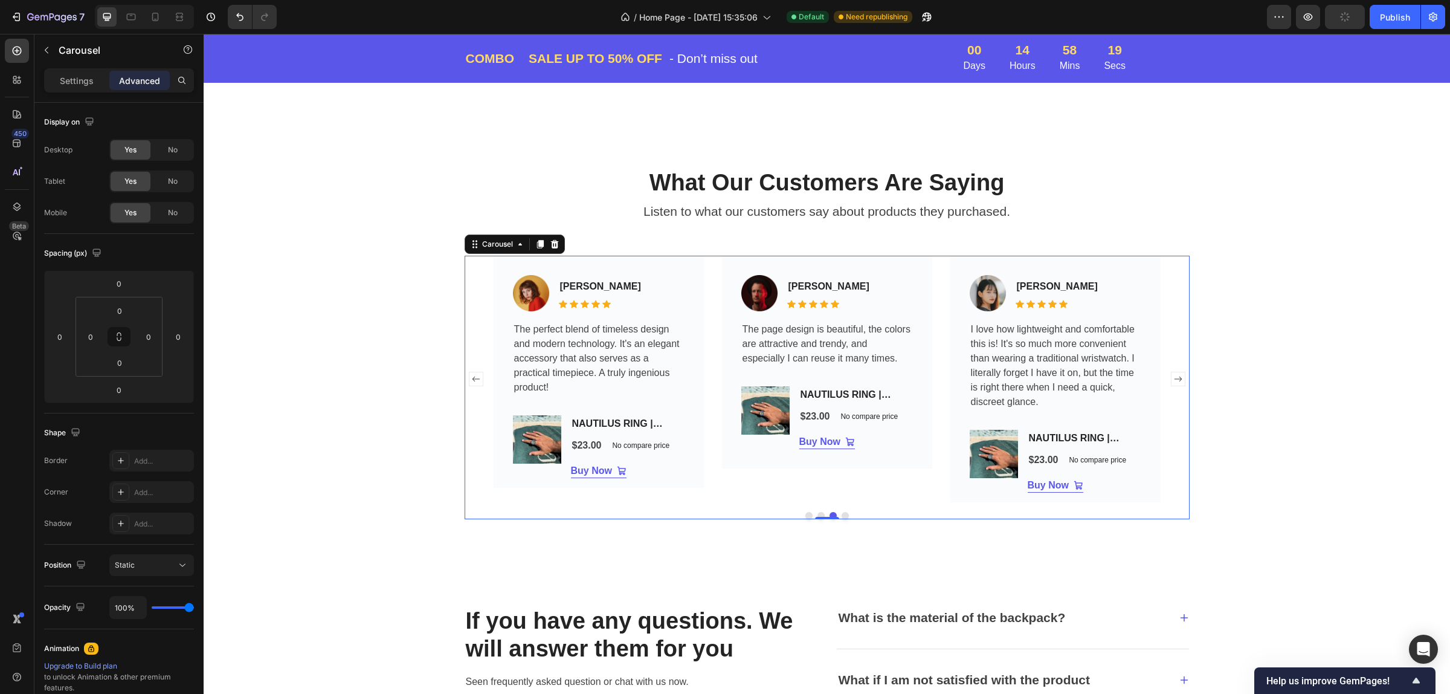
click at [842, 514] on button "Dot" at bounding box center [845, 515] width 7 height 7
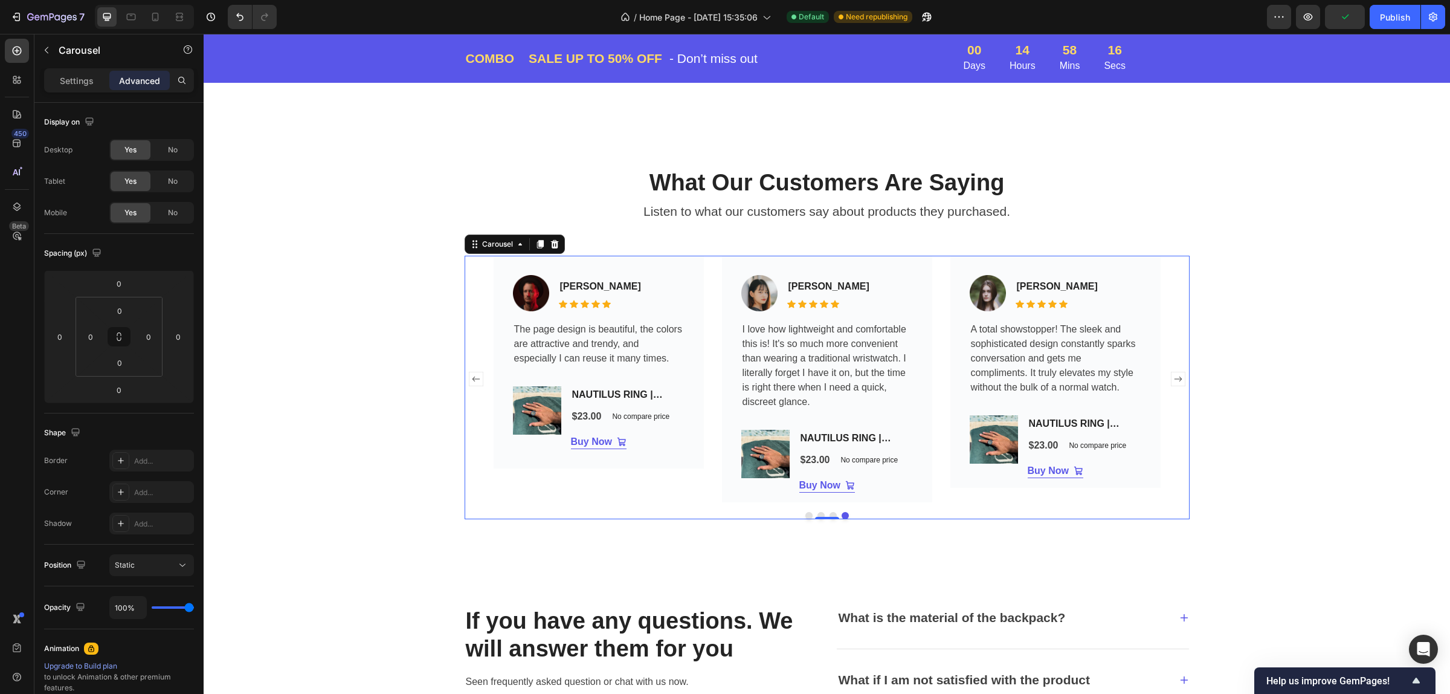
click at [805, 514] on button "Dot" at bounding box center [808, 515] width 7 height 7
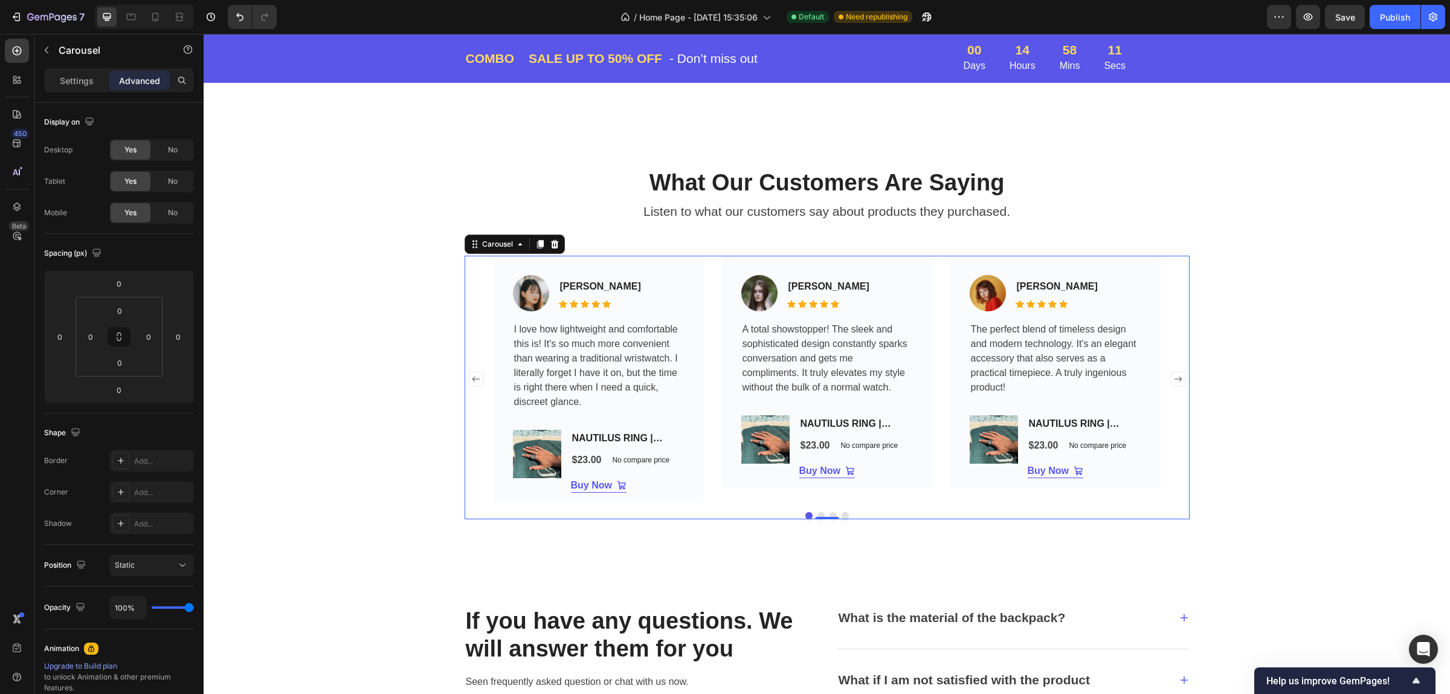
click at [842, 514] on button "Dot" at bounding box center [845, 515] width 7 height 7
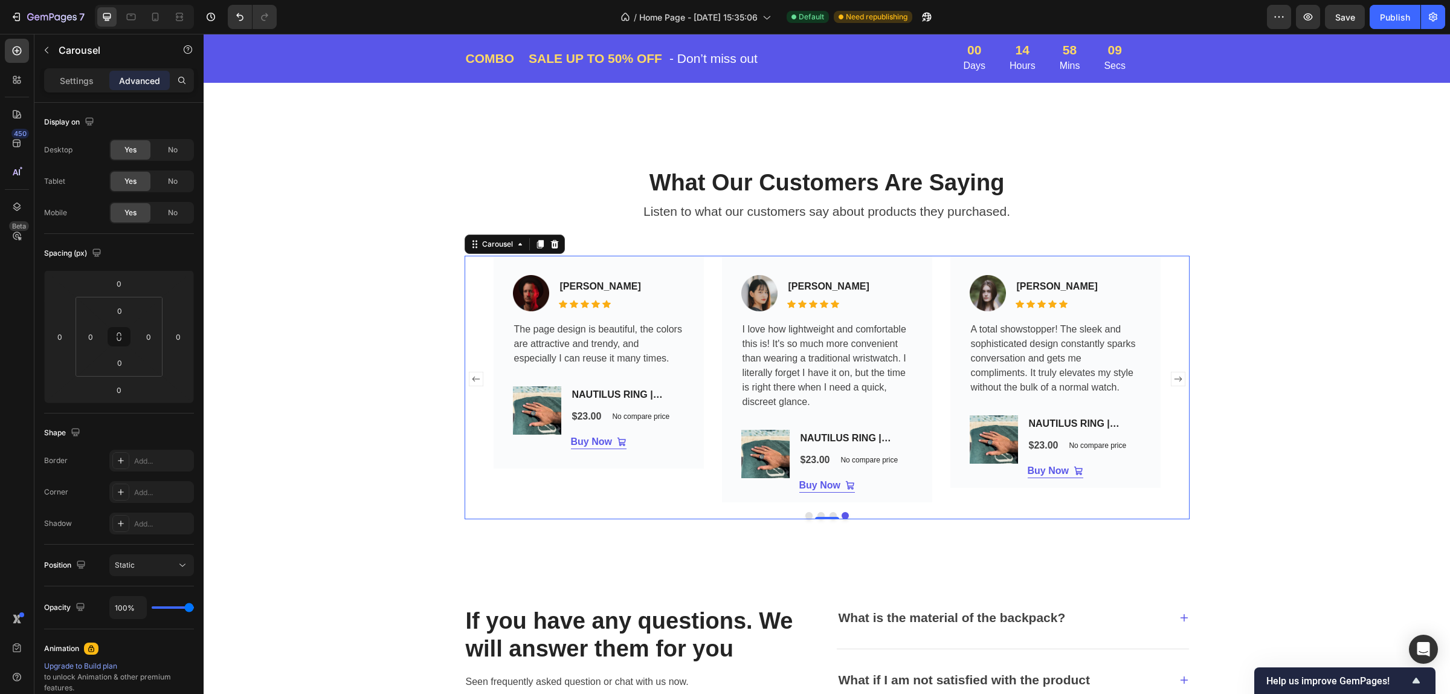
click at [817, 514] on button "Dot" at bounding box center [820, 515] width 7 height 7
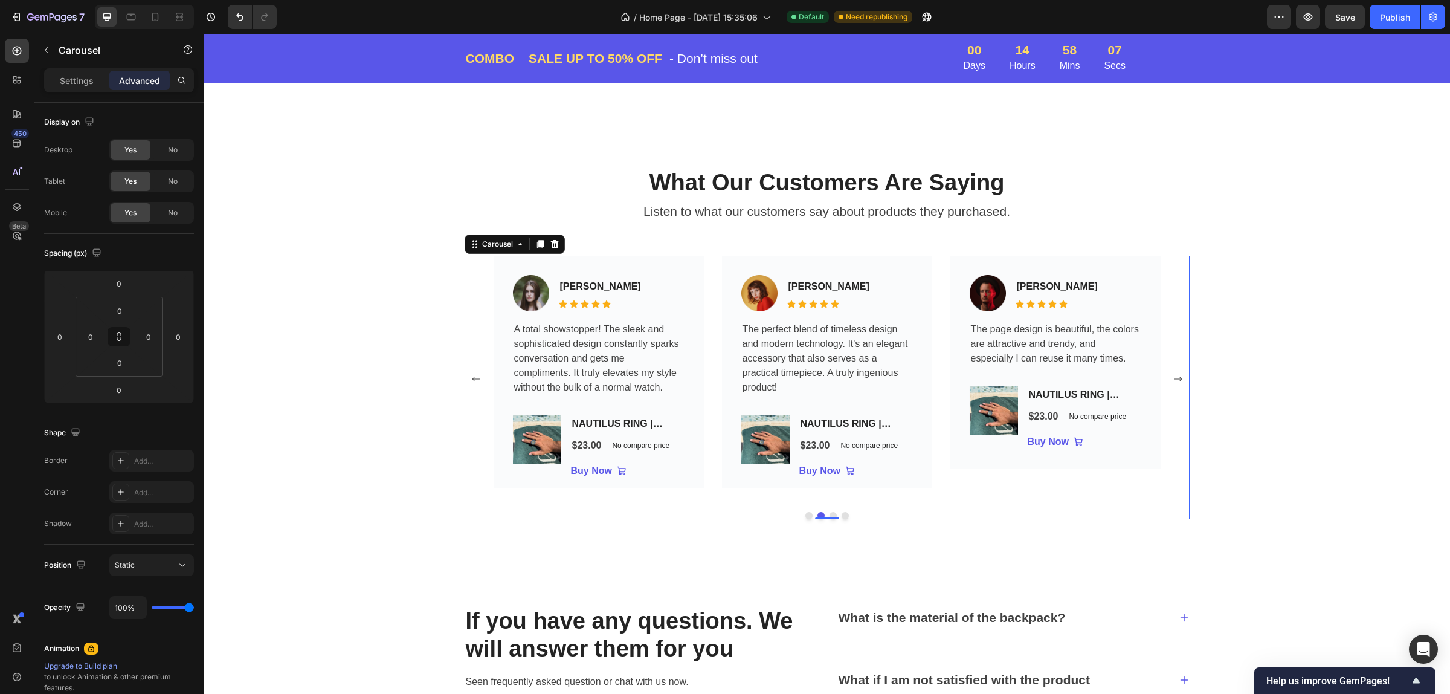
click at [805, 514] on button "Dot" at bounding box center [808, 515] width 7 height 7
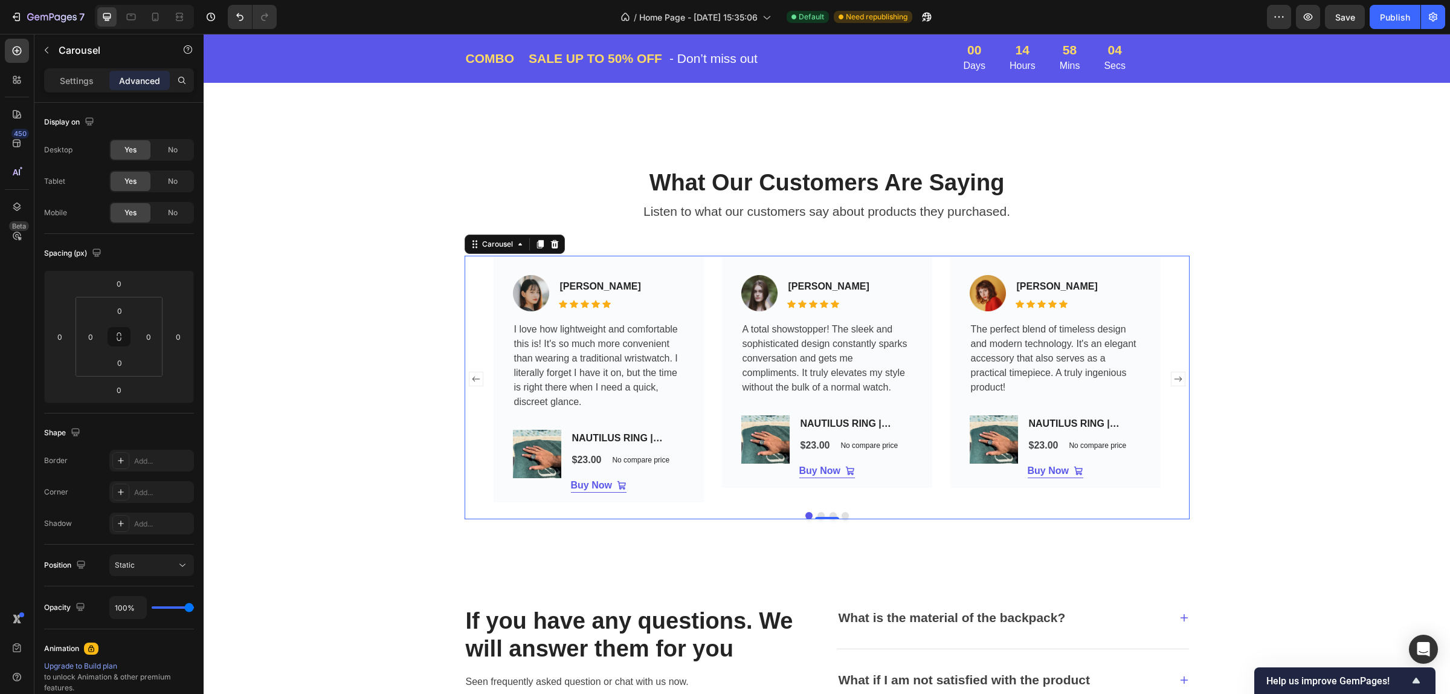
click at [817, 514] on button "Dot" at bounding box center [820, 515] width 7 height 7
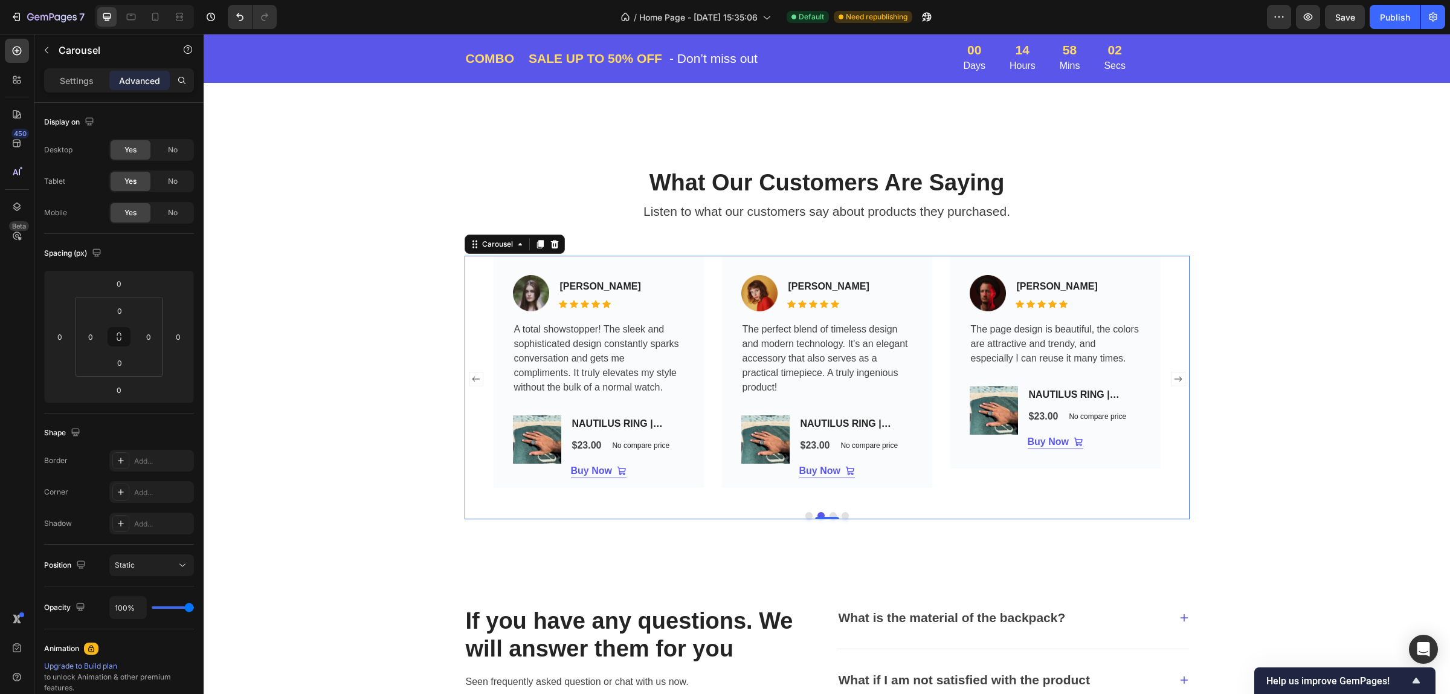
click at [829, 512] on button "Dot" at bounding box center [832, 515] width 7 height 7
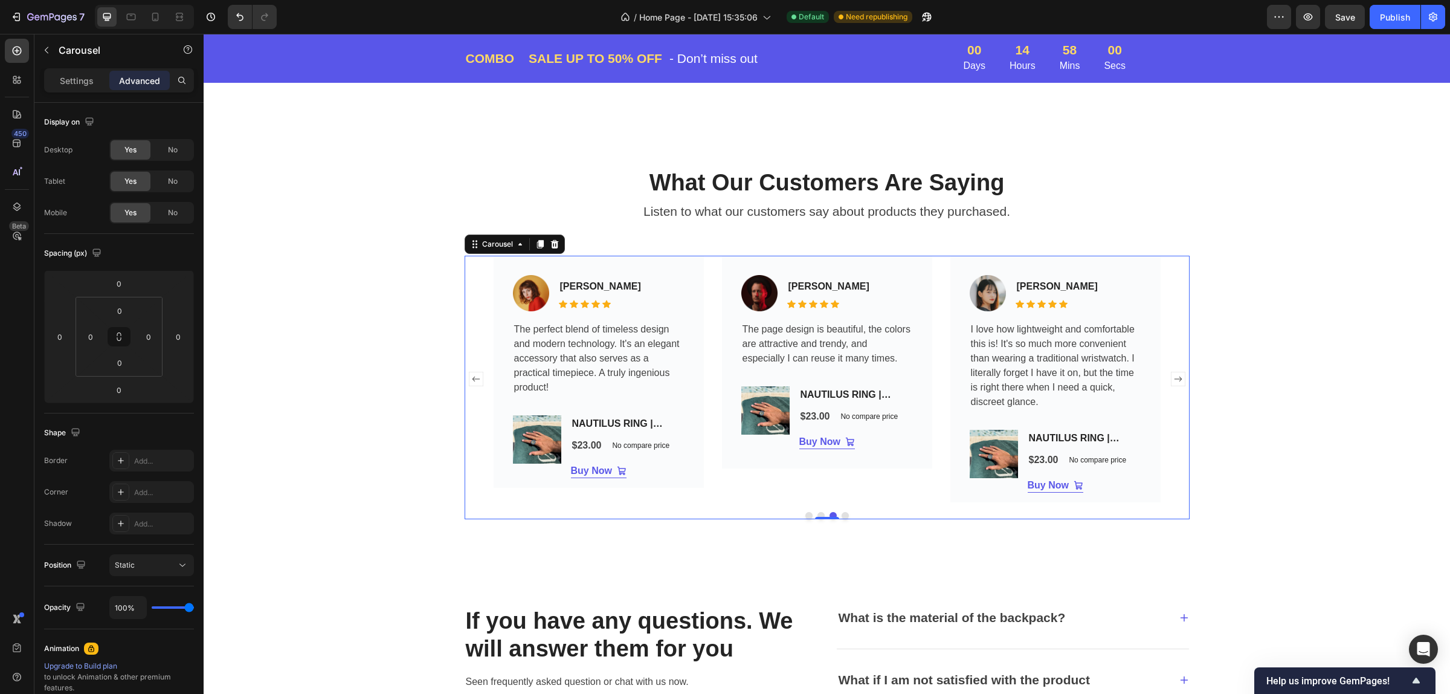
click at [842, 514] on button "Dot" at bounding box center [845, 515] width 7 height 7
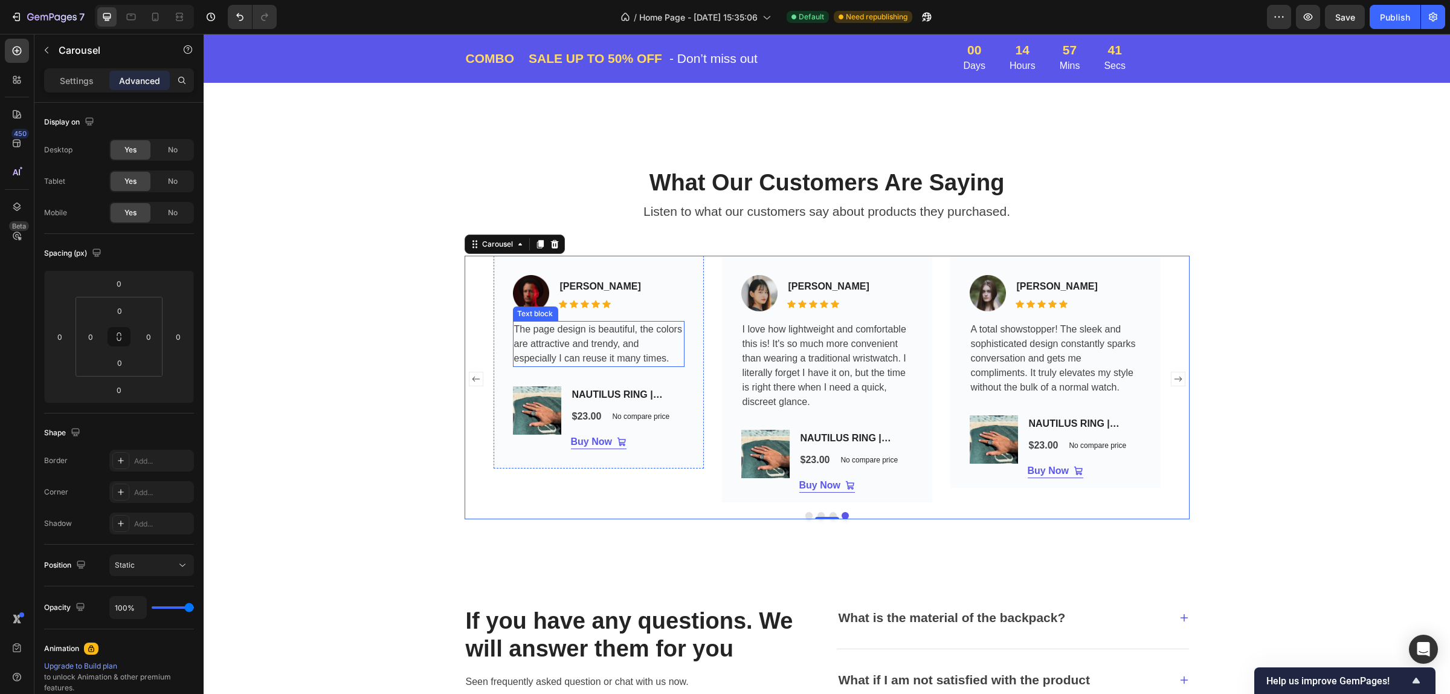
click at [582, 343] on p "The page design is beautiful, the colors are attractive and trendy, and especia…" at bounding box center [598, 343] width 169 height 43
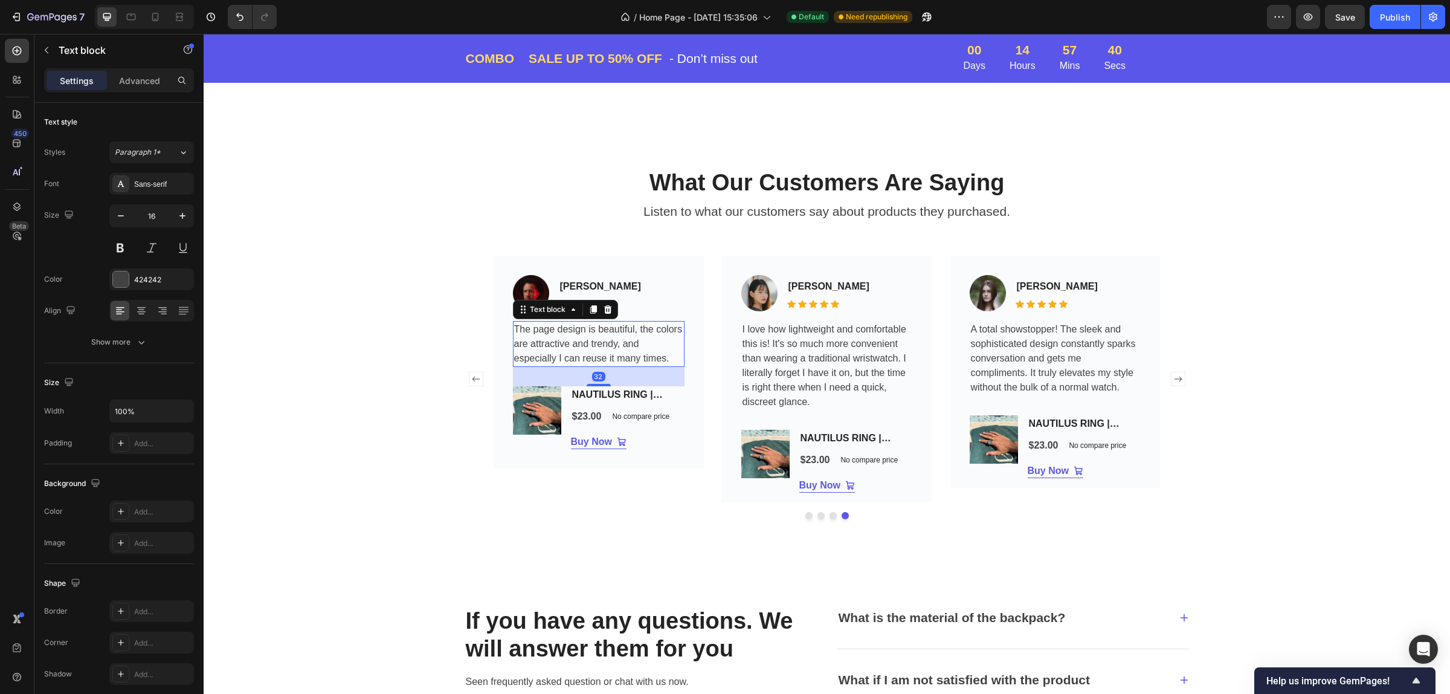
click at [587, 343] on p "The page design is beautiful, the colors are attractive and trendy, and especia…" at bounding box center [598, 343] width 169 height 43
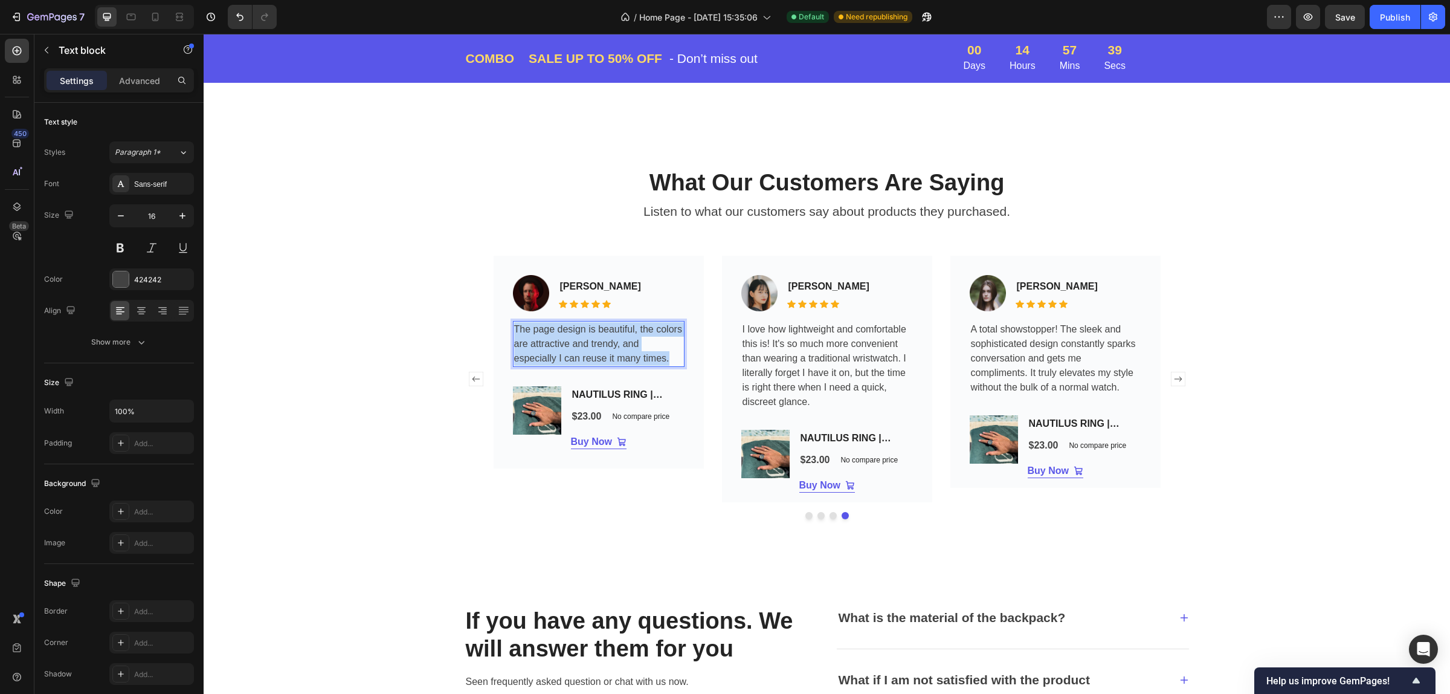
click at [587, 343] on p "The page design is beautiful, the colors are attractive and trendy, and especia…" at bounding box center [598, 343] width 169 height 43
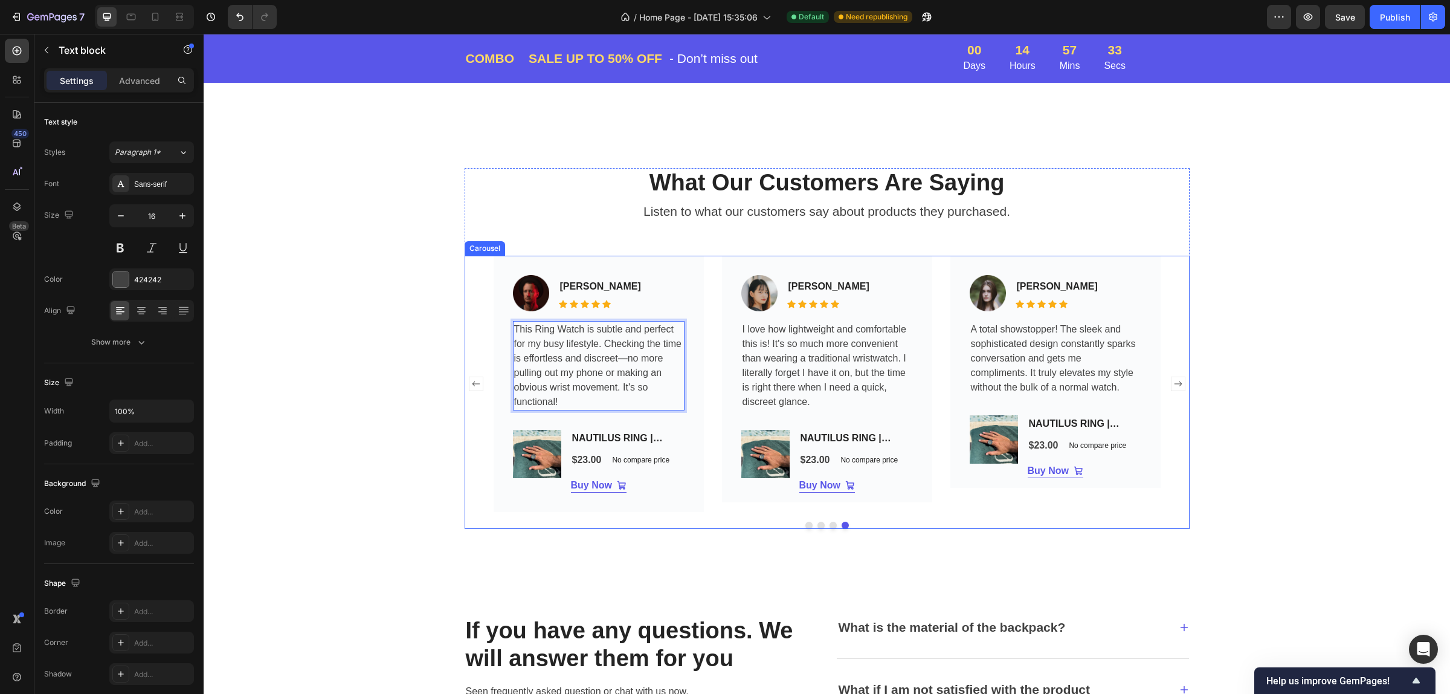
click at [805, 526] on button "Dot" at bounding box center [808, 524] width 7 height 7
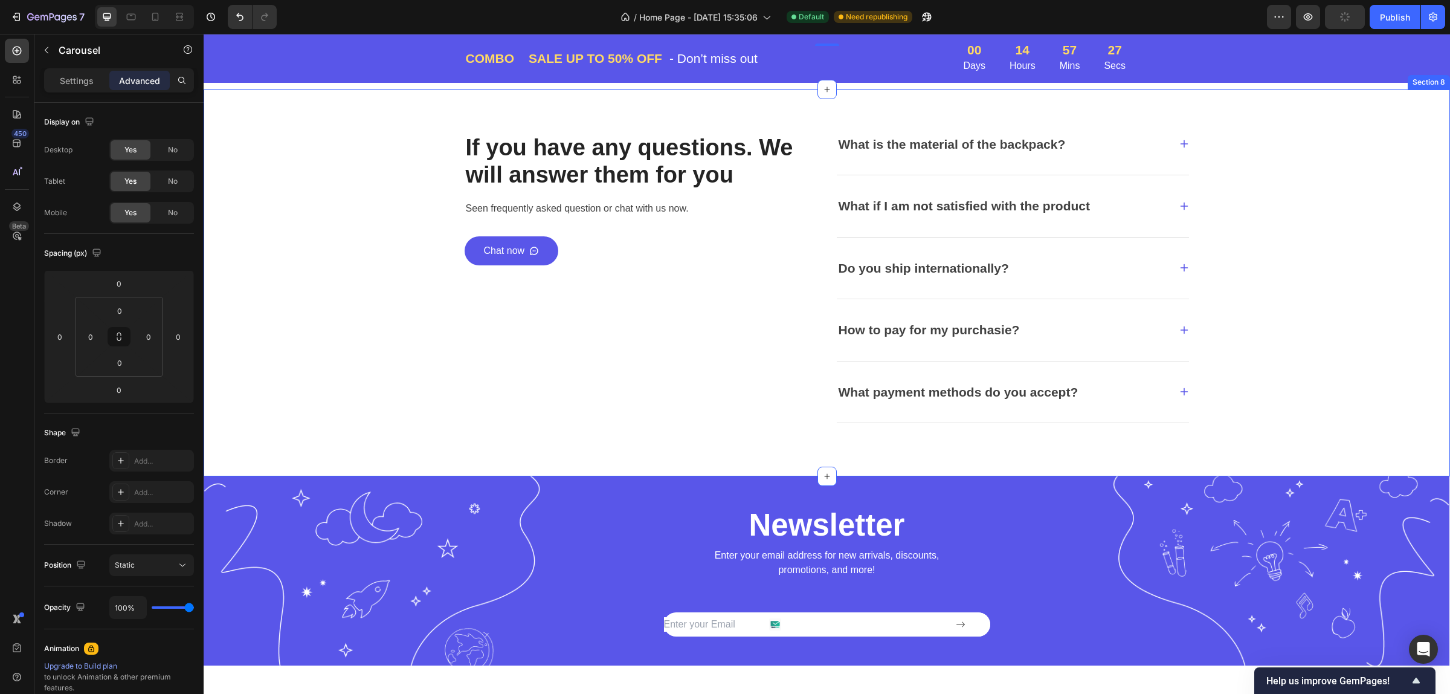
scroll to position [2903, 0]
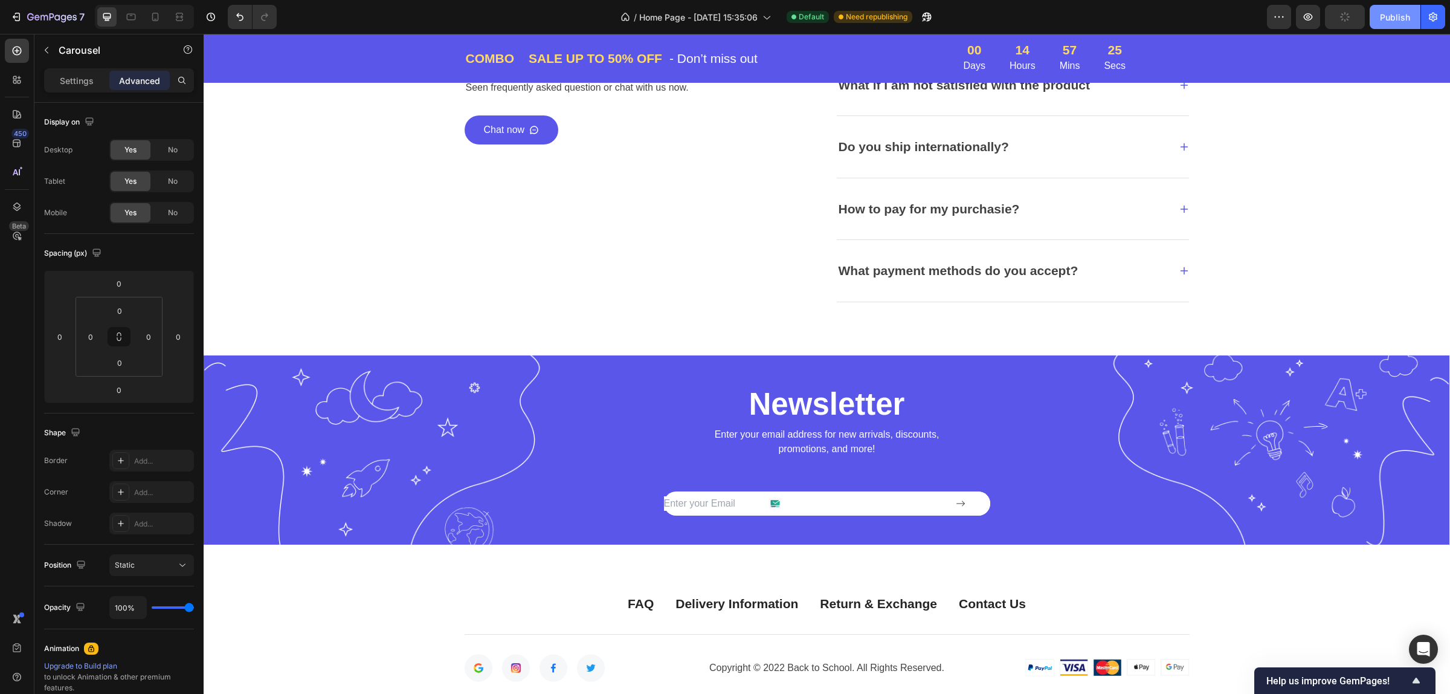
click at [1391, 19] on div "Publish" at bounding box center [1395, 17] width 30 height 13
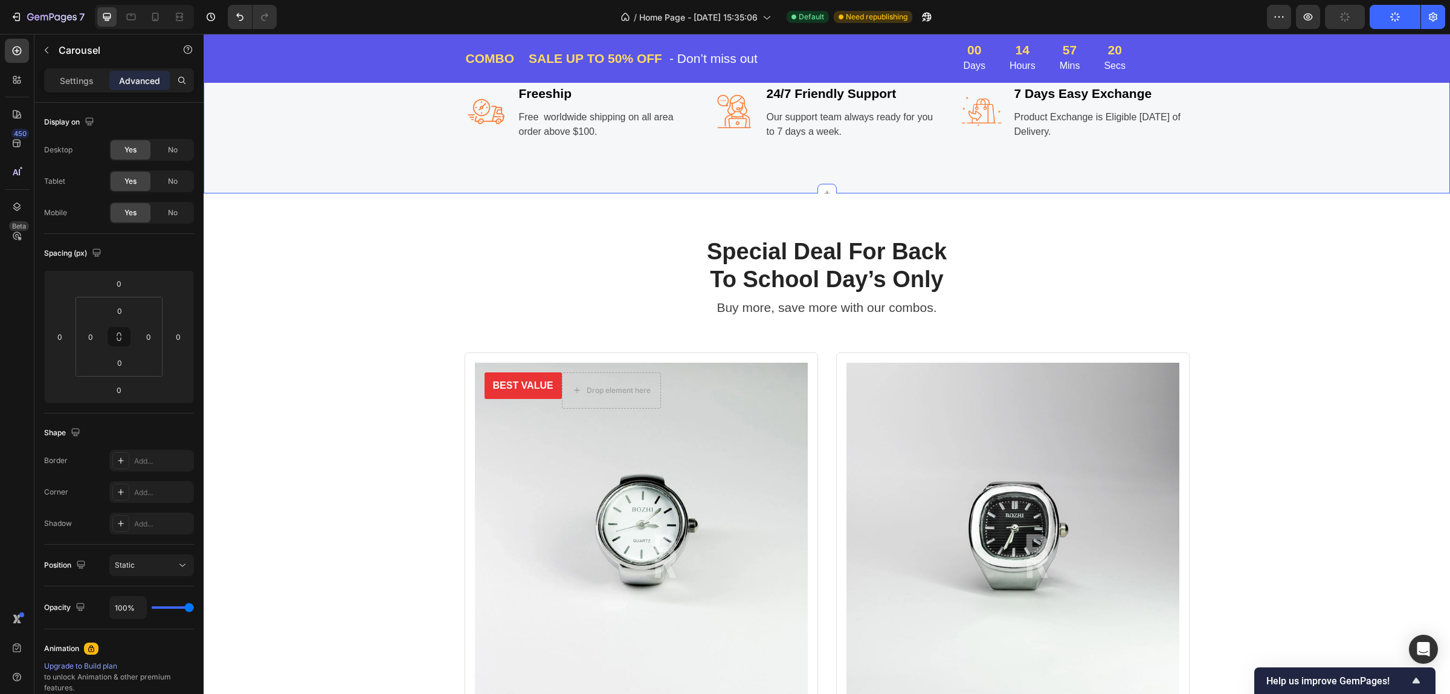
scroll to position [1091, 0]
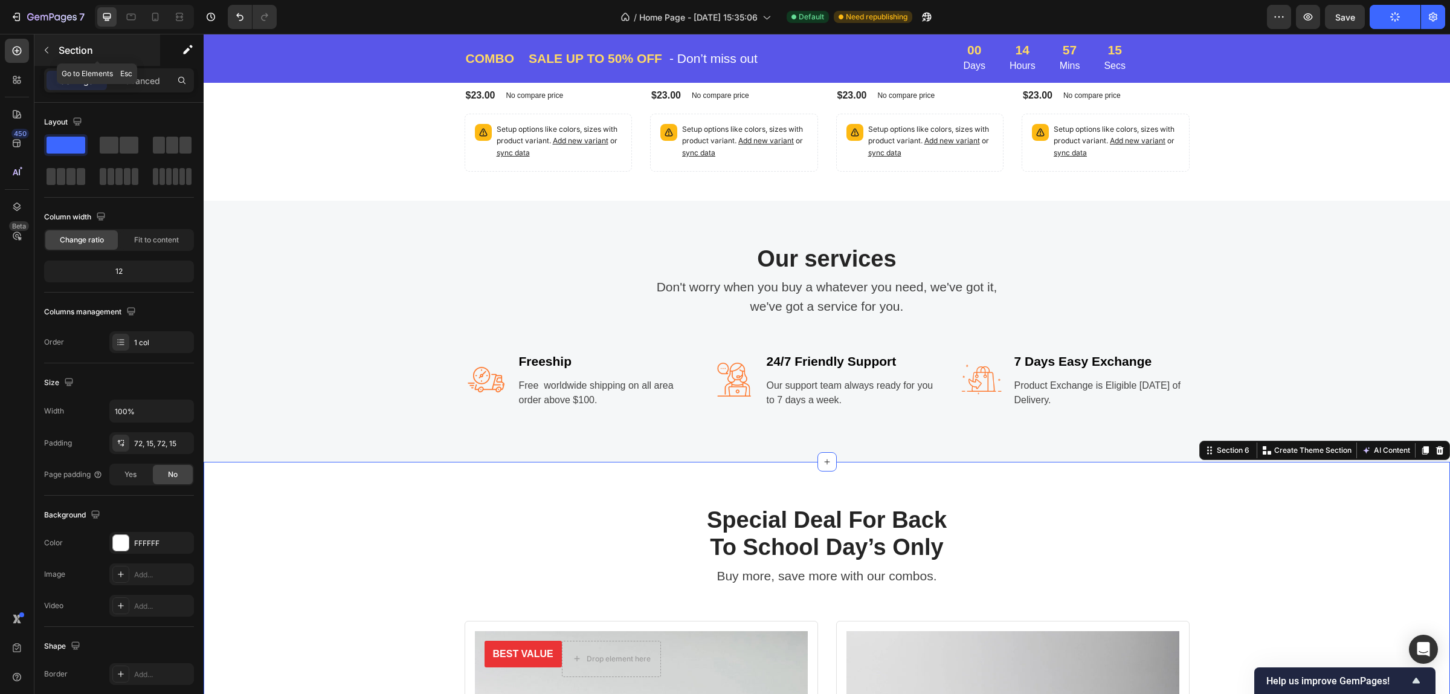
click at [52, 44] on button "button" at bounding box center [46, 49] width 19 height 19
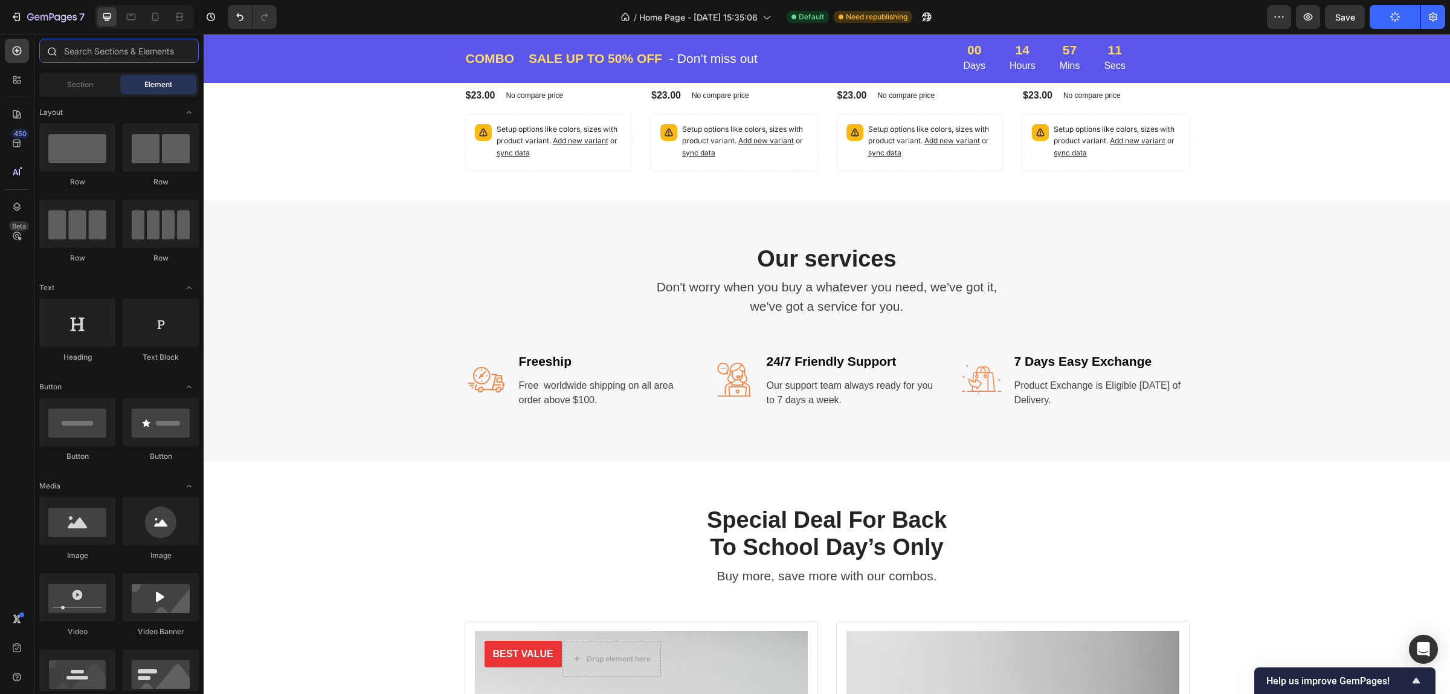
click at [103, 48] on input "text" at bounding box center [118, 51] width 159 height 24
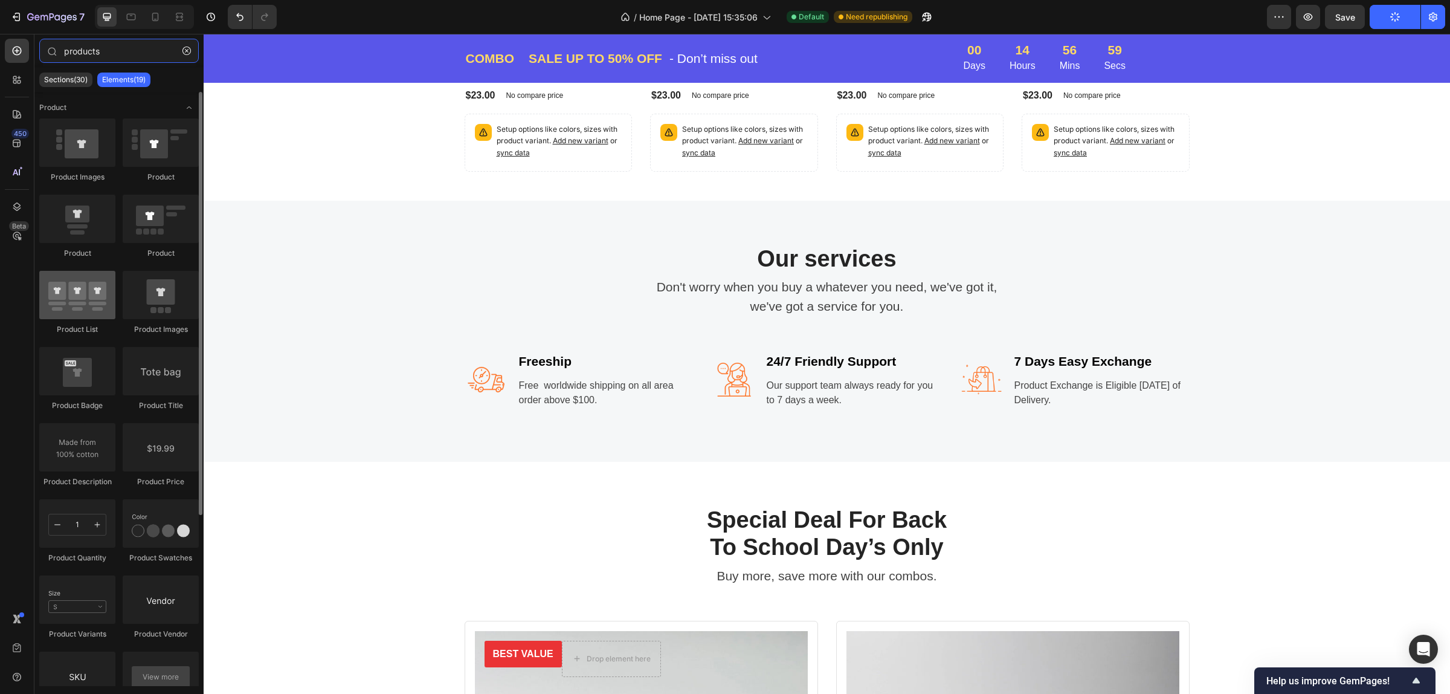
type input "products"
click at [88, 297] on div at bounding box center [77, 295] width 76 height 48
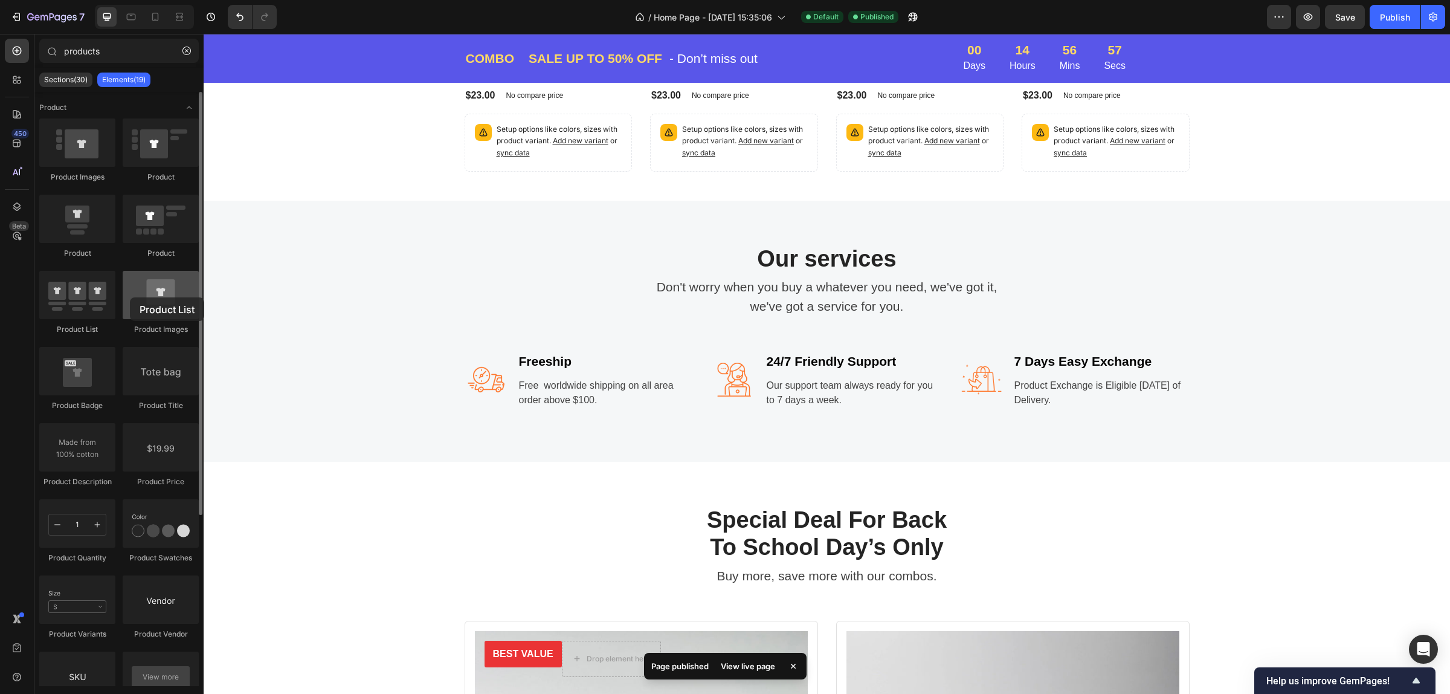
drag, startPoint x: 89, startPoint y: 297, endPoint x: 130, endPoint y: 297, distance: 41.1
click at [130, 297] on div "Product Images Product Product Product Product List Product Images Product Badg…" at bounding box center [118, 460] width 159 height 684
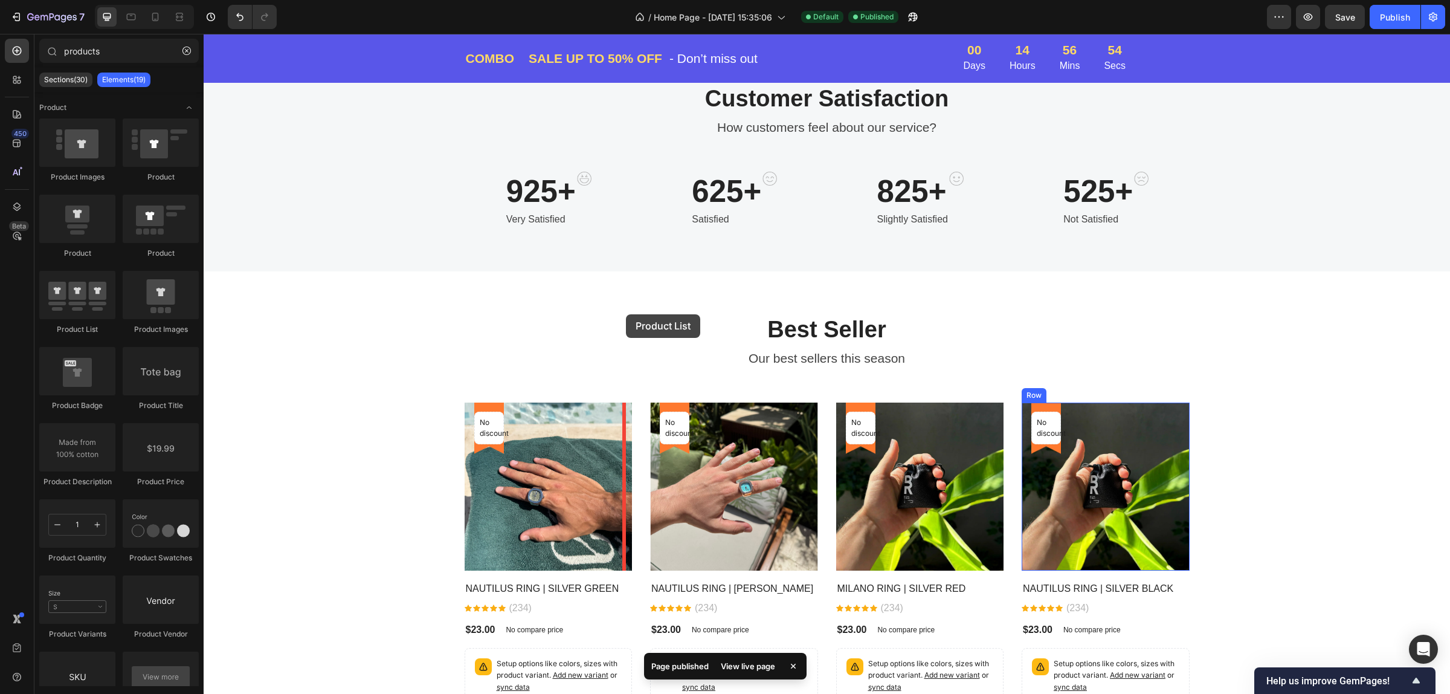
scroll to position [487, 0]
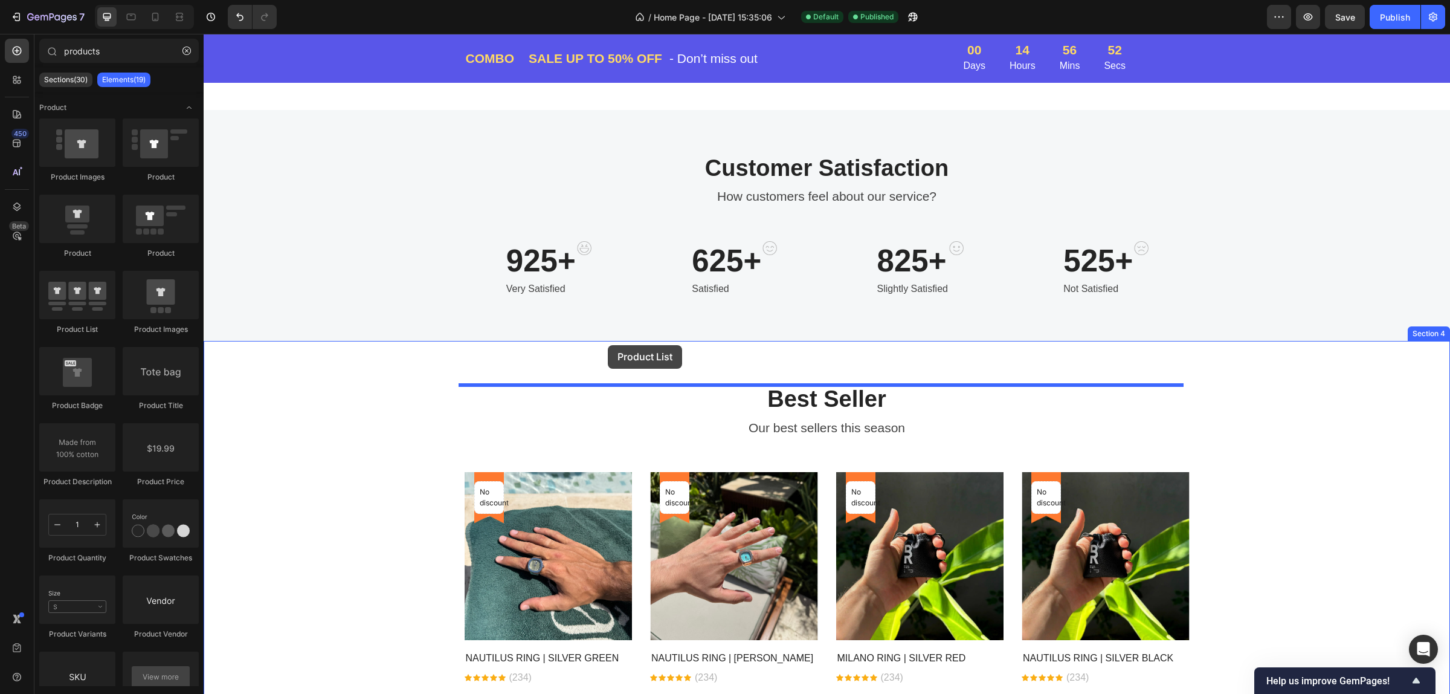
drag, startPoint x: 289, startPoint y: 330, endPoint x: 608, endPoint y: 345, distance: 319.3
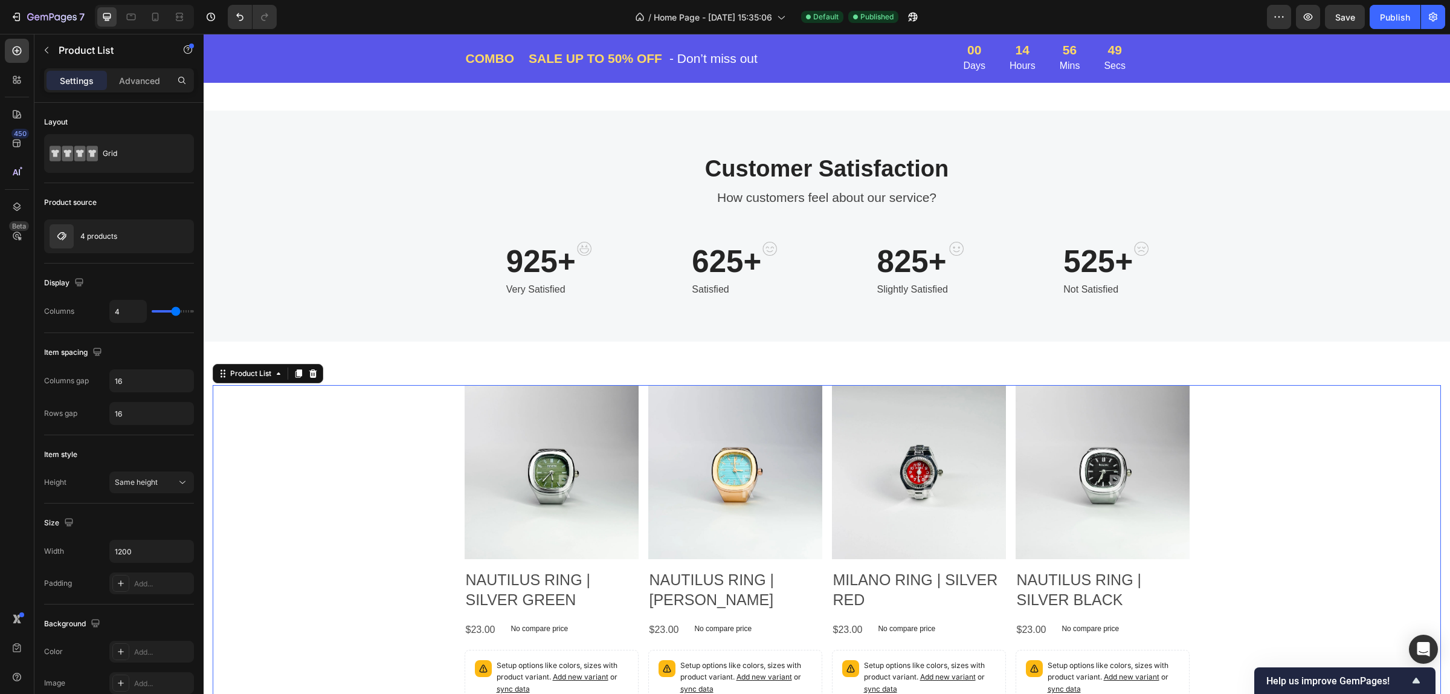
click at [1377, 424] on div "Product Images NAUTILUS RING | SILVER GREEN Product Title $23.00 Product Price …" at bounding box center [827, 572] width 1228 height 374
type input "5"
type input "6"
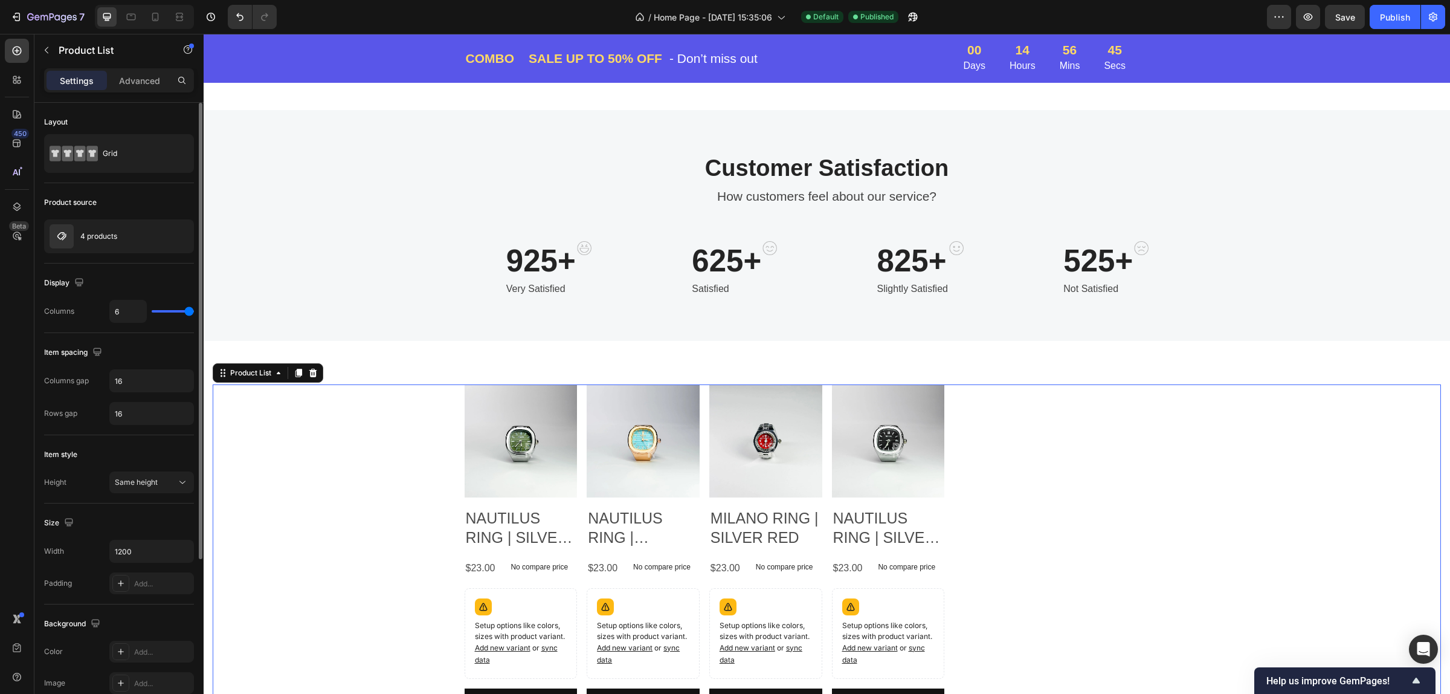
drag, startPoint x: 176, startPoint y: 312, endPoint x: 194, endPoint y: 312, distance: 18.1
type input "6"
click at [194, 312] on input "range" at bounding box center [173, 311] width 42 height 2
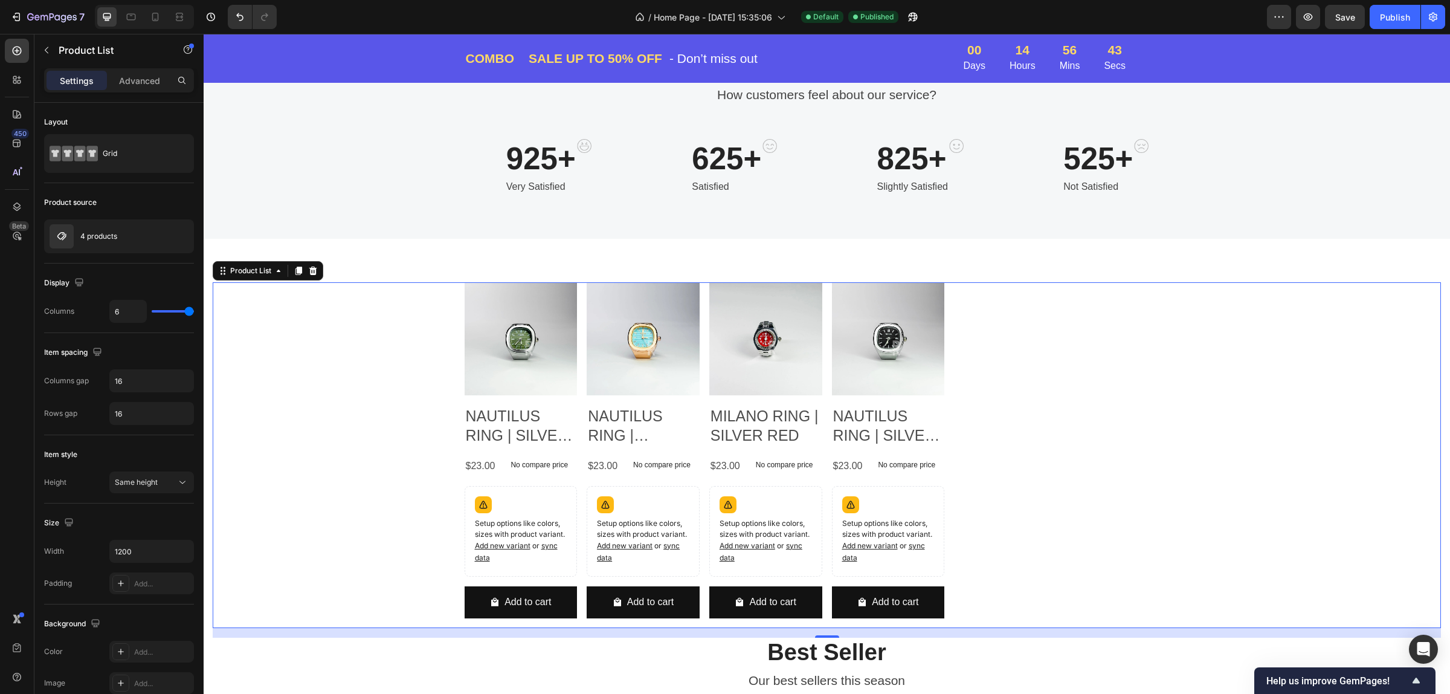
scroll to position [562, 0]
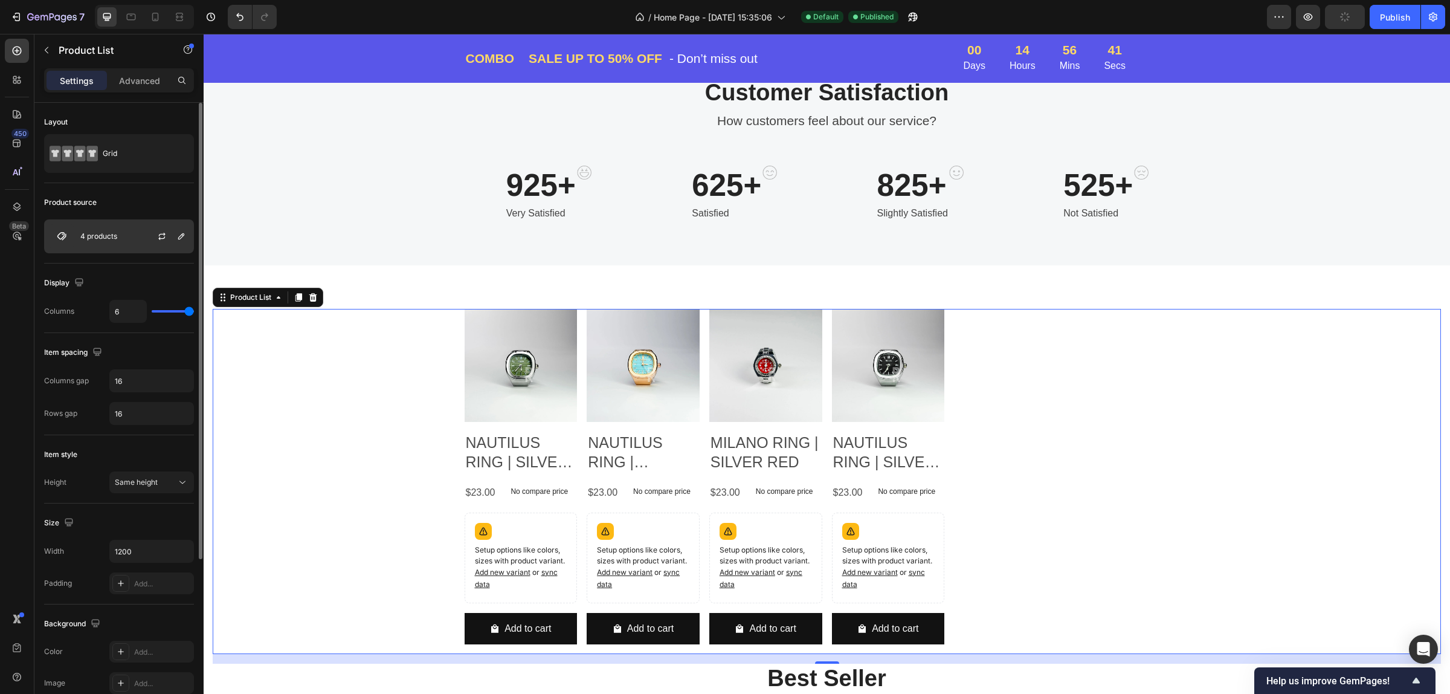
click at [117, 236] on p "4 products" at bounding box center [98, 236] width 37 height 8
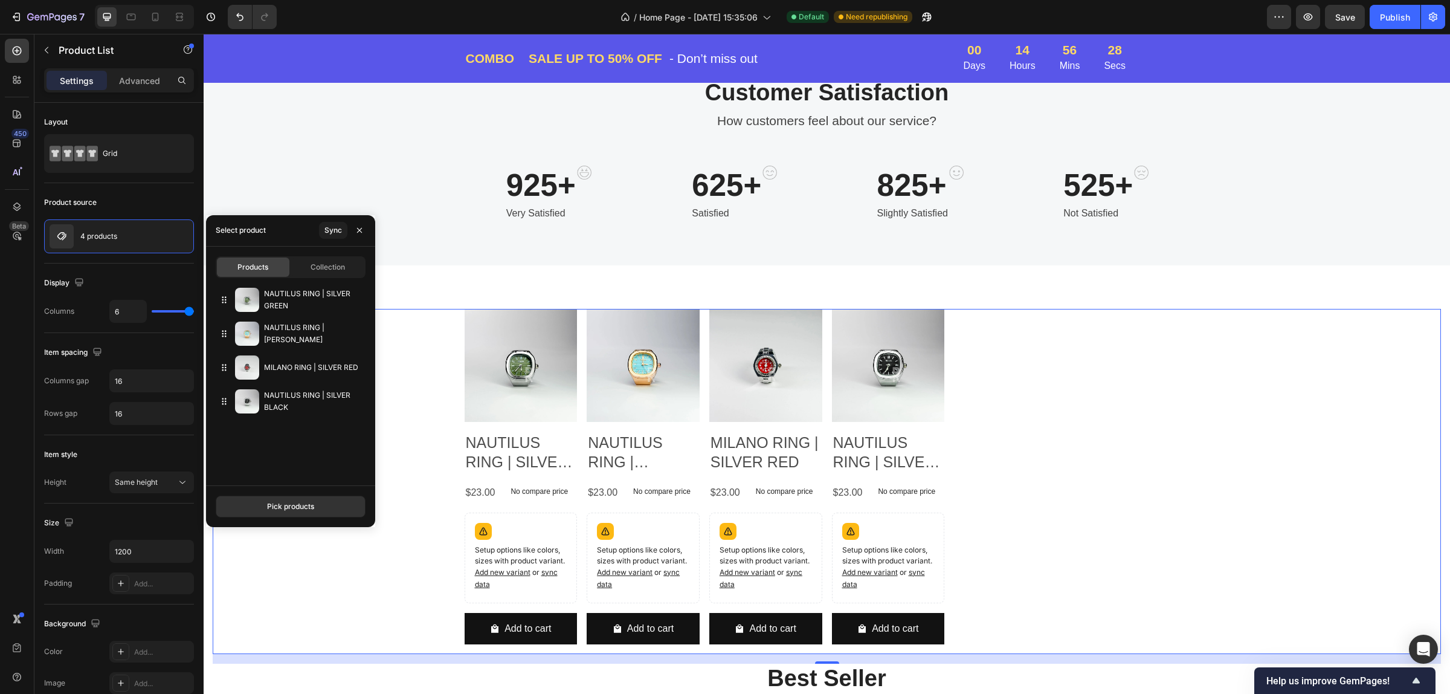
click at [1070, 366] on div "Product Images NAUTILUS RING | SILVER GREEN Product Title $23.00 Product Price …" at bounding box center [827, 481] width 725 height 345
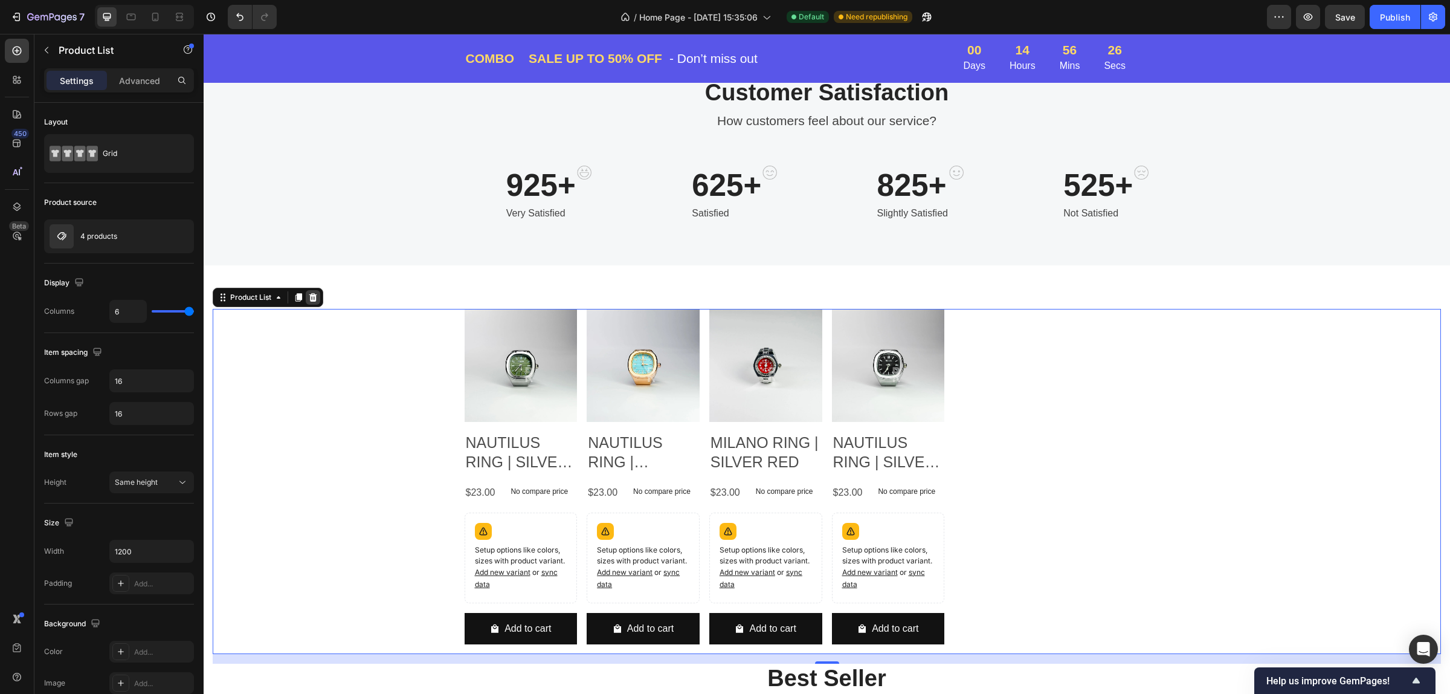
click at [312, 294] on icon at bounding box center [313, 297] width 8 height 8
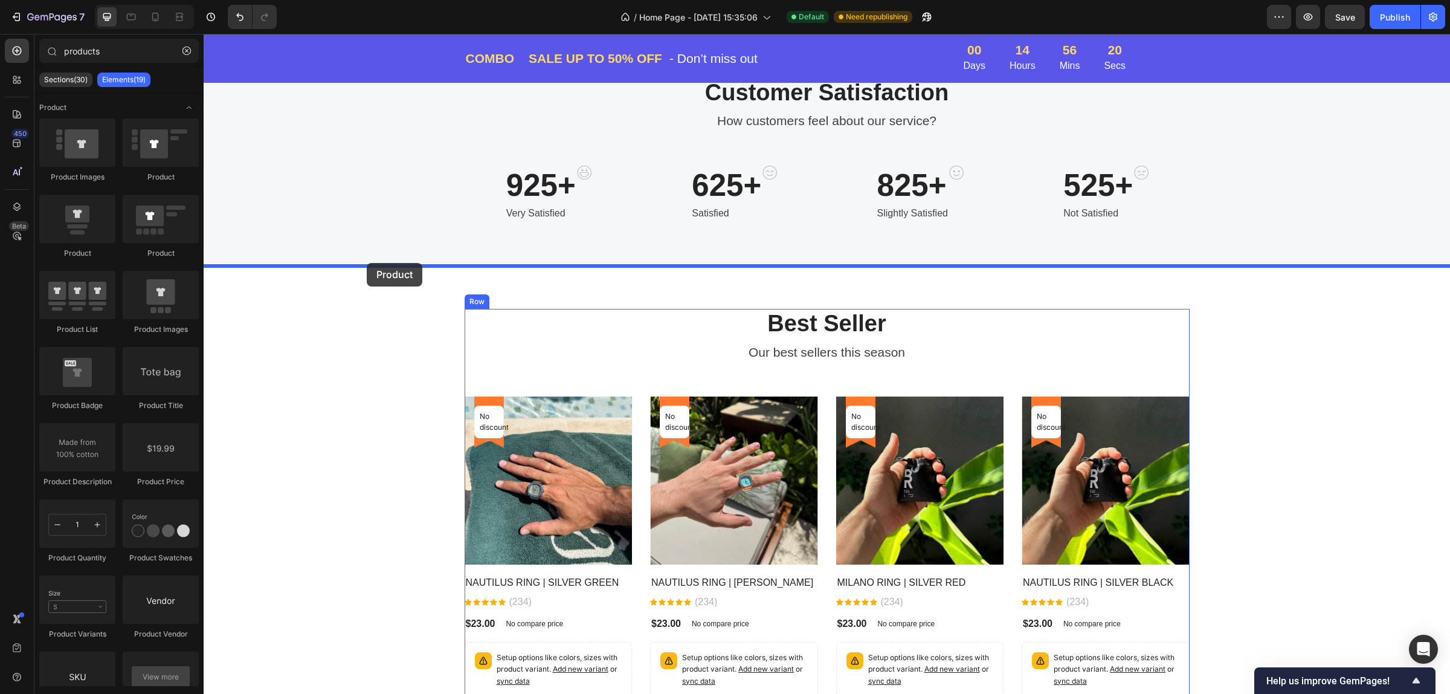
drag, startPoint x: 356, startPoint y: 185, endPoint x: 373, endPoint y: 265, distance: 80.8
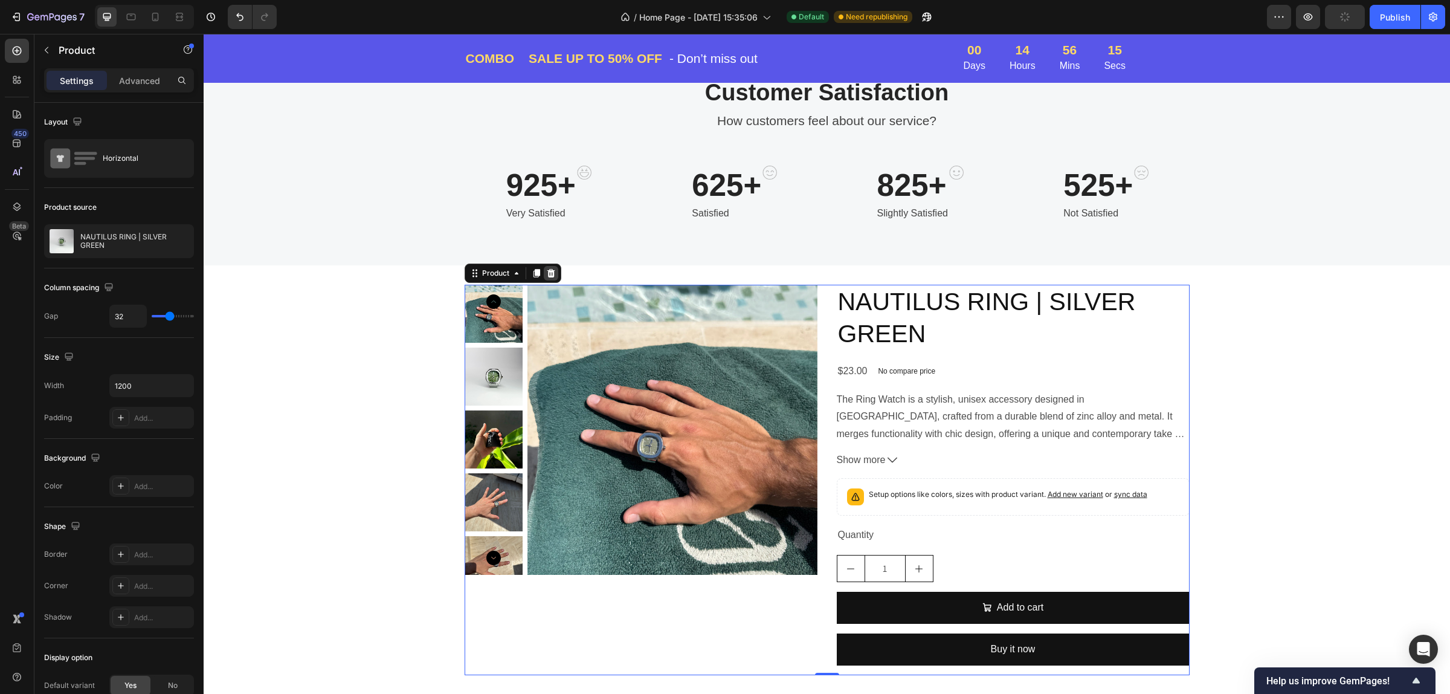
click at [547, 271] on icon at bounding box center [551, 273] width 8 height 8
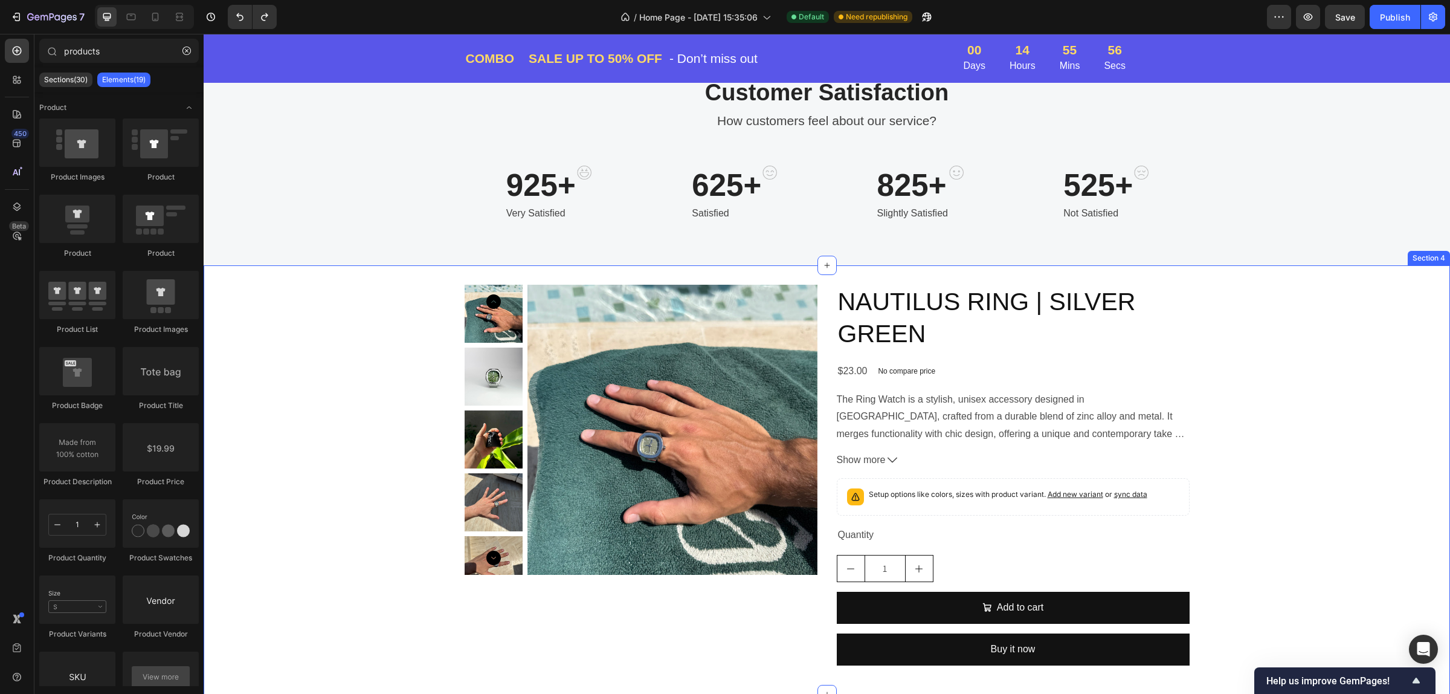
click at [293, 413] on div "Product Images NAUTILUS RING | SILVER GREEN Product Title $23.00 Product Price …" at bounding box center [827, 480] width 1246 height 390
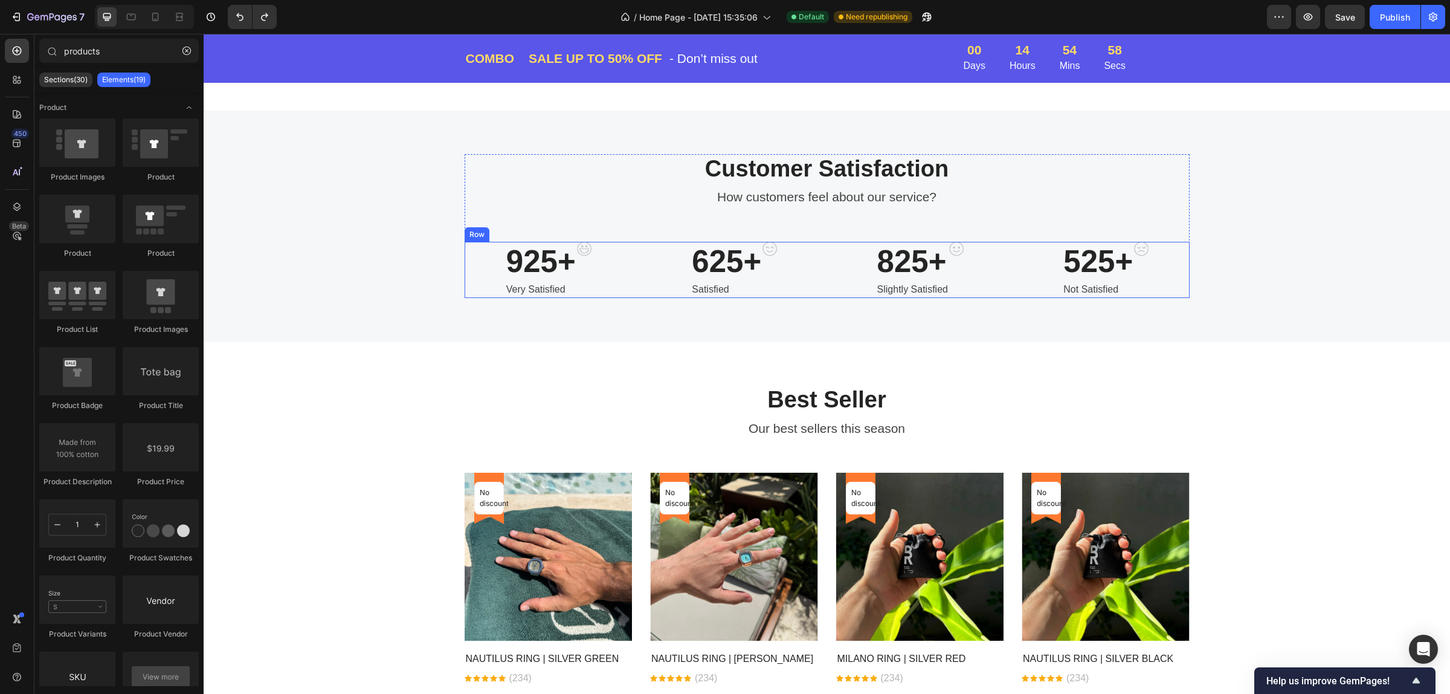
scroll to position [336, 0]
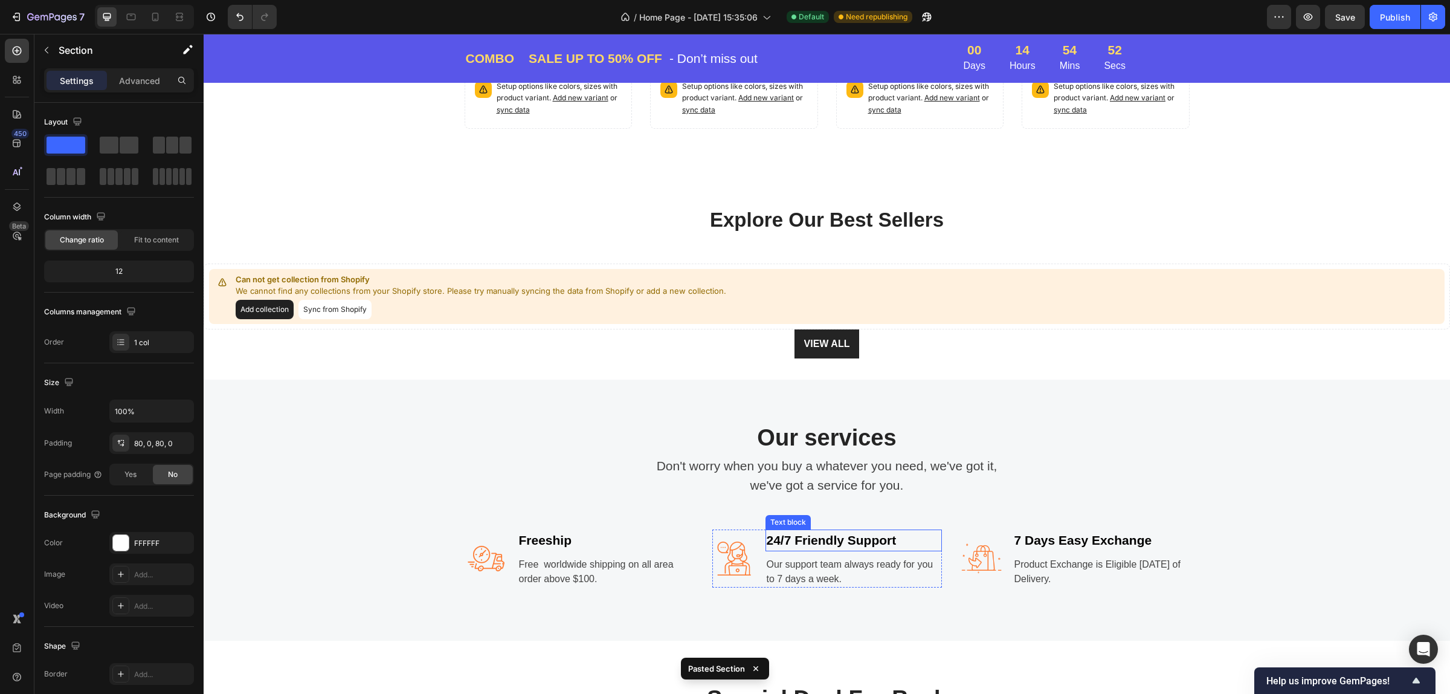
scroll to position [1064, 0]
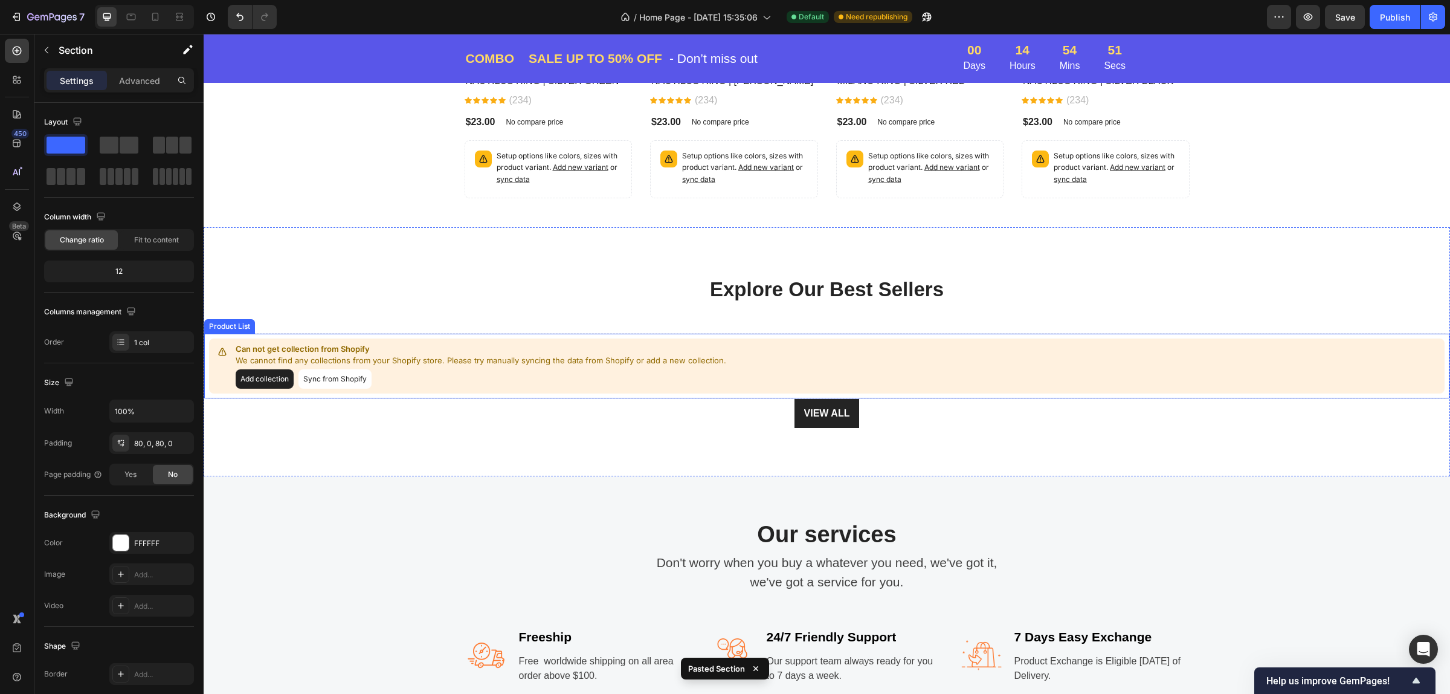
click at [272, 376] on button "Add collection" at bounding box center [265, 378] width 58 height 19
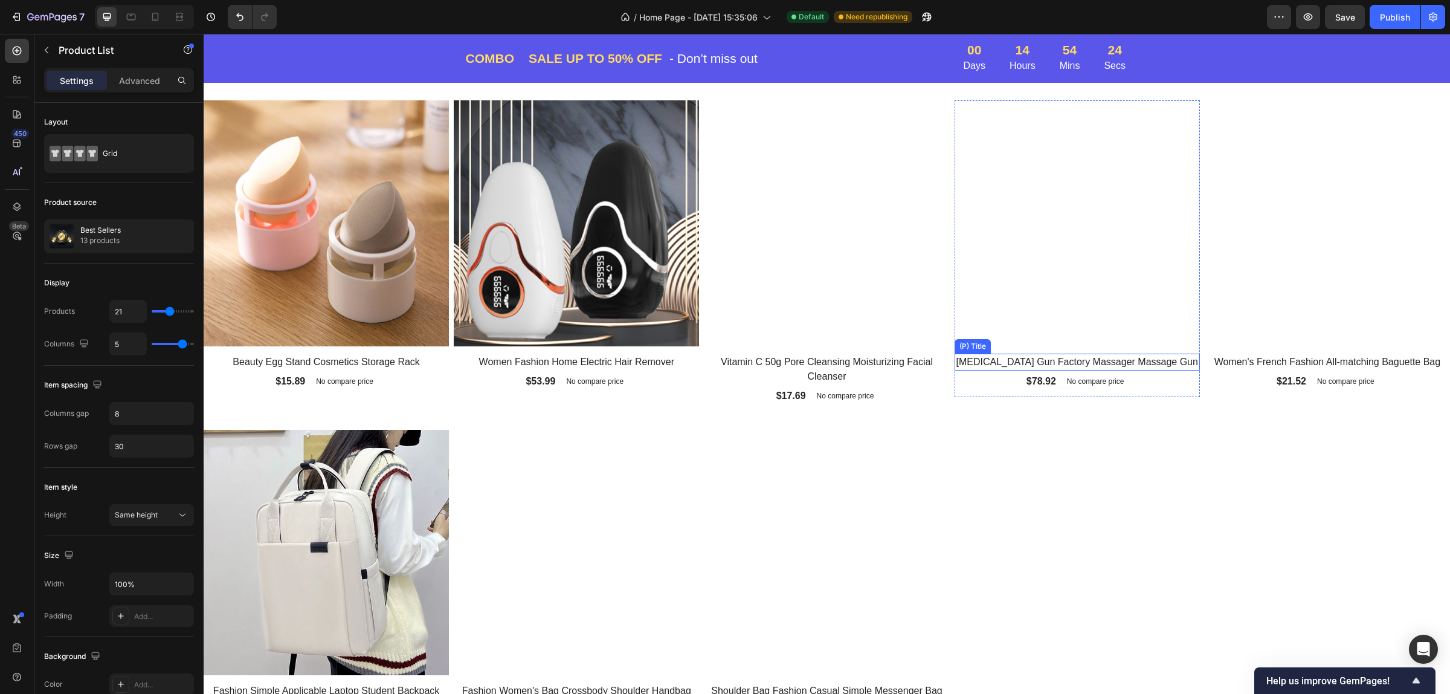
scroll to position [1367, 0]
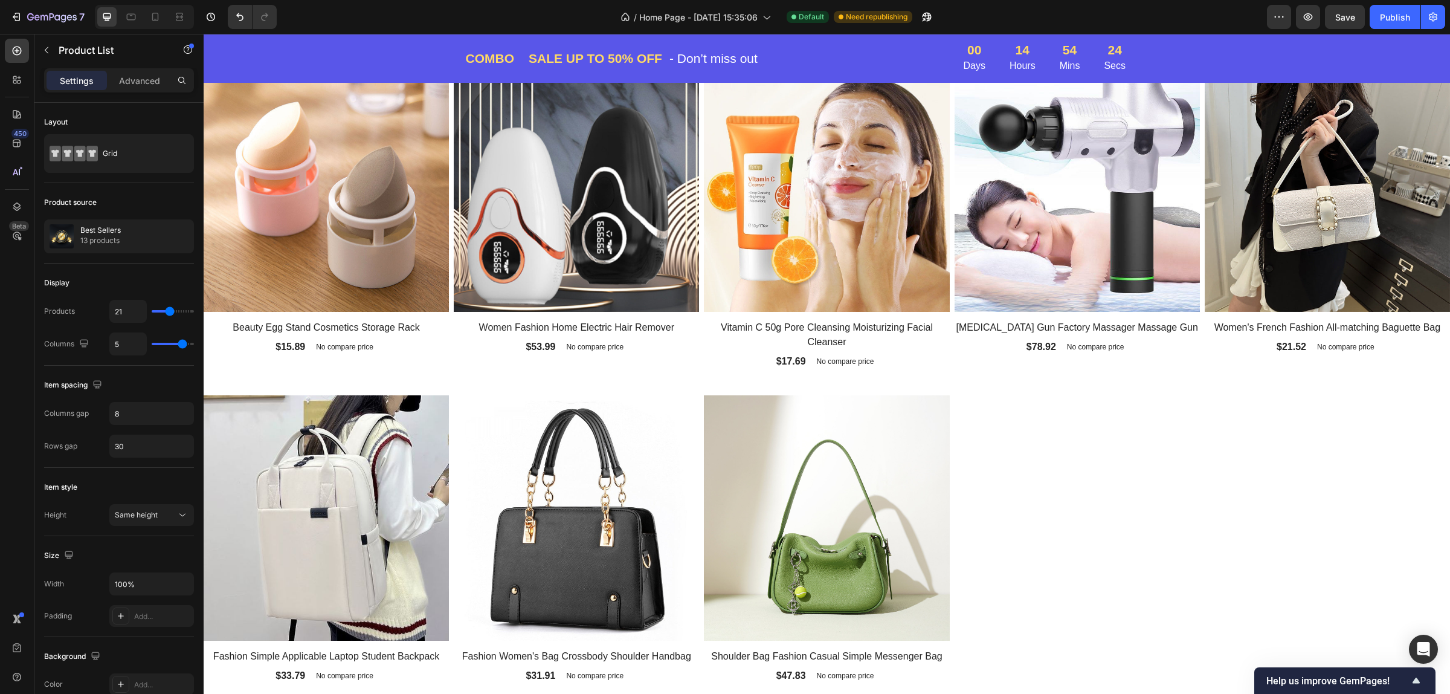
click at [1086, 439] on div "(P) Images Row Electric Makeup Brush Cleaner Rechargeable Makeup Brushes Cleani…" at bounding box center [827, 214] width 1246 height 954
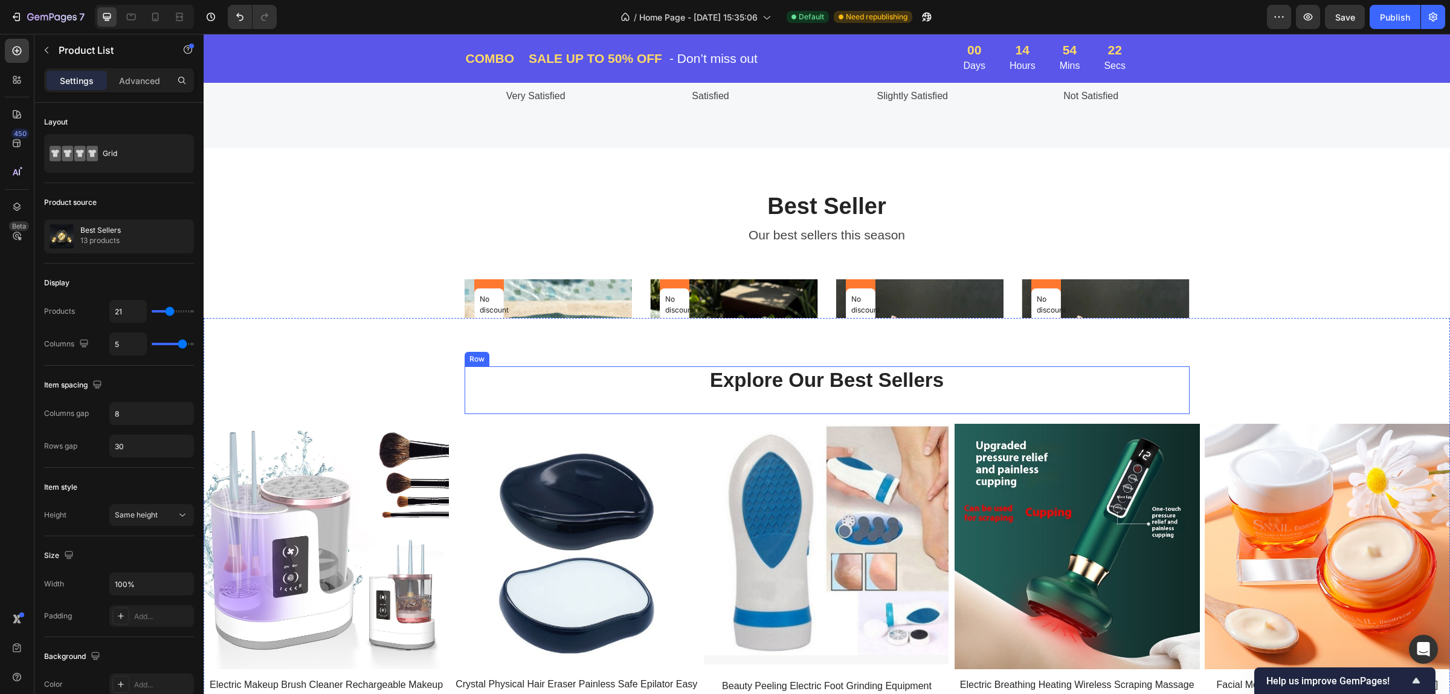
scroll to position [611, 0]
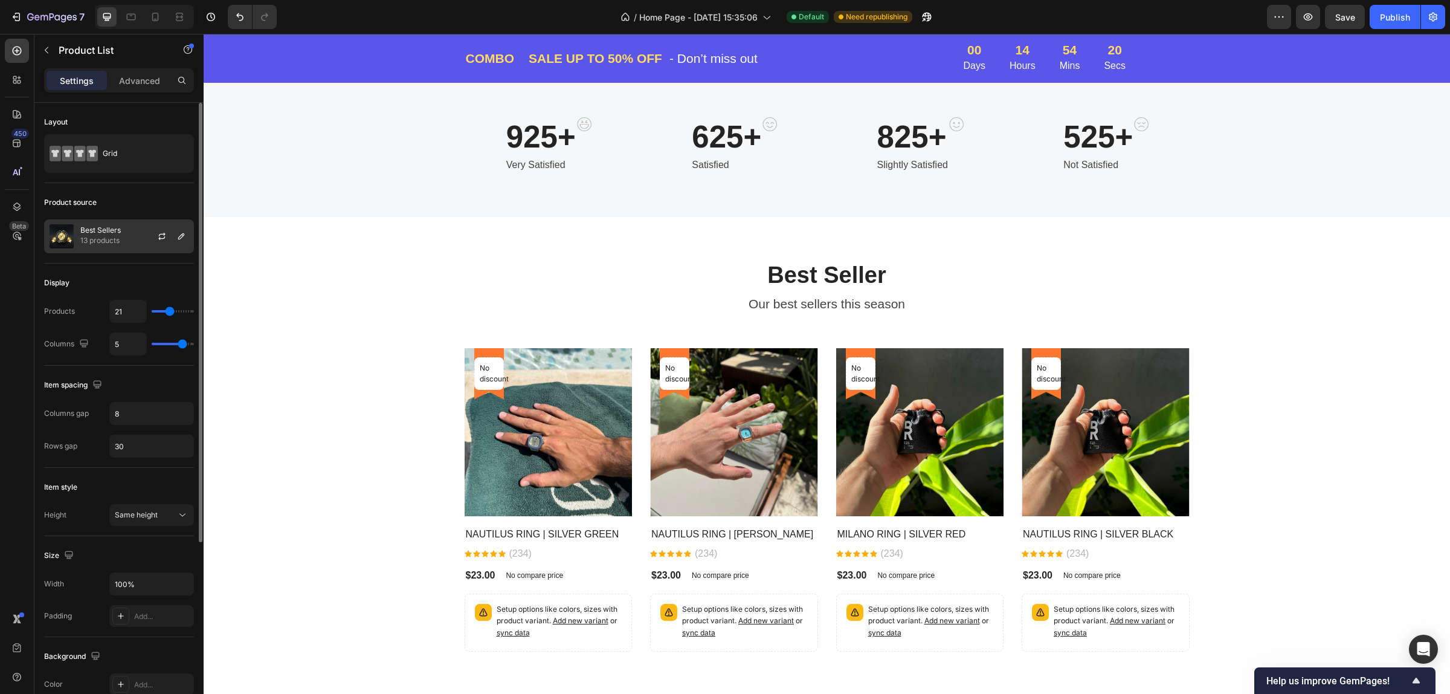
click at [94, 234] on p "13 products" at bounding box center [100, 240] width 40 height 12
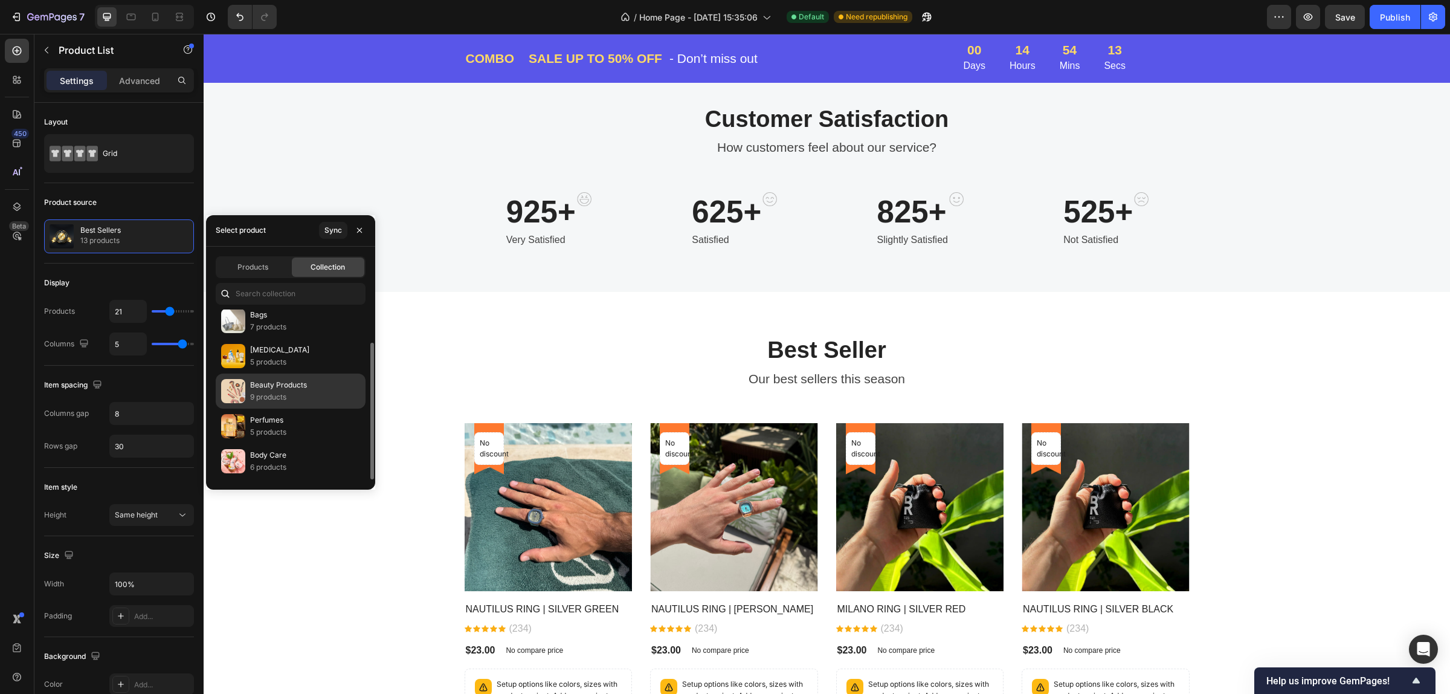
scroll to position [0, 0]
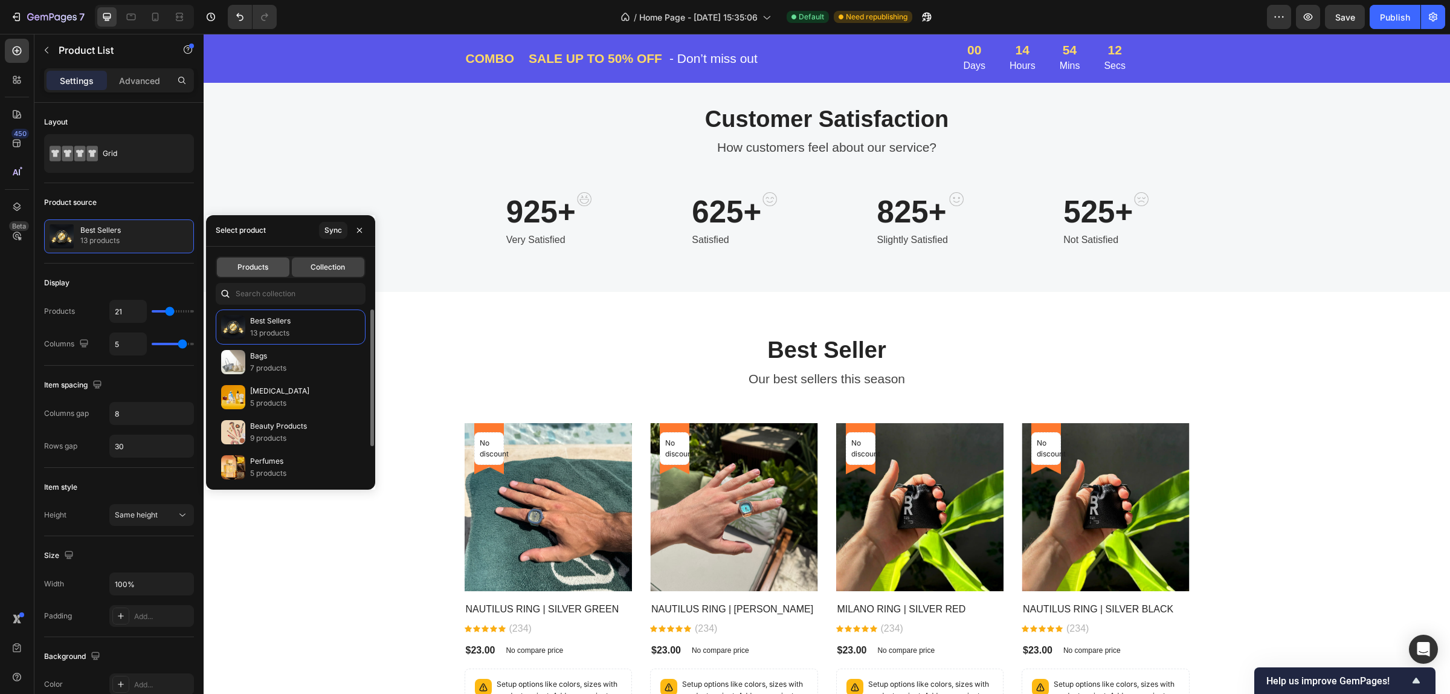
click at [270, 262] on div "Products" at bounding box center [253, 266] width 72 height 19
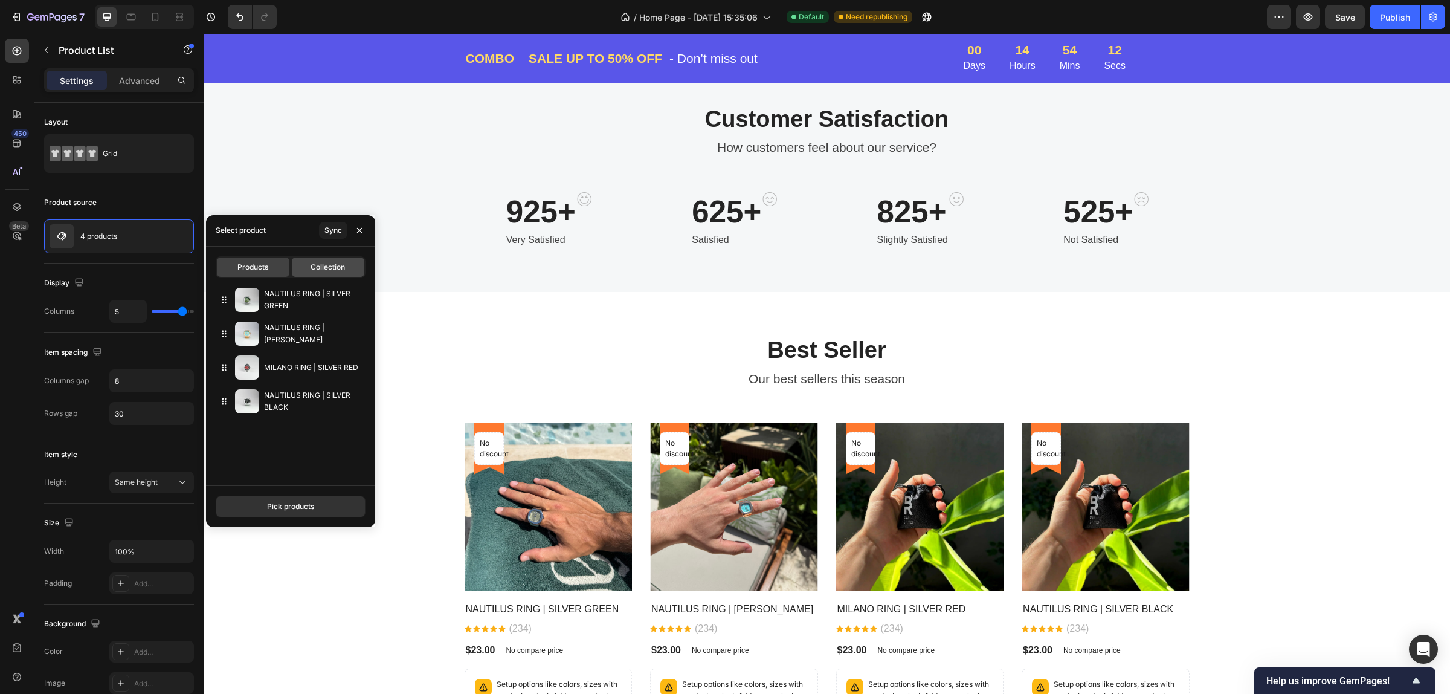
click at [333, 266] on span "Collection" at bounding box center [328, 267] width 34 height 11
type input "21"
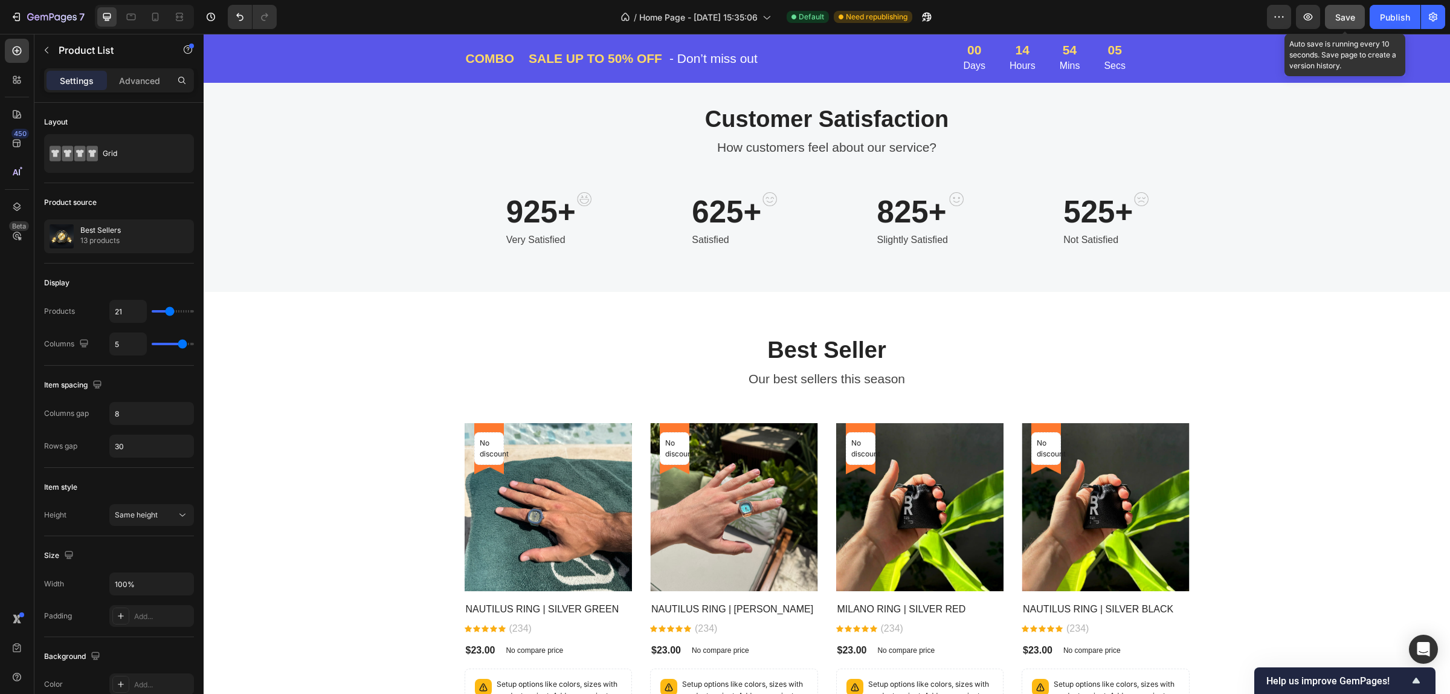
drag, startPoint x: 1352, startPoint y: 15, endPoint x: 1043, endPoint y: 106, distance: 322.5
click at [1352, 15] on span "Save" at bounding box center [1345, 17] width 20 height 10
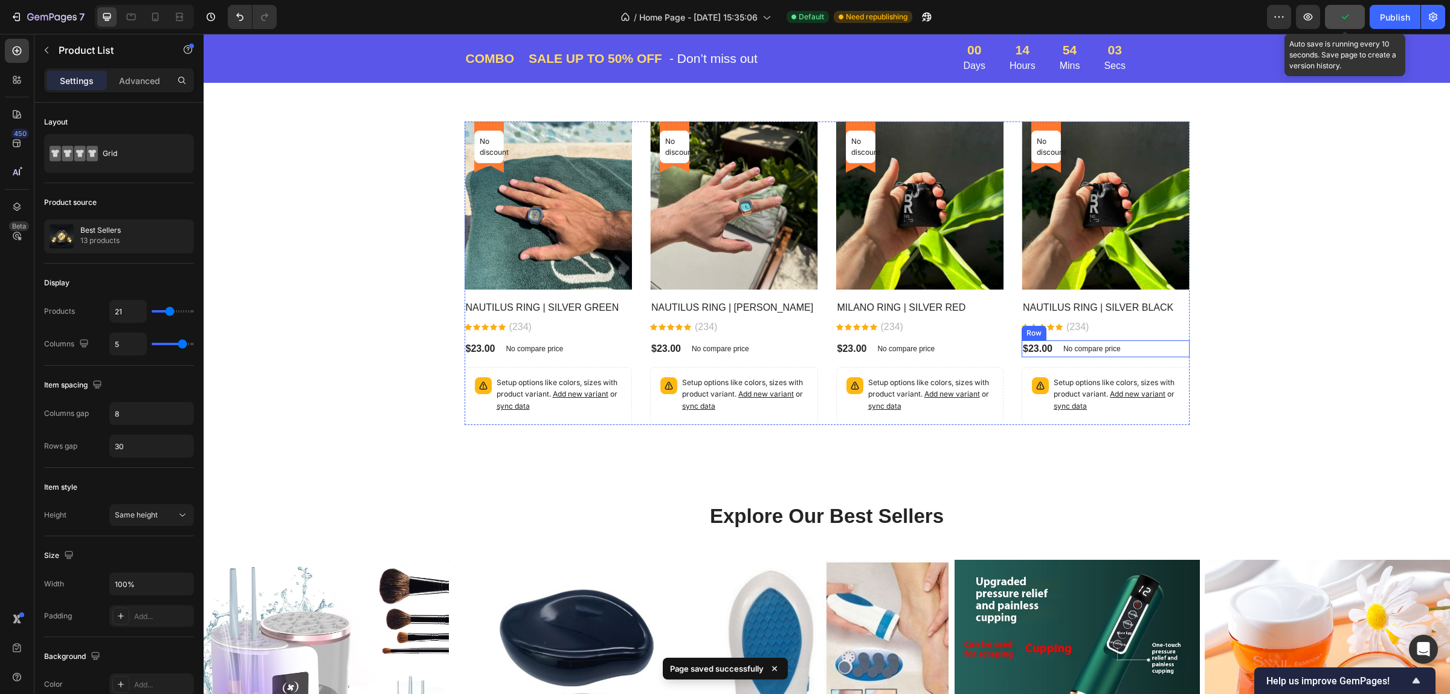
scroll to position [1140, 0]
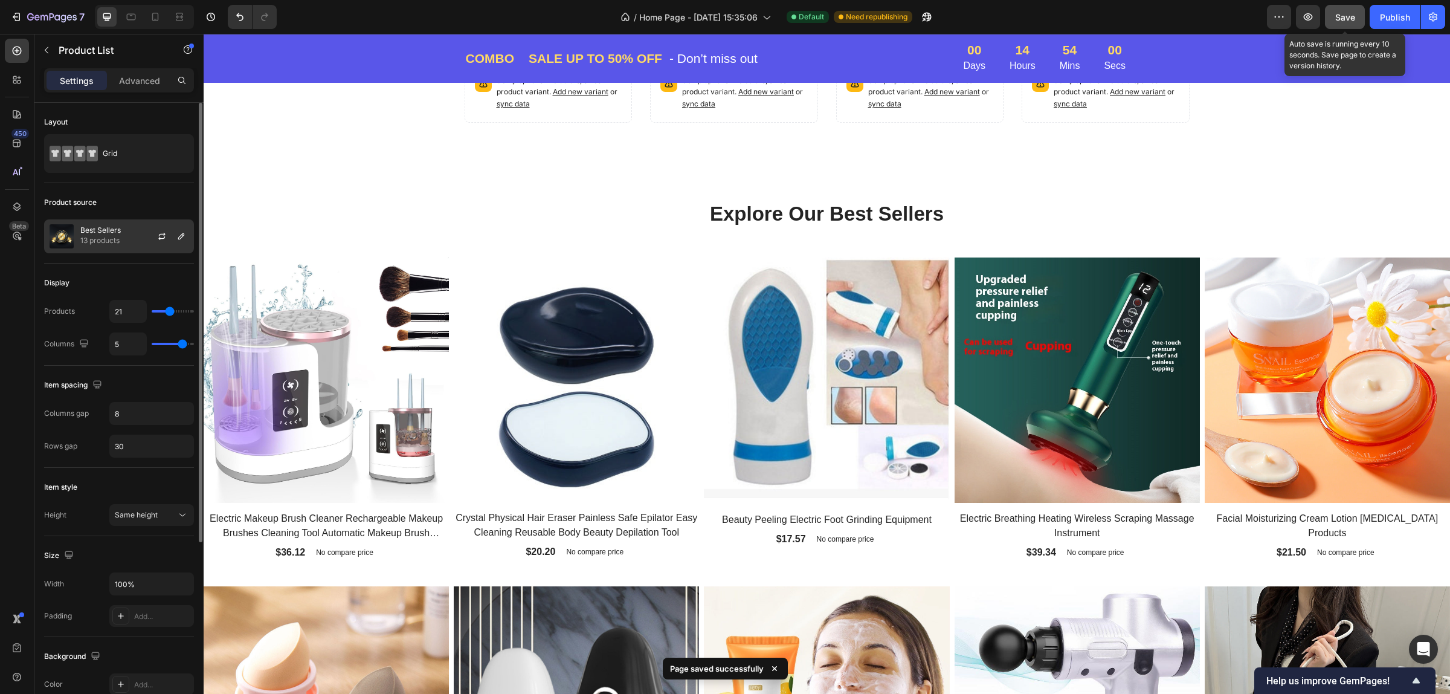
click at [108, 231] on p "Best Sellers" at bounding box center [100, 230] width 40 height 8
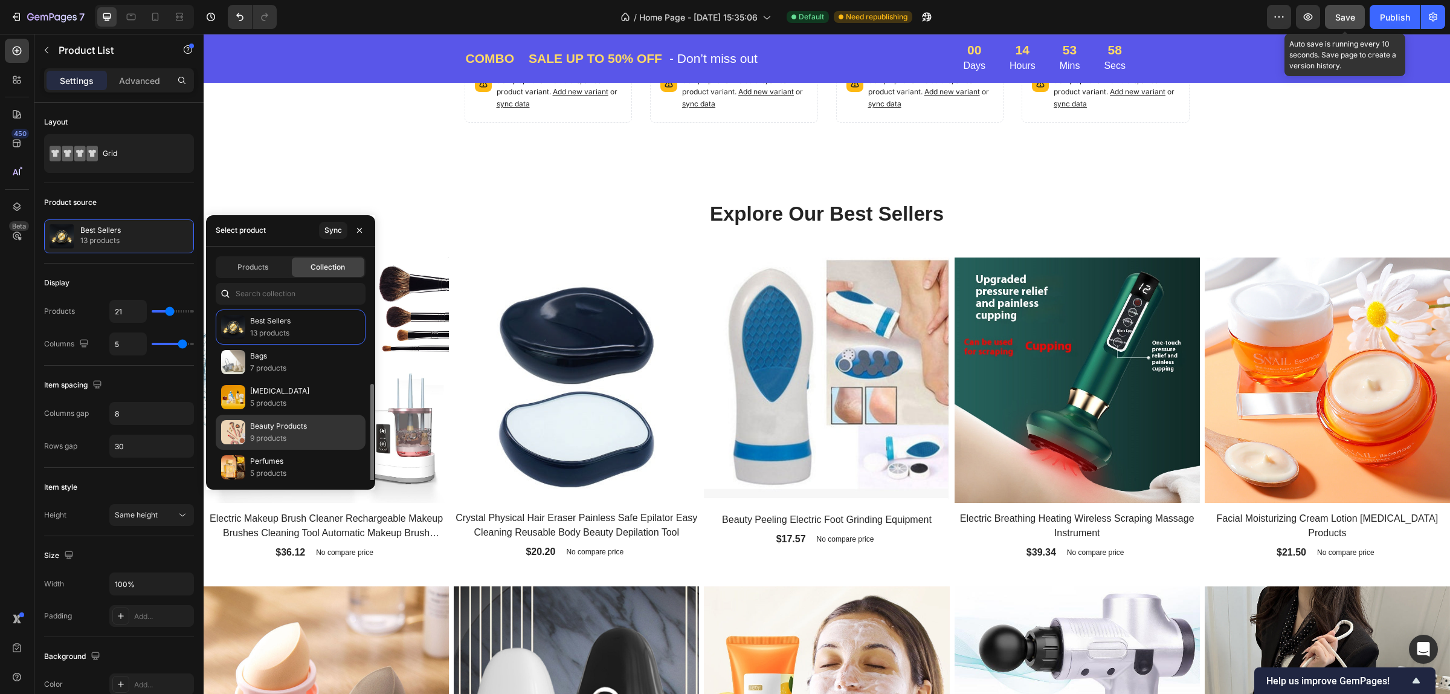
scroll to position [41, 0]
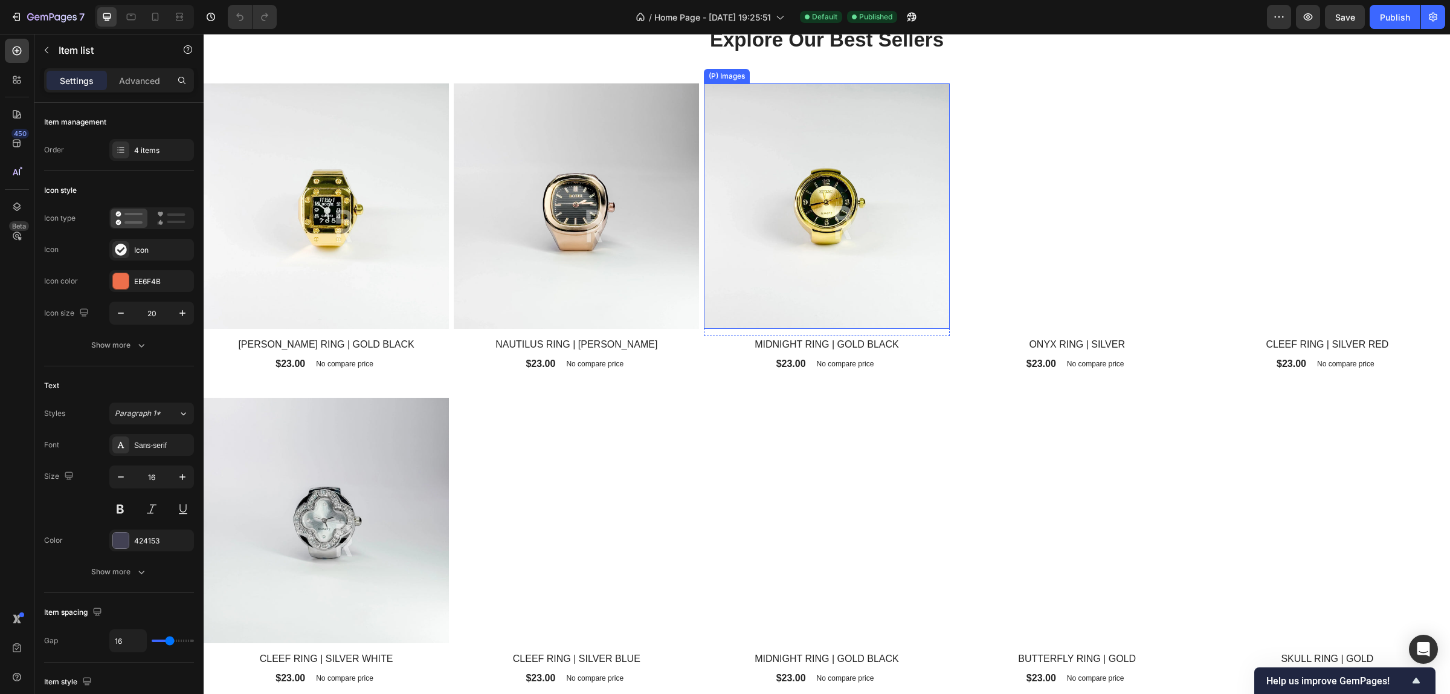
scroll to position [982, 0]
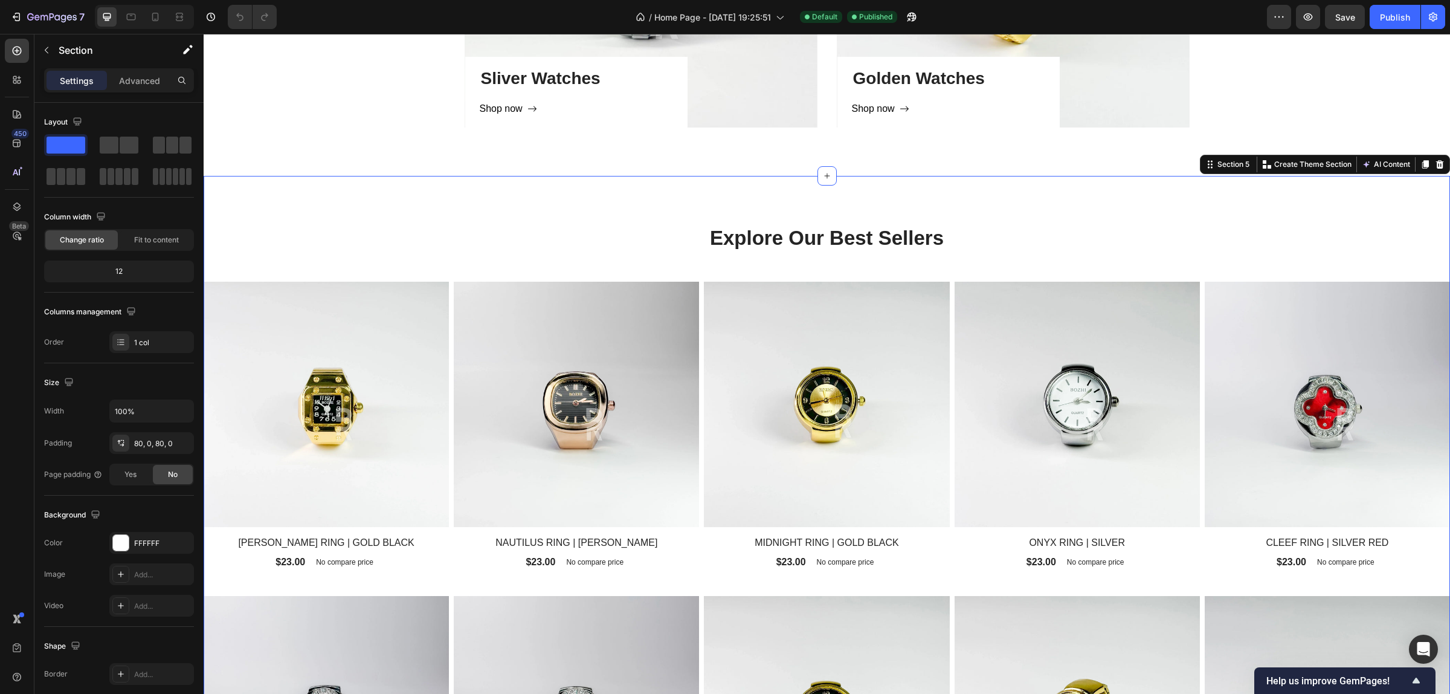
click at [1422, 164] on icon at bounding box center [1425, 164] width 7 height 8
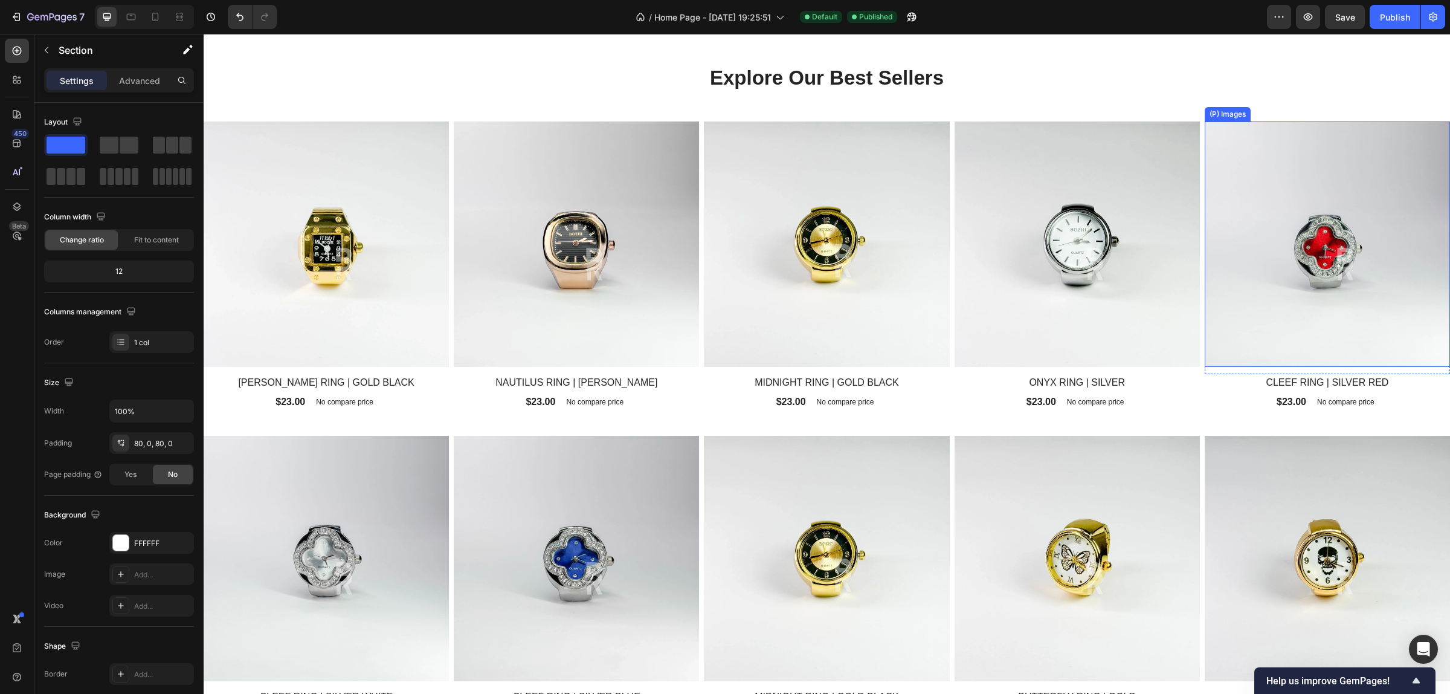
scroll to position [871, 0]
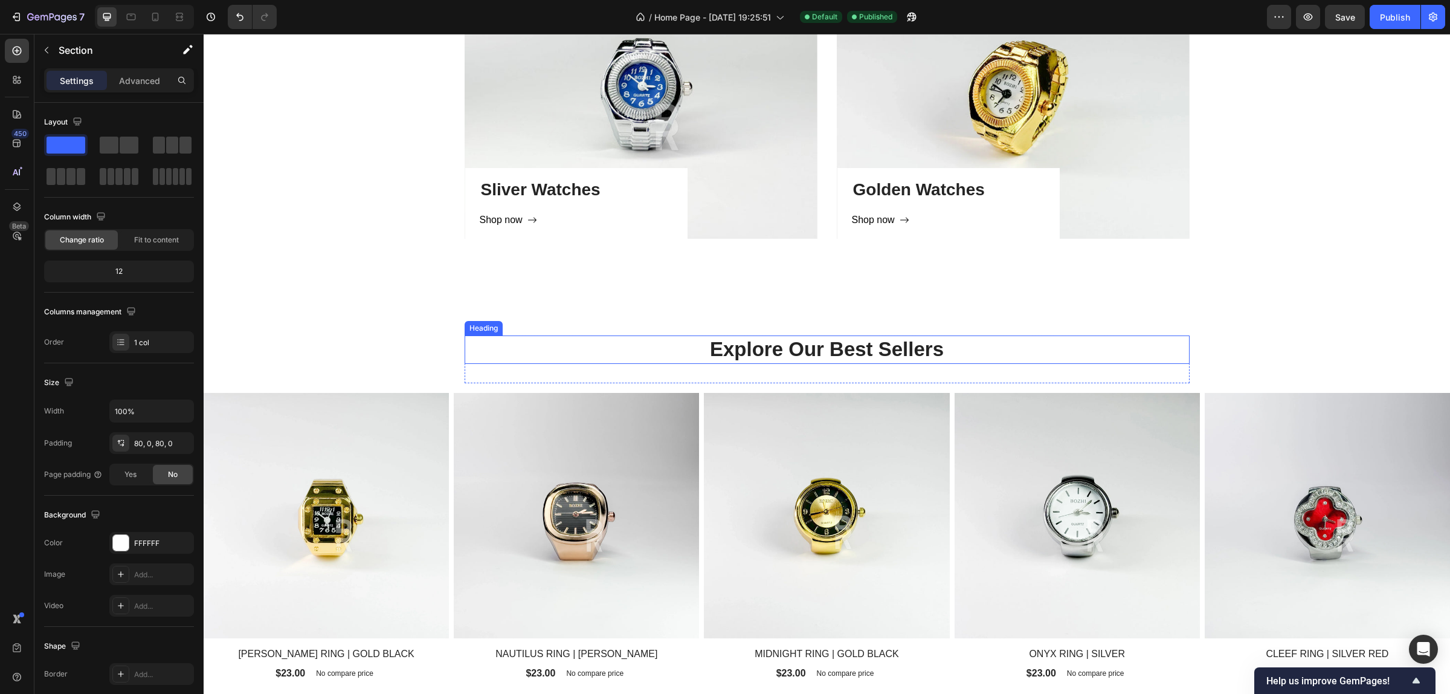
drag, startPoint x: 1001, startPoint y: 336, endPoint x: 1045, endPoint y: 339, distance: 44.2
click at [1002, 335] on h2 "Explore Our Best Sellers" at bounding box center [827, 349] width 725 height 28
